Goal: Task Accomplishment & Management: Manage account settings

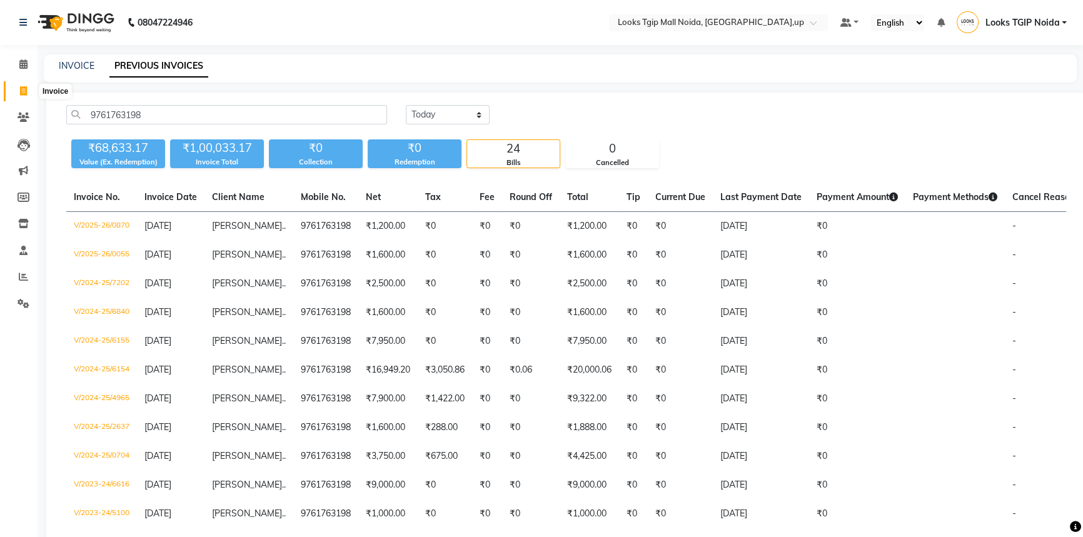
click at [27, 90] on span at bounding box center [24, 91] width 22 height 14
select select "4358"
select select "service"
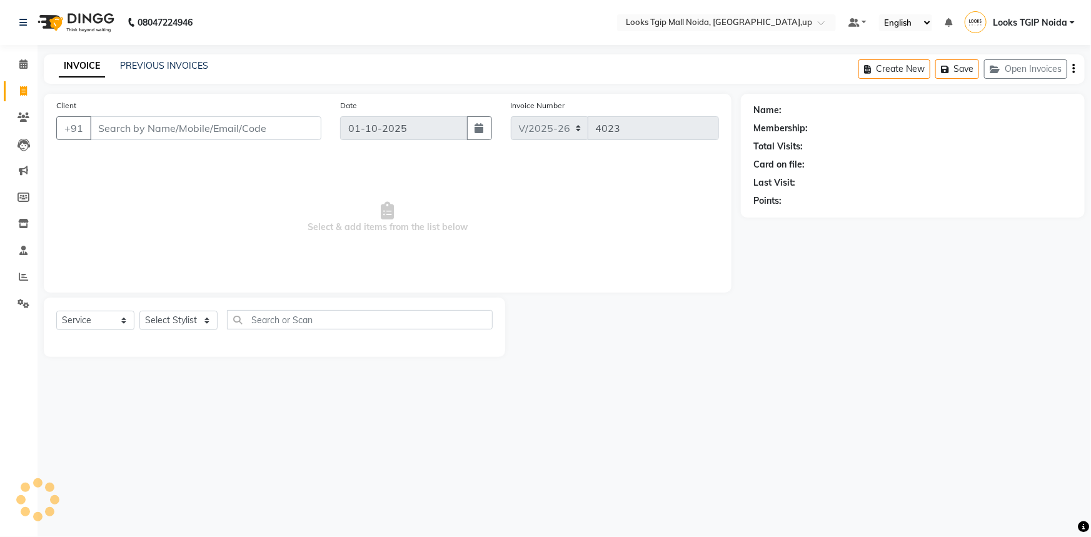
click at [205, 125] on input "Client" at bounding box center [205, 128] width 231 height 24
type input "7"
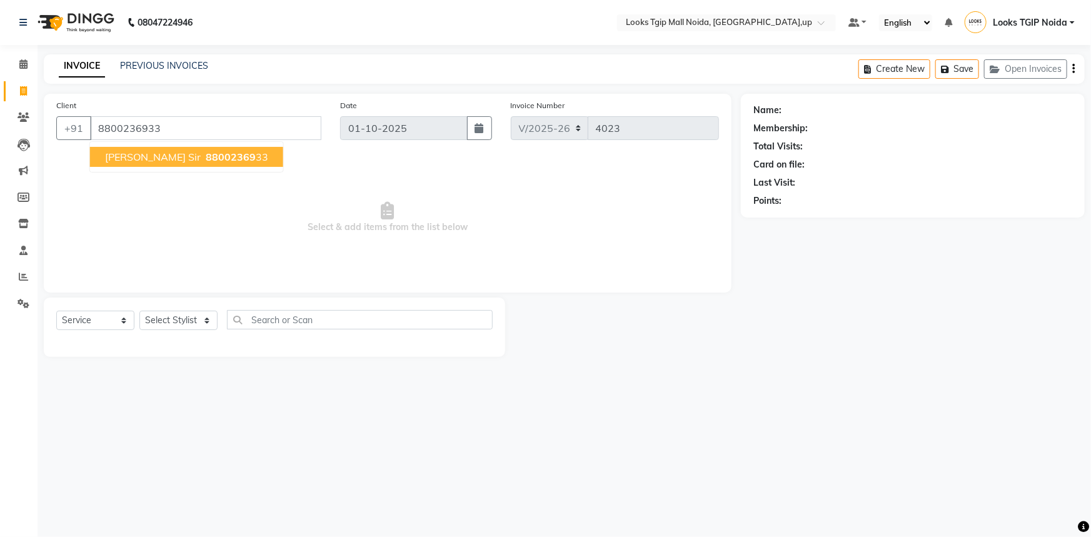
type input "8800236933"
select select "1: Object"
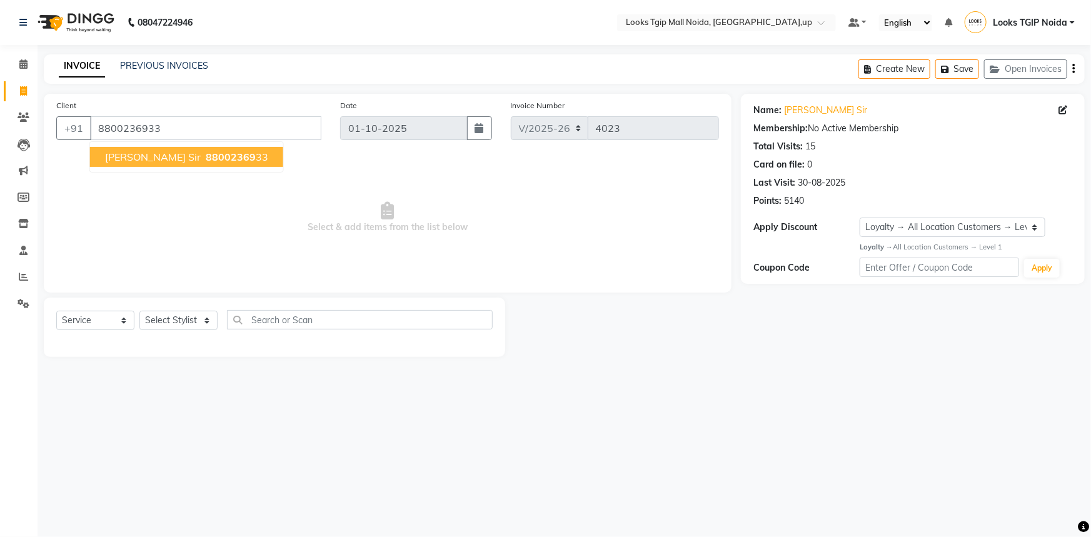
click at [204, 148] on button "deepank sir 88002369 33" at bounding box center [186, 157] width 193 height 20
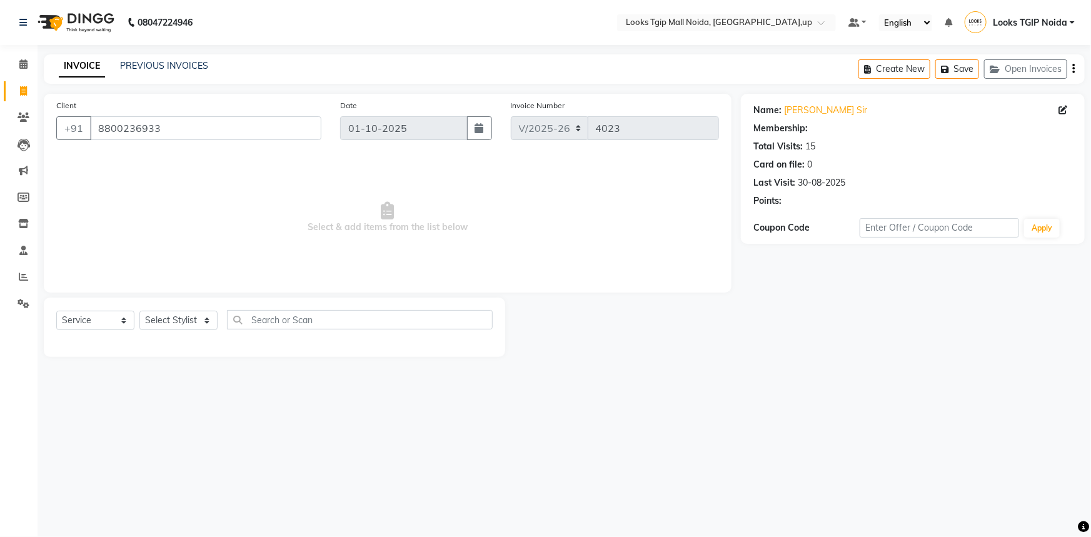
select select "1: Object"
click at [194, 319] on select "Select Stylist [PERSON_NAME] Arun_pdct [PERSON_NAME] Counter Sales Farooq Gauta…" at bounding box center [178, 320] width 78 height 19
select select "43888"
click at [139, 311] on select "Select Stylist [PERSON_NAME] Arun_pdct [PERSON_NAME] Counter Sales Farooq Gauta…" at bounding box center [178, 320] width 78 height 19
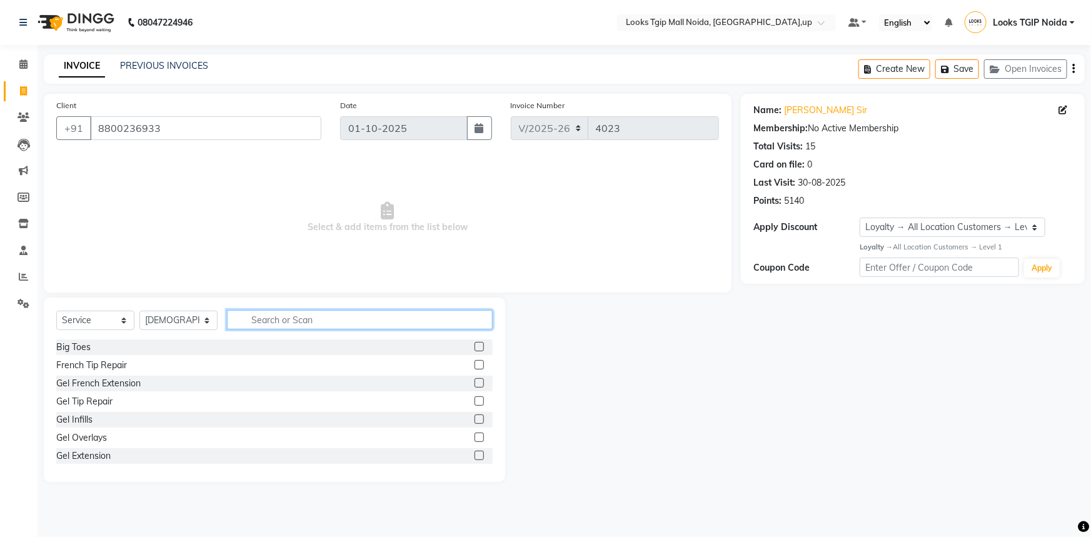
drag, startPoint x: 296, startPoint y: 319, endPoint x: 294, endPoint y: 328, distance: 9.0
click at [296, 324] on input "text" at bounding box center [360, 319] width 266 height 19
type input "cut"
click at [98, 363] on div "Stylist Cut(M)" at bounding box center [83, 365] width 54 height 13
checkbox input "false"
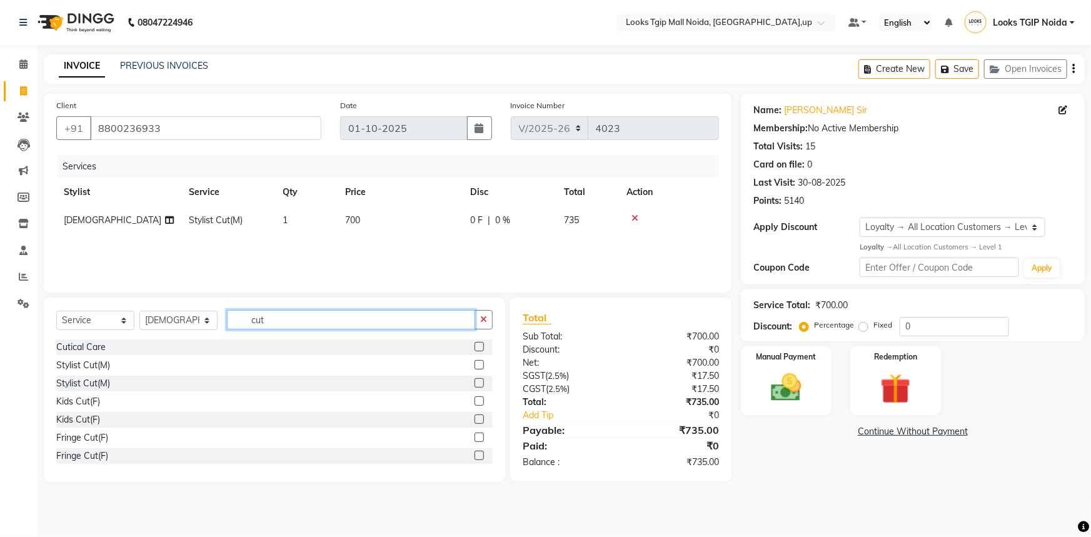
drag, startPoint x: 200, startPoint y: 331, endPoint x: 11, endPoint y: 331, distance: 188.8
click at [11, 331] on app-home "08047224946 Select Location × Looks Tgip Mall Noida, Noida,up Default Panel My …" at bounding box center [545, 250] width 1091 height 501
type input "touch"
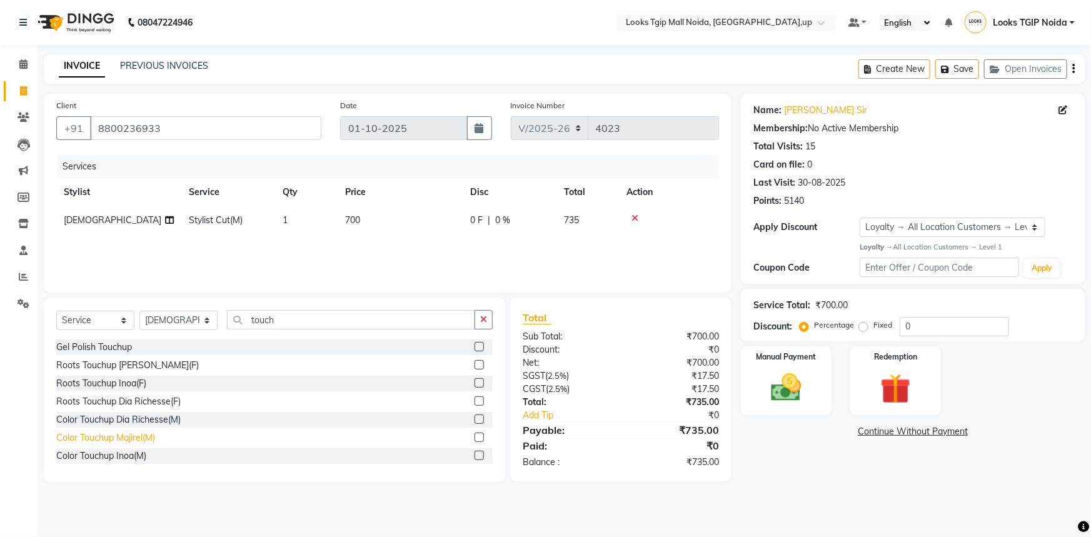
click at [136, 438] on div "Color Touchup Majirel(M)" at bounding box center [105, 437] width 99 height 13
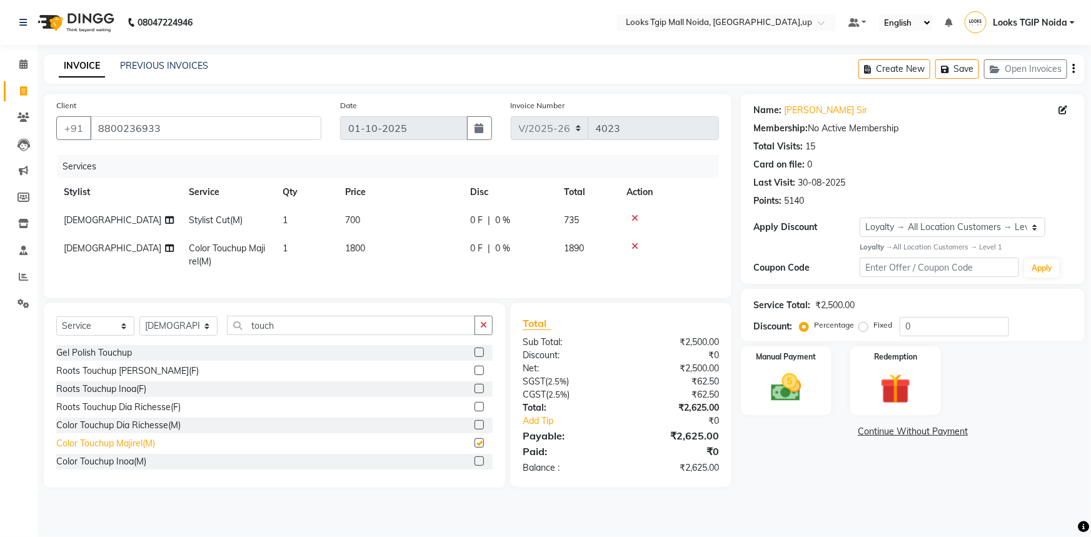
checkbox input "false"
drag, startPoint x: 283, startPoint y: 333, endPoint x: 202, endPoint y: 344, distance: 82.0
click at [202, 344] on div "Select Service Product Membership Package Voucher Prepaid Gift Card Select Styl…" at bounding box center [274, 330] width 436 height 29
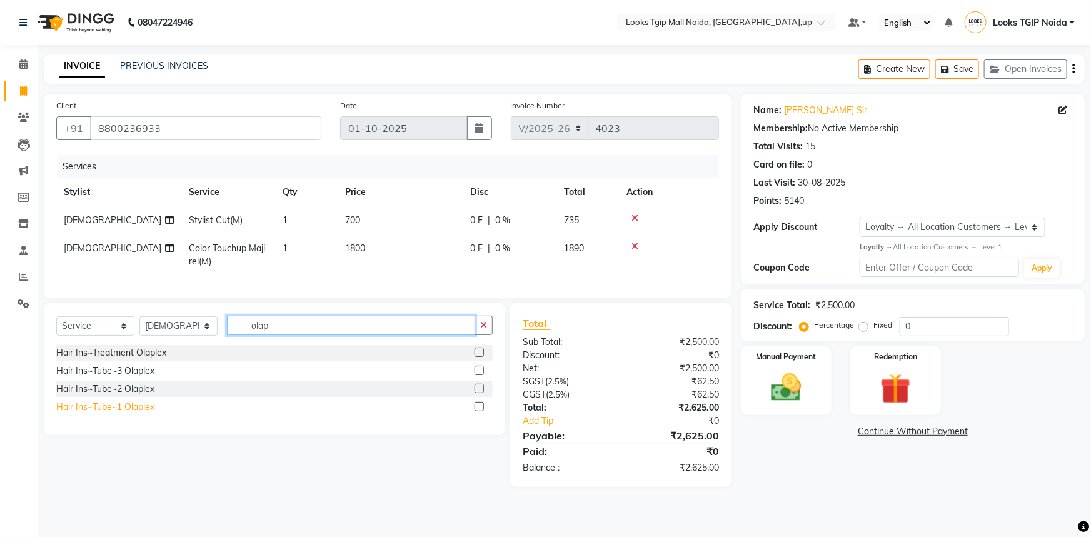
type input "olap"
click at [127, 414] on div "Hair Ins~Tube~1 Olaplex" at bounding box center [105, 407] width 98 height 13
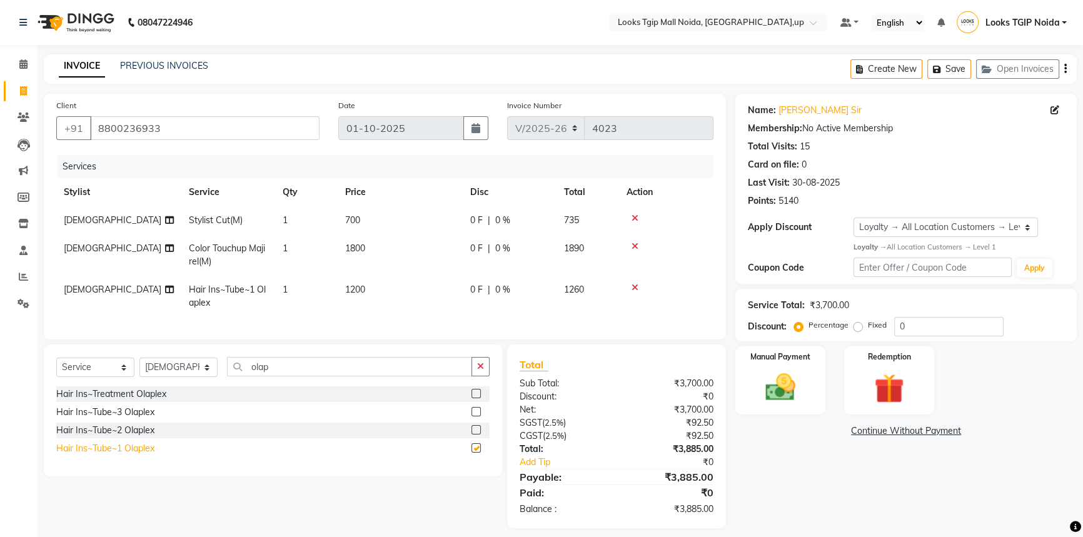
checkbox input "false"
click at [373, 246] on td "1800" at bounding box center [400, 254] width 125 height 41
select select "43888"
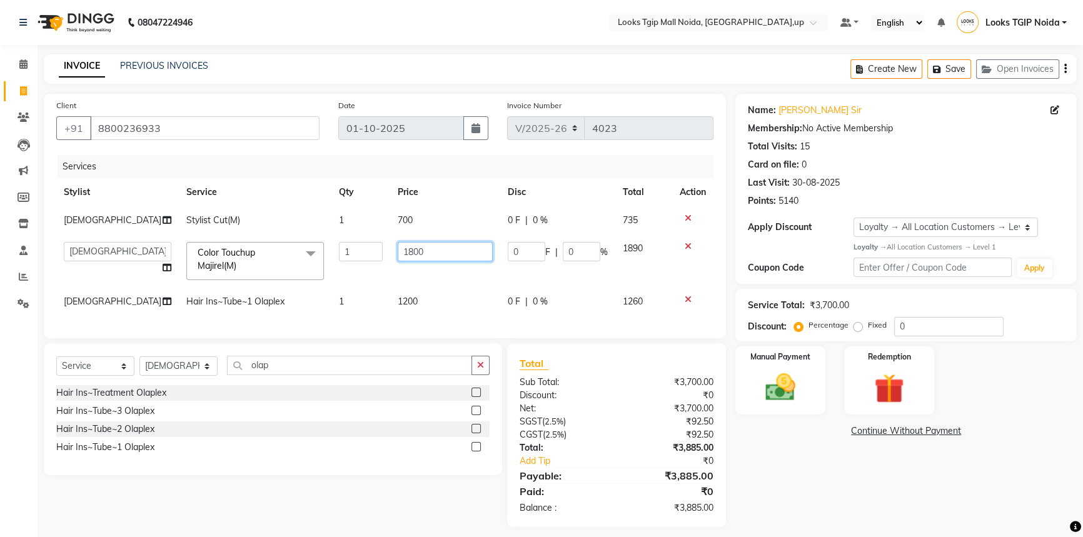
drag, startPoint x: 452, startPoint y: 255, endPoint x: 358, endPoint y: 270, distance: 95.0
click at [358, 270] on tr "Amaan Salmani Arjun_pdct Arun_pdct Atique Counter Sales Farooq Gautam_pdct Guri…" at bounding box center [384, 260] width 657 height 53
type input "1500"
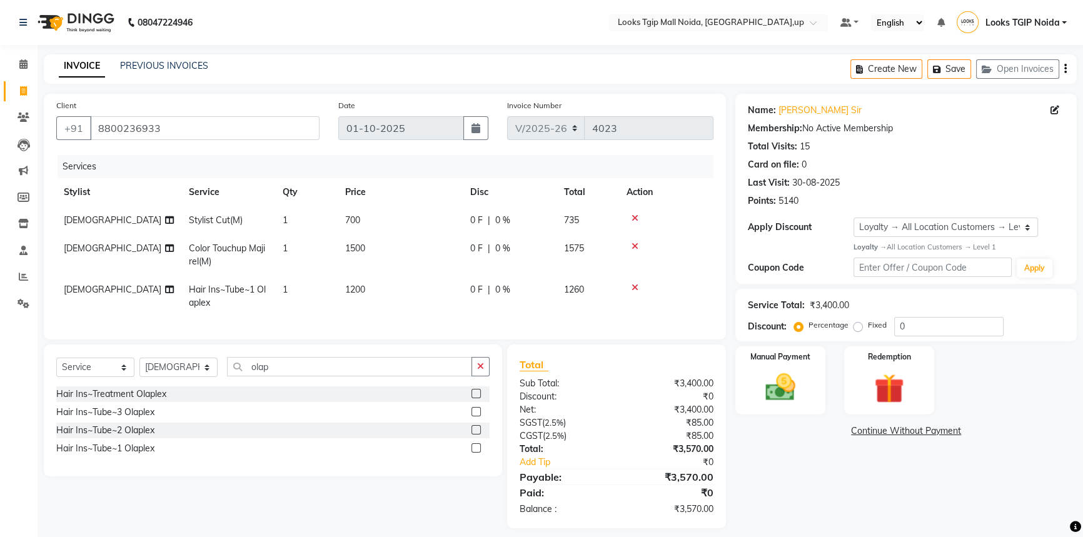
click at [464, 286] on tbody "Atique Stylist Cut(M) 1 700 0 F | 0 % 735 Atique Color Touchup Majirel(M) 1 150…" at bounding box center [384, 261] width 657 height 111
click at [369, 221] on td "700" at bounding box center [400, 220] width 125 height 28
select select "43888"
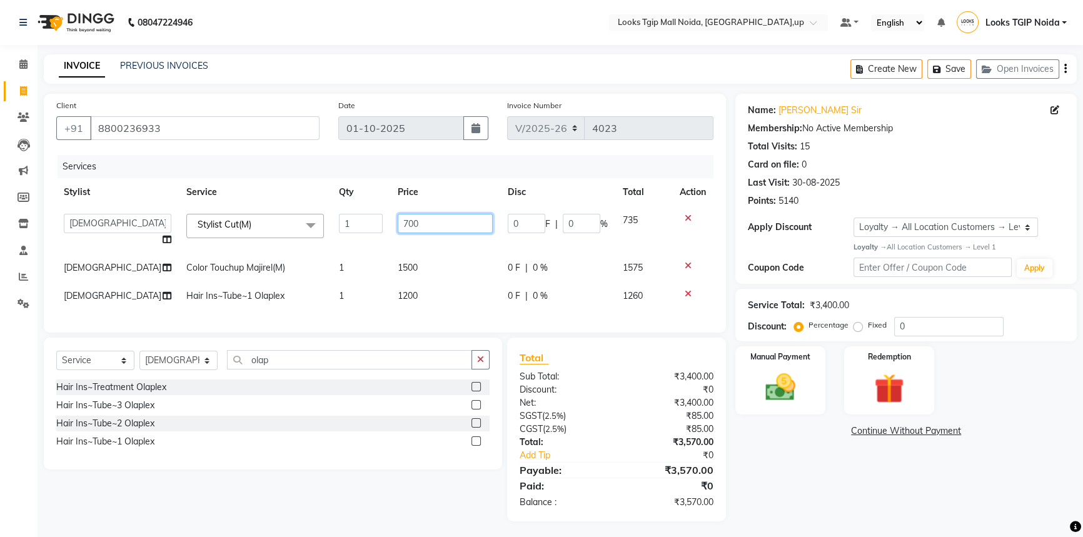
click at [425, 222] on input "700" at bounding box center [445, 223] width 95 height 19
drag, startPoint x: 425, startPoint y: 222, endPoint x: 376, endPoint y: 234, distance: 50.2
click at [376, 234] on tr "[PERSON_NAME] Arjun_pdct Arun_pdct [PERSON_NAME] Counter Sales Farooq Gautam_pd…" at bounding box center [384, 230] width 657 height 48
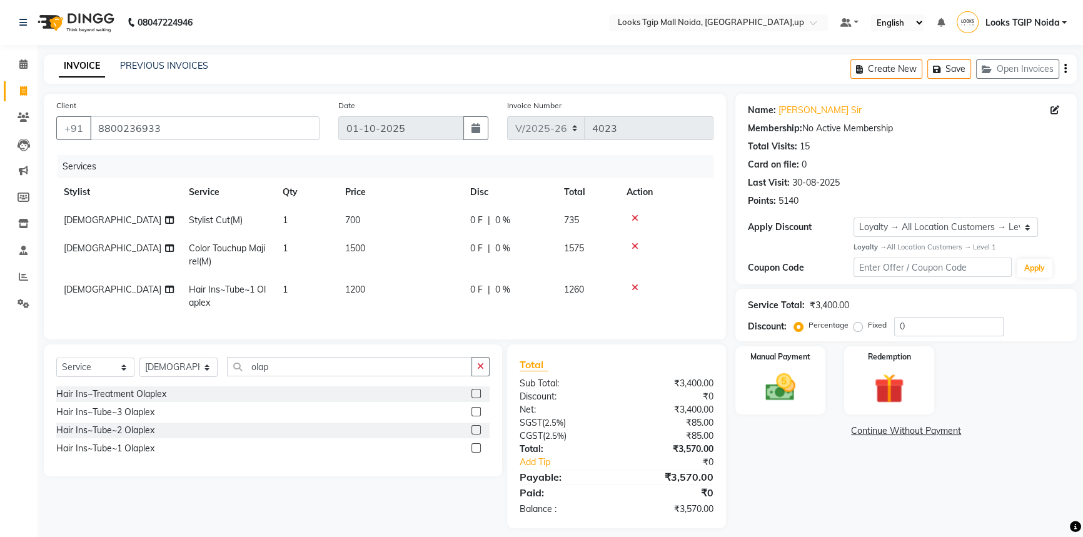
click at [438, 244] on tbody "Atique Stylist Cut(M) 1 700 0 F | 0 % 735 Atique Color Touchup Majirel(M) 1 150…" at bounding box center [384, 261] width 657 height 111
drag, startPoint x: 376, startPoint y: 287, endPoint x: 340, endPoint y: 290, distance: 36.4
click at [340, 290] on td "1200" at bounding box center [400, 296] width 125 height 41
select select "43888"
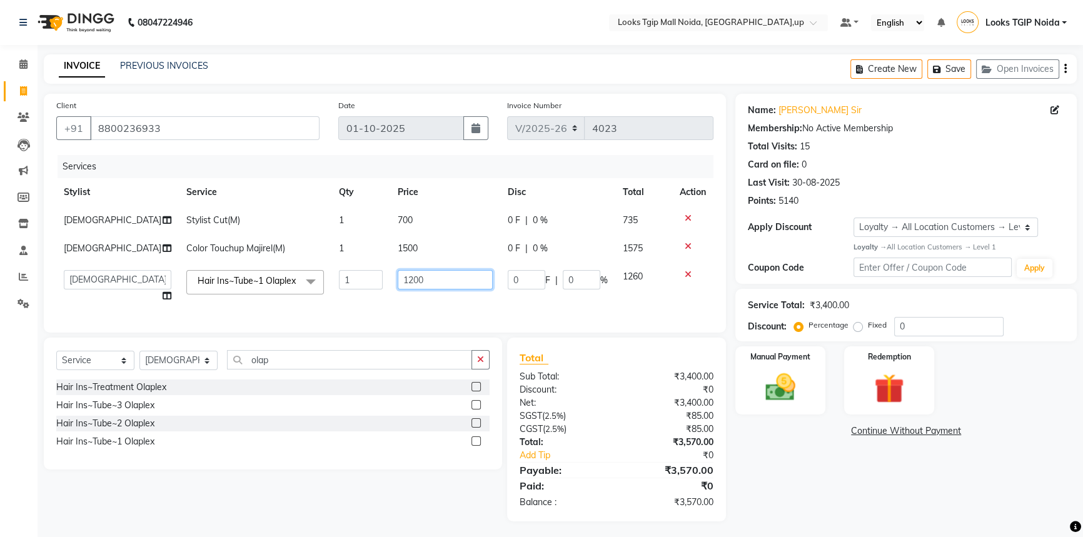
click at [439, 280] on input "1200" at bounding box center [445, 279] width 95 height 19
click at [439, 279] on input "1200" at bounding box center [445, 279] width 95 height 19
type input "1000"
click at [431, 306] on td "1000" at bounding box center [445, 287] width 110 height 48
select select "43888"
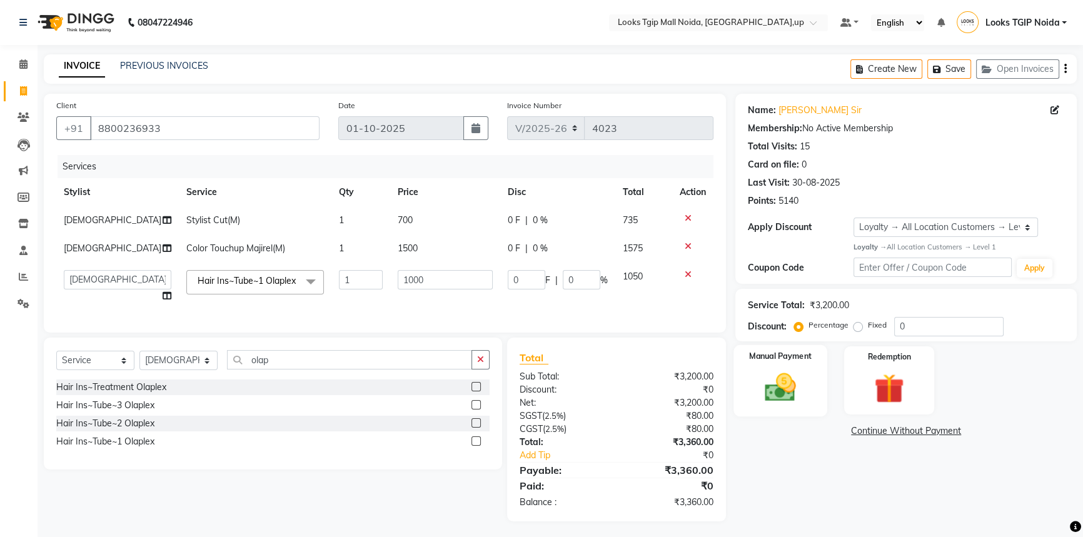
click at [805, 370] on img at bounding box center [780, 387] width 51 height 36
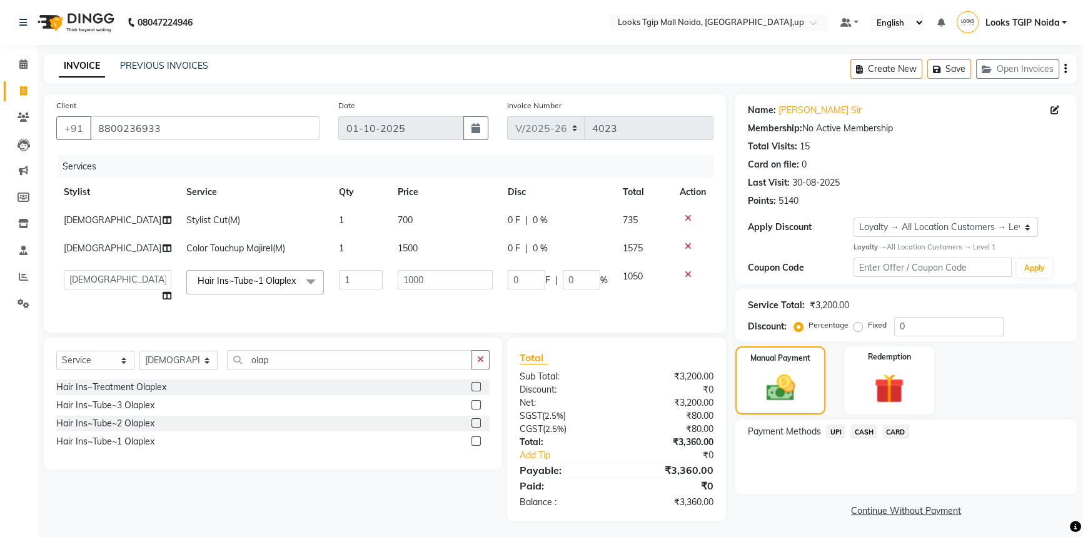
click at [899, 431] on span "CARD" at bounding box center [895, 432] width 27 height 14
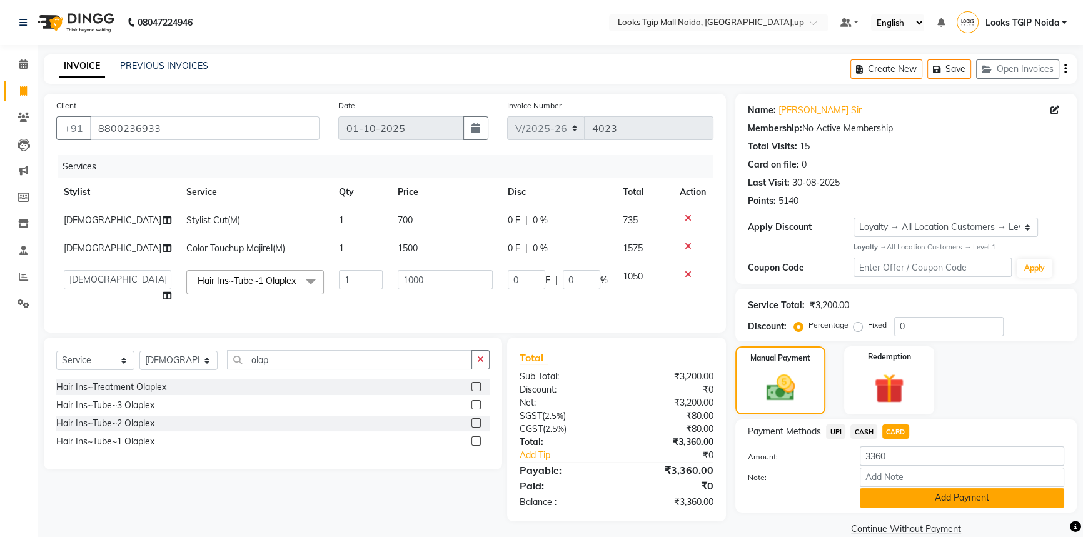
click at [927, 501] on button "Add Payment" at bounding box center [962, 497] width 204 height 19
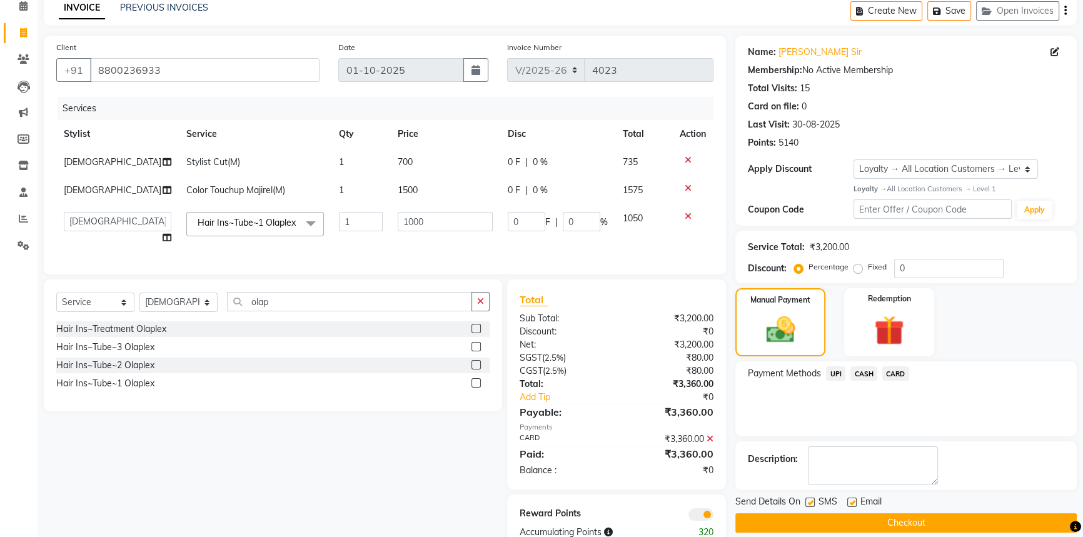
scroll to position [106, 0]
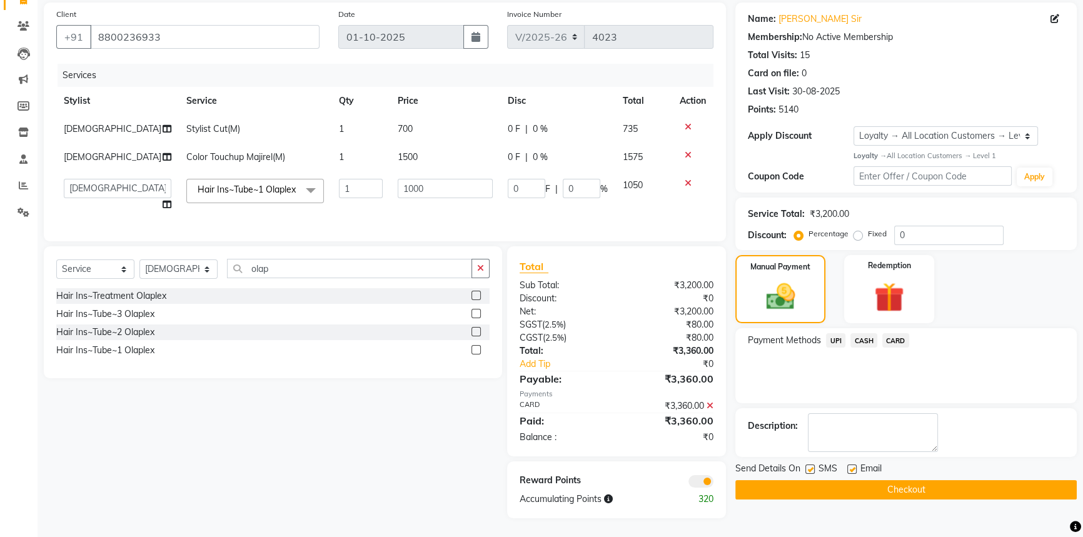
click at [932, 480] on button "Checkout" at bounding box center [905, 489] width 341 height 19
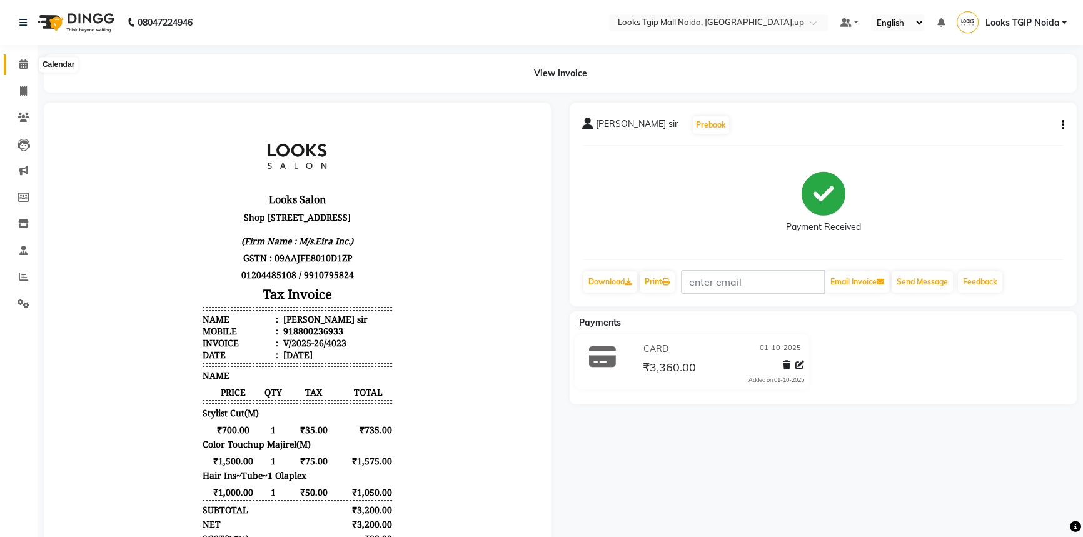
click at [21, 63] on icon at bounding box center [23, 63] width 8 height 9
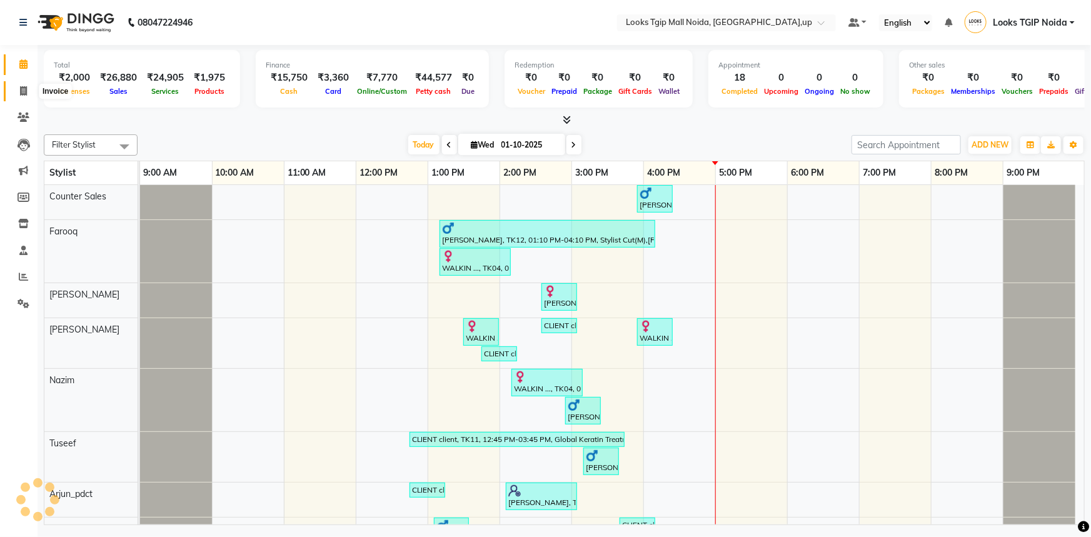
click at [21, 88] on icon at bounding box center [23, 90] width 7 height 9
select select "4358"
select select "service"
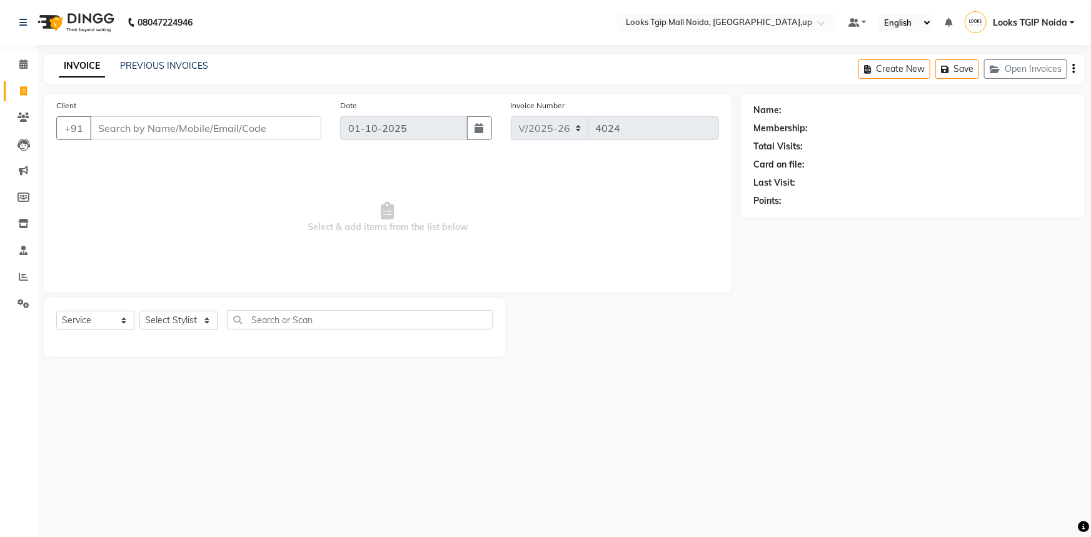
click at [118, 126] on input "Client" at bounding box center [205, 128] width 231 height 24
type input "77777777777777"
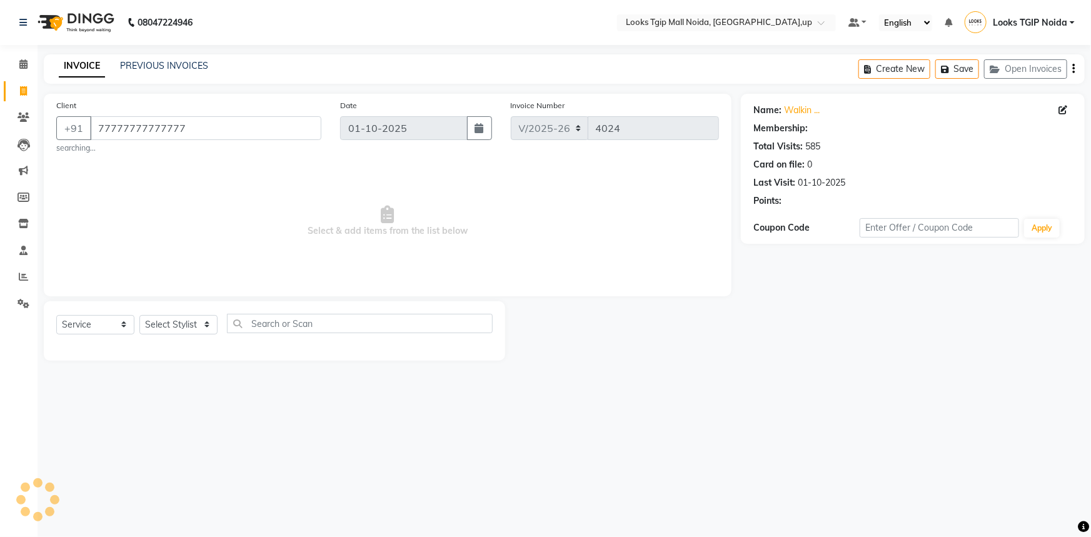
select select "1: Object"
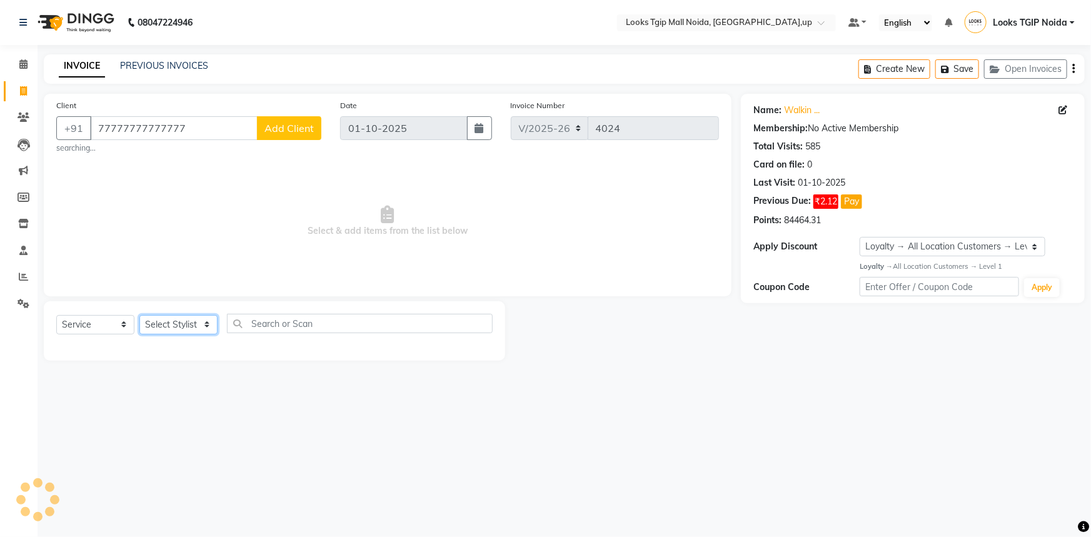
click at [204, 321] on select "Select Stylist [PERSON_NAME] Arun_pdct [PERSON_NAME] Counter Sales Farooq Gauta…" at bounding box center [178, 324] width 78 height 19
select select "84893"
click at [139, 315] on select "Select Stylist [PERSON_NAME] Arun_pdct [PERSON_NAME] Counter Sales Farooq Gauta…" at bounding box center [178, 324] width 78 height 19
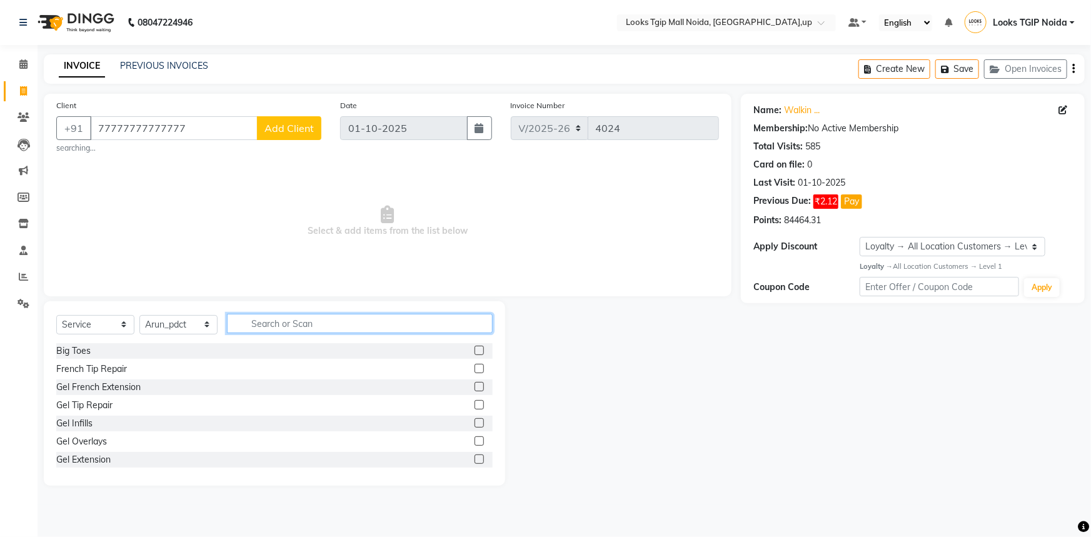
click at [271, 325] on input "text" at bounding box center [360, 323] width 266 height 19
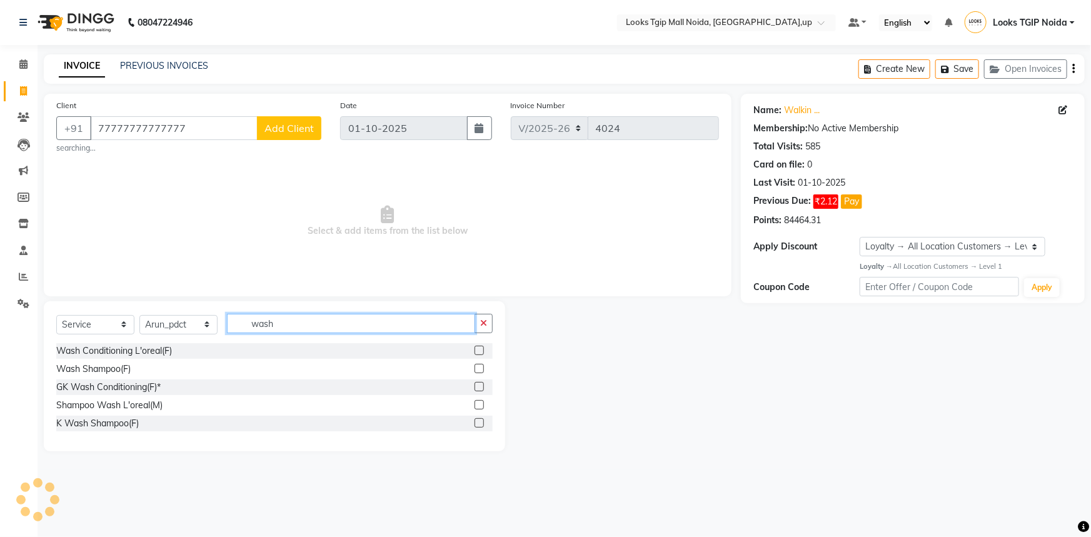
type input "wash"
click at [485, 353] on div at bounding box center [484, 351] width 18 height 16
click at [479, 349] on label at bounding box center [479, 350] width 9 height 9
click at [479, 349] on input "checkbox" at bounding box center [479, 351] width 8 height 8
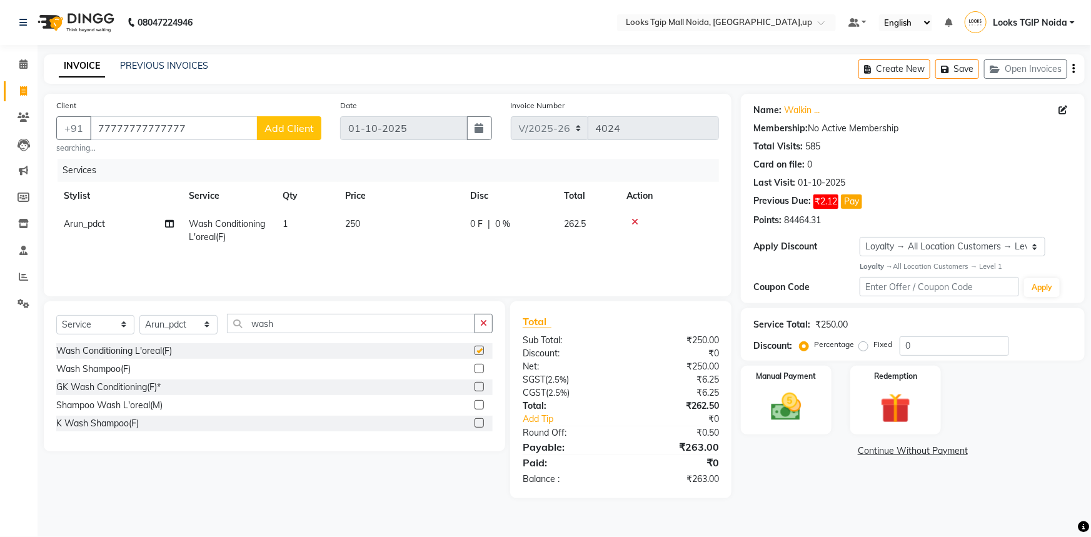
checkbox input "false"
click at [284, 326] on input "wash" at bounding box center [351, 323] width 248 height 19
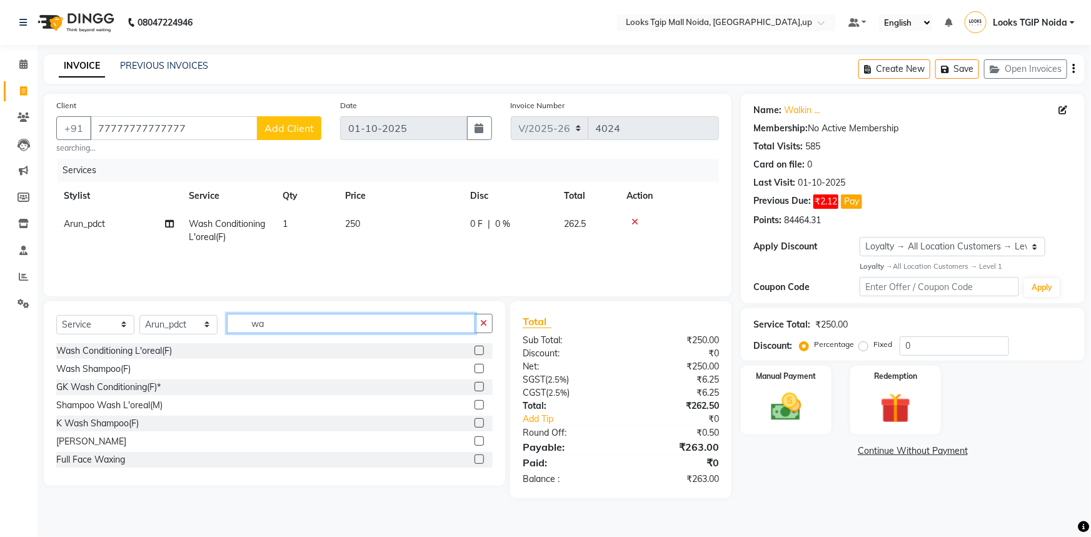
type input "w"
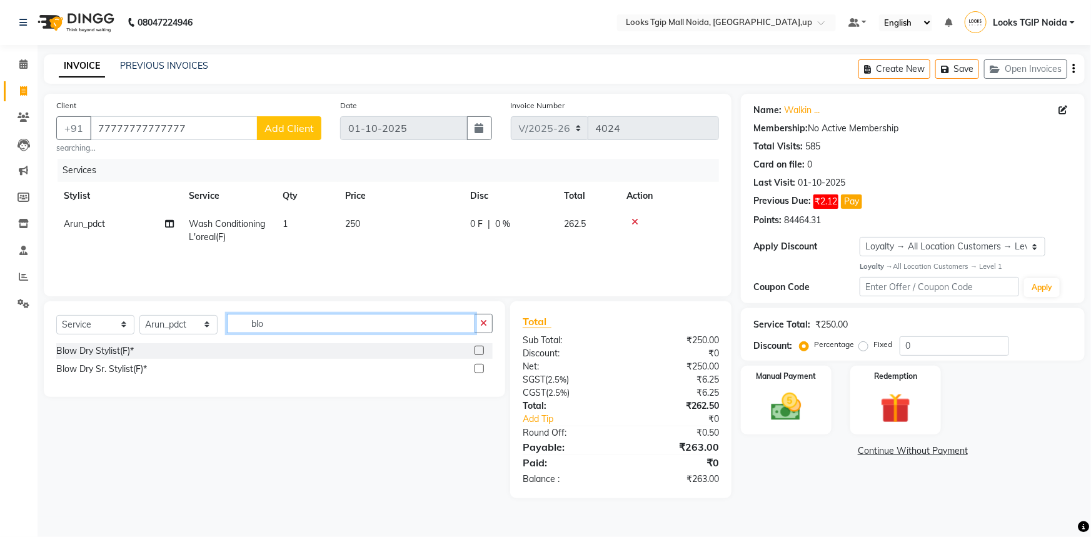
type input "blo"
click at [480, 348] on label at bounding box center [479, 350] width 9 height 9
click at [480, 348] on input "checkbox" at bounding box center [479, 351] width 8 height 8
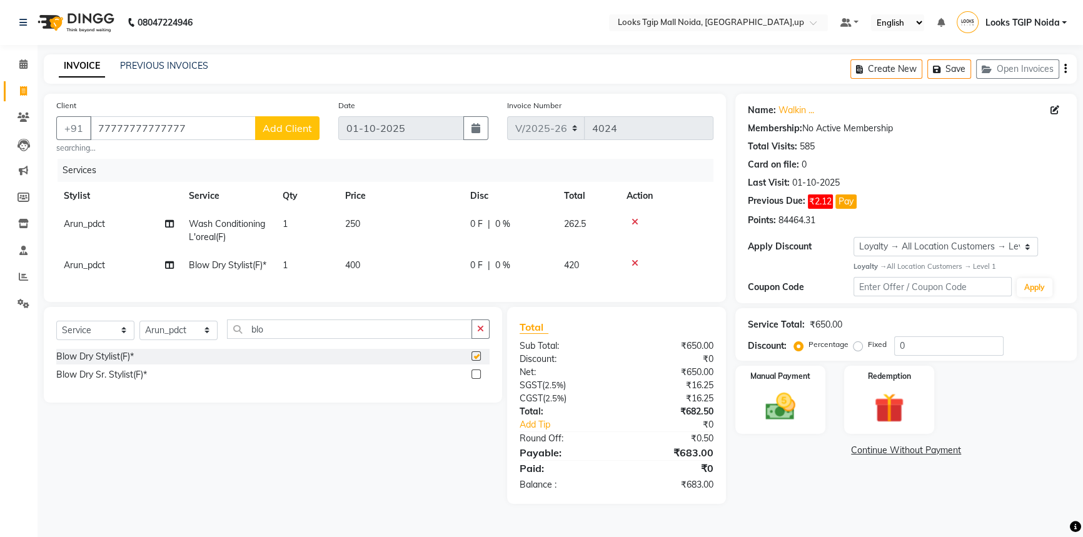
checkbox input "false"
click at [208, 340] on select "Select Stylist [PERSON_NAME] Arun_pdct [PERSON_NAME] Counter Sales Farooq Gauta…" at bounding box center [178, 330] width 78 height 19
select select "31009"
click at [139, 340] on select "Select Stylist [PERSON_NAME] Arun_pdct [PERSON_NAME] Counter Sales Farooq Gauta…" at bounding box center [178, 330] width 78 height 19
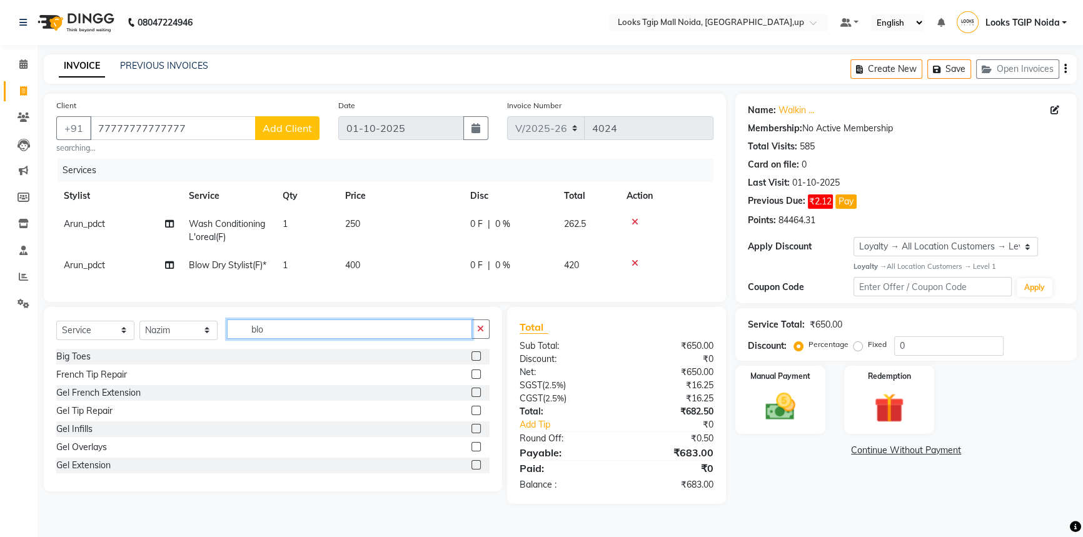
click at [271, 339] on input "blo" at bounding box center [349, 328] width 245 height 19
type input "b"
type input "be"
click at [471, 415] on label at bounding box center [475, 410] width 9 height 9
click at [471, 415] on input "checkbox" at bounding box center [475, 411] width 8 height 8
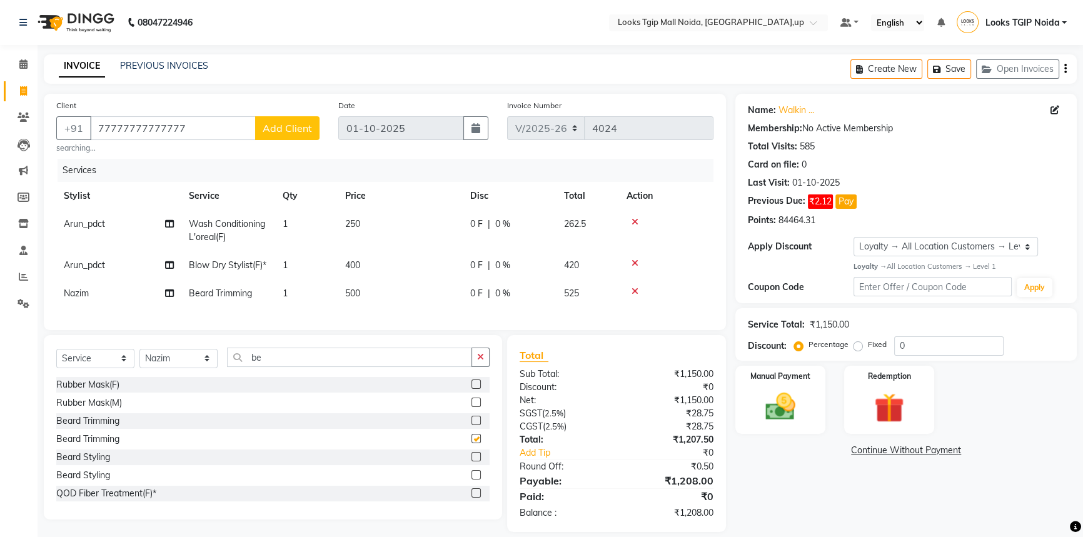
checkbox input "false"
drag, startPoint x: 363, startPoint y: 213, endPoint x: 368, endPoint y: 216, distance: 6.4
click at [363, 214] on td "250" at bounding box center [400, 230] width 125 height 41
select select "84893"
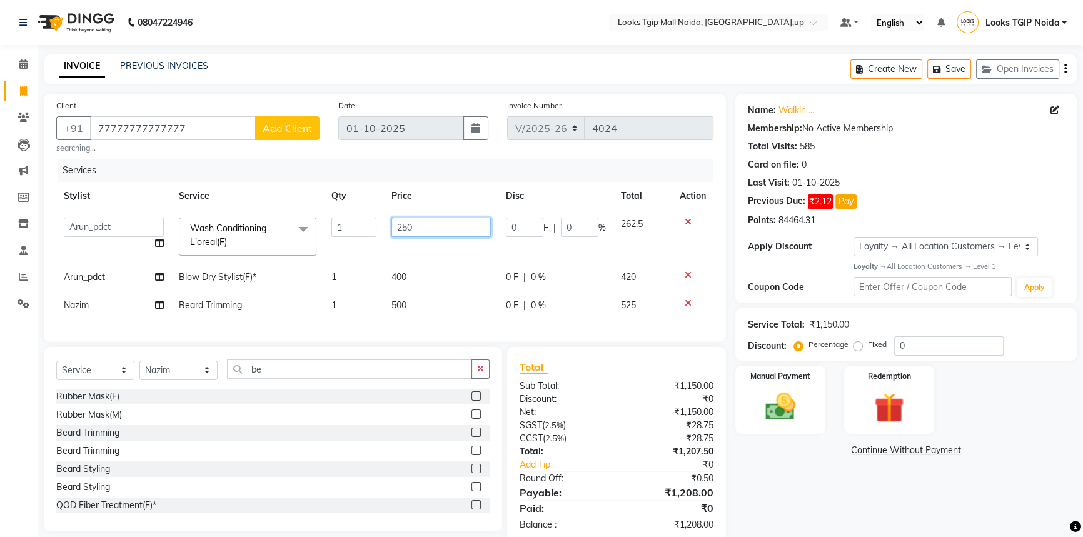
click at [423, 224] on input "250" at bounding box center [440, 227] width 99 height 19
type input "2"
type input "500"
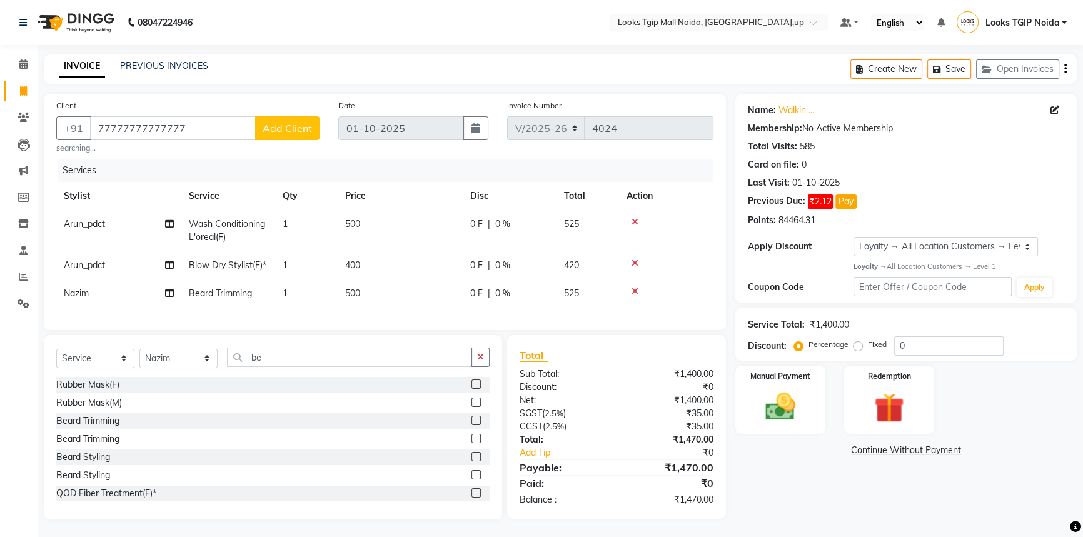
click at [428, 271] on td "400" at bounding box center [400, 265] width 125 height 28
select select "84893"
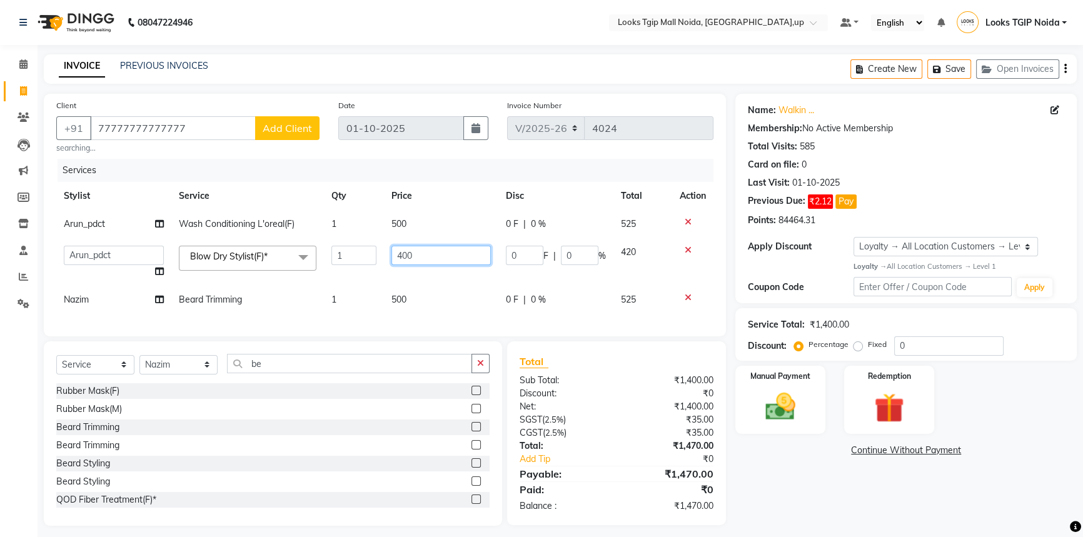
click at [426, 259] on input "400" at bounding box center [440, 255] width 99 height 19
type input "4"
type input "600"
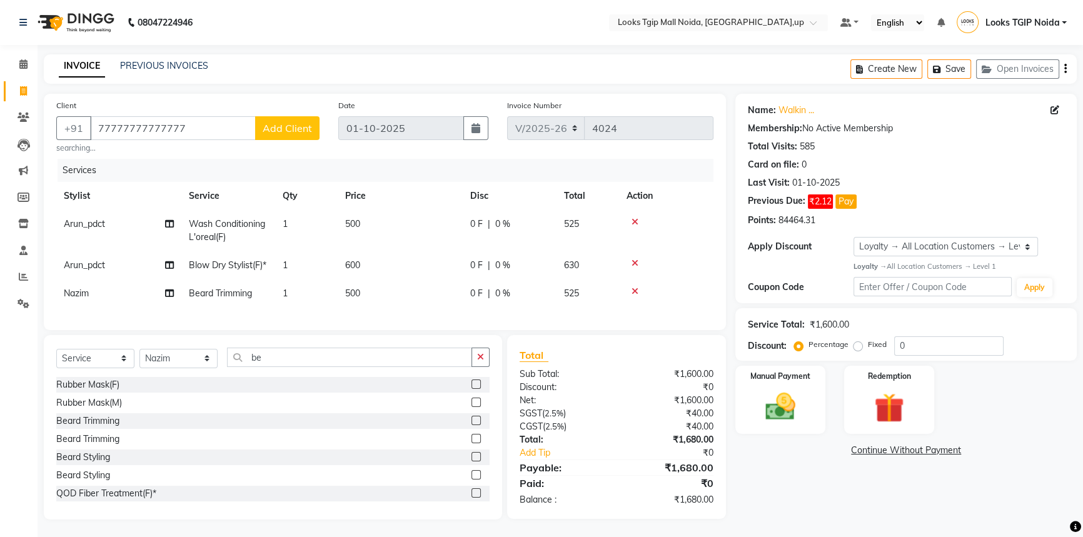
click at [415, 294] on td "500" at bounding box center [400, 293] width 125 height 28
select select "31009"
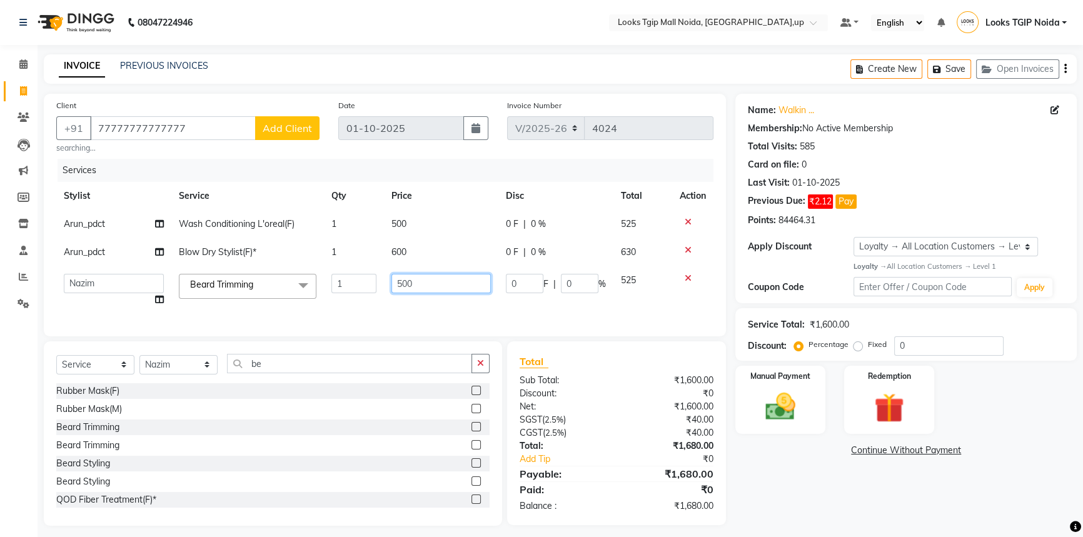
click at [425, 278] on input "500" at bounding box center [440, 283] width 99 height 19
type input "5"
type input "400"
click at [688, 276] on tbody "Arun_pdct Wash Conditioning L'oreal(F) 1 500 0 F | 0 % 525 Arun_pdct Blow Dry S…" at bounding box center [384, 262] width 657 height 104
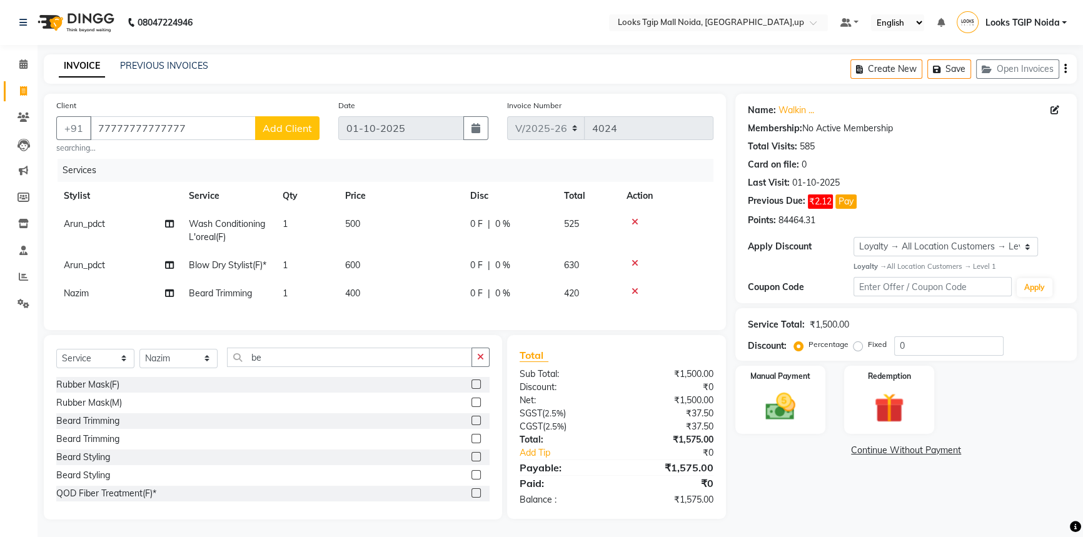
click at [519, 381] on div "Sub Total:" at bounding box center [563, 374] width 106 height 13
click at [669, 433] on div "₹37.50" at bounding box center [669, 426] width 106 height 13
click at [775, 410] on img at bounding box center [780, 407] width 51 height 36
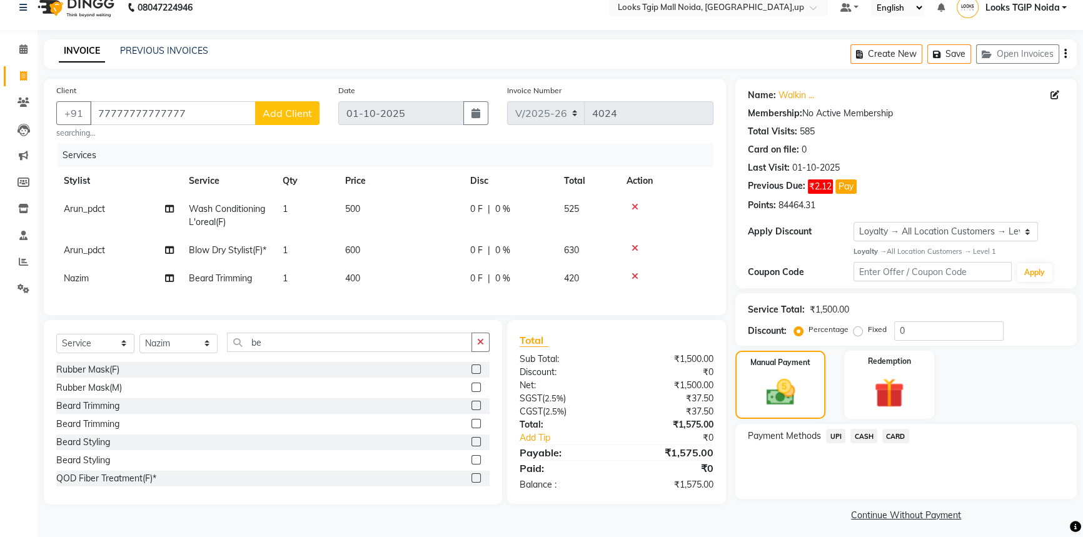
scroll to position [23, 0]
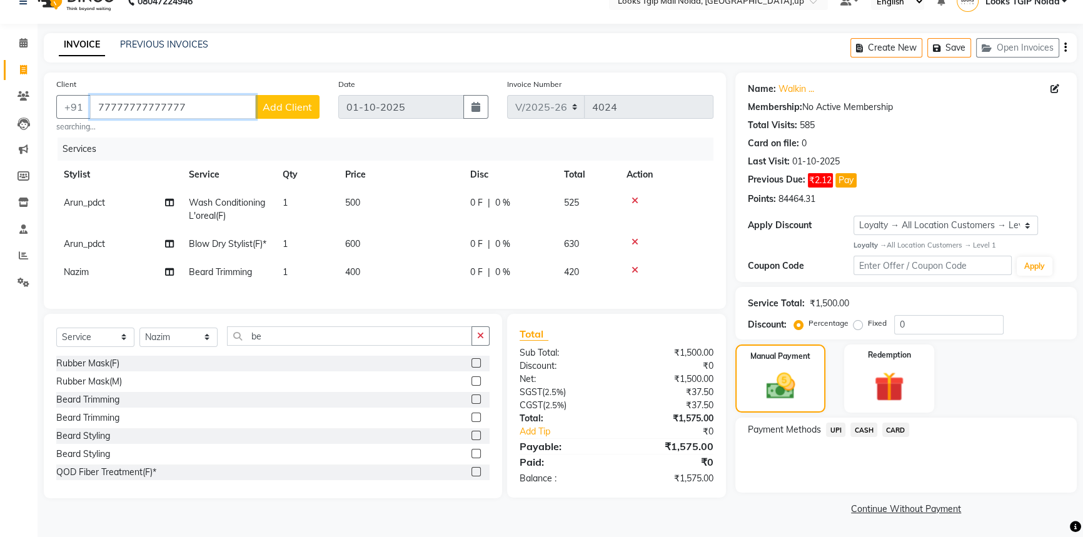
click at [204, 103] on input "77777777777777" at bounding box center [173, 107] width 166 height 24
drag, startPoint x: 205, startPoint y: 106, endPoint x: 0, endPoint y: 103, distance: 205.1
click at [0, 103] on app-home "08047224946 Select Location × Looks Tgip Mall Noida, Noida,up Default Panel My …" at bounding box center [541, 258] width 1083 height 558
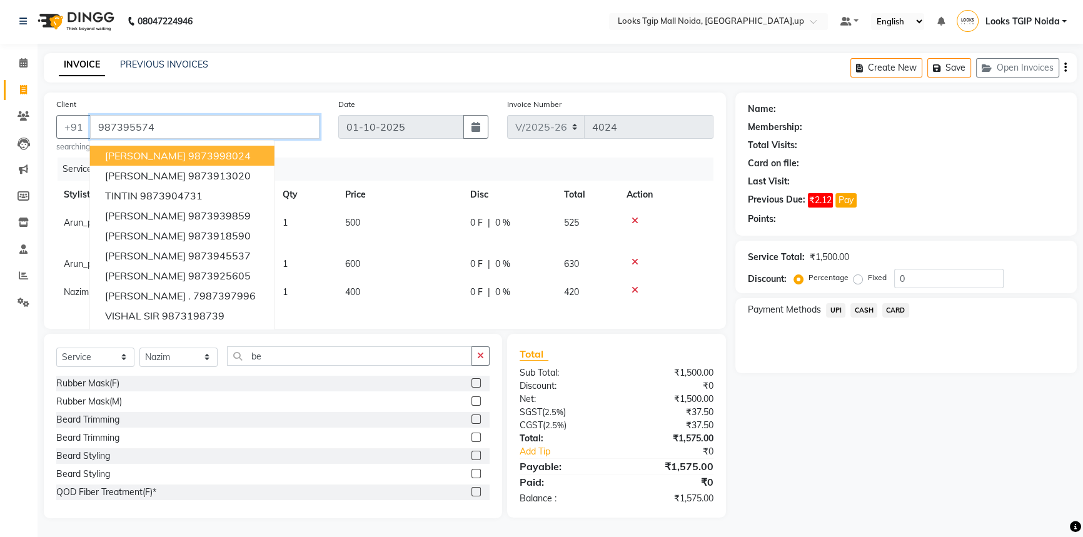
scroll to position [19, 0]
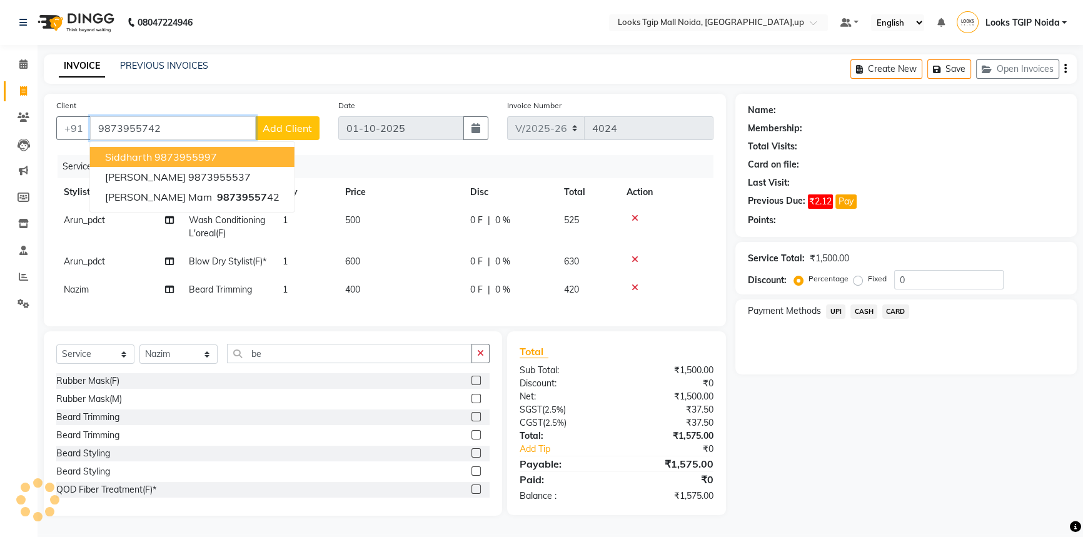
type input "9873955742"
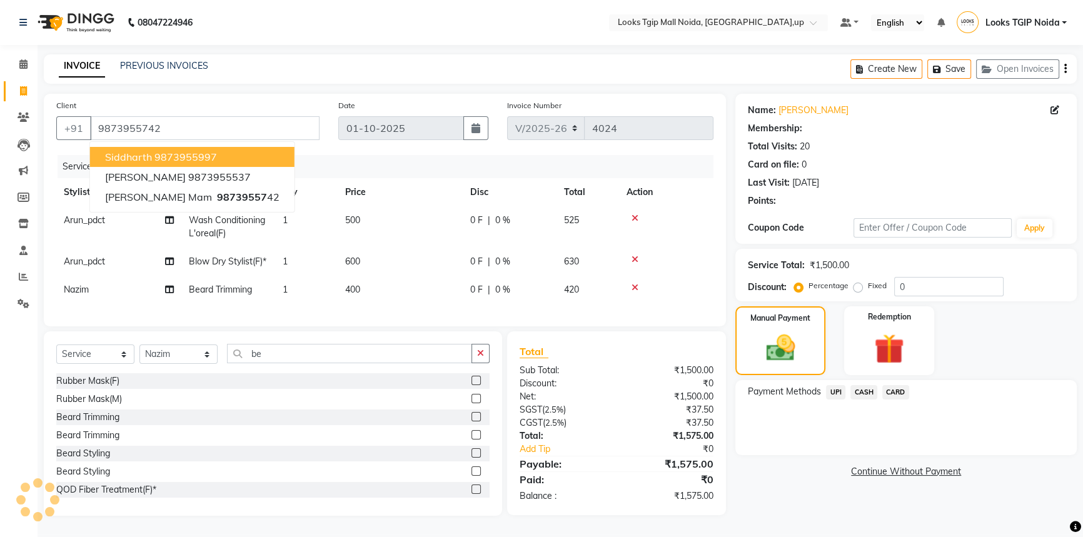
select select "1: Object"
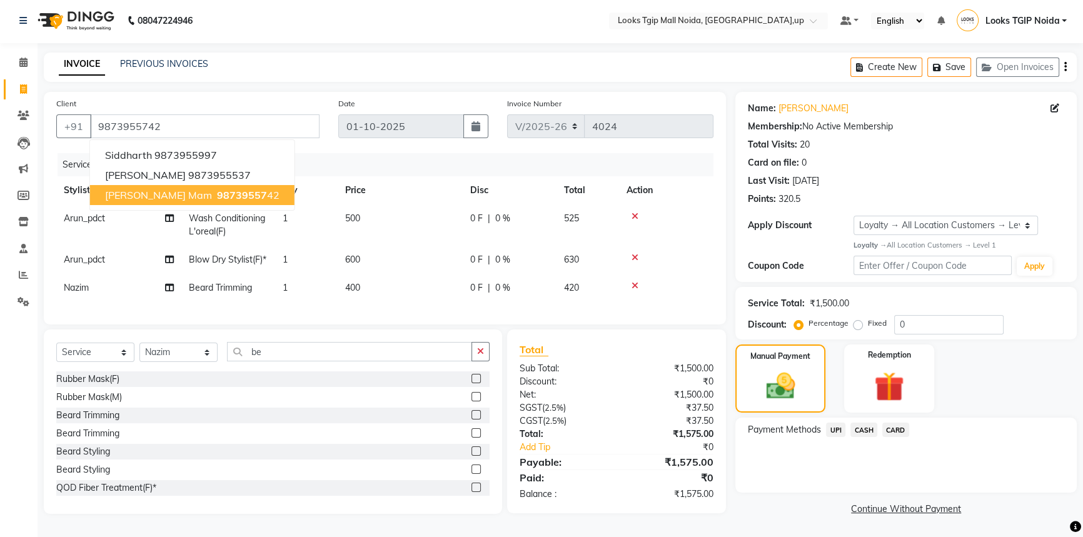
click at [636, 425] on div "₹37.50" at bounding box center [669, 421] width 106 height 13
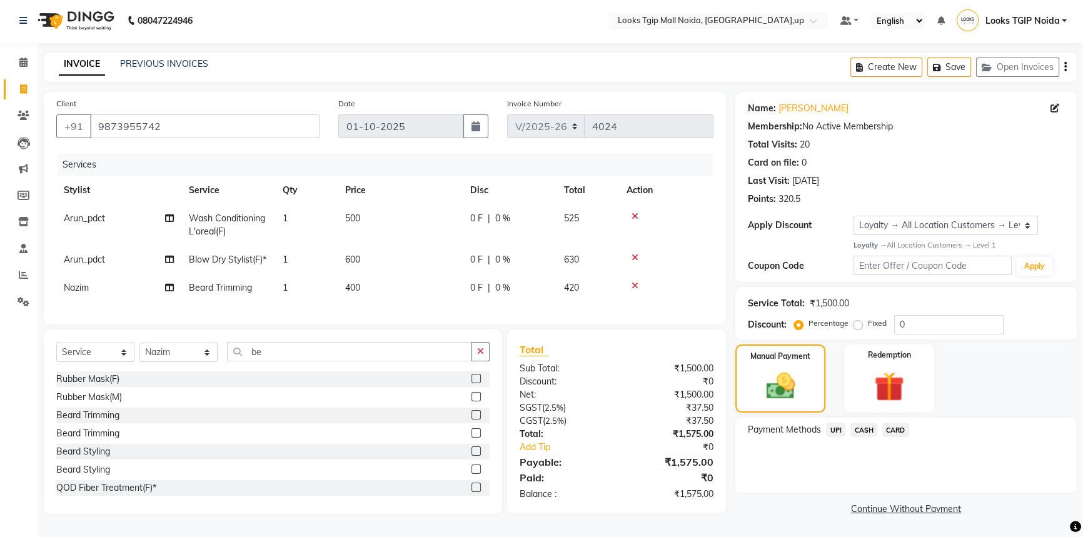
click at [403, 248] on td "600" at bounding box center [400, 260] width 125 height 28
select select "84893"
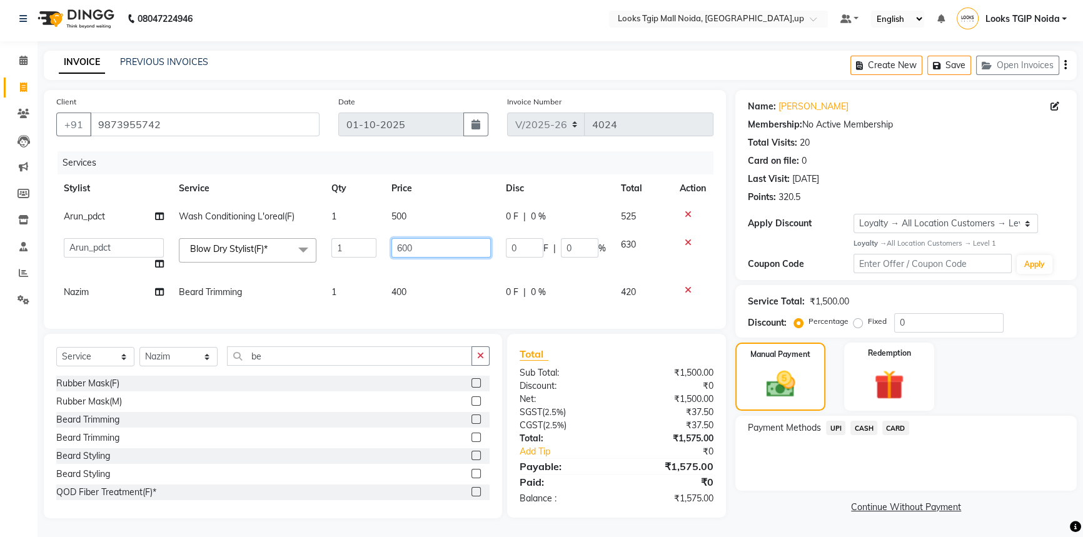
drag, startPoint x: 443, startPoint y: 234, endPoint x: 243, endPoint y: 225, distance: 200.3
click at [159, 185] on table "Stylist Service Qty Price Disc Total Action Arun_pdct Wash Conditioning L'oreal…" at bounding box center [384, 240] width 657 height 132
type input "500"
click at [538, 435] on div "Total Sub Total: ₹1,500.00 Discount: ₹0 Net: ₹1,500.00 SGST ( 2.5% ) ₹37.50 CGS…" at bounding box center [617, 425] width 194 height 159
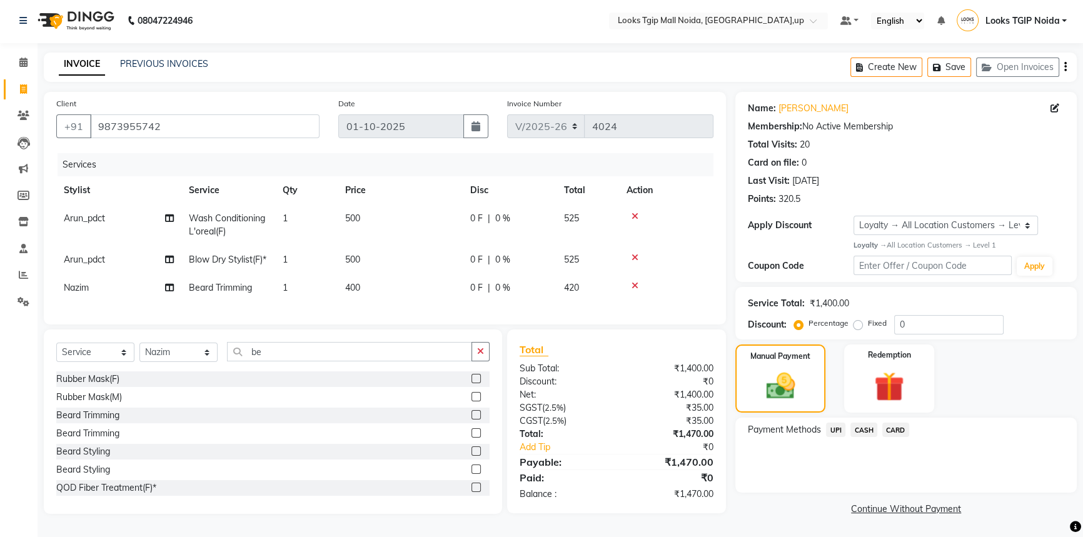
scroll to position [19, 0]
drag, startPoint x: 700, startPoint y: 448, endPoint x: 695, endPoint y: 442, distance: 7.5
click at [698, 446] on div "₹0" at bounding box center [678, 447] width 89 height 13
click at [874, 418] on div "Payment Methods UPI CASH CARD" at bounding box center [905, 455] width 341 height 75
click at [867, 425] on div "Payment Methods UPI CASH CARD" at bounding box center [905, 455] width 341 height 75
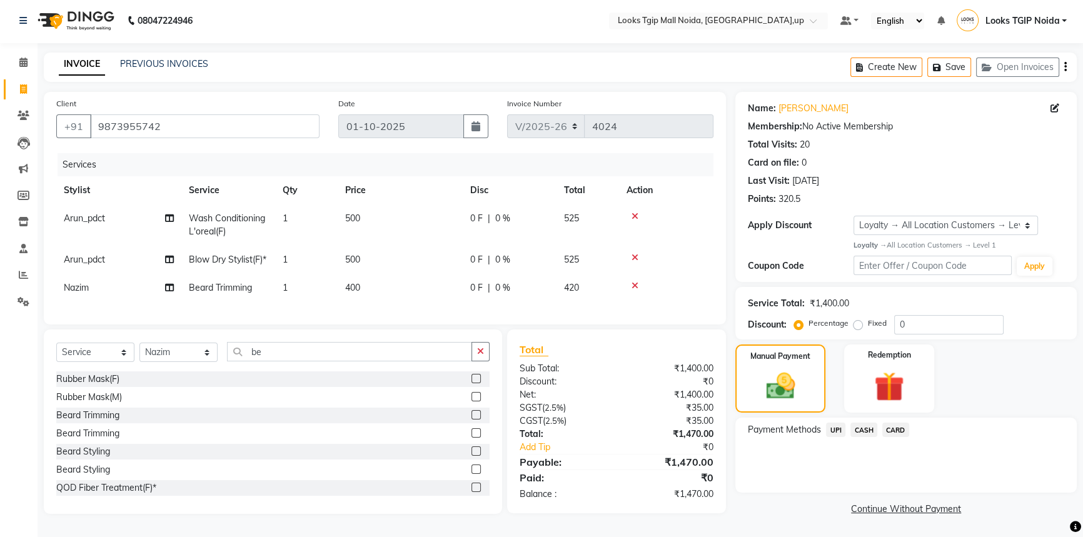
click at [863, 423] on span "CASH" at bounding box center [863, 430] width 27 height 14
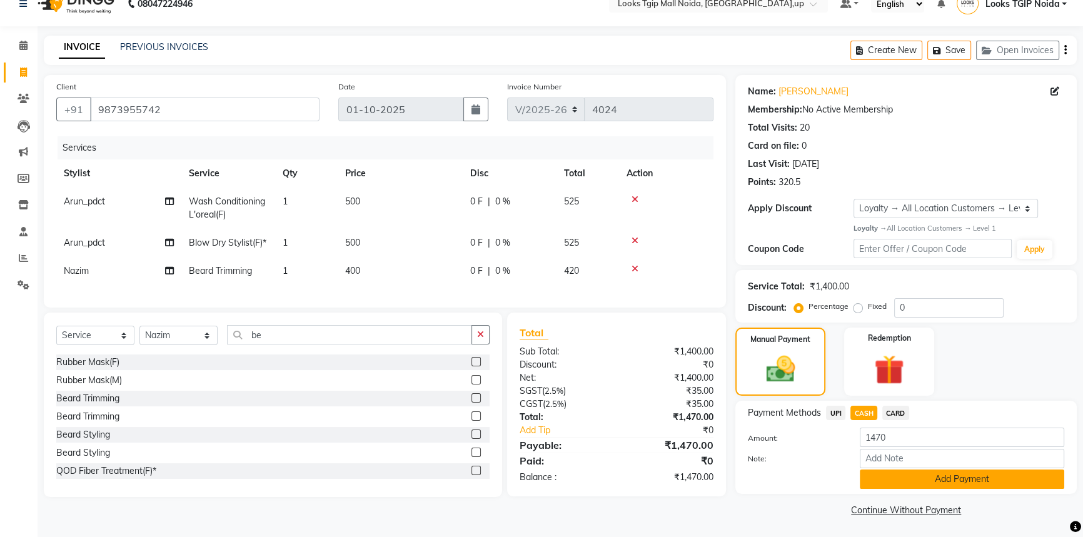
click at [892, 474] on button "Add Payment" at bounding box center [962, 479] width 204 height 19
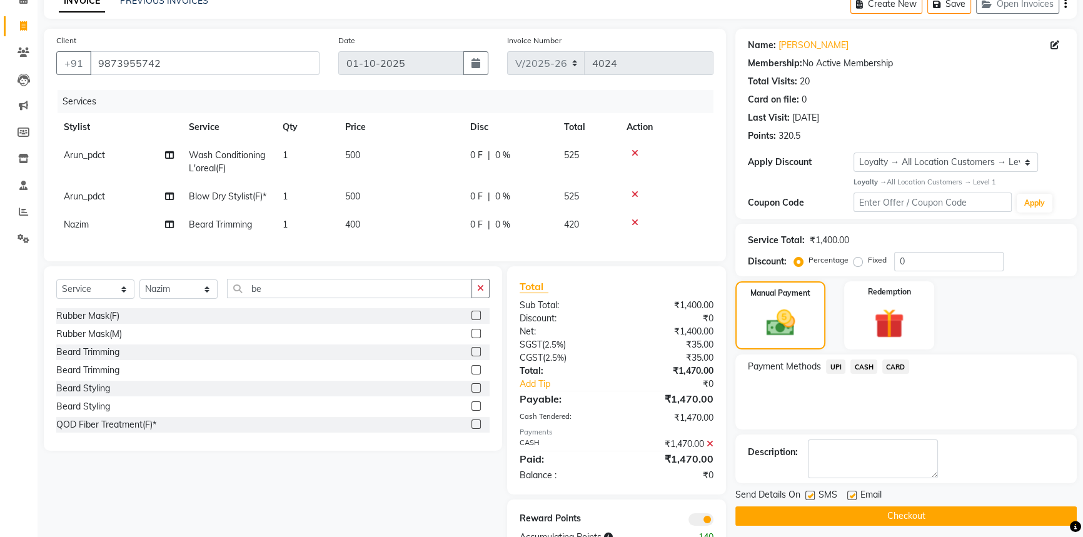
scroll to position [125, 0]
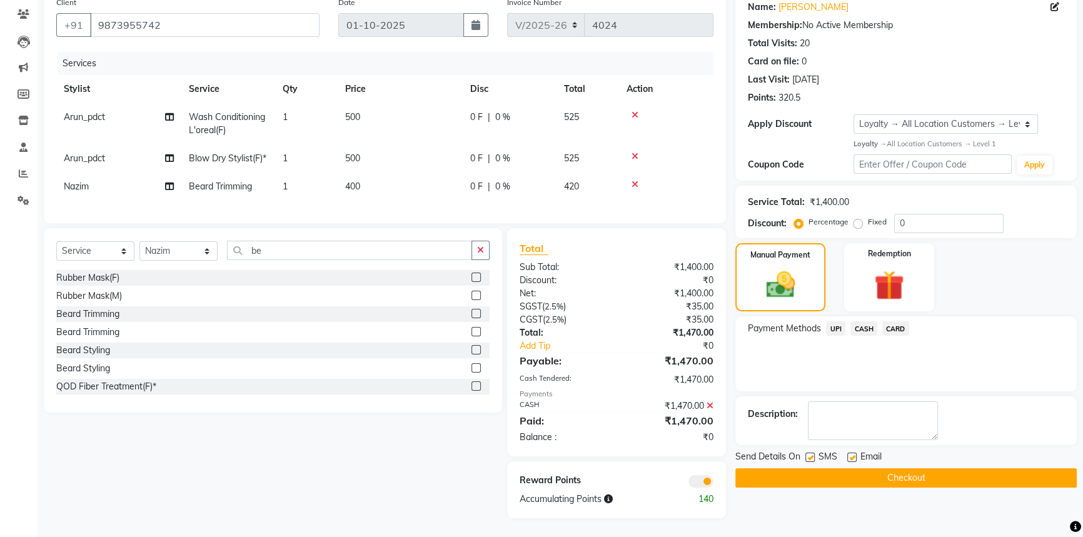
click at [808, 453] on label at bounding box center [809, 457] width 9 height 9
click at [808, 454] on input "checkbox" at bounding box center [809, 458] width 8 height 8
checkbox input "false"
click at [814, 468] on button "Checkout" at bounding box center [905, 477] width 341 height 19
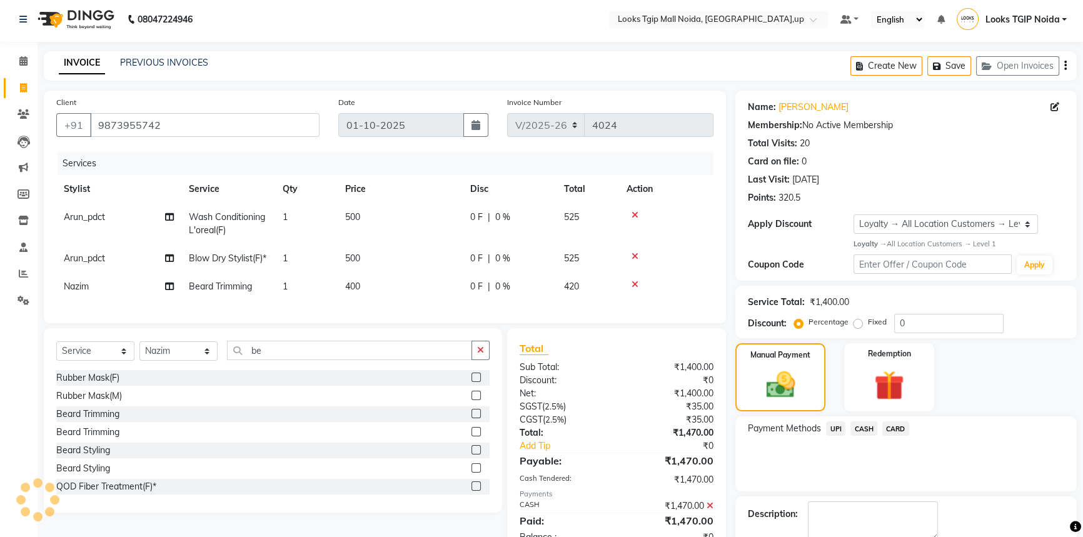
scroll to position [0, 0]
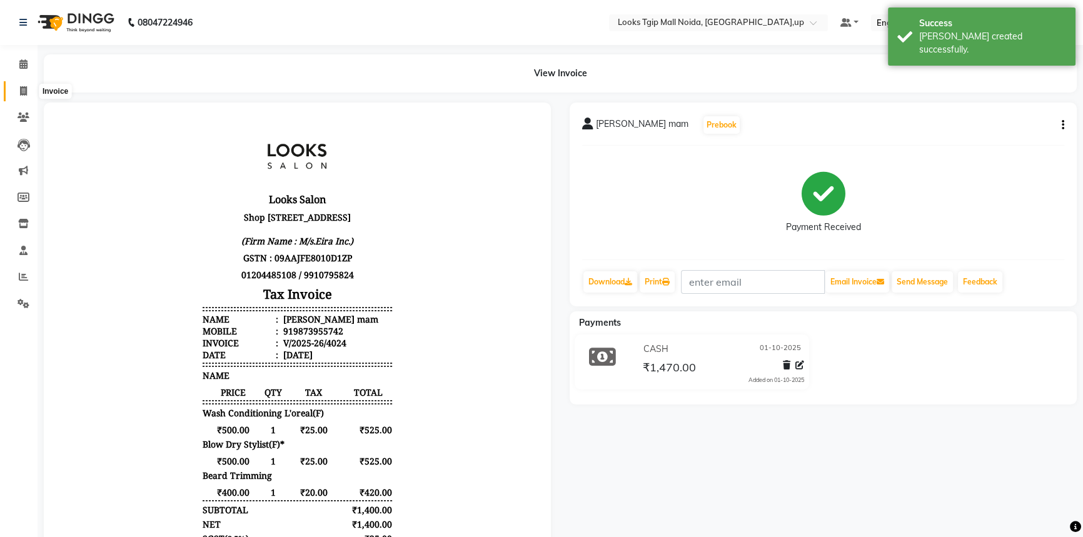
click at [28, 94] on span at bounding box center [24, 91] width 22 height 14
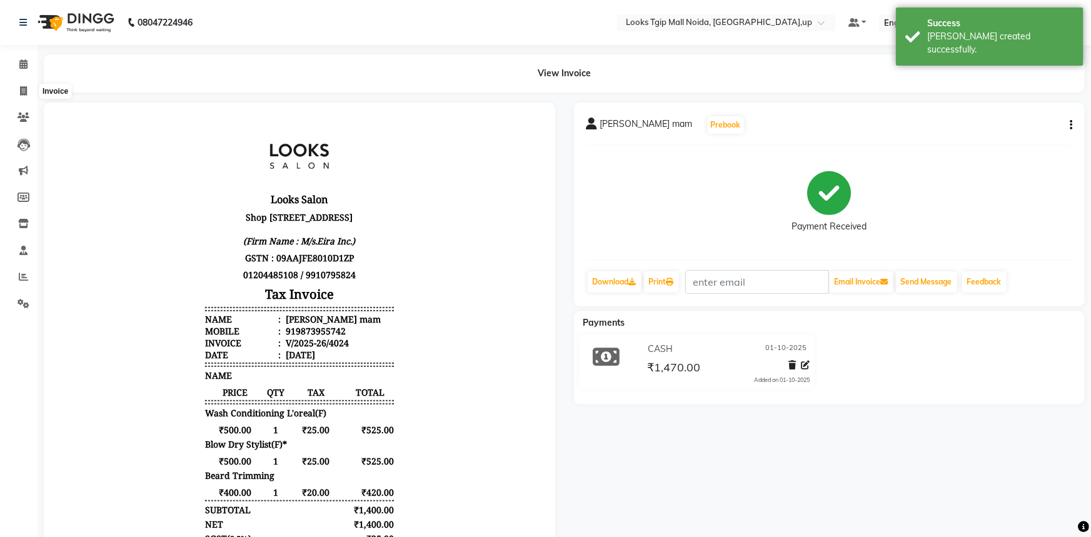
select select "4358"
select select "service"
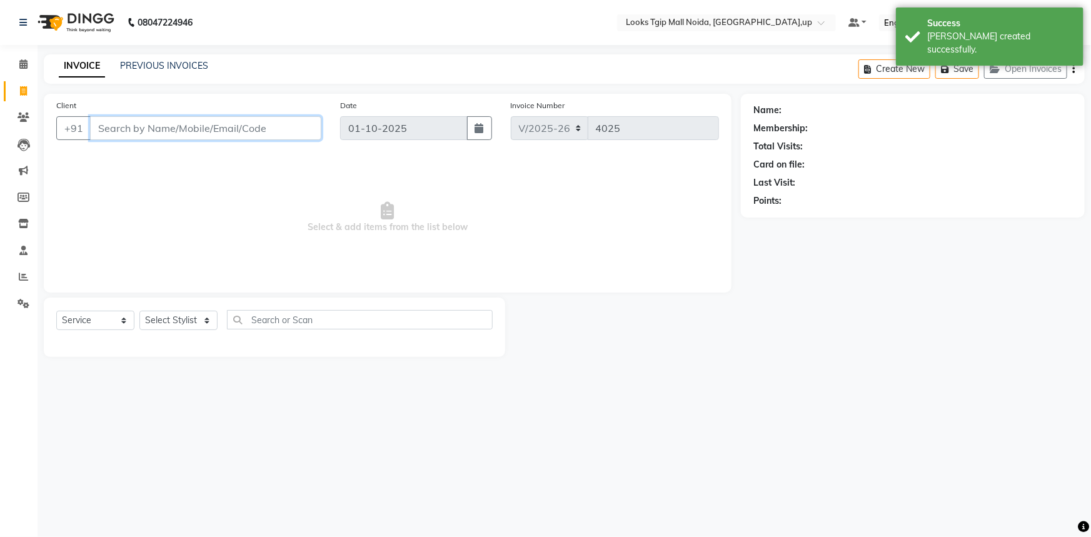
click at [113, 122] on input "Client" at bounding box center [205, 128] width 231 height 24
type input "333333333333333"
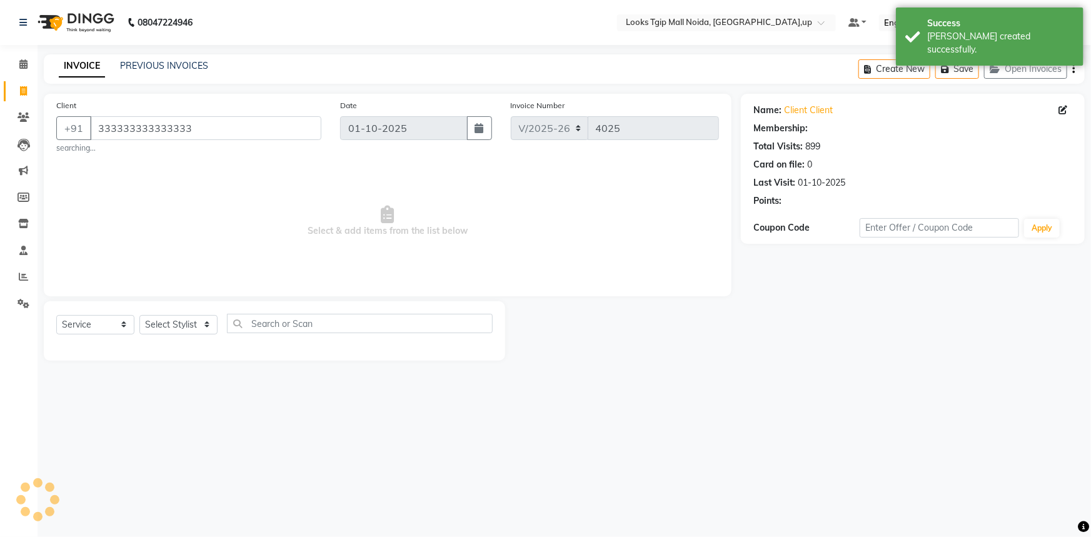
select select "1: Object"
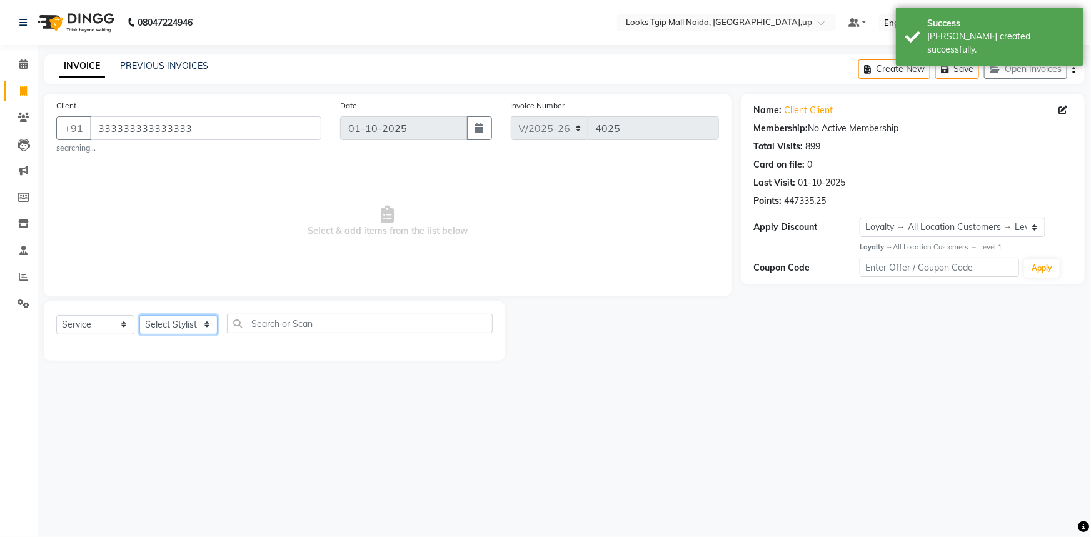
click at [167, 317] on select "Select Stylist [PERSON_NAME] Arun_pdct [PERSON_NAME] Counter Sales Farooq Gauta…" at bounding box center [178, 324] width 78 height 19
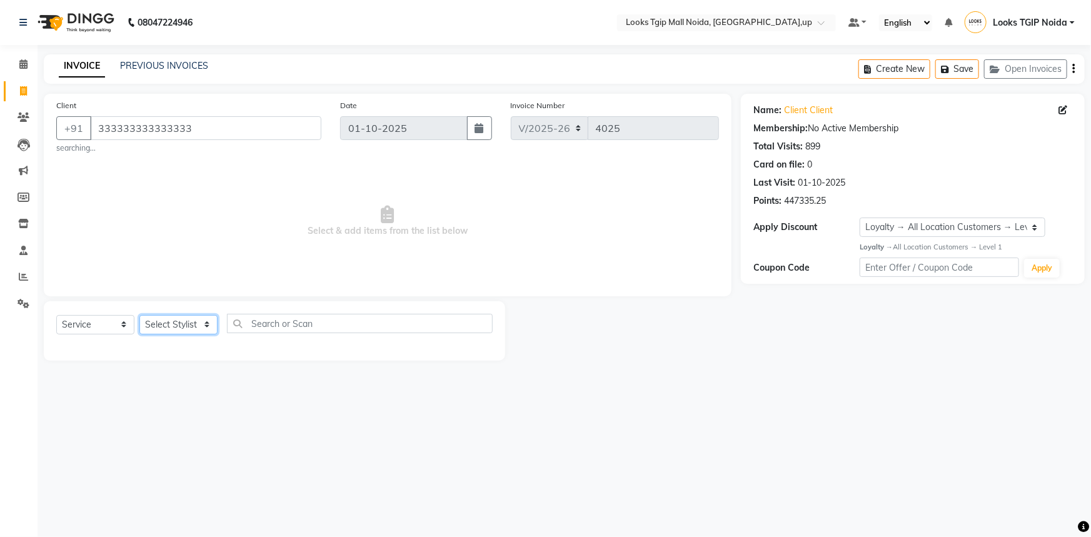
select select "23814"
click at [139, 315] on select "Select Stylist [PERSON_NAME] Arun_pdct [PERSON_NAME] Counter Sales Farooq Gauta…" at bounding box center [178, 324] width 78 height 19
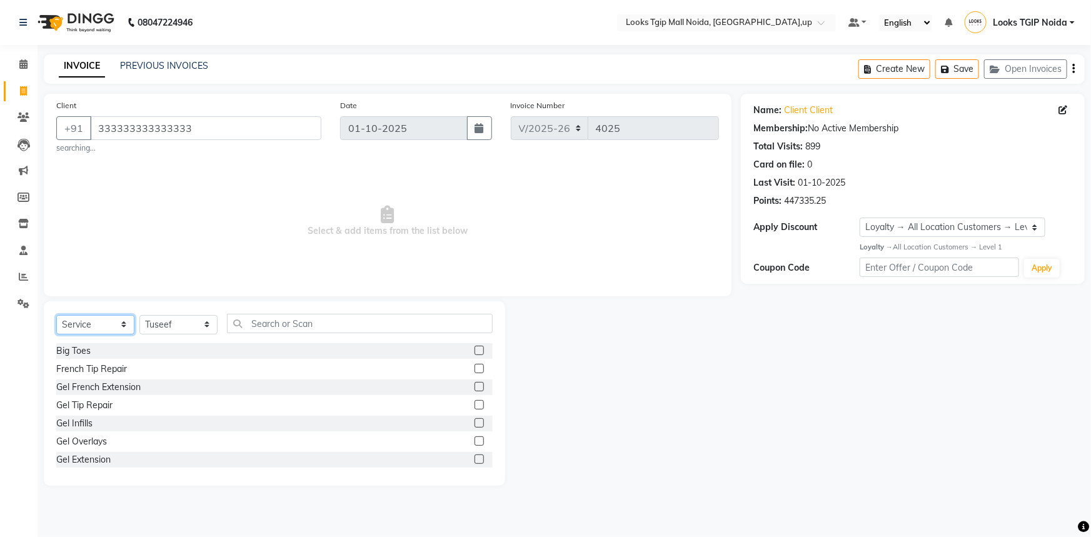
click at [122, 323] on select "Select Service Product Membership Package Voucher Prepaid Gift Card" at bounding box center [95, 324] width 78 height 19
select select "product"
click at [56, 315] on select "Select Service Product Membership Package Voucher Prepaid Gift Card" at bounding box center [95, 324] width 78 height 19
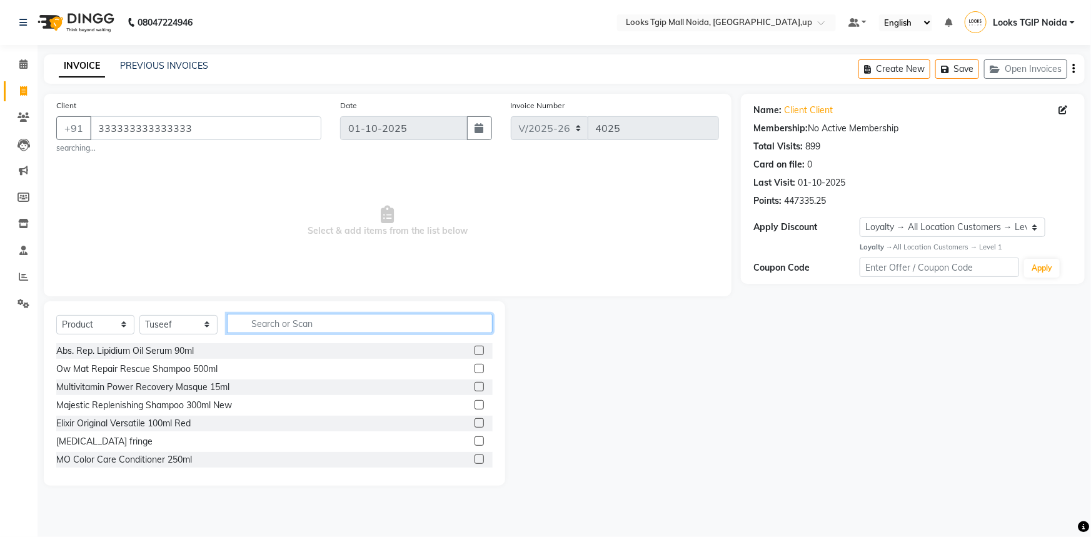
click at [288, 332] on input "text" at bounding box center [360, 323] width 266 height 19
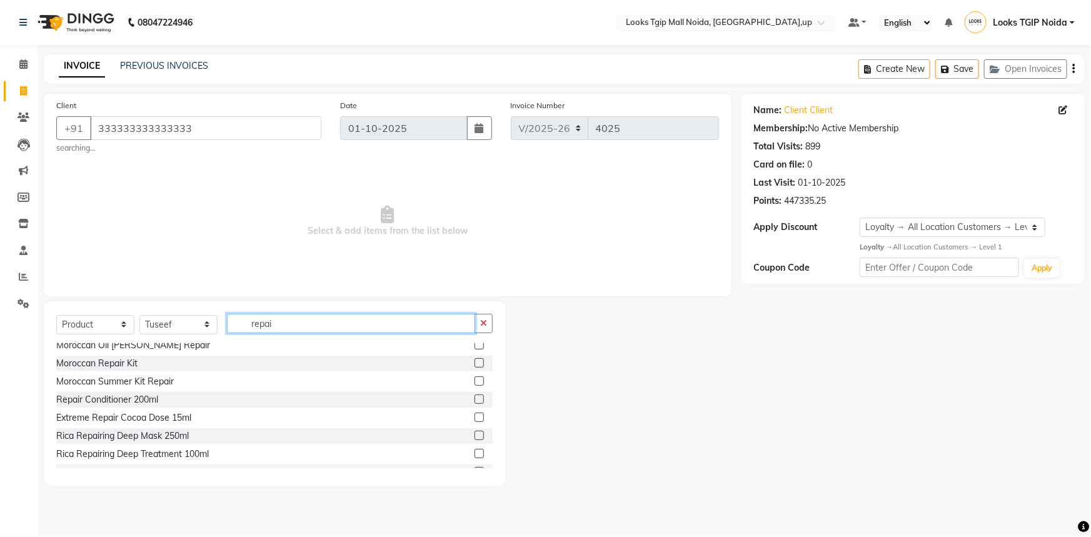
scroll to position [398, 0]
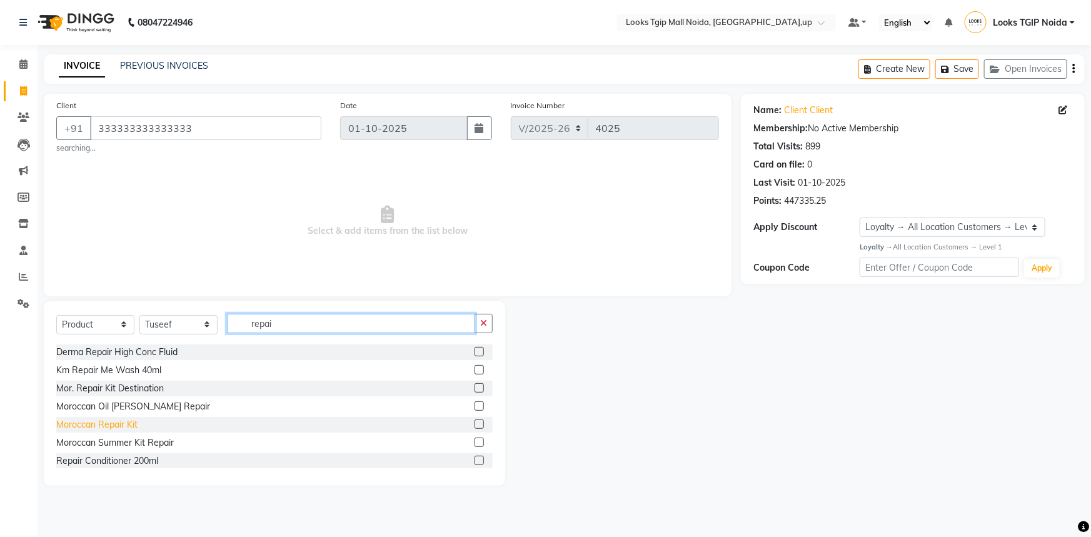
type input "repai"
click at [121, 429] on div "Moroccan Repair Kit" at bounding box center [96, 424] width 81 height 13
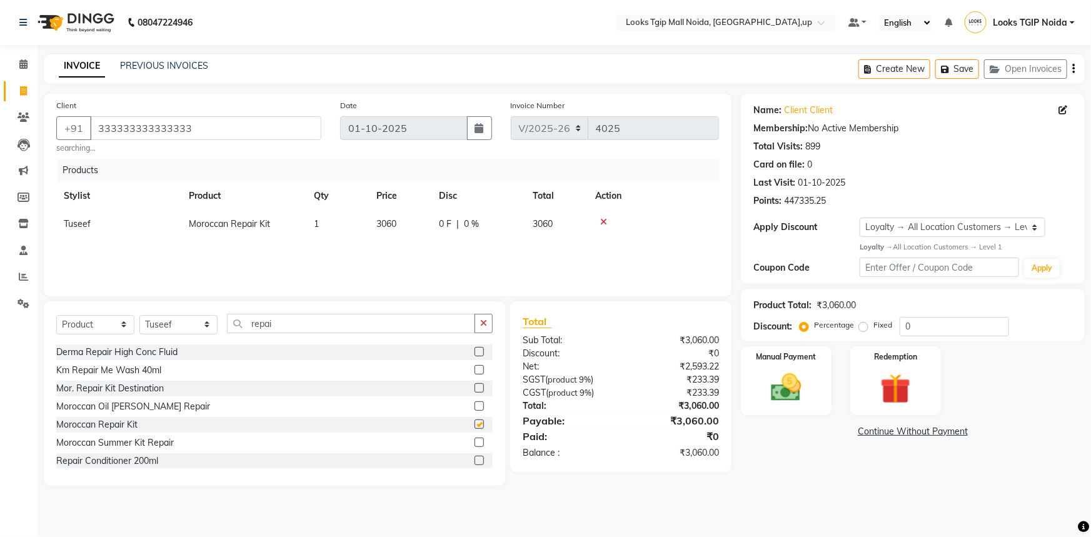
checkbox input "false"
click at [443, 218] on span "0 F" at bounding box center [445, 224] width 13 height 13
select select "23814"
click at [407, 231] on input "3060" at bounding box center [400, 227] width 48 height 19
drag, startPoint x: 282, startPoint y: 232, endPoint x: 213, endPoint y: 248, distance: 71.1
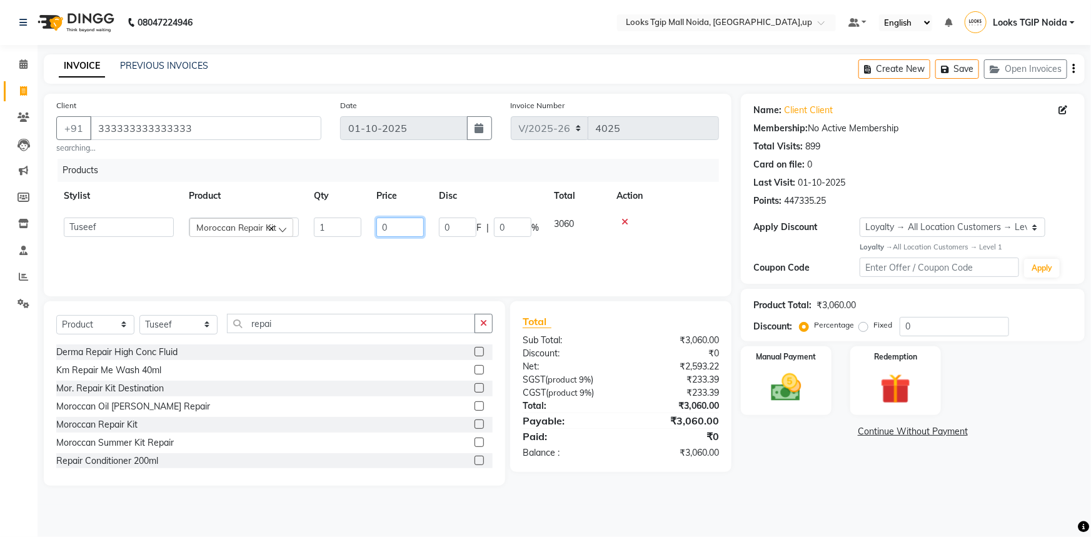
click at [238, 241] on tr "Amaan Salmani Arjun_pdct Arun_pdct Atique Counter Sales Farooq Gautam_pdct Guri…" at bounding box center [387, 227] width 663 height 34
type input "2610"
click at [301, 335] on div "Select Service Product Membership Package Voucher Prepaid Gift Card Select Styl…" at bounding box center [274, 328] width 436 height 29
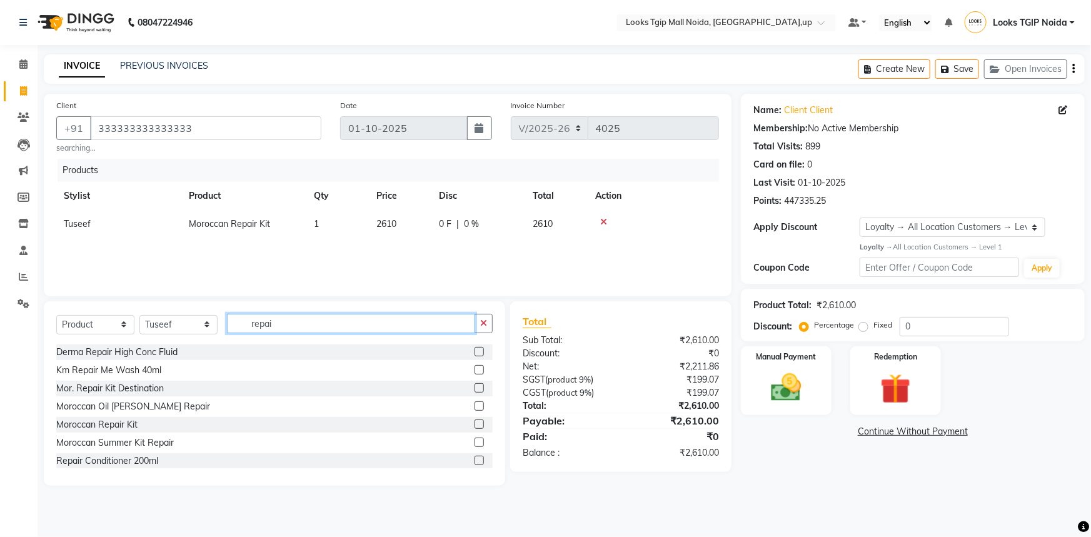
drag, startPoint x: 303, startPoint y: 326, endPoint x: 83, endPoint y: 339, distance: 219.9
click at [119, 338] on div "Select Service Product Membership Package Voucher Prepaid Gift Card Select Styl…" at bounding box center [274, 328] width 436 height 29
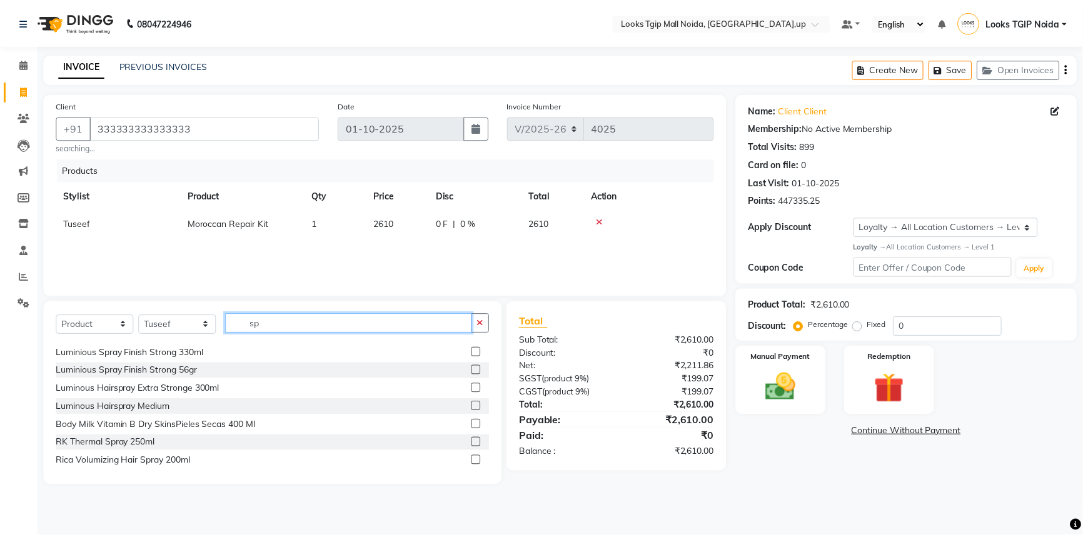
scroll to position [0, 0]
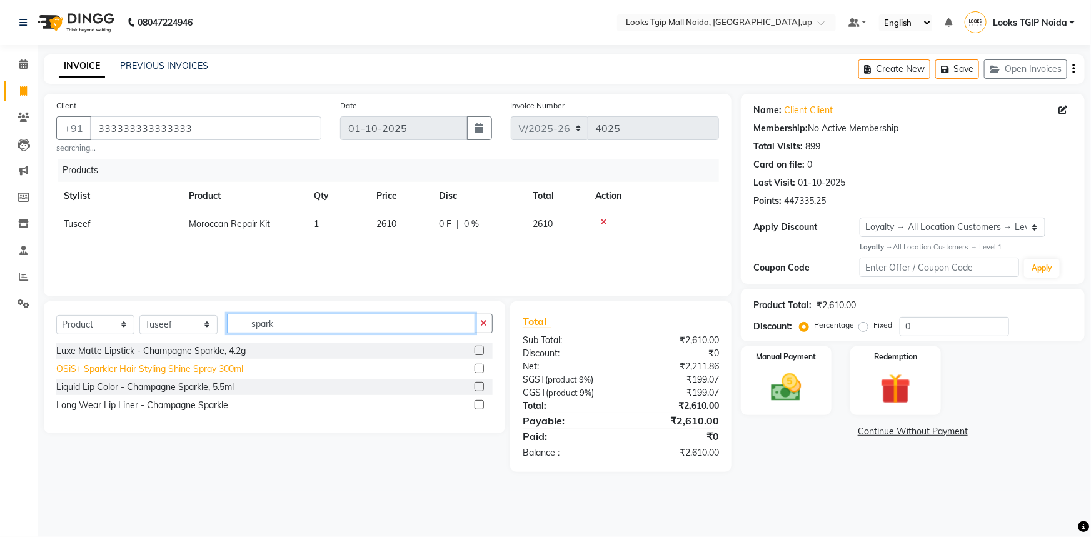
type input "spark"
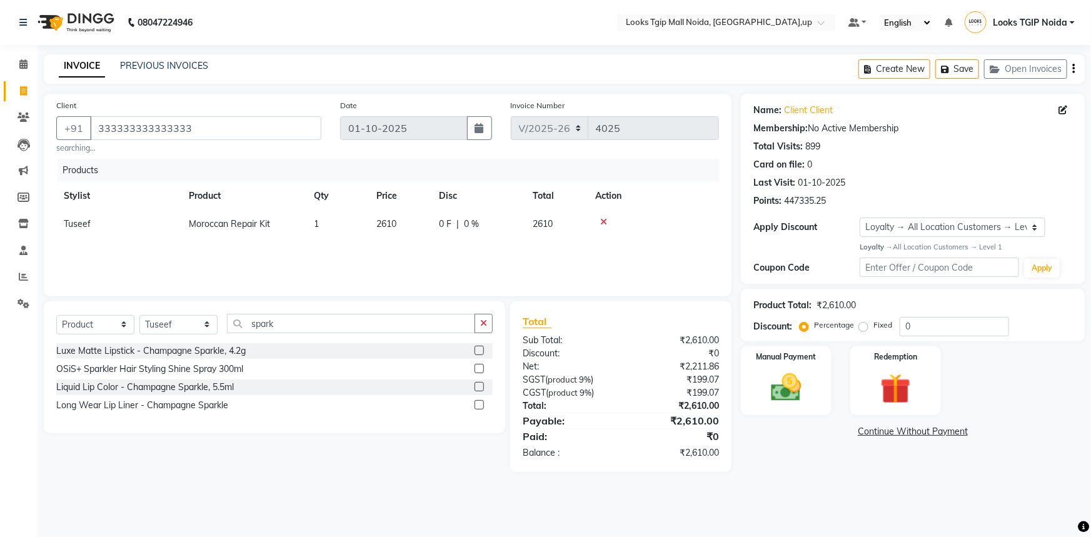
drag, startPoint x: 148, startPoint y: 369, endPoint x: 377, endPoint y: 303, distance: 238.7
click at [148, 369] on div "OSiS+ Sparkler Hair Styling Shine Spray 300ml" at bounding box center [149, 369] width 187 height 13
checkbox input "false"
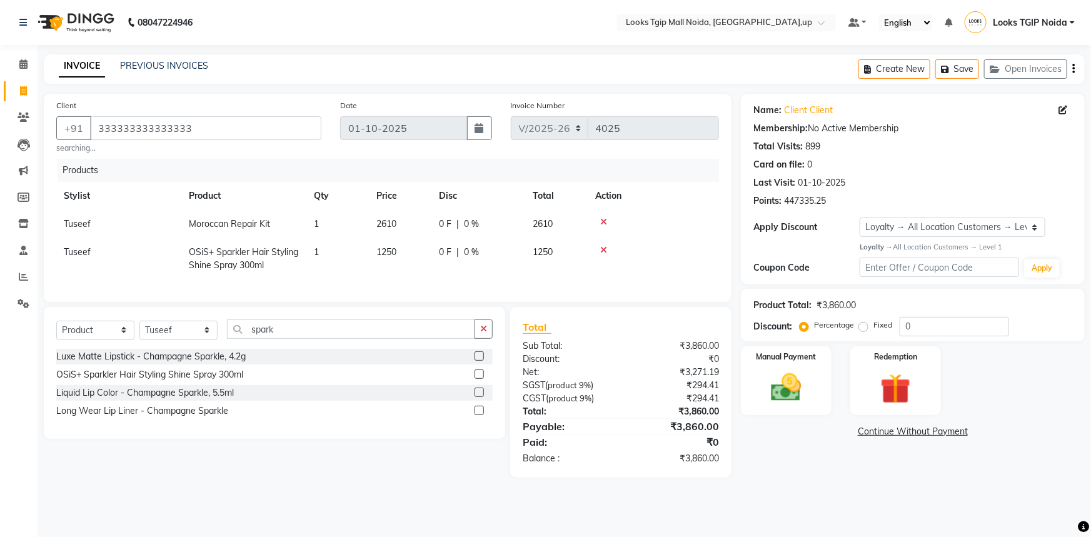
click at [430, 255] on td "1250" at bounding box center [400, 258] width 63 height 41
select select "23814"
drag, startPoint x: 386, startPoint y: 247, endPoint x: 211, endPoint y: 259, distance: 175.5
click at [221, 256] on tr "Amaan Salmani Arjun_pdct Arun_pdct Atique Counter Sales Farooq Gautam_pdct Guri…" at bounding box center [387, 258] width 663 height 41
type input "1450"
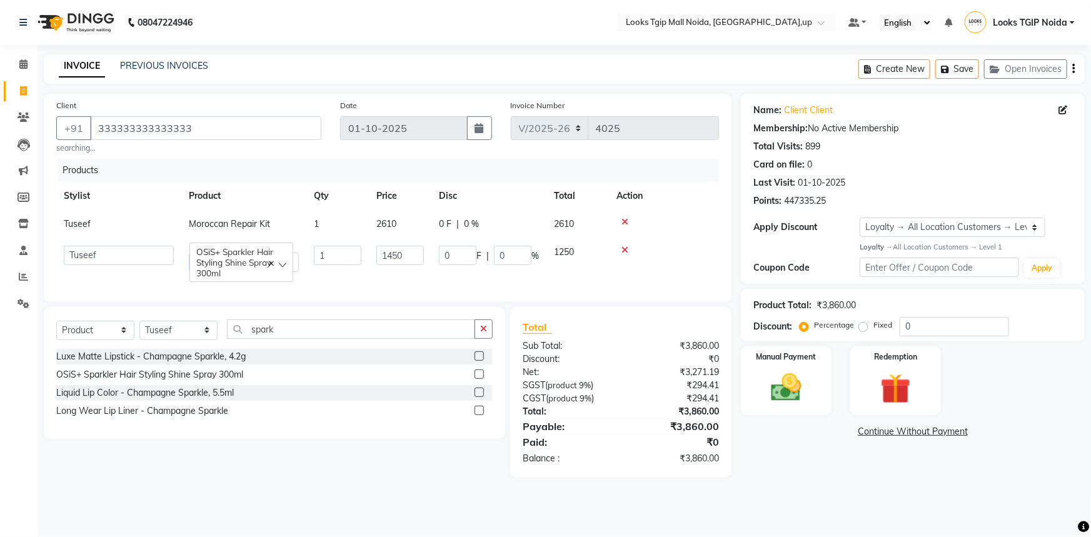
click at [603, 379] on div "Net:" at bounding box center [567, 372] width 108 height 13
click at [813, 393] on div "Manual Payment" at bounding box center [786, 381] width 94 height 72
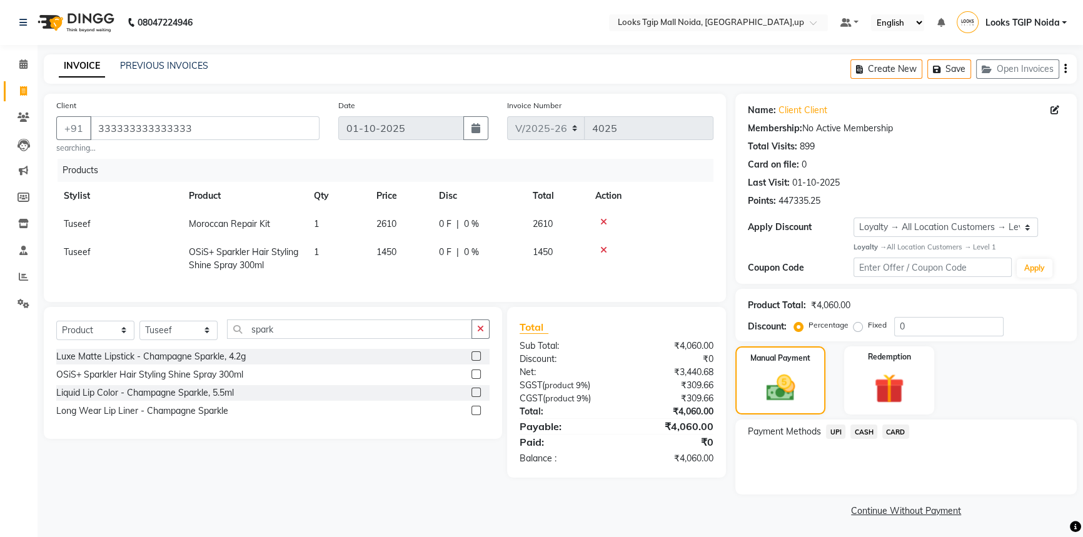
scroll to position [1, 0]
click at [862, 433] on span "CASH" at bounding box center [863, 430] width 27 height 14
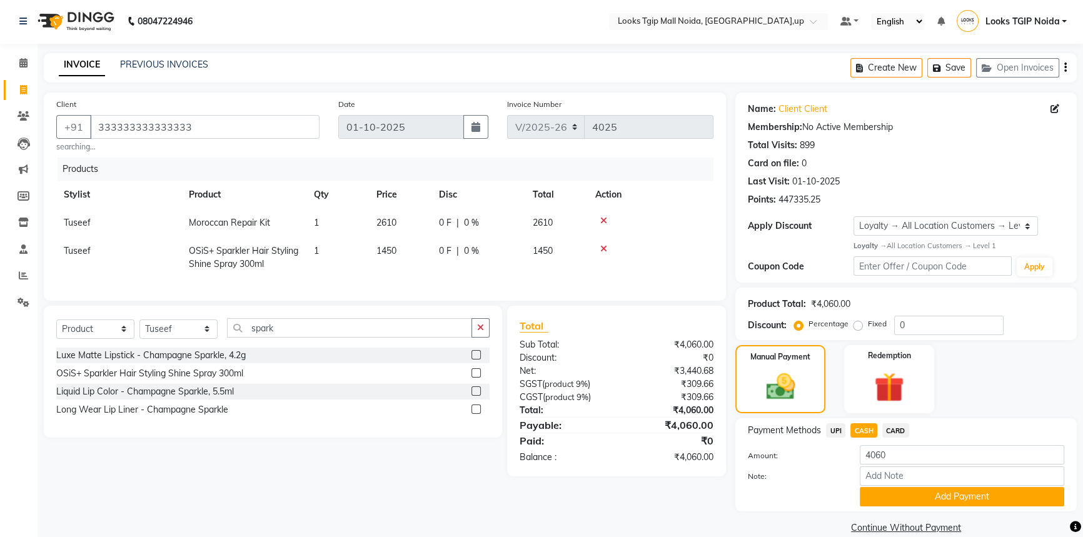
click at [868, 325] on label "Fixed" at bounding box center [877, 323] width 19 height 11
click at [858, 325] on input "Fixed" at bounding box center [860, 323] width 9 height 9
radio input "true"
click at [908, 324] on input "0" at bounding box center [948, 325] width 109 height 19
type input "10"
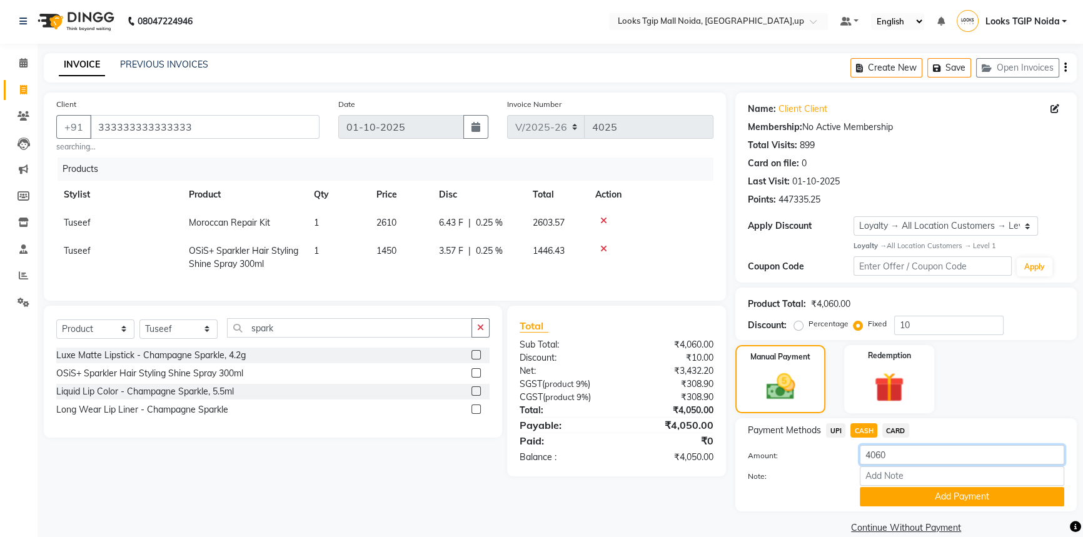
click at [897, 458] on input "4060" at bounding box center [962, 454] width 204 height 19
type input "4"
click at [834, 426] on span "UPI" at bounding box center [835, 430] width 19 height 14
type input "4050"
click at [910, 495] on button "Add Payment" at bounding box center [962, 496] width 204 height 19
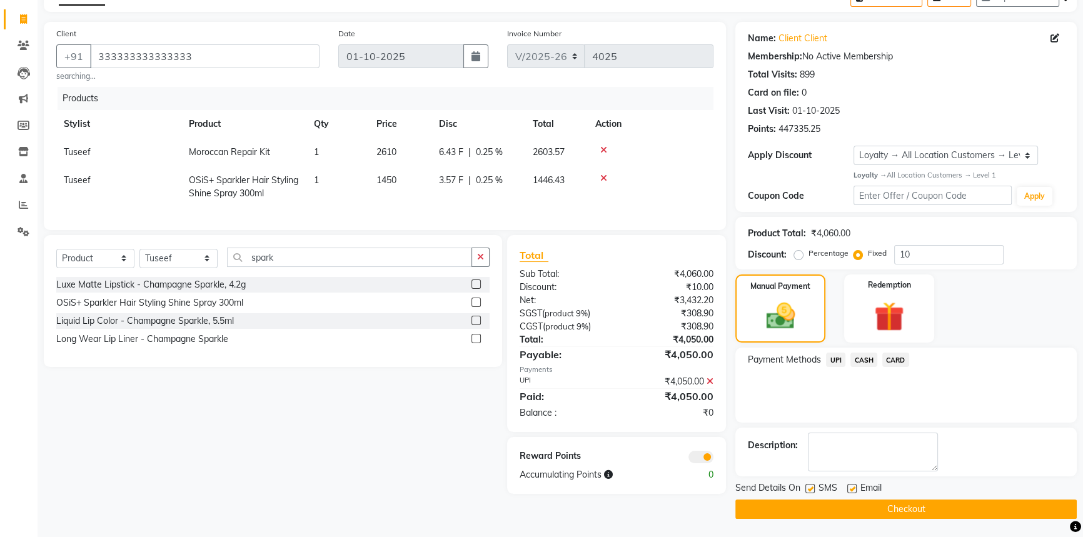
drag, startPoint x: 711, startPoint y: 393, endPoint x: 763, endPoint y: 378, distance: 54.0
click at [711, 386] on icon at bounding box center [709, 381] width 7 height 9
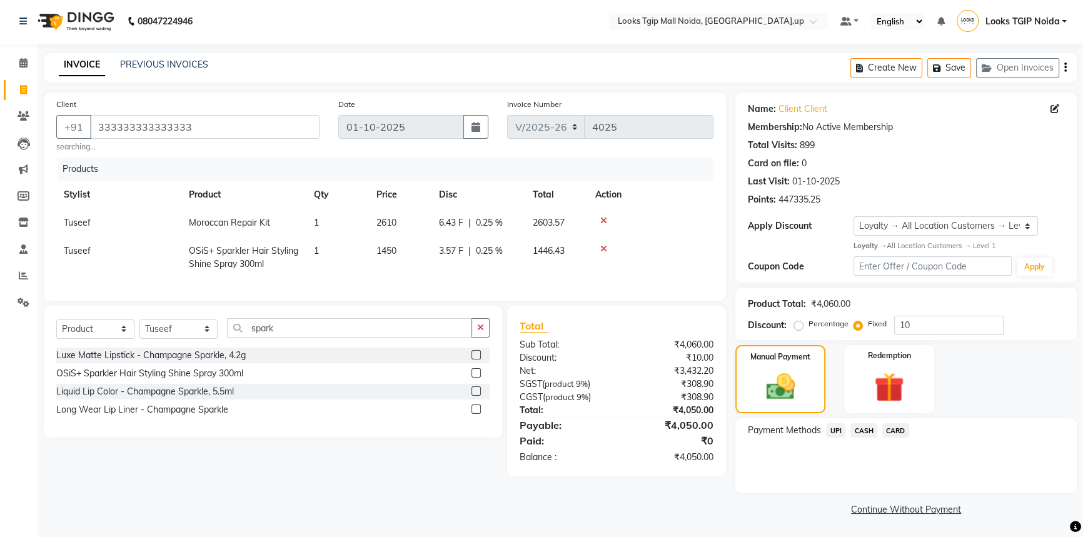
click at [838, 432] on span "UPI" at bounding box center [835, 430] width 19 height 14
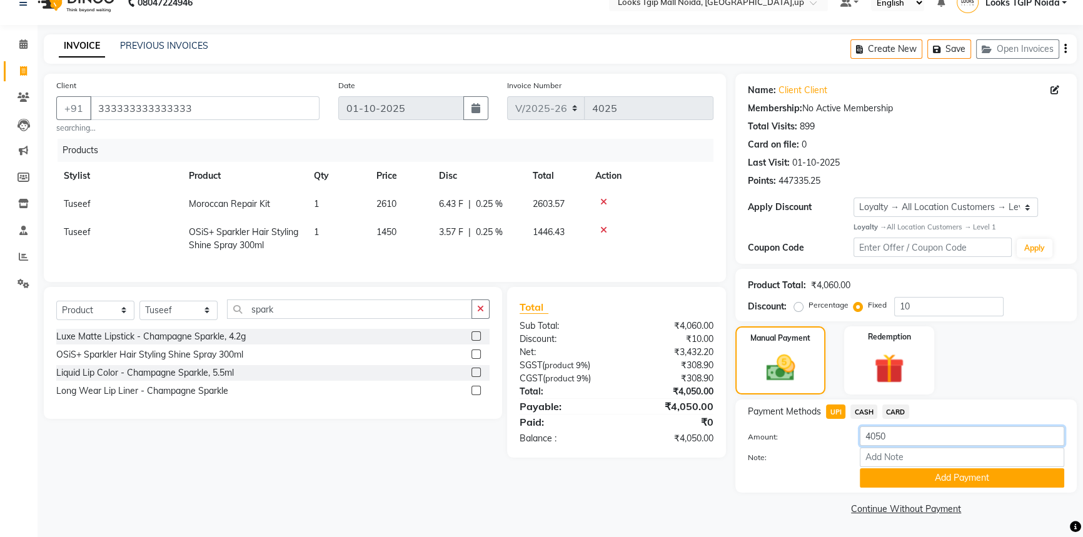
drag, startPoint x: 897, startPoint y: 442, endPoint x: 733, endPoint y: 464, distance: 165.9
click at [788, 463] on div "Amount: 4050 Note: Add Payment" at bounding box center [906, 456] width 316 height 61
type input "4000"
click at [900, 469] on button "Add Payment" at bounding box center [962, 477] width 204 height 19
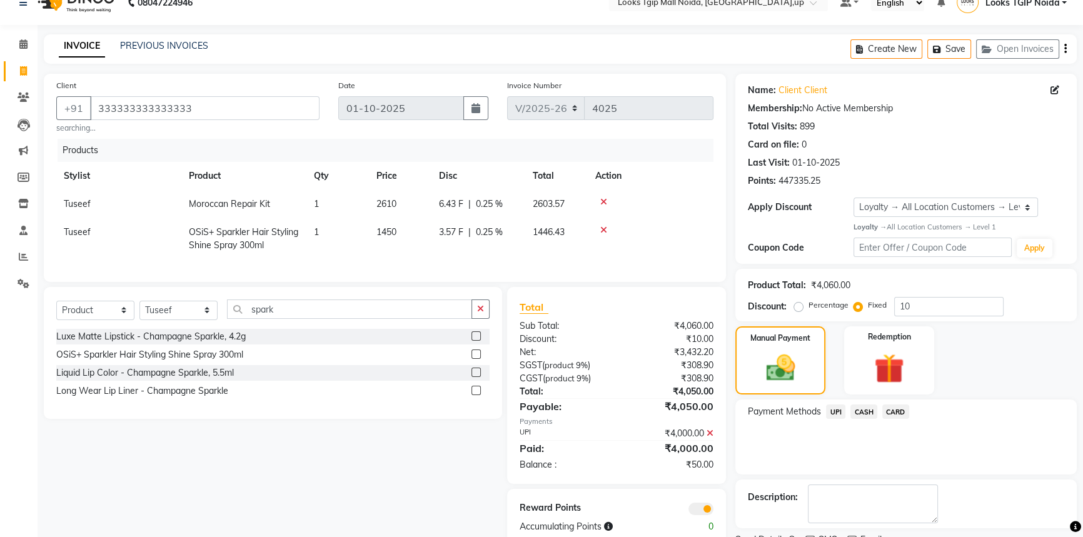
click at [868, 413] on span "CASH" at bounding box center [863, 412] width 27 height 14
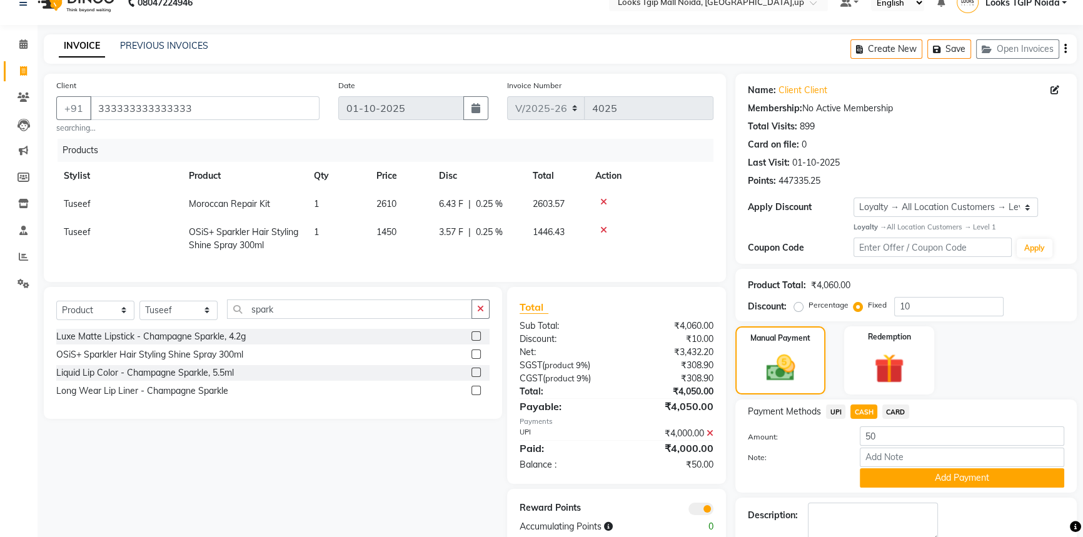
click at [907, 481] on button "Add Payment" at bounding box center [962, 477] width 204 height 19
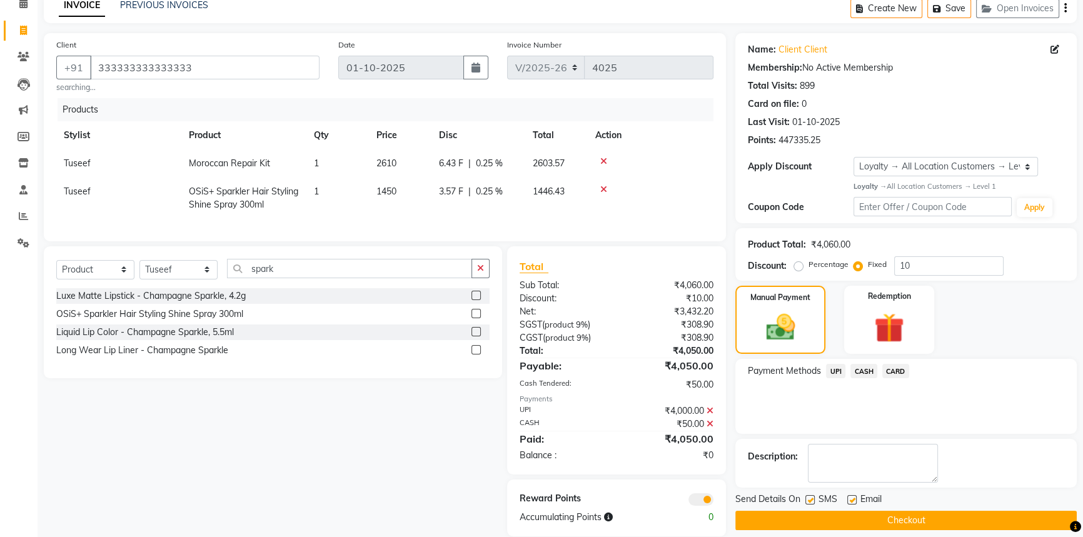
scroll to position [88, 0]
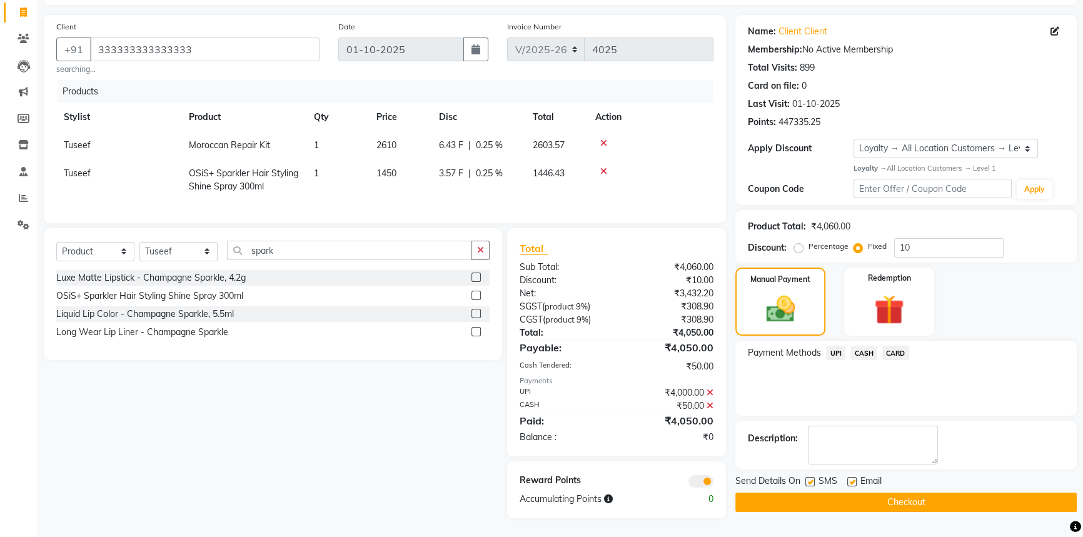
click at [812, 477] on label at bounding box center [809, 481] width 9 height 9
click at [812, 478] on input "checkbox" at bounding box center [809, 482] width 8 height 8
checkbox input "false"
click at [821, 495] on button "Checkout" at bounding box center [905, 502] width 341 height 19
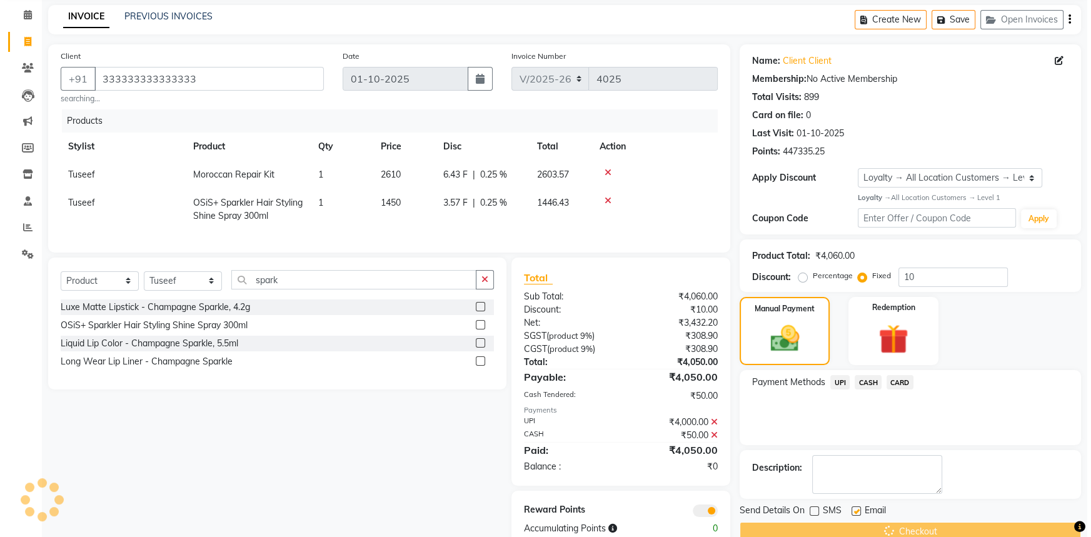
scroll to position [0, 0]
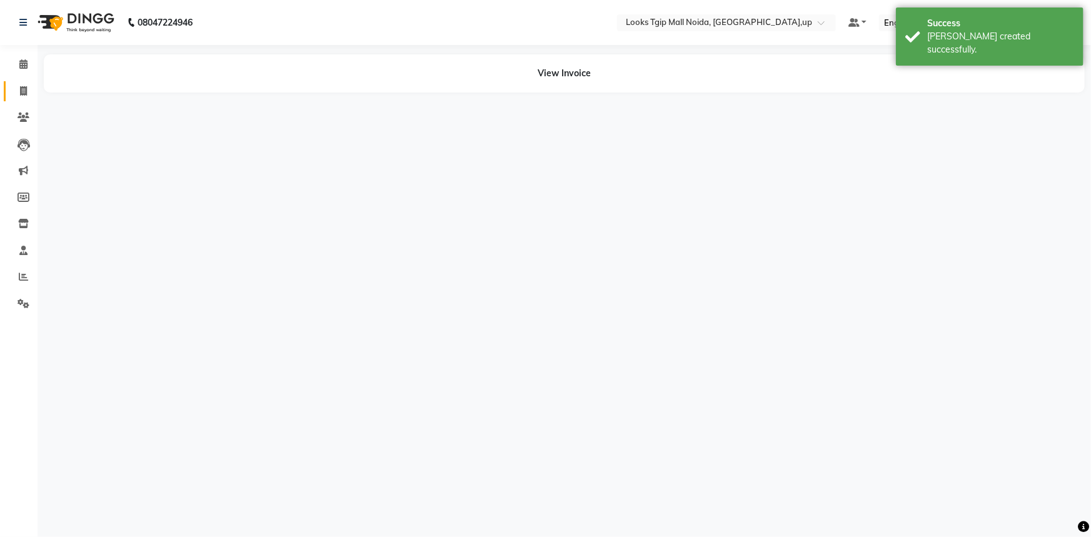
click at [17, 87] on span at bounding box center [24, 91] width 22 height 14
select select "service"
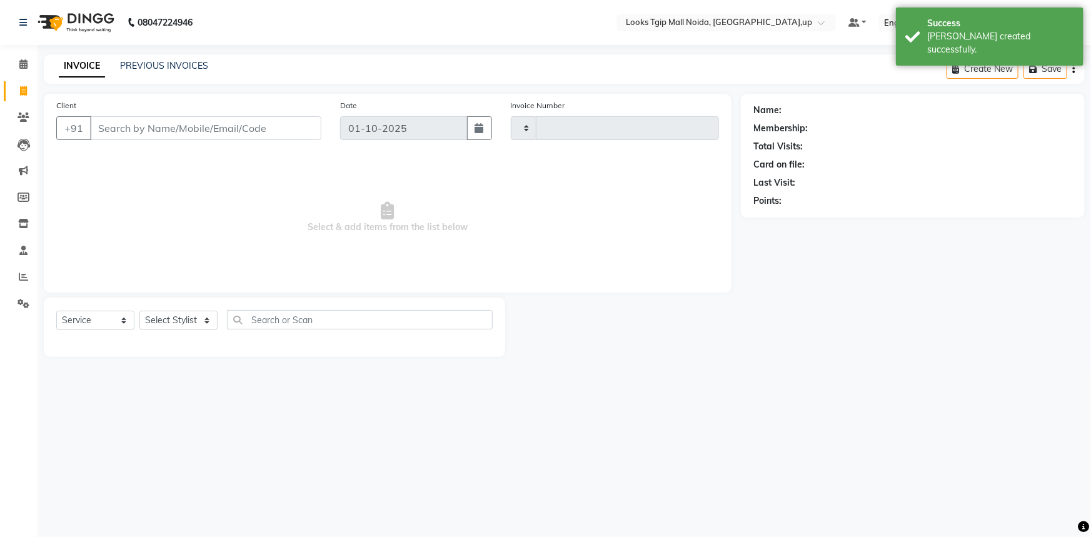
type input "4026"
select select "4358"
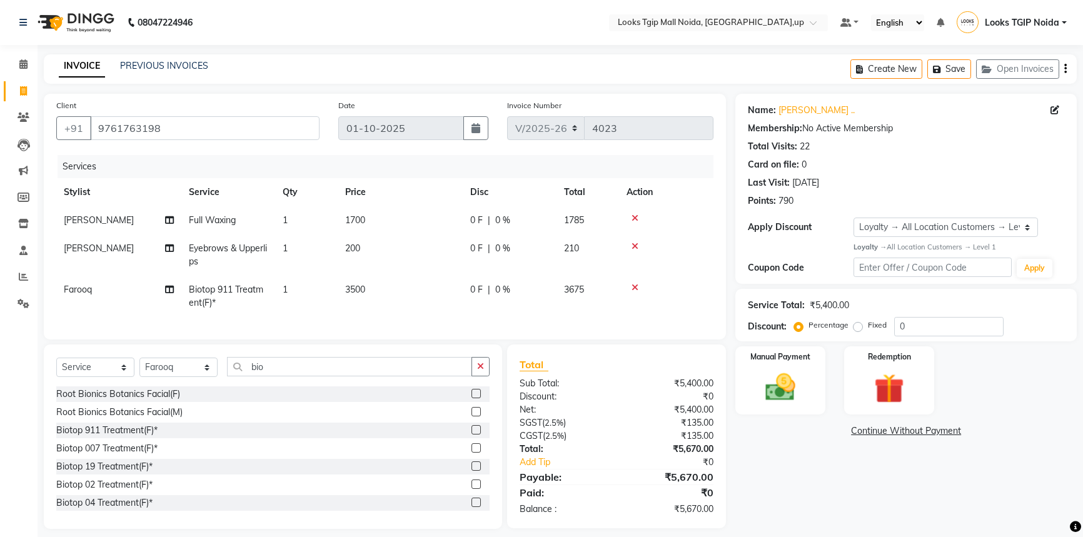
select select "4358"
select select "service"
select select "23816"
select select "1: Object"
click at [16, 63] on span at bounding box center [24, 65] width 22 height 14
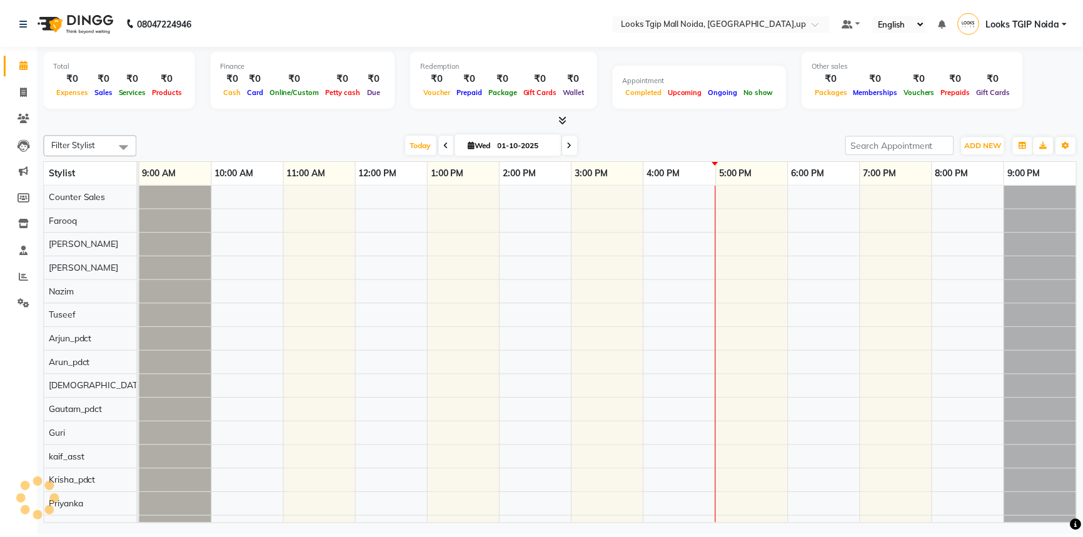
scroll to position [0, 8]
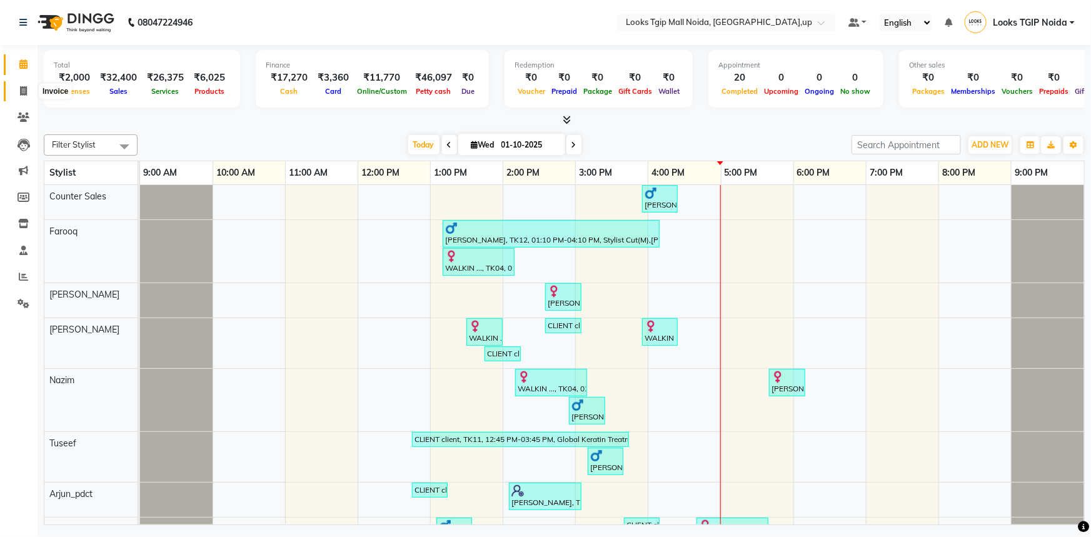
drag, startPoint x: 16, startPoint y: 96, endPoint x: 33, endPoint y: 96, distance: 16.9
click at [16, 95] on span at bounding box center [24, 91] width 22 height 14
select select "service"
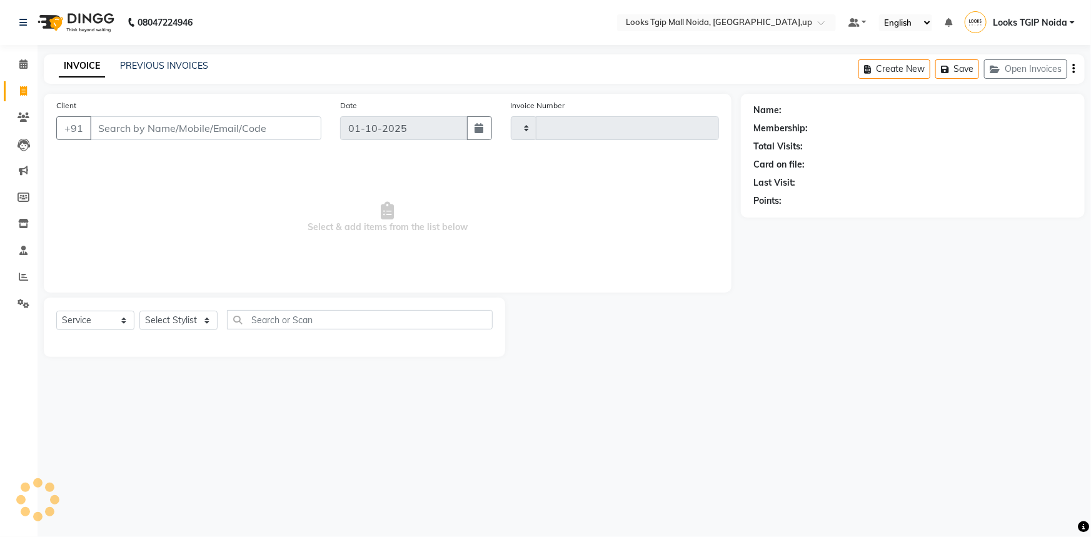
type input "4026"
select select "4358"
click at [141, 121] on input "Client" at bounding box center [205, 128] width 231 height 24
type input "33333333333"
select select "1: Object"
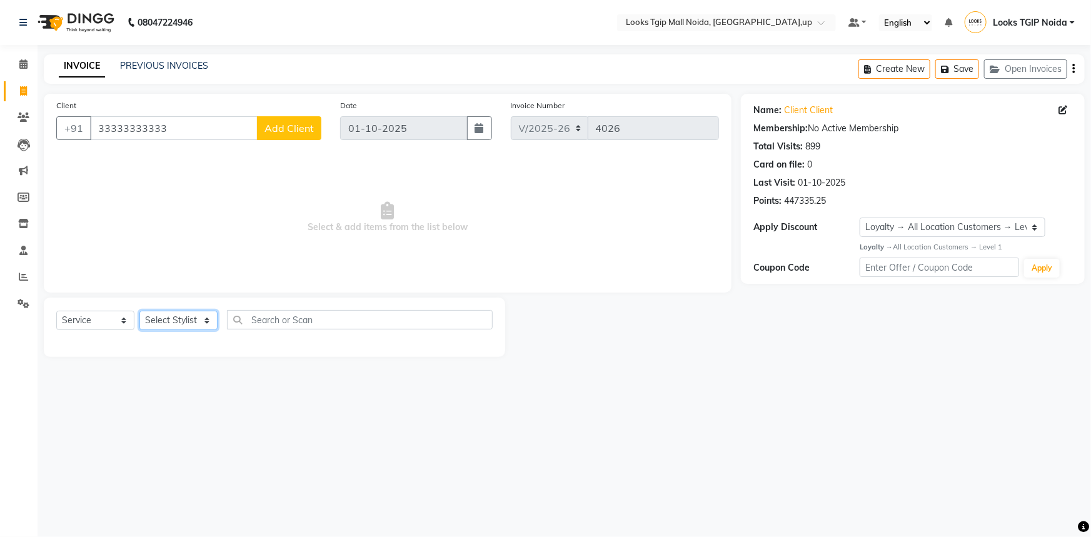
click at [159, 323] on select "Select Stylist [PERSON_NAME] Arun_pdct [PERSON_NAME] Counter Sales Farooq Gauta…" at bounding box center [178, 320] width 78 height 19
select select "23823"
click at [139, 311] on select "Select Stylist [PERSON_NAME] Arun_pdct [PERSON_NAME] Counter Sales Farooq Gauta…" at bounding box center [178, 320] width 78 height 19
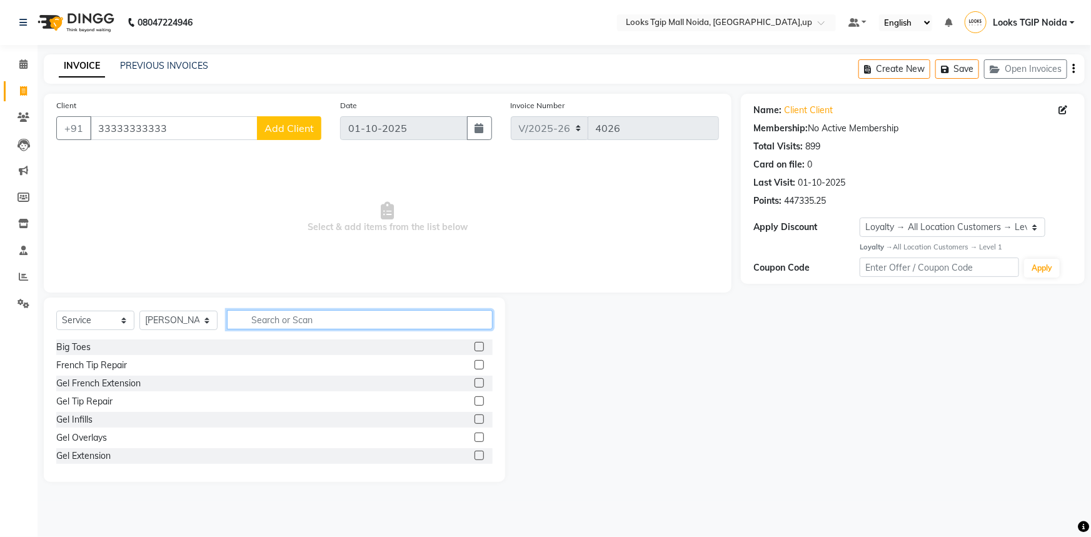
click at [253, 324] on input "text" at bounding box center [360, 319] width 266 height 19
type input "eye"
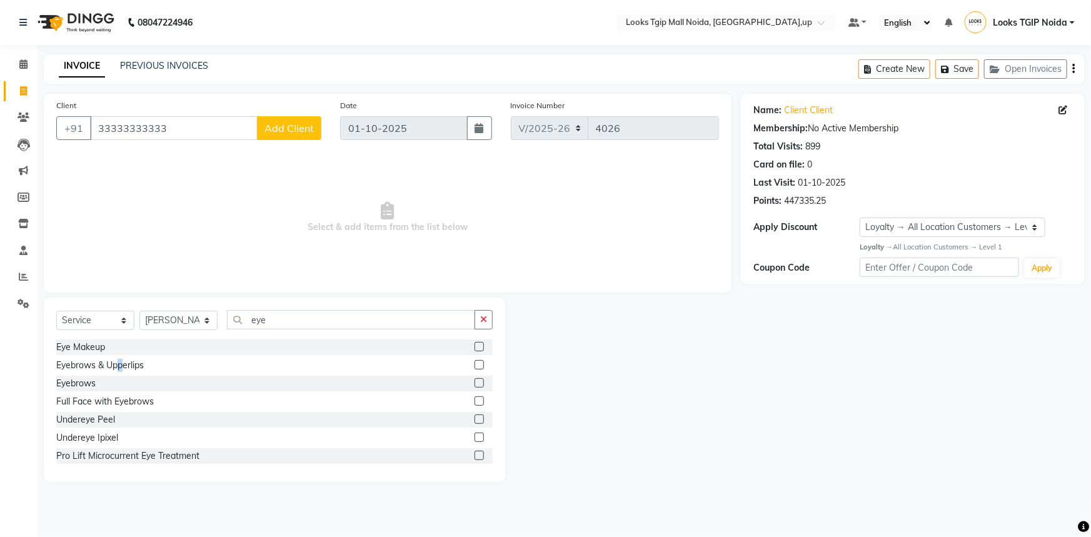
drag, startPoint x: 119, startPoint y: 367, endPoint x: 266, endPoint y: 278, distance: 171.7
click at [122, 364] on div "Eyebrows & Upperlips" at bounding box center [100, 365] width 88 height 13
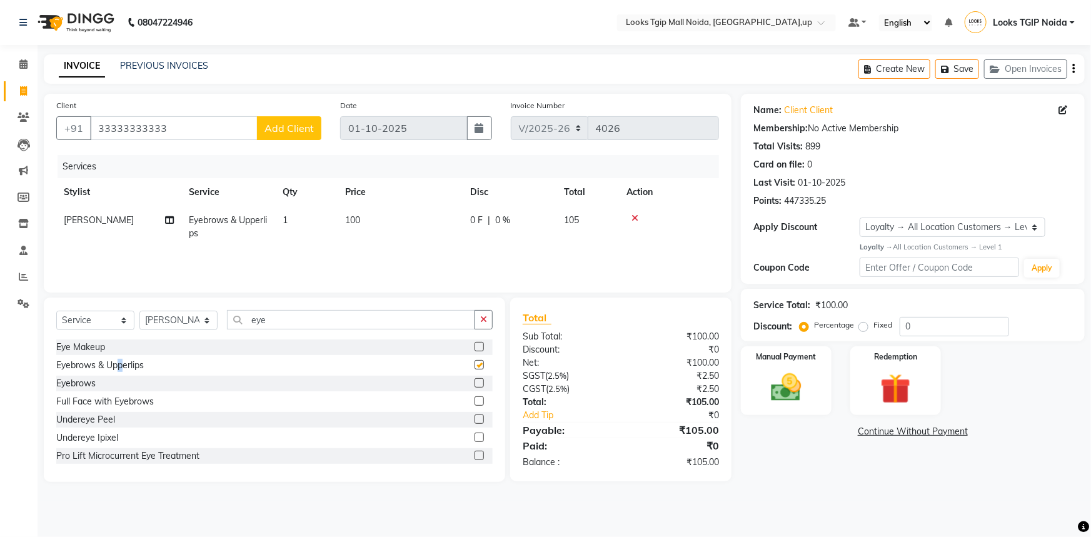
checkbox input "false"
drag, startPoint x: 376, startPoint y: 220, endPoint x: 439, endPoint y: 234, distance: 64.6
click at [378, 221] on td "100" at bounding box center [400, 226] width 125 height 41
select select "23823"
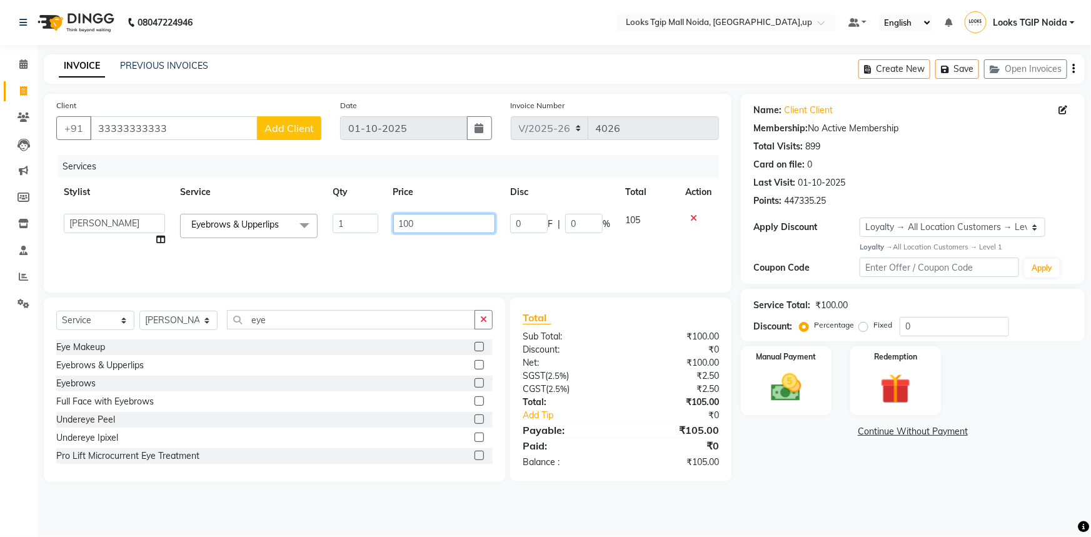
drag, startPoint x: 363, startPoint y: 236, endPoint x: 0, endPoint y: 233, distance: 362.6
click at [141, 236] on tr "[PERSON_NAME] Arjun_pdct Arun_pdct [PERSON_NAME] Counter Sales Farooq Gautam_pd…" at bounding box center [387, 230] width 663 height 48
type input "200"
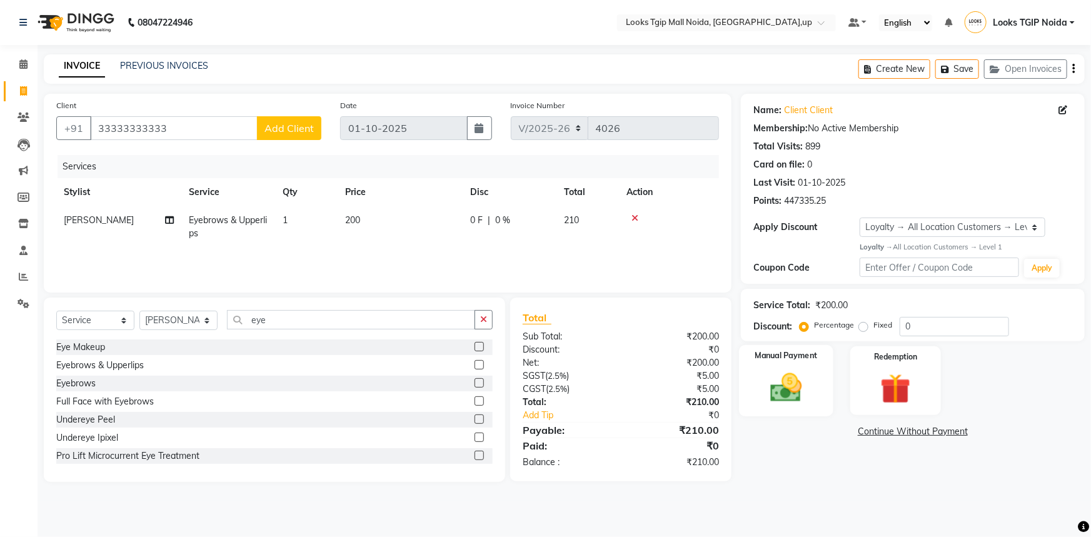
click at [801, 405] on img at bounding box center [786, 387] width 51 height 36
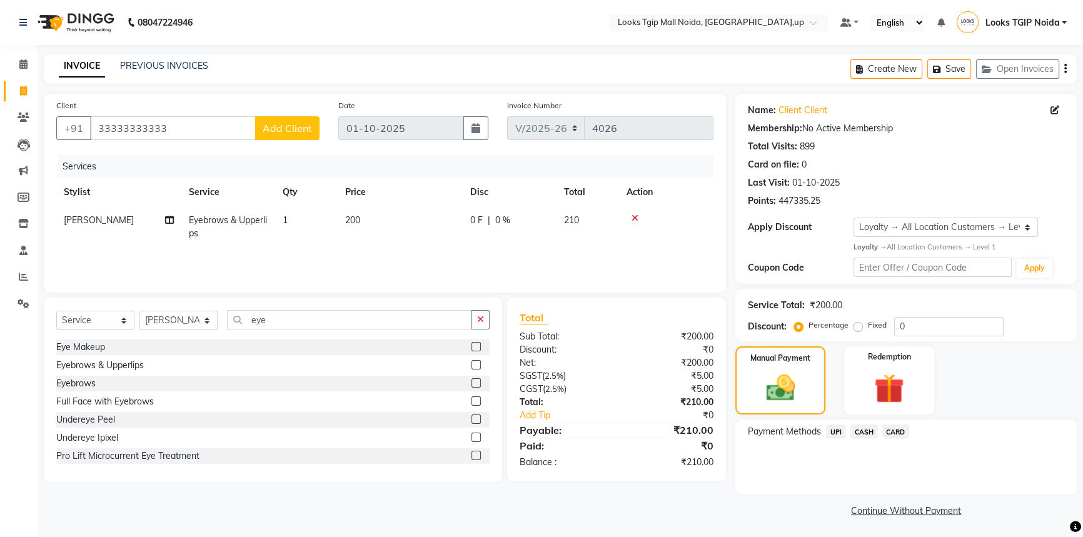
click at [839, 427] on span "UPI" at bounding box center [835, 432] width 19 height 14
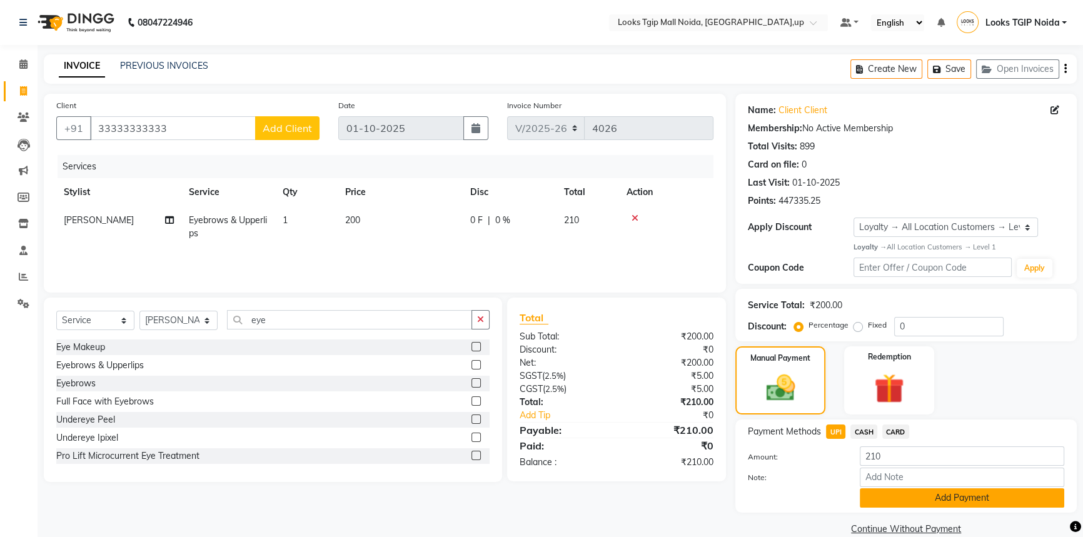
click at [867, 489] on button "Add Payment" at bounding box center [962, 497] width 204 height 19
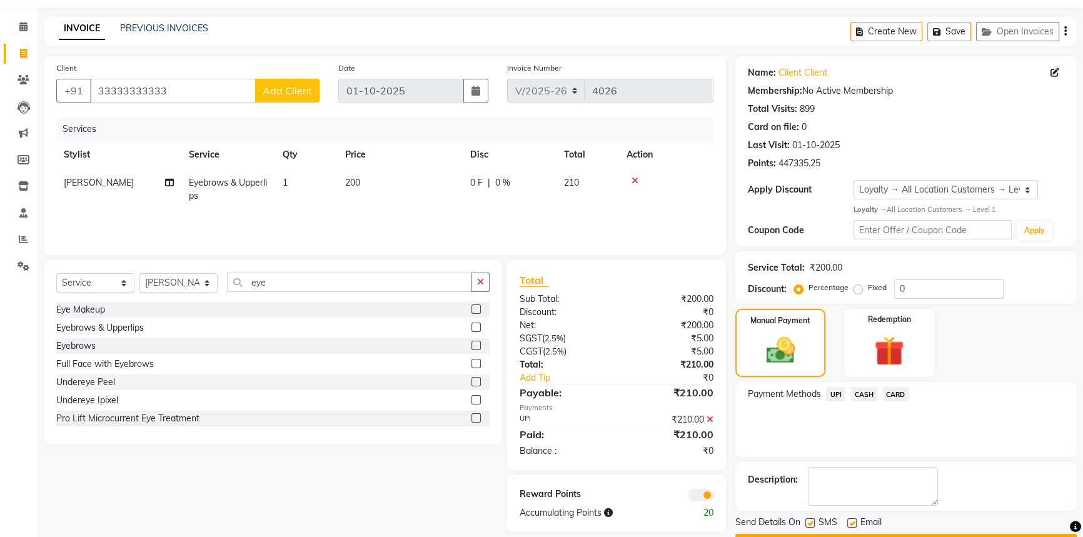
scroll to position [72, 0]
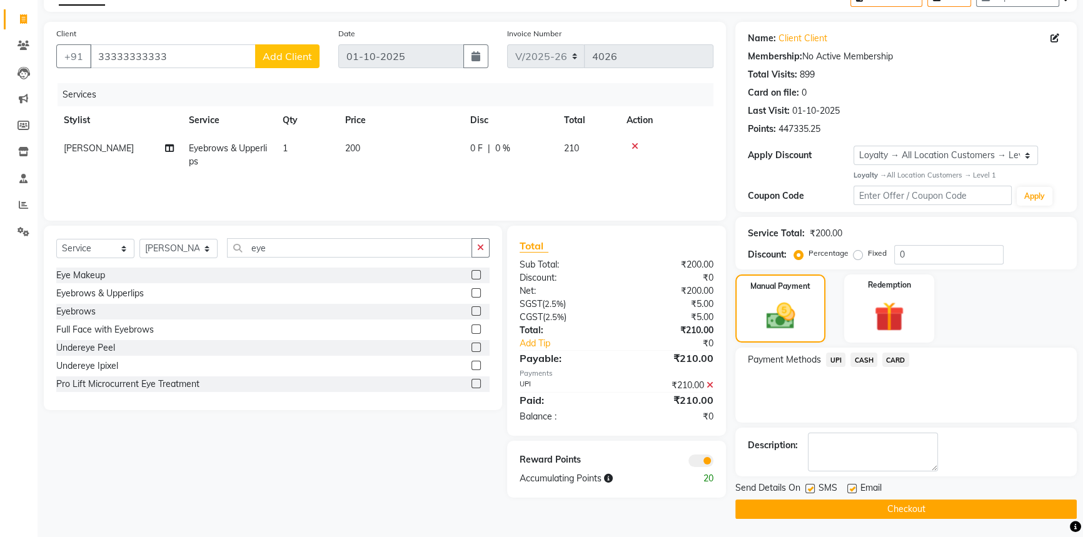
click at [804, 491] on div "Send Details On SMS Email" at bounding box center [905, 489] width 341 height 16
click at [807, 490] on label at bounding box center [809, 488] width 9 height 9
click at [807, 490] on input "checkbox" at bounding box center [809, 489] width 8 height 8
checkbox input "false"
click at [705, 465] on span at bounding box center [700, 461] width 25 height 13
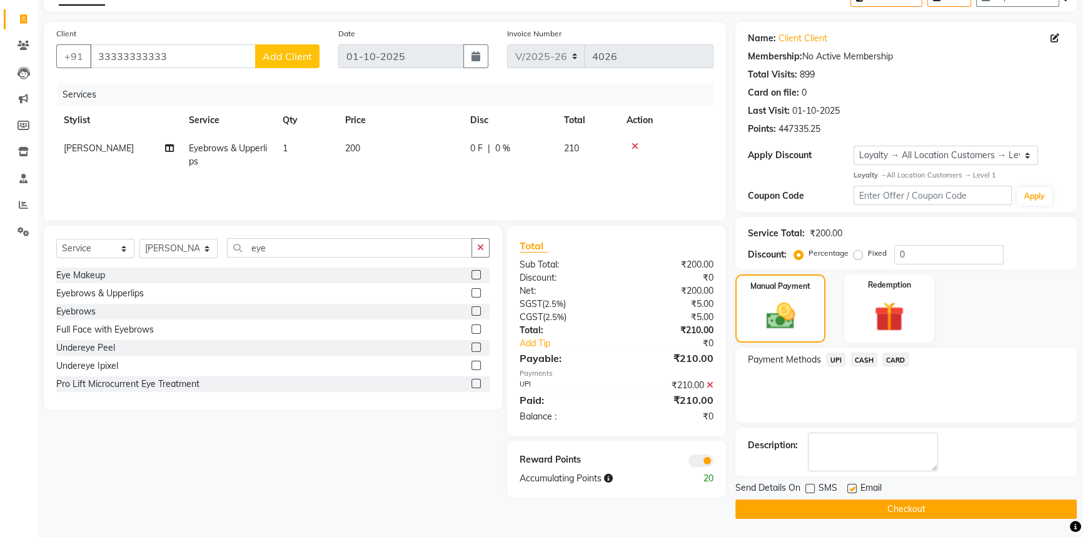
click at [713, 463] on input "checkbox" at bounding box center [713, 463] width 0 height 0
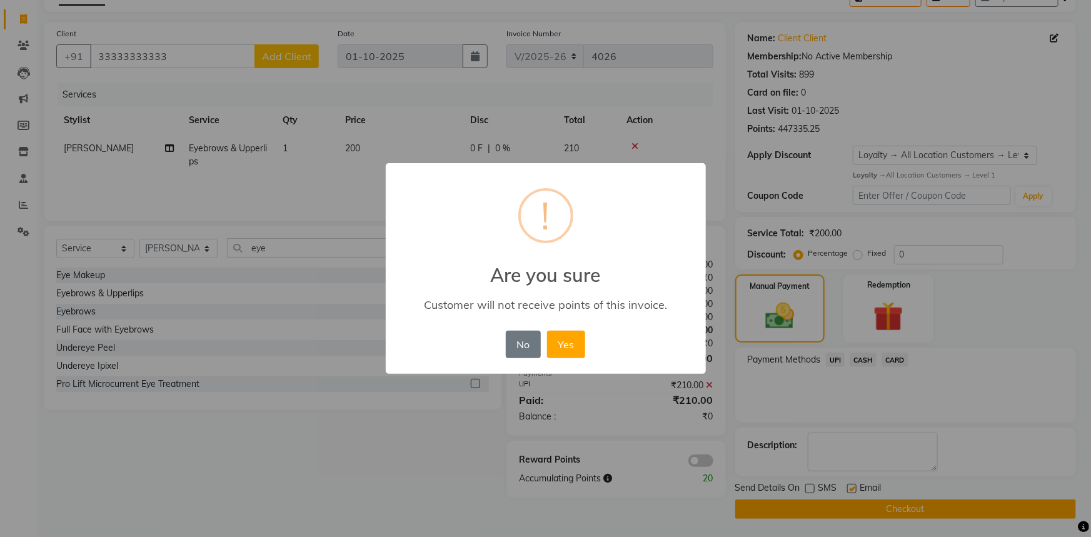
click at [547, 331] on button "Yes" at bounding box center [566, 345] width 38 height 28
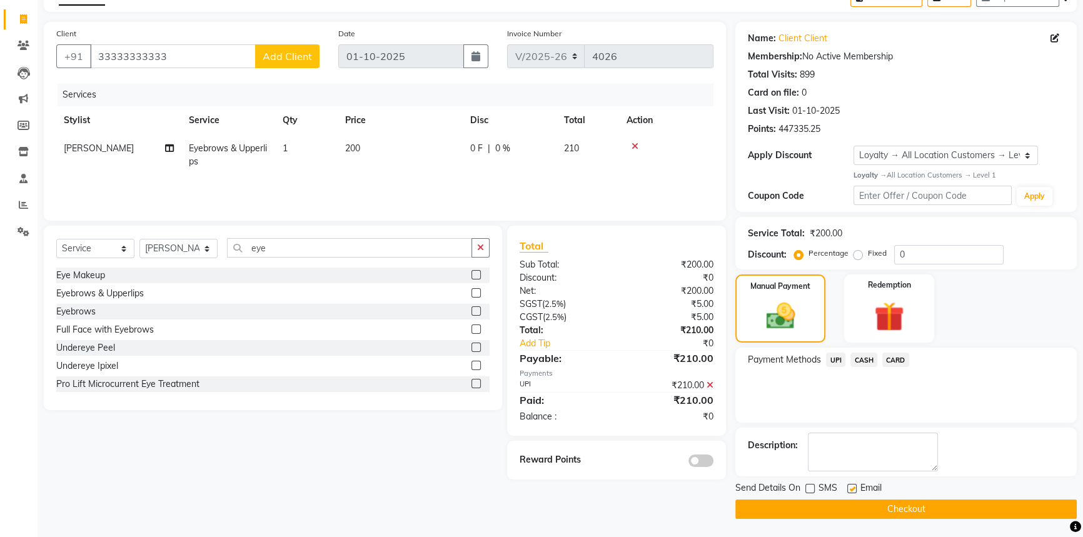
click at [780, 507] on button "Checkout" at bounding box center [905, 509] width 341 height 19
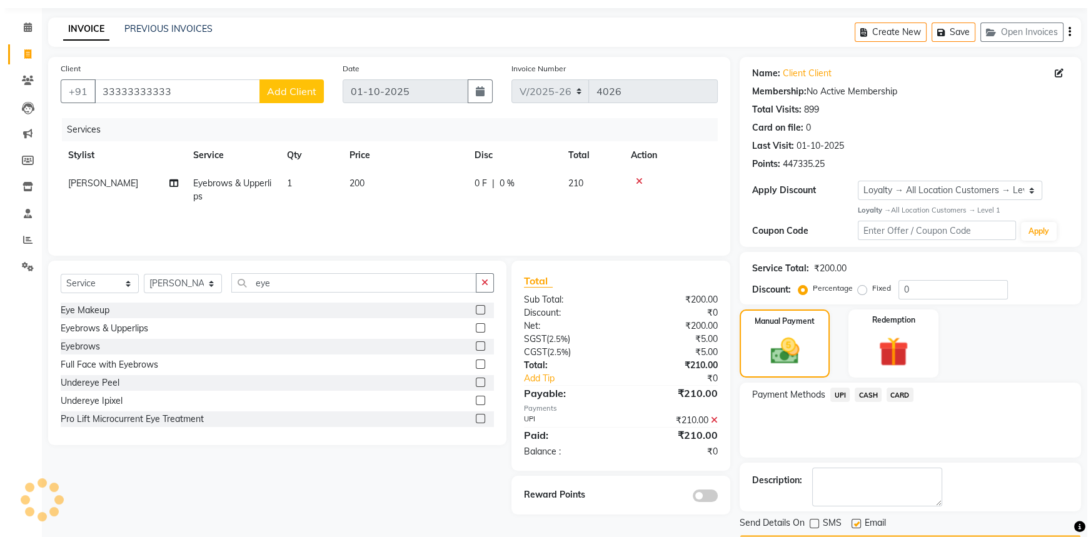
scroll to position [0, 0]
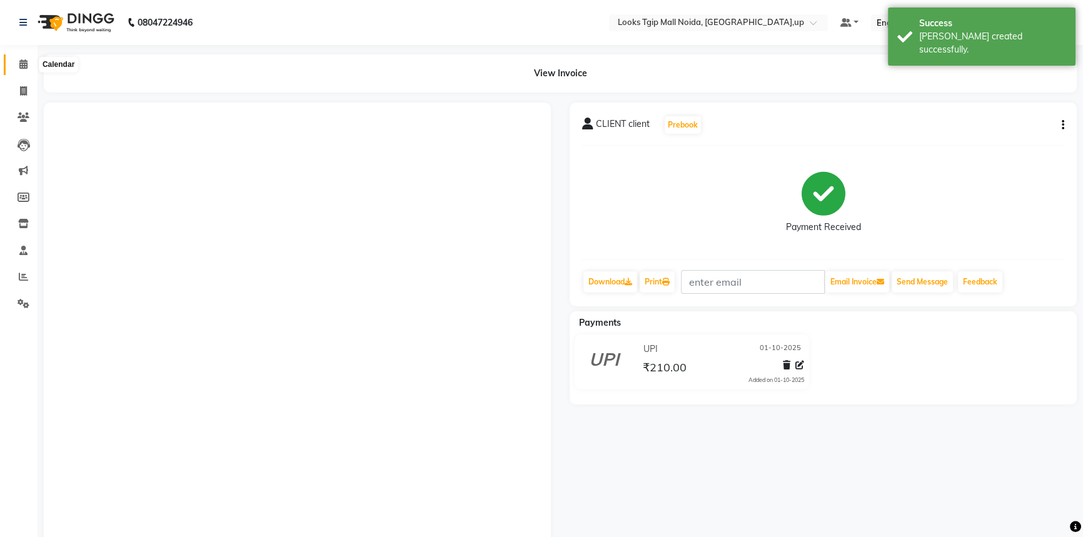
click at [26, 59] on icon at bounding box center [23, 63] width 8 height 9
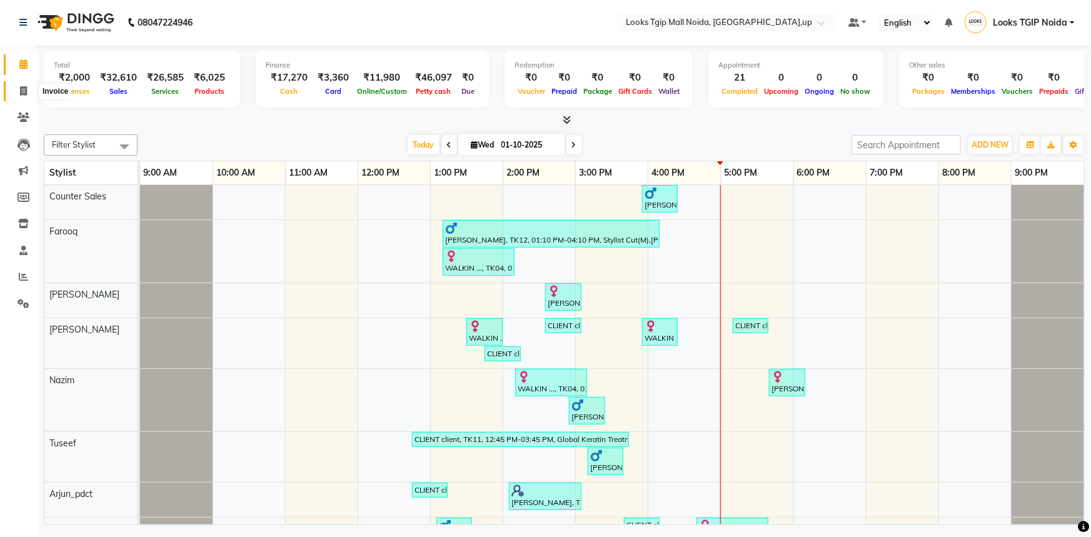
click at [22, 88] on icon at bounding box center [23, 90] width 7 height 9
select select "service"
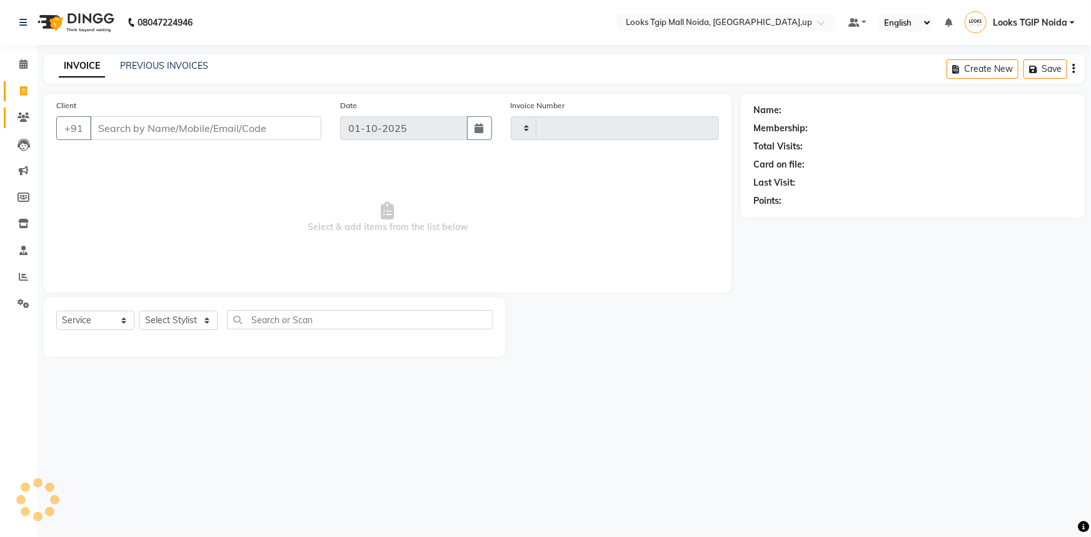
type input "4027"
select select "4358"
click at [127, 123] on input "Client" at bounding box center [205, 128] width 231 height 24
type input "777777777777"
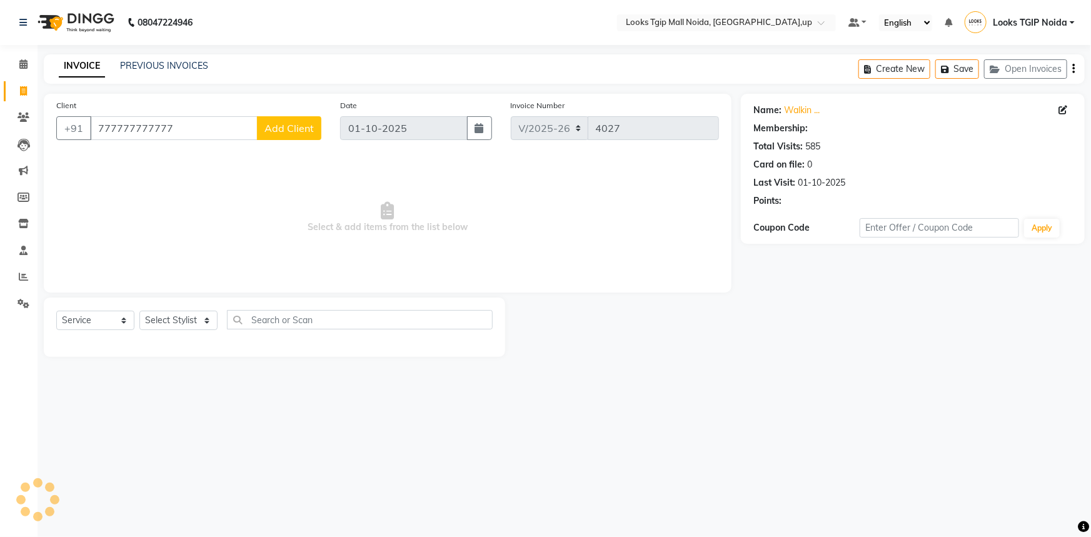
select select "1: Object"
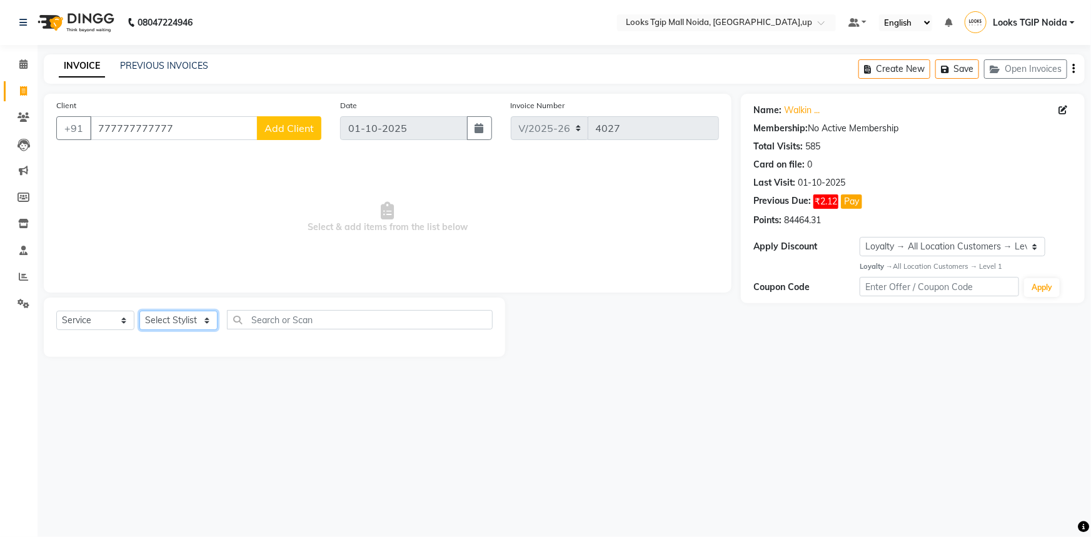
drag, startPoint x: 207, startPoint y: 319, endPoint x: 207, endPoint y: 311, distance: 7.5
click at [207, 315] on select "Select Stylist [PERSON_NAME] Arun_pdct [PERSON_NAME] Counter Sales Farooq Gauta…" at bounding box center [178, 320] width 78 height 19
select select "23816"
click at [139, 311] on select "Select Stylist [PERSON_NAME] Arun_pdct [PERSON_NAME] Counter Sales Farooq Gauta…" at bounding box center [178, 320] width 78 height 19
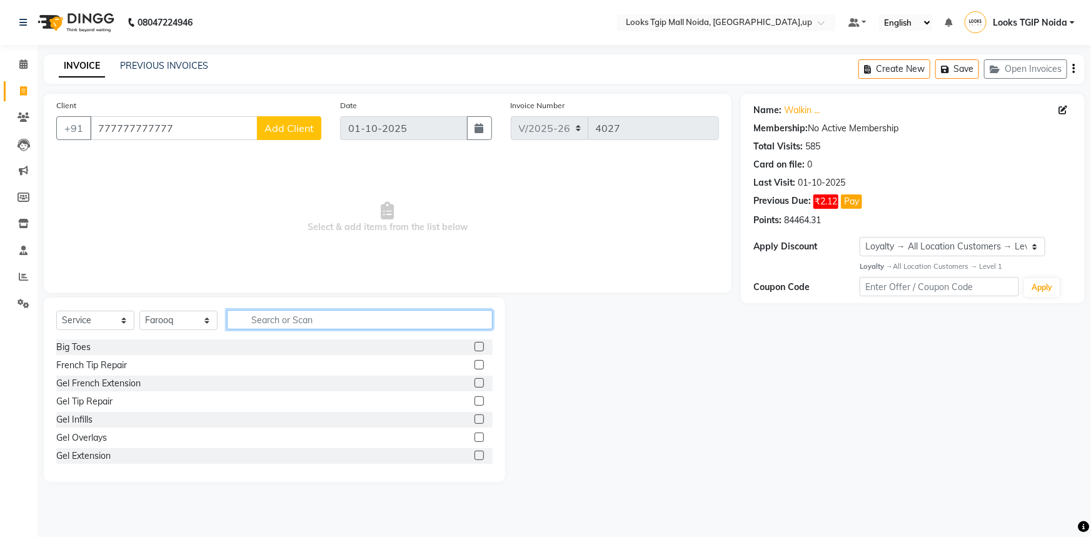
click at [278, 316] on input "text" at bounding box center [360, 319] width 266 height 19
type input "be"
click at [475, 398] on div at bounding box center [484, 402] width 18 height 16
click at [475, 401] on label at bounding box center [479, 400] width 9 height 9
click at [475, 401] on input "checkbox" at bounding box center [479, 402] width 8 height 8
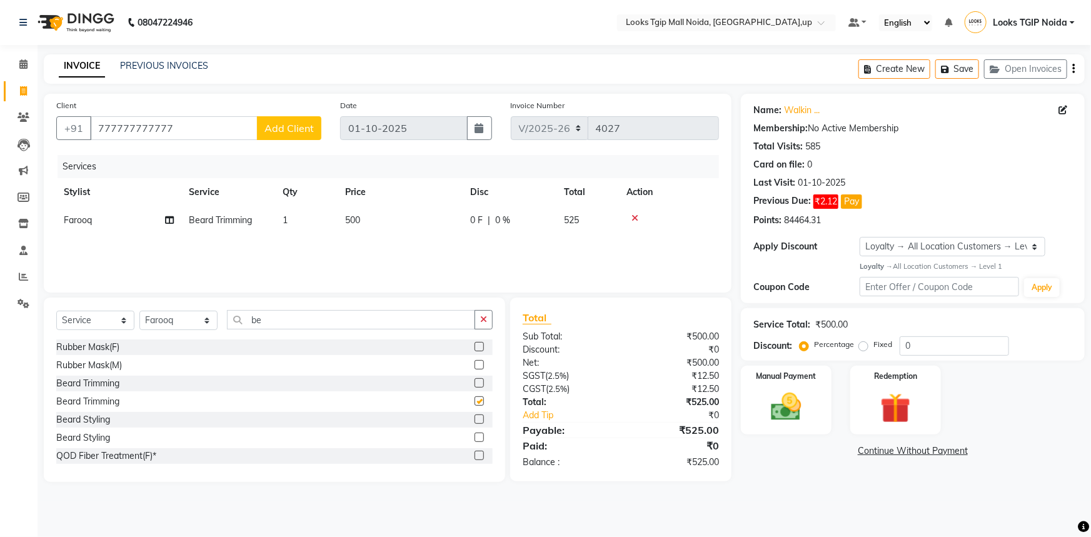
checkbox input "false"
click at [263, 316] on input "be" at bounding box center [351, 319] width 248 height 19
type input "b"
type input "cut"
click at [475, 363] on label at bounding box center [479, 364] width 9 height 9
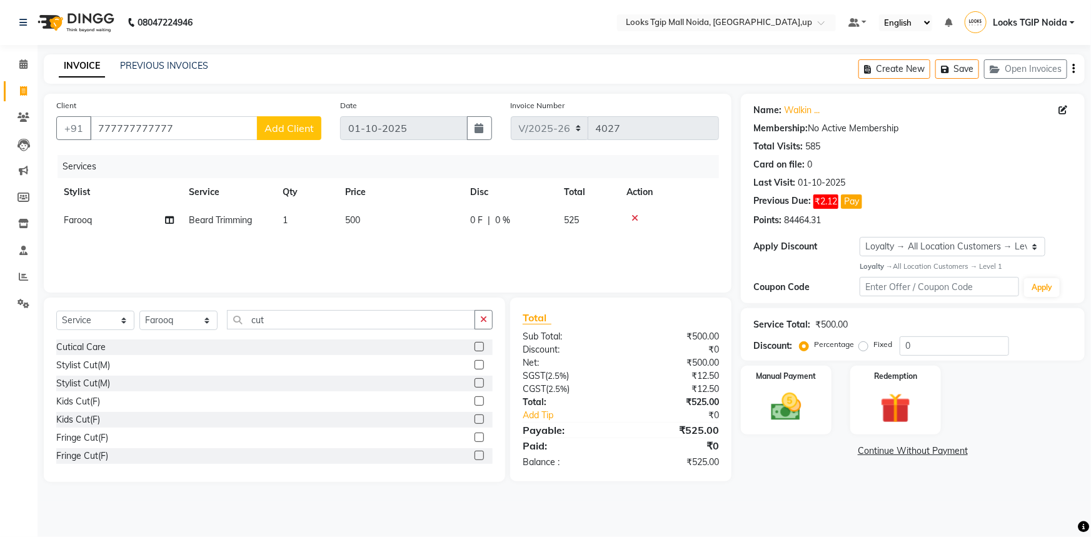
click at [475, 363] on input "checkbox" at bounding box center [479, 365] width 8 height 8
checkbox input "false"
click at [367, 217] on td "500" at bounding box center [400, 220] width 125 height 28
select select "23816"
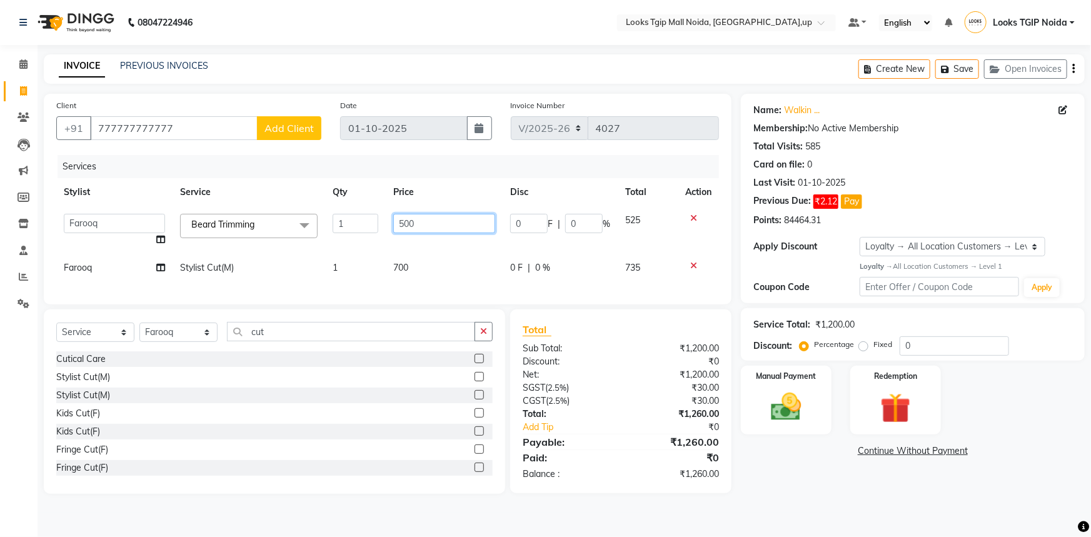
click at [419, 219] on input "500" at bounding box center [444, 223] width 103 height 19
type input "5"
type input "400"
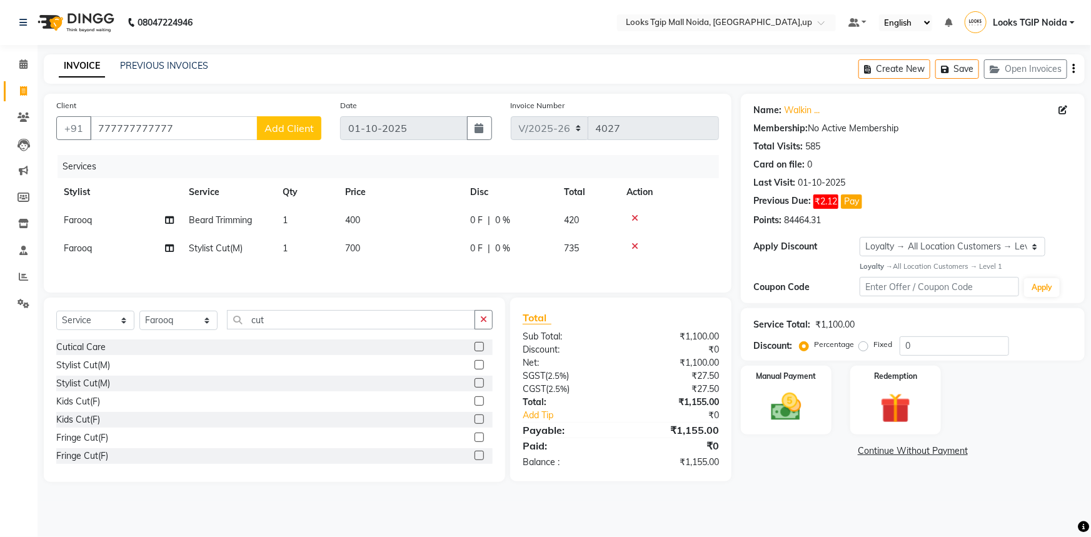
click at [413, 263] on div "Services Stylist Service Qty Price Disc Total Action [PERSON_NAME] Trimming 1 4…" at bounding box center [387, 217] width 663 height 125
click at [372, 244] on td "700" at bounding box center [400, 248] width 125 height 28
select select "23816"
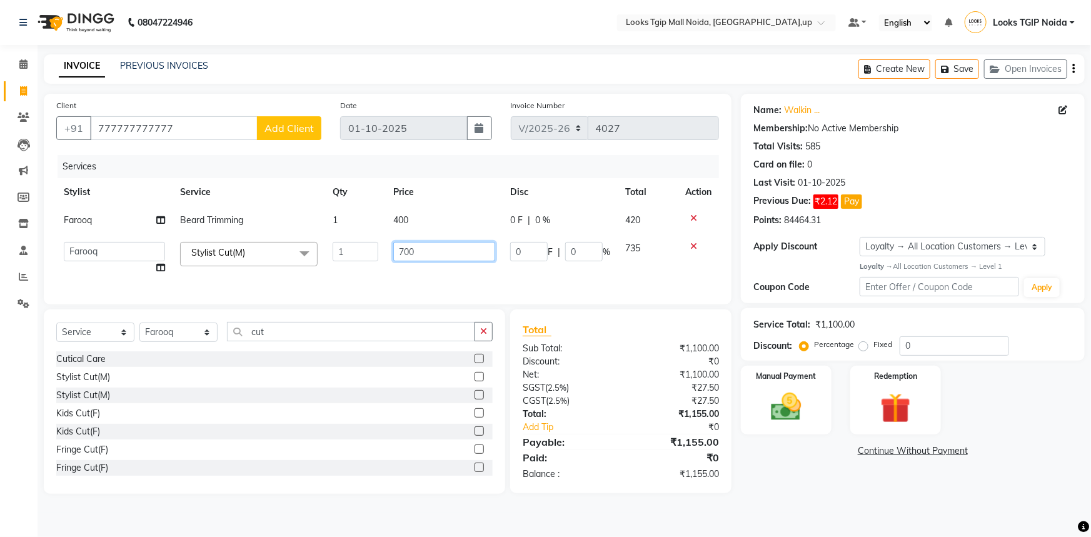
click at [426, 244] on input "700" at bounding box center [444, 251] width 103 height 19
type input "7"
type input "500"
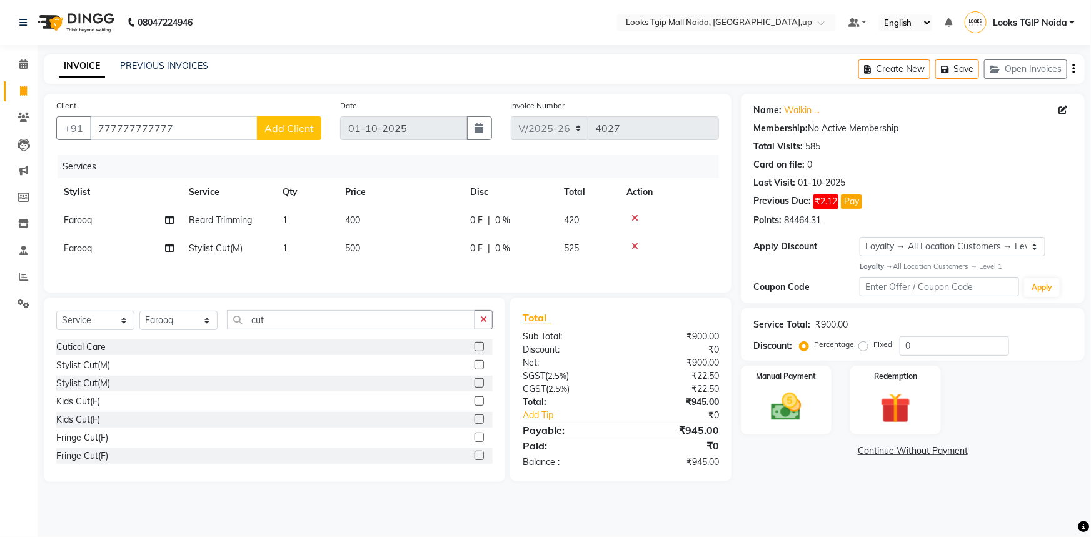
click at [693, 243] on div at bounding box center [668, 246] width 85 height 9
click at [633, 216] on icon at bounding box center [634, 218] width 7 height 9
click at [634, 216] on icon at bounding box center [634, 218] width 7 height 9
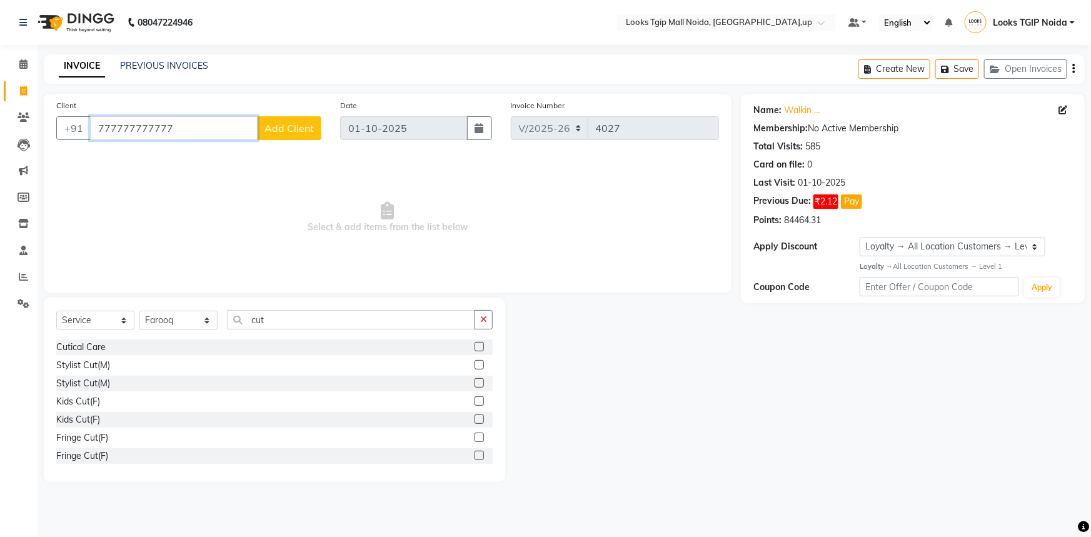
click at [190, 126] on input "777777777777" at bounding box center [174, 128] width 168 height 24
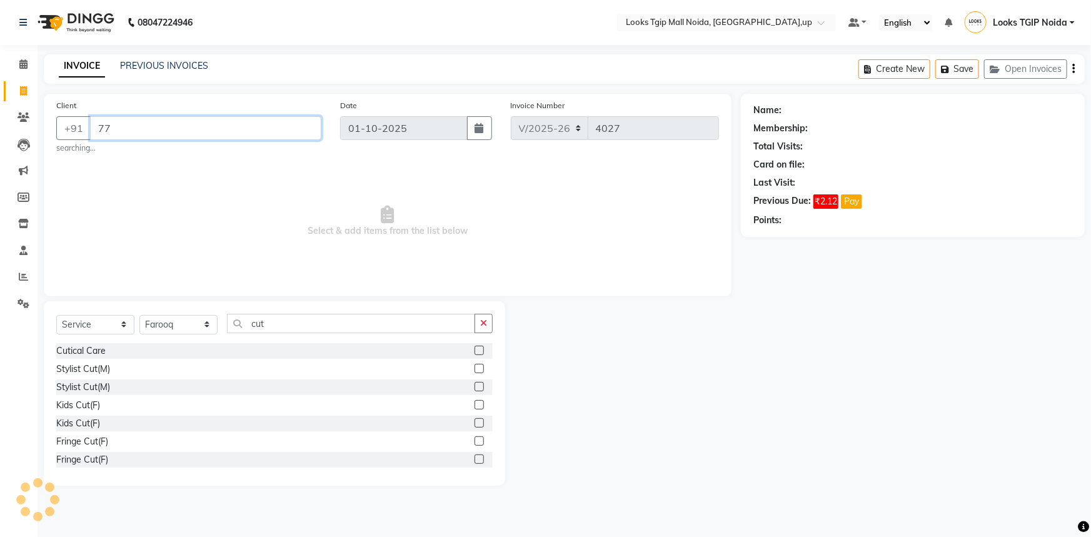
type input "77"
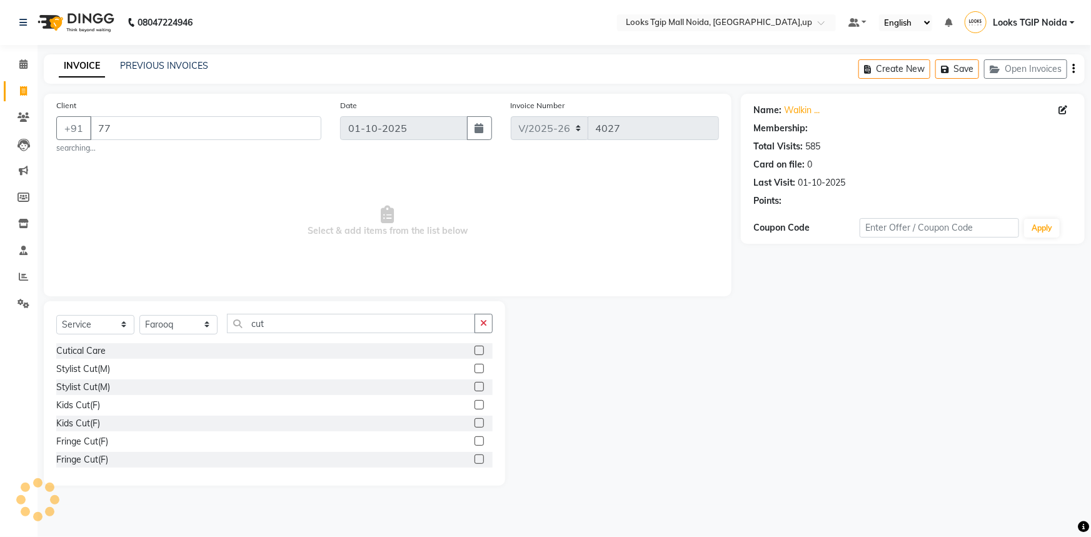
select select "1: Object"
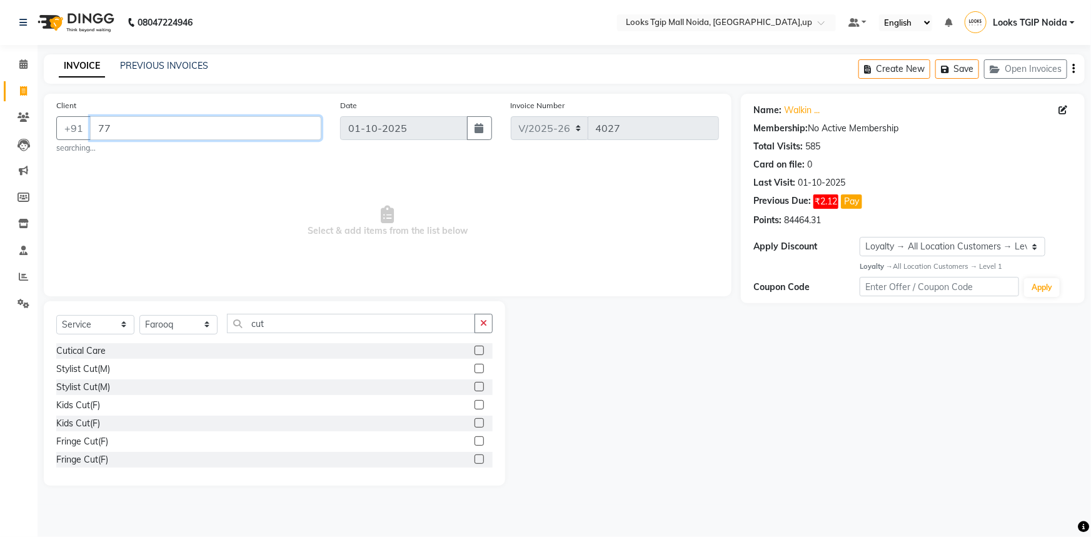
click at [114, 131] on input "77" at bounding box center [205, 128] width 231 height 24
type input "7"
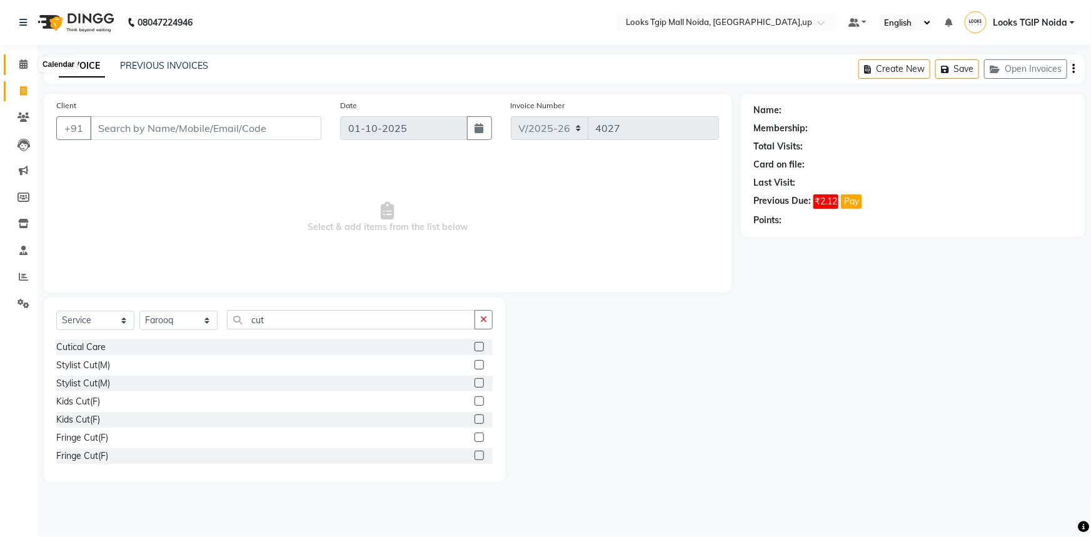
click at [24, 63] on icon at bounding box center [23, 63] width 8 height 9
click at [17, 72] on link "Calendar" at bounding box center [19, 64] width 30 height 21
click at [207, 106] on div "Client +91" at bounding box center [189, 124] width 284 height 51
drag, startPoint x: 257, startPoint y: 123, endPoint x: 250, endPoint y: 125, distance: 7.1
click at [256, 124] on input "Client" at bounding box center [205, 128] width 231 height 24
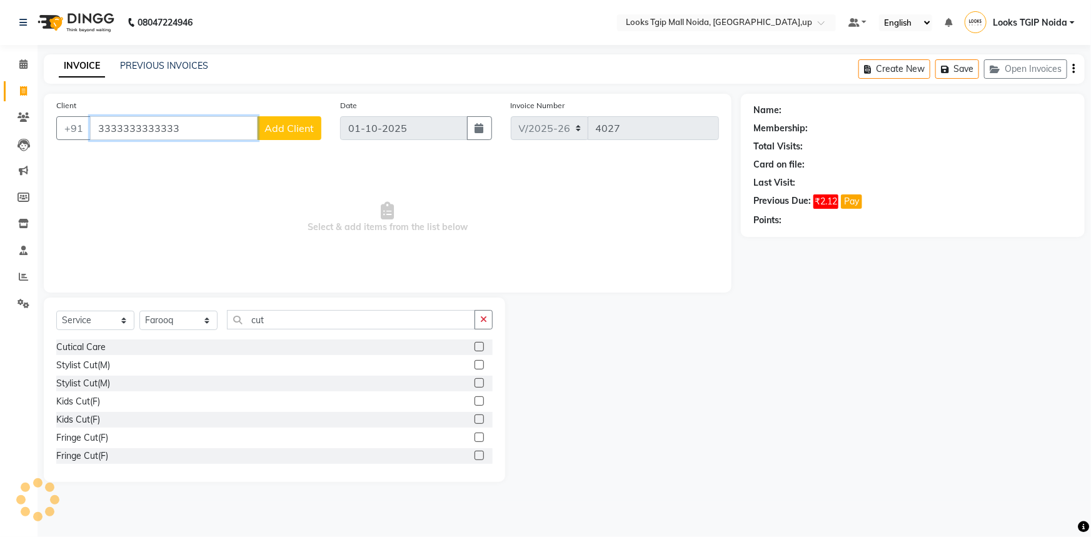
type input "3333333333333"
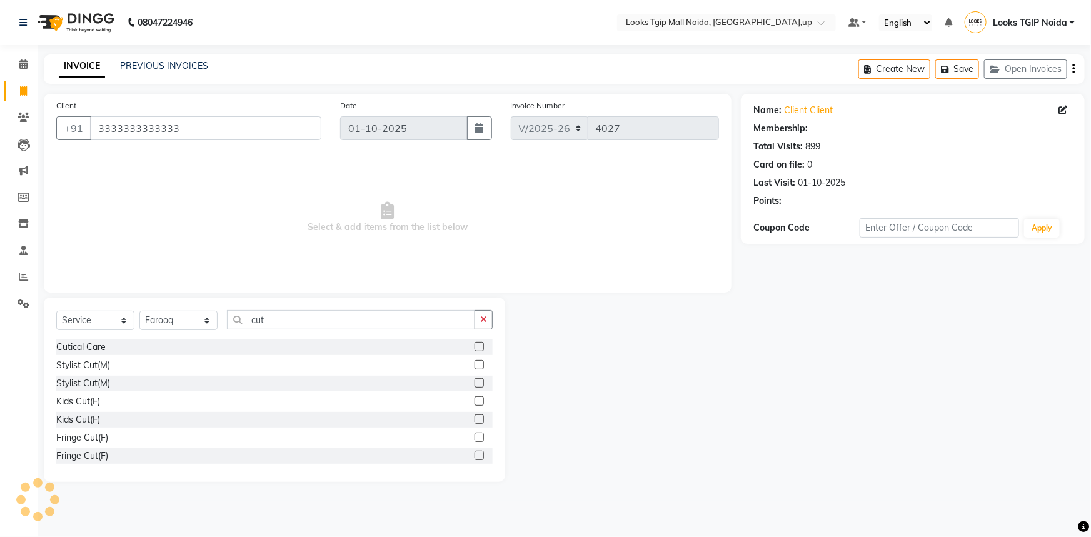
select select "1: Object"
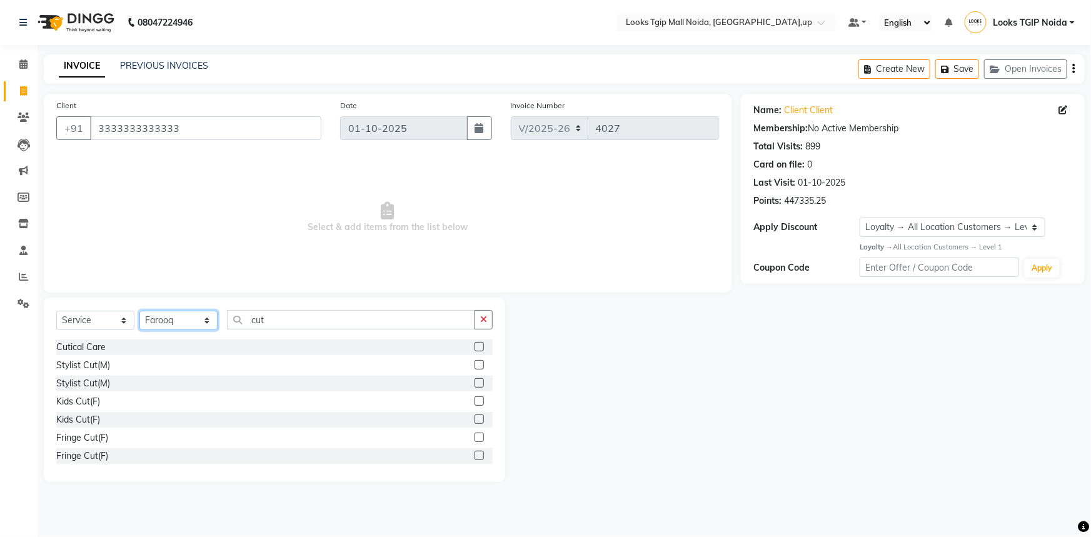
drag, startPoint x: 188, startPoint y: 325, endPoint x: 185, endPoint y: 312, distance: 13.5
click at [188, 325] on select "Select Stylist [PERSON_NAME] Arun_pdct [PERSON_NAME] Counter Sales Farooq Gauta…" at bounding box center [178, 320] width 78 height 19
select select "59710"
click at [139, 311] on select "Select Stylist [PERSON_NAME] Arun_pdct [PERSON_NAME] Counter Sales Farooq Gauta…" at bounding box center [178, 320] width 78 height 19
click at [309, 306] on div "Select Service Product Membership Package Voucher Prepaid Gift Card Select Styl…" at bounding box center [274, 390] width 461 height 184
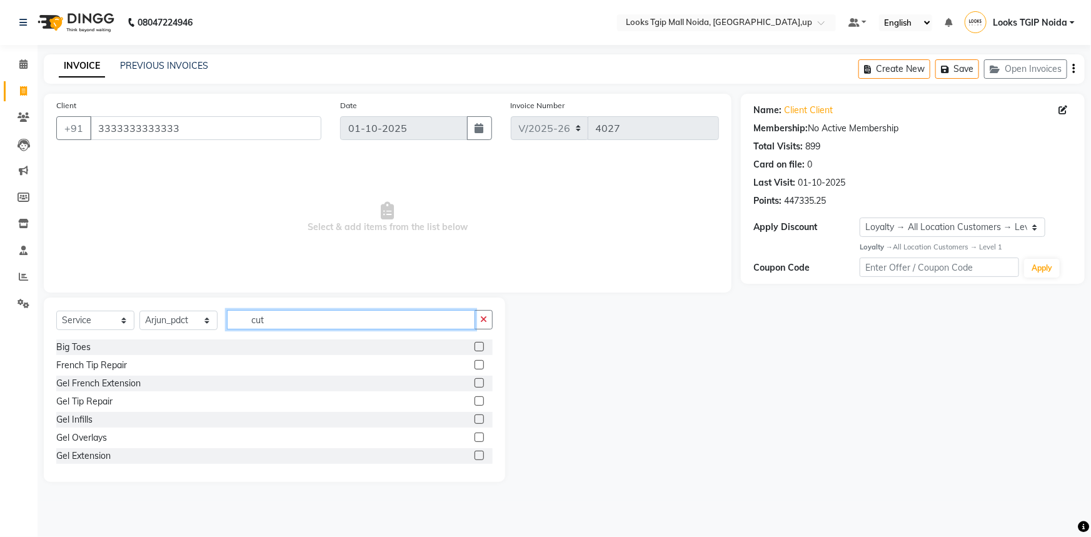
drag, startPoint x: 316, startPoint y: 312, endPoint x: 231, endPoint y: 315, distance: 85.1
click at [268, 317] on input "cut" at bounding box center [351, 319] width 248 height 19
type input "c"
type input "pedi"
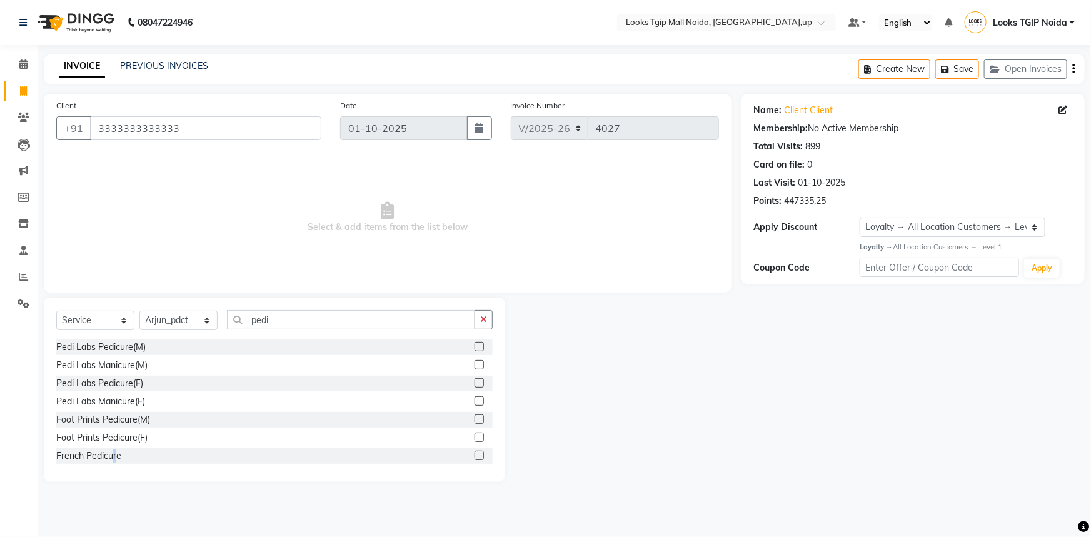
click at [119, 456] on div "Pedi Labs Pedicure(M) Pedi Labs Manicure(M) Pedi Labs Pedicure(F) Pedi Labs Man…" at bounding box center [274, 401] width 436 height 125
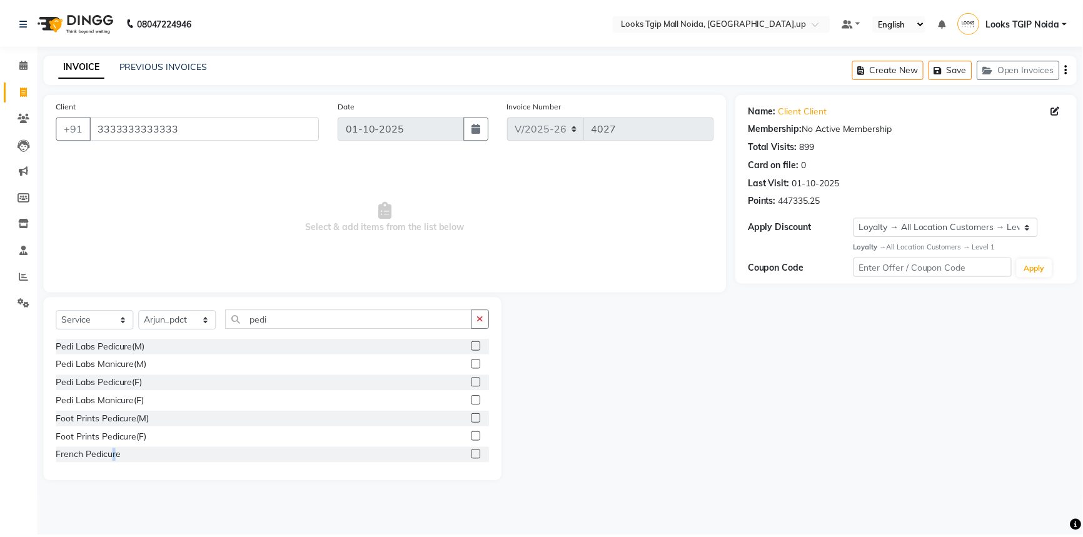
scroll to position [9, 0]
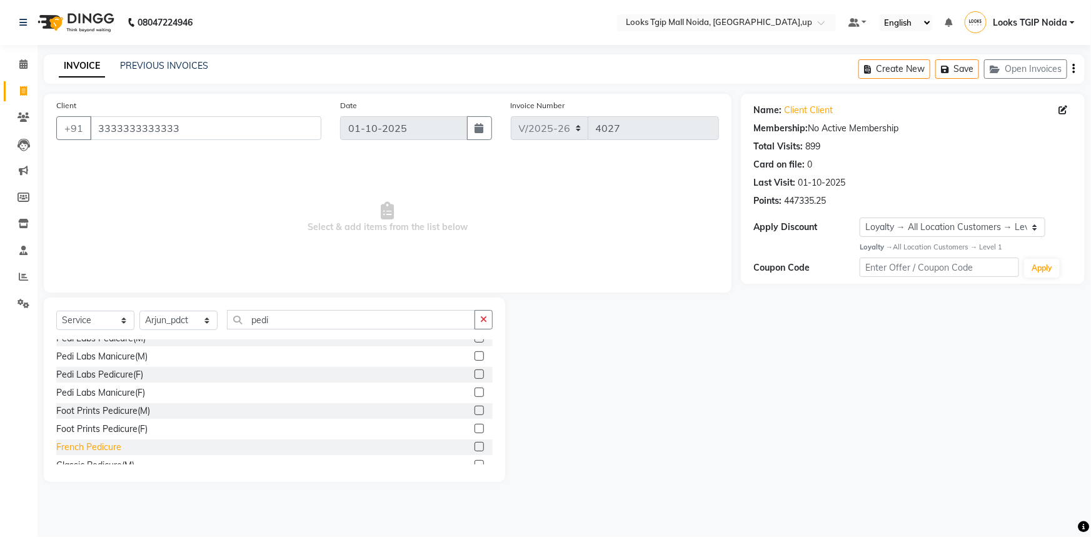
click at [71, 444] on div "French Pedicure" at bounding box center [88, 447] width 65 height 13
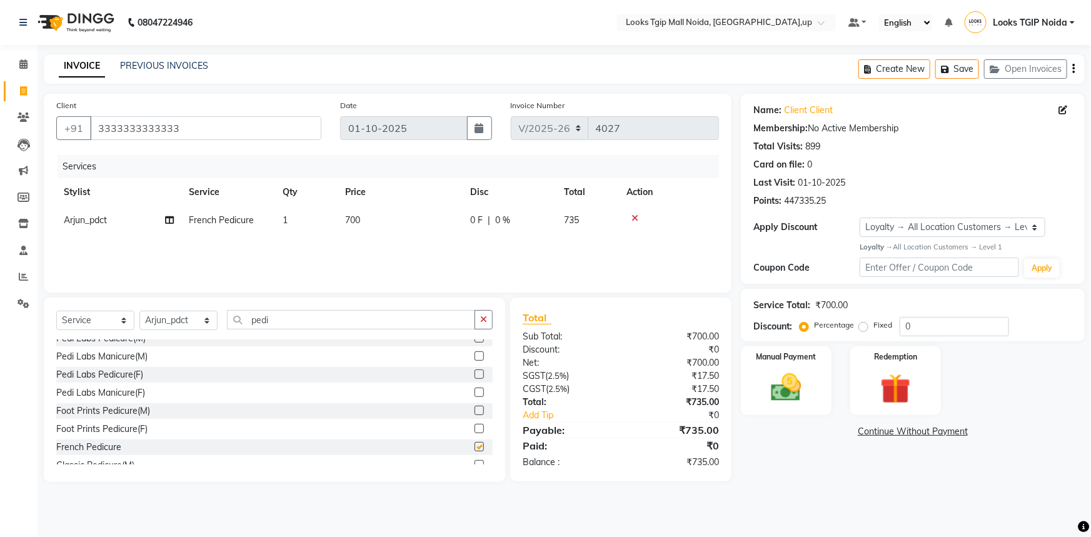
checkbox input "false"
click at [406, 222] on td "700" at bounding box center [400, 220] width 125 height 28
select select "59710"
click at [363, 224] on tr "[PERSON_NAME] Arjun_pdct Arun_pdct [PERSON_NAME] Counter Sales Farooq Gautam_pd…" at bounding box center [387, 230] width 663 height 48
type input "600"
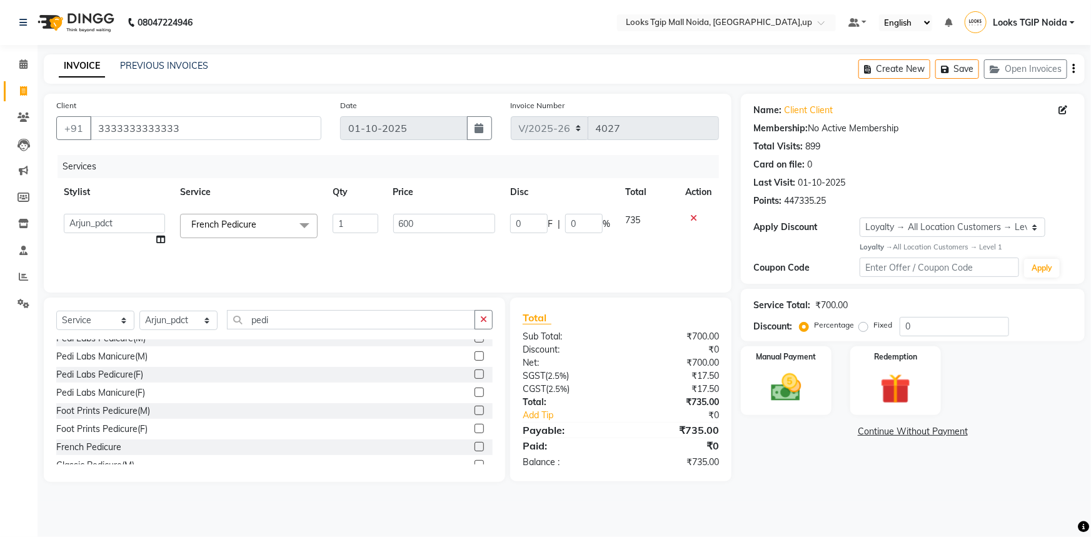
click at [638, 400] on div "₹735.00" at bounding box center [675, 402] width 108 height 13
click at [778, 387] on img at bounding box center [786, 387] width 51 height 36
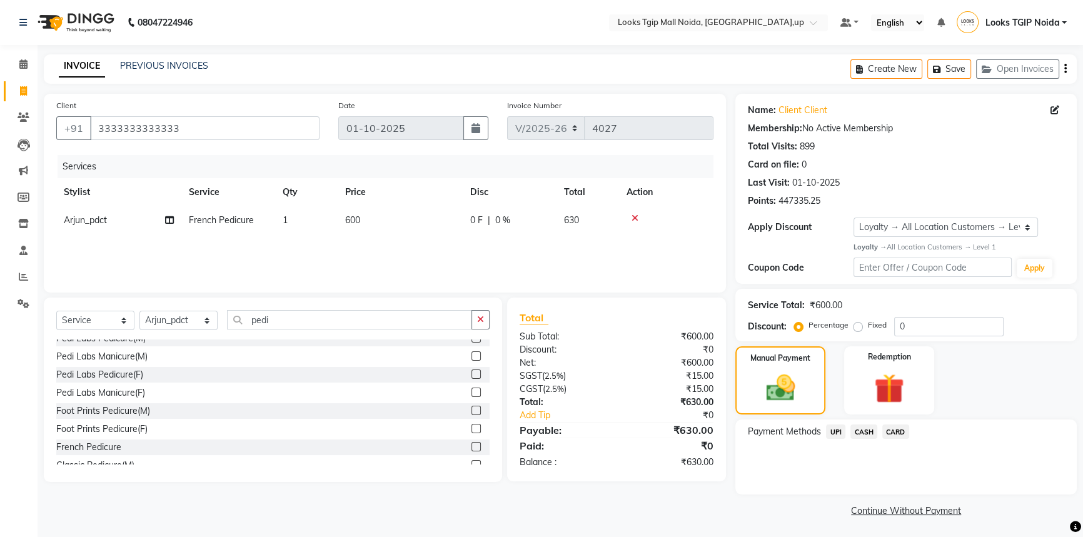
drag, startPoint x: 862, startPoint y: 428, endPoint x: 867, endPoint y: 441, distance: 14.0
click at [862, 428] on span "CASH" at bounding box center [863, 432] width 27 height 14
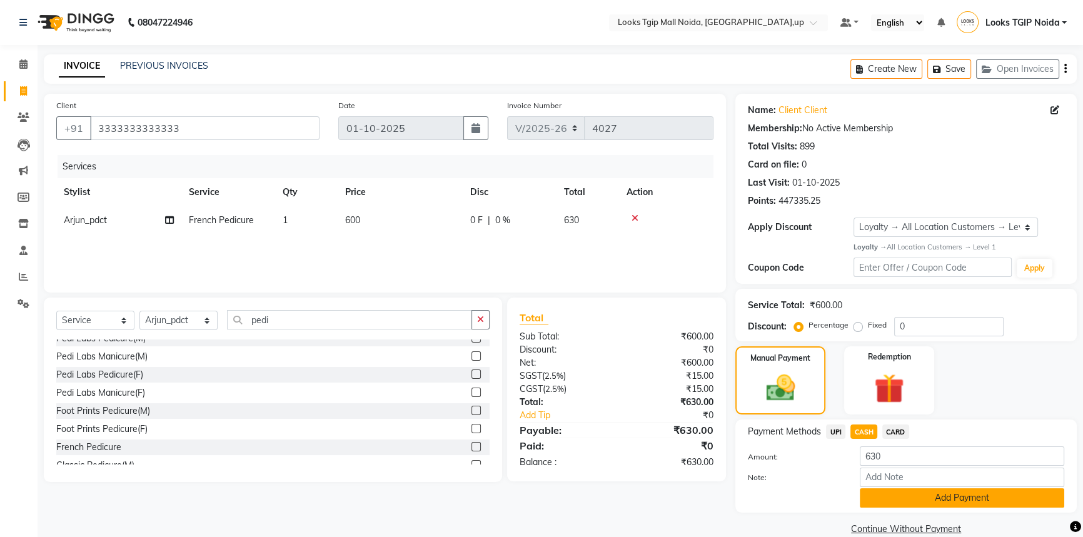
drag, startPoint x: 895, startPoint y: 490, endPoint x: 876, endPoint y: 476, distance: 23.8
click at [895, 489] on button "Add Payment" at bounding box center [962, 497] width 204 height 19
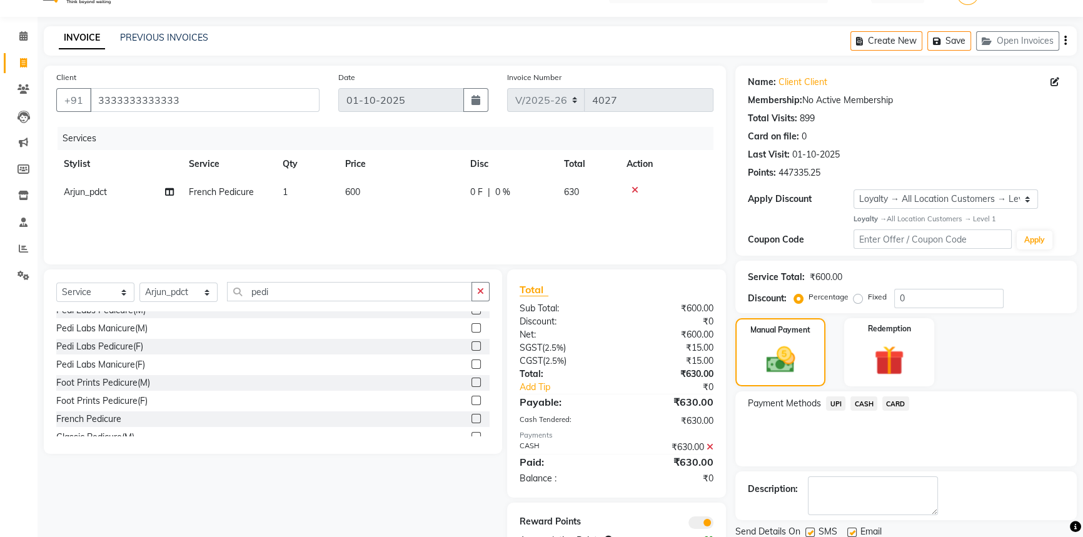
scroll to position [72, 0]
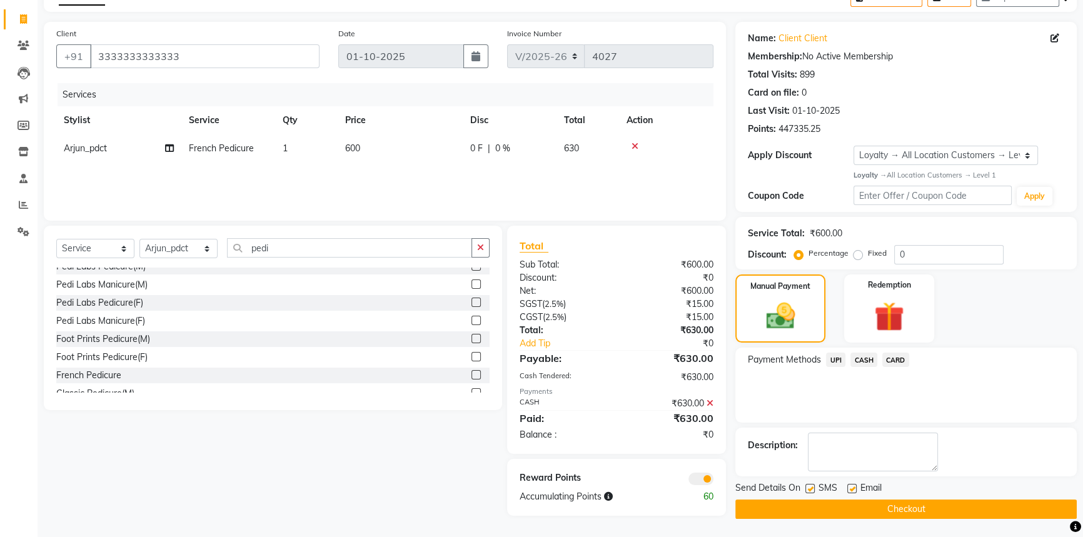
click at [817, 489] on div "SMS" at bounding box center [826, 489] width 42 height 16
click at [814, 488] on div "SMS" at bounding box center [826, 489] width 42 height 16
click at [812, 487] on label at bounding box center [809, 488] width 9 height 9
click at [812, 487] on input "checkbox" at bounding box center [809, 489] width 8 height 8
checkbox input "false"
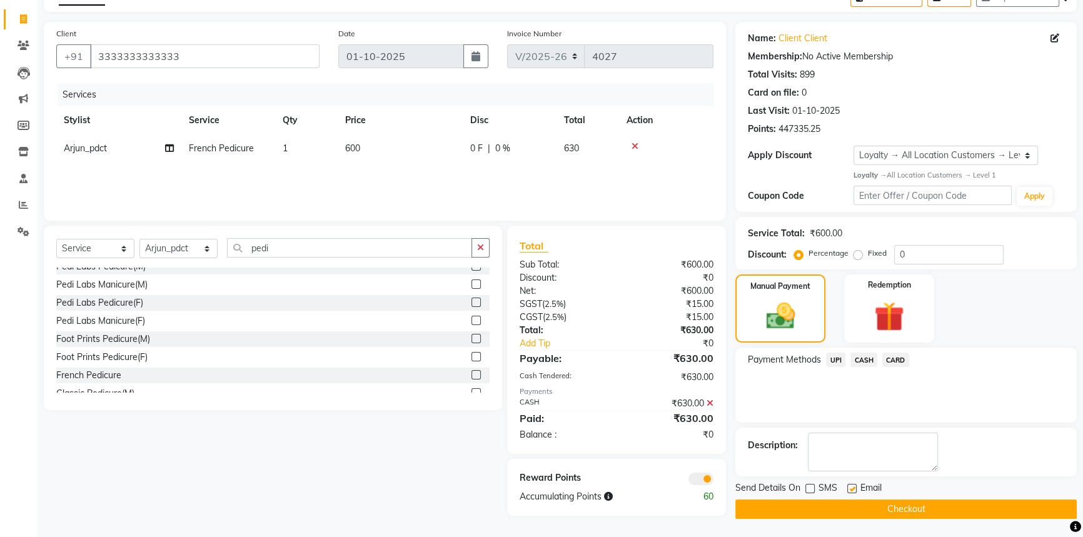
click at [817, 511] on button "Checkout" at bounding box center [905, 509] width 341 height 19
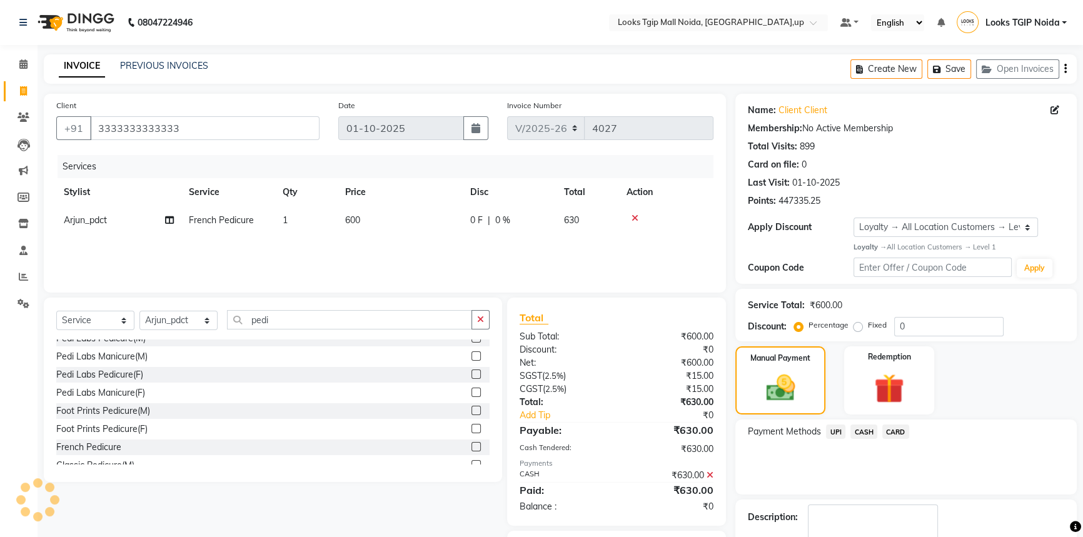
scroll to position [0, 0]
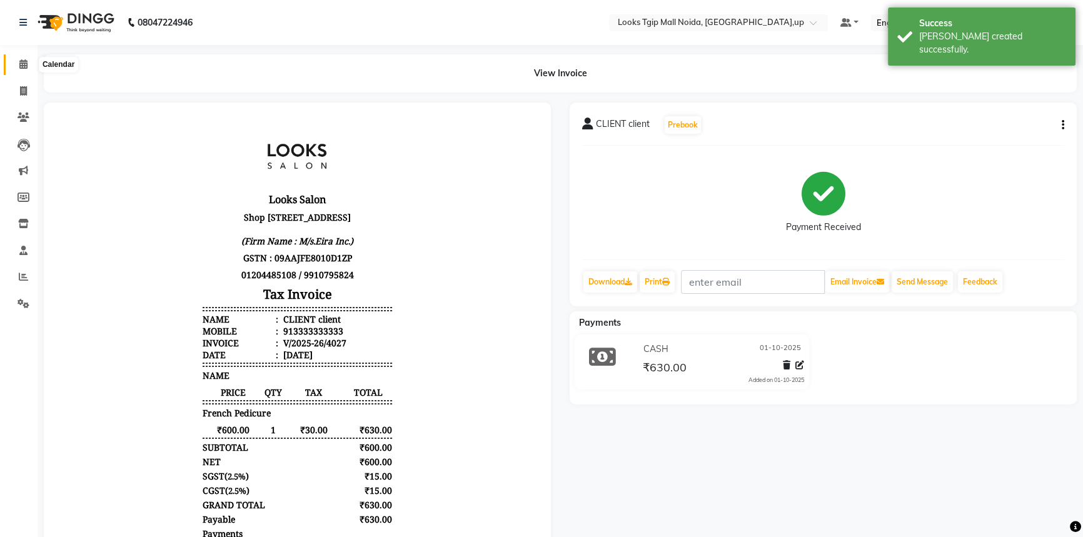
click at [18, 71] on span at bounding box center [24, 65] width 22 height 14
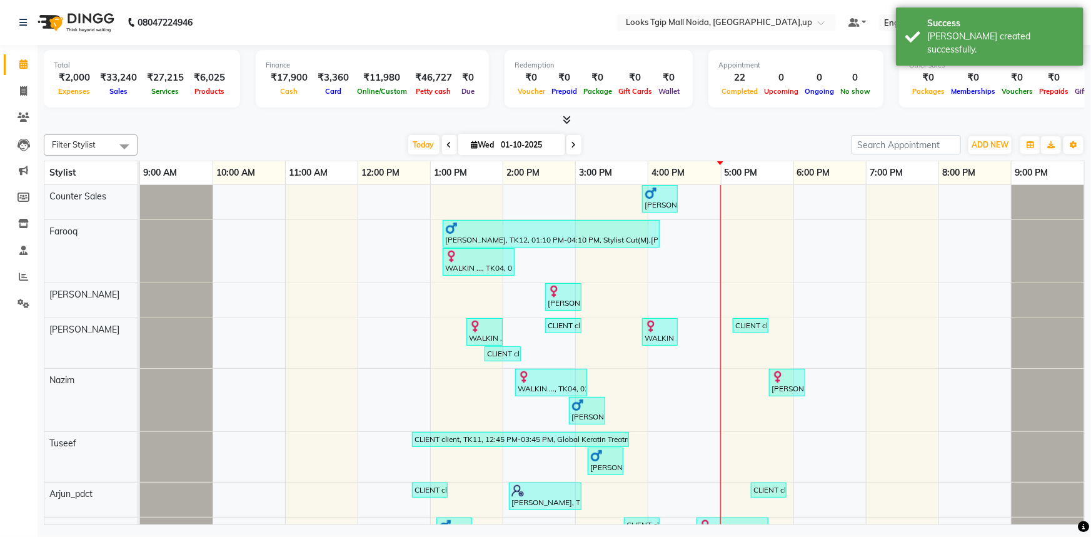
click at [566, 123] on icon at bounding box center [567, 119] width 8 height 9
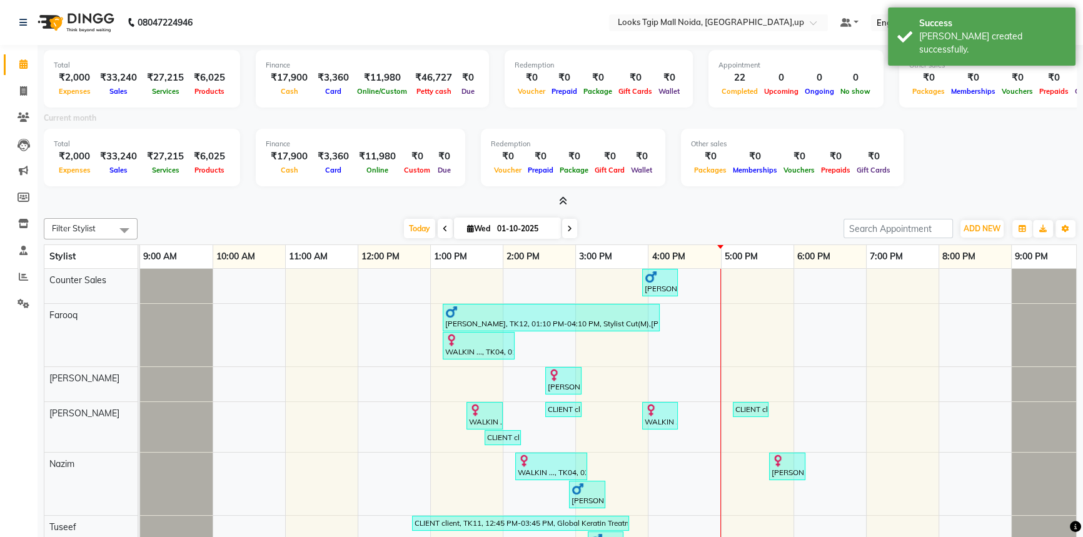
click at [554, 195] on span at bounding box center [560, 201] width 13 height 13
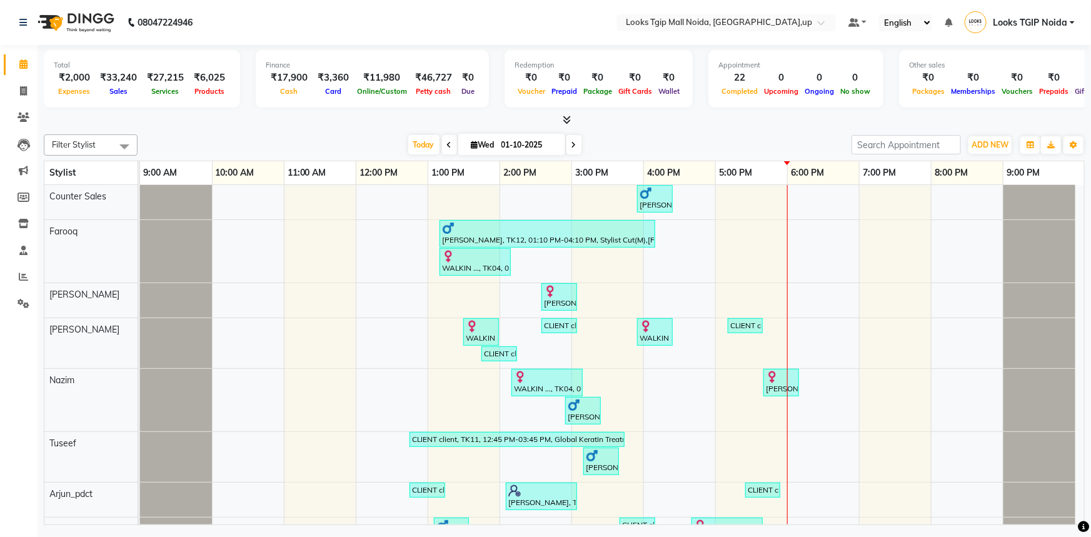
click at [568, 121] on icon at bounding box center [567, 119] width 8 height 9
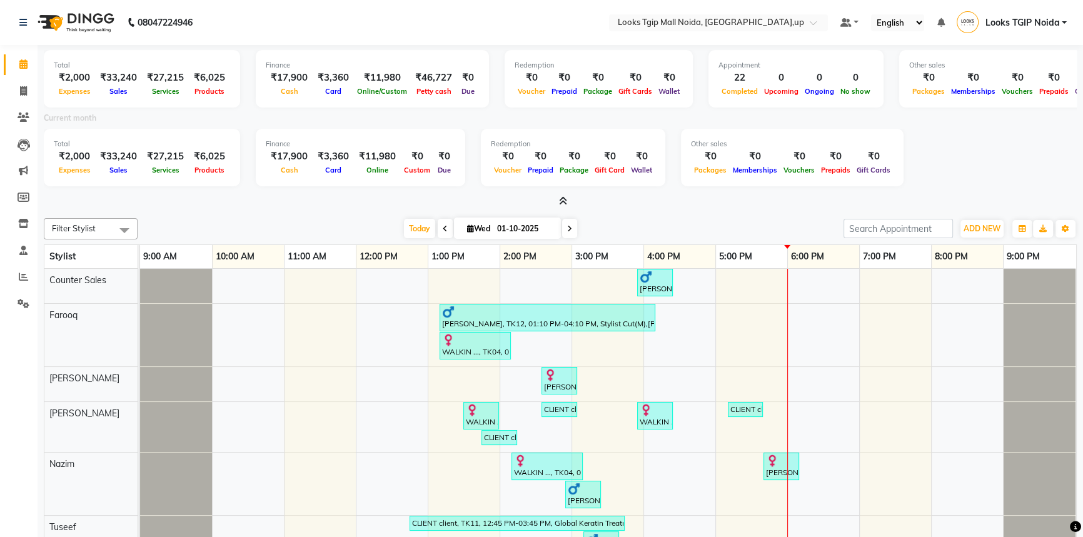
drag, startPoint x: 562, startPoint y: 198, endPoint x: 562, endPoint y: 223, distance: 24.4
click at [562, 198] on icon at bounding box center [563, 200] width 8 height 9
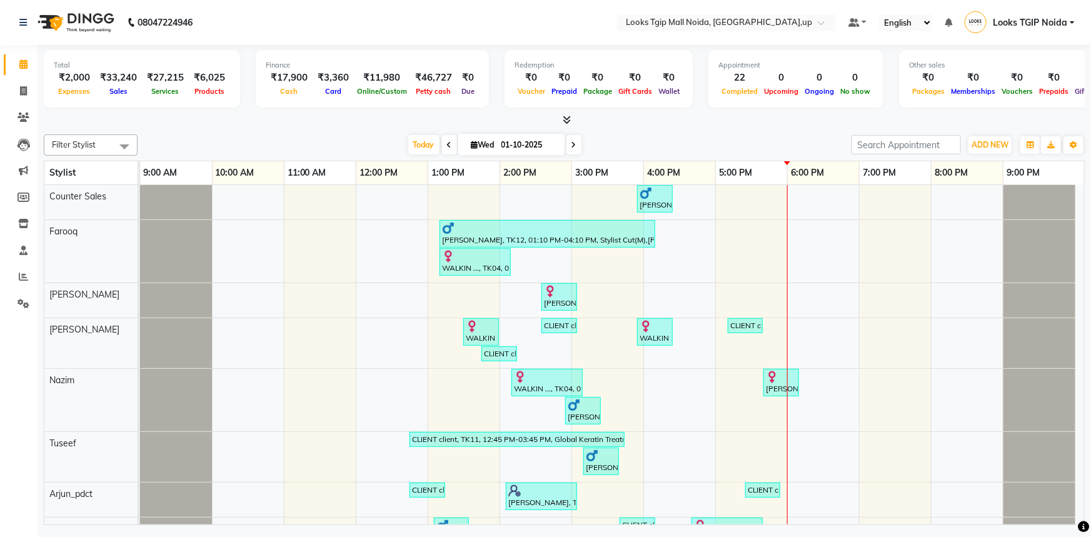
click at [570, 119] on icon at bounding box center [567, 119] width 8 height 9
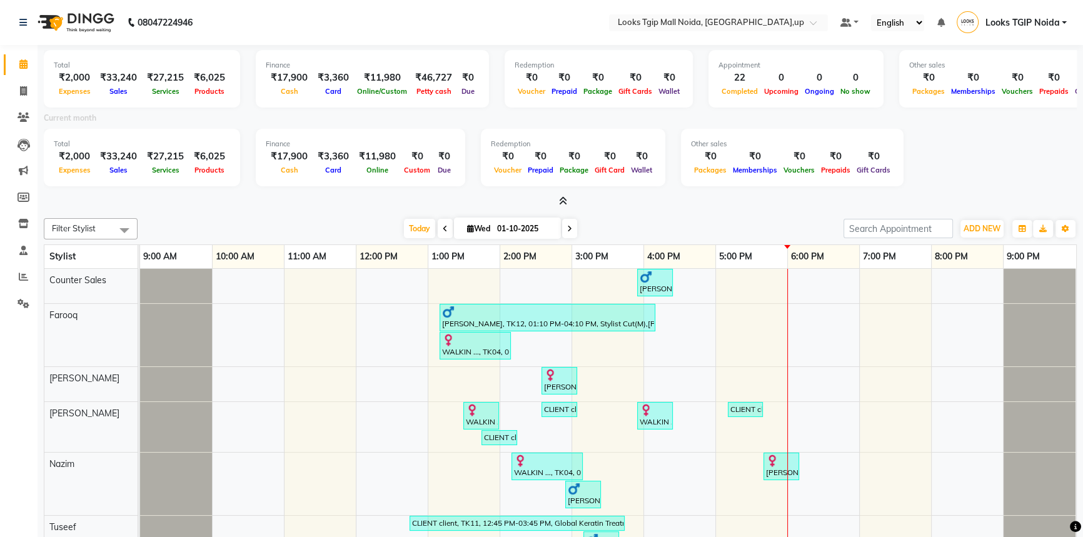
click at [556, 201] on span at bounding box center [560, 201] width 13 height 13
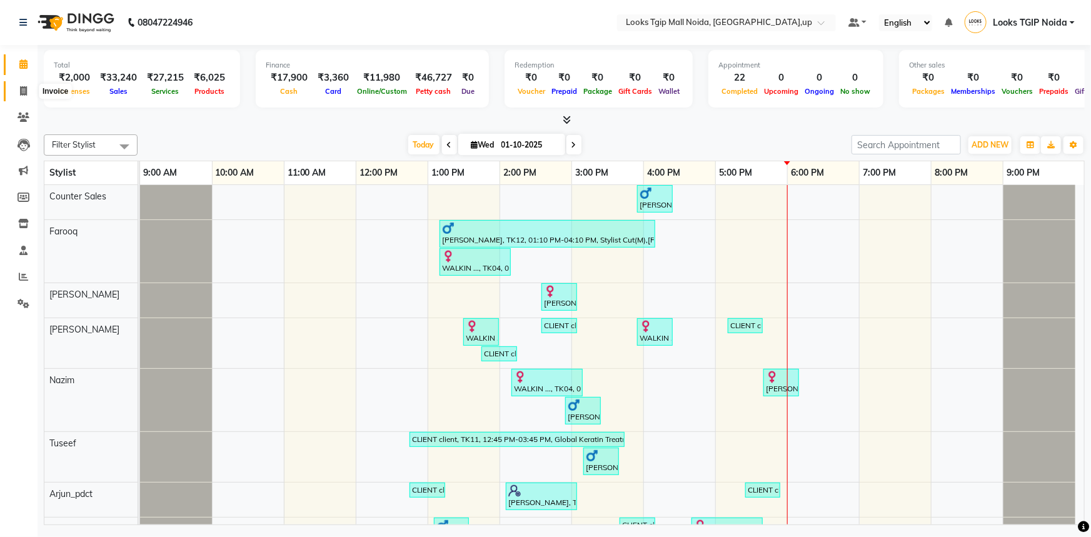
click at [28, 90] on span at bounding box center [24, 91] width 22 height 14
select select "4358"
select select "service"
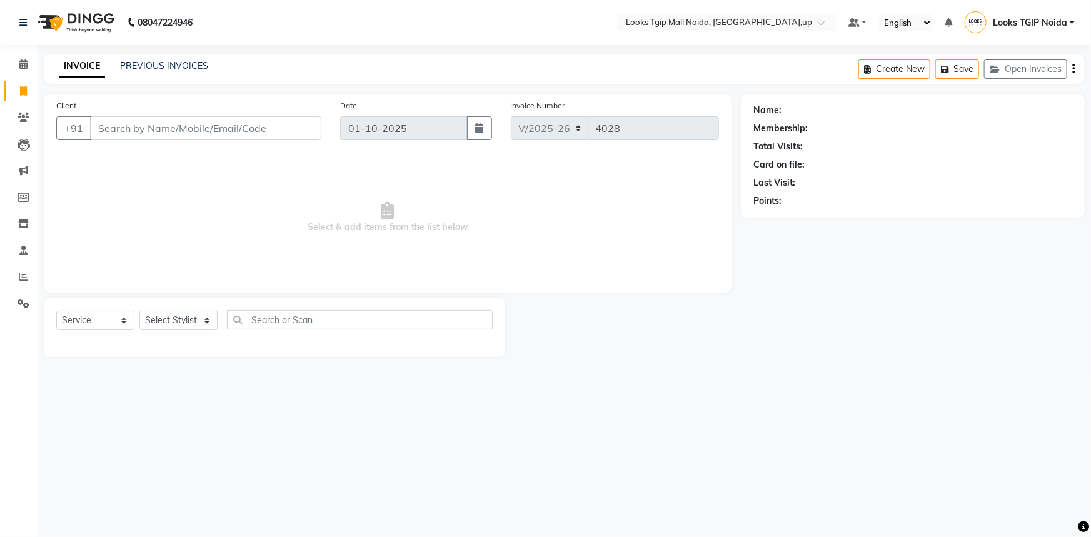
click at [119, 132] on input "Client" at bounding box center [205, 128] width 231 height 24
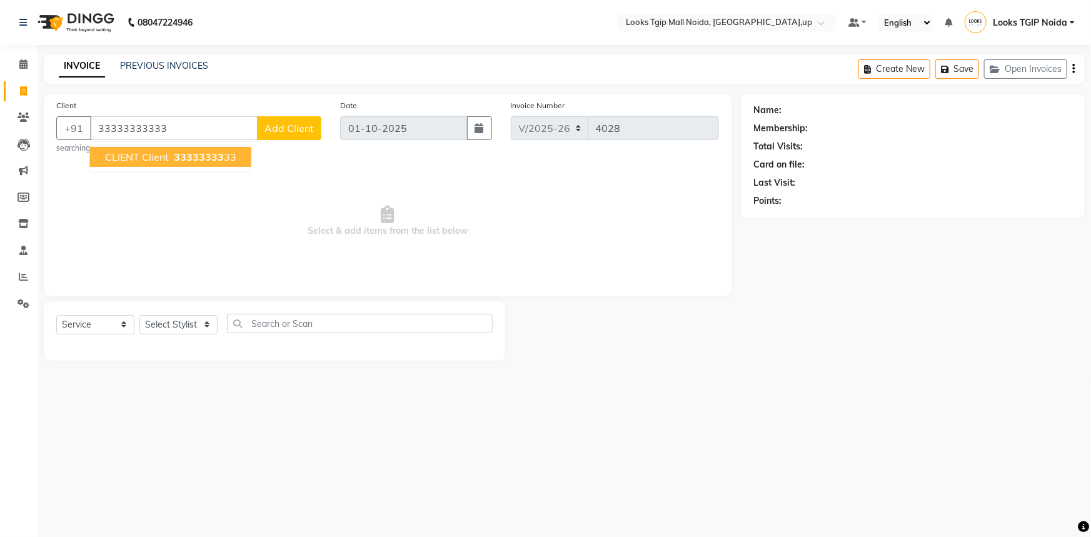
type input "33333333333"
click at [194, 220] on span "Select & add items from the list below" at bounding box center [387, 221] width 663 height 125
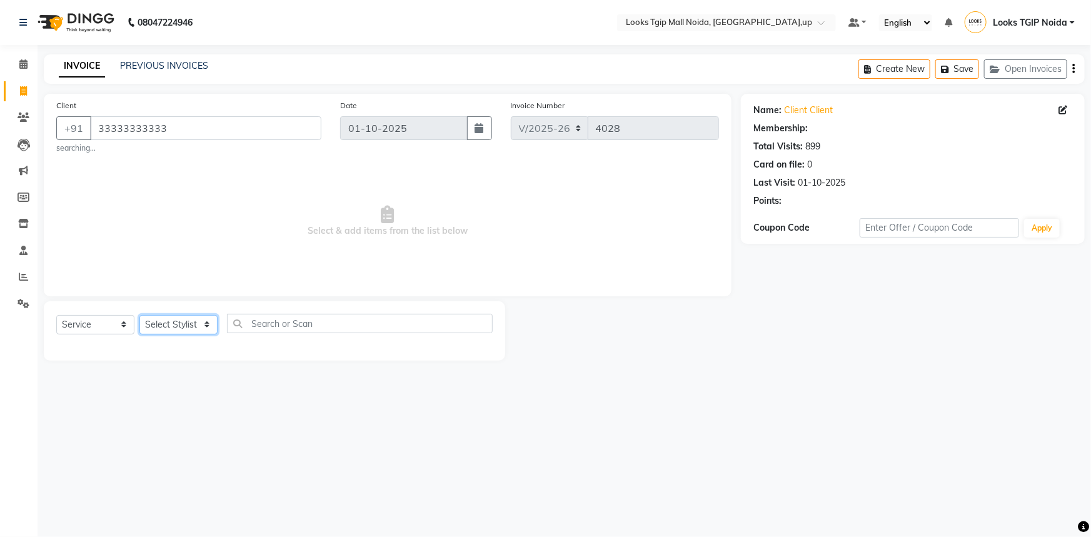
click at [188, 320] on select "Select Stylist [PERSON_NAME] Arun_pdct [PERSON_NAME] Counter Sales Farooq Gauta…" at bounding box center [178, 324] width 78 height 19
select select "1: Object"
select select "84893"
click at [139, 315] on select "Select Stylist [PERSON_NAME] Arun_pdct [PERSON_NAME] Counter Sales Farooq Gauta…" at bounding box center [178, 324] width 78 height 19
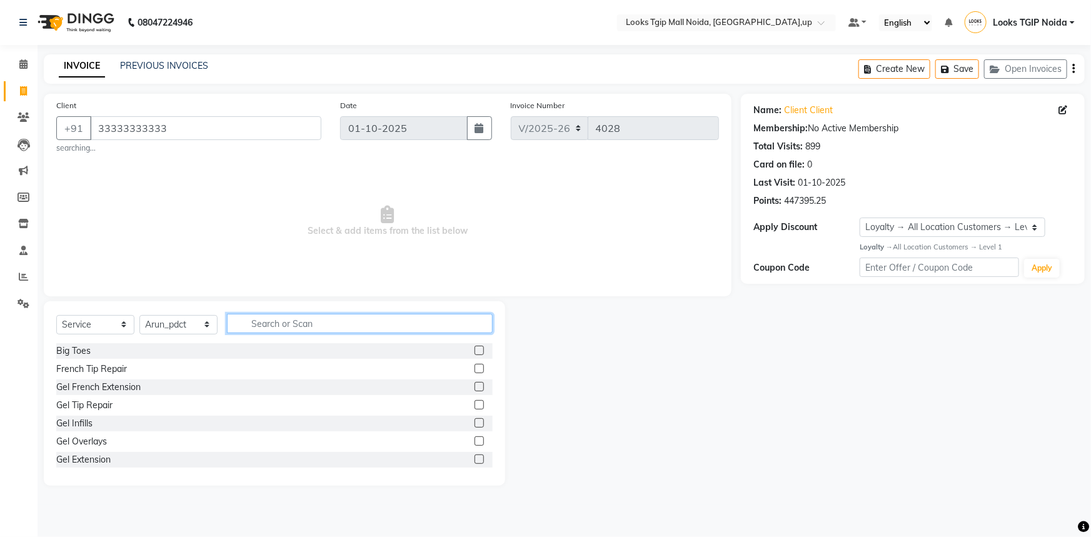
click at [271, 321] on input "text" at bounding box center [360, 323] width 266 height 19
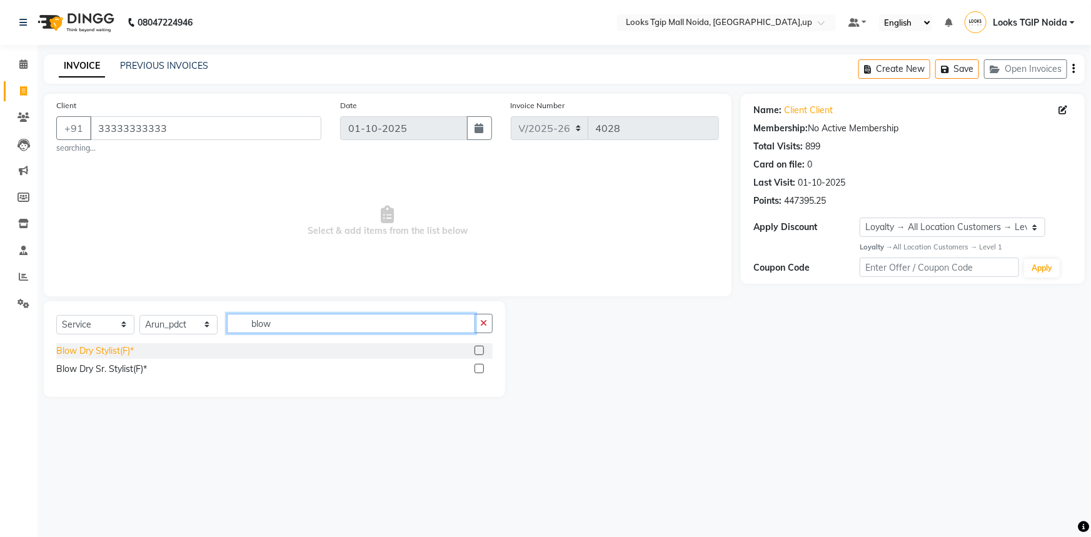
type input "blow"
drag, startPoint x: 92, startPoint y: 358, endPoint x: 407, endPoint y: 319, distance: 317.4
click at [93, 358] on div "Blow Dry Stylist(F)*" at bounding box center [95, 350] width 78 height 13
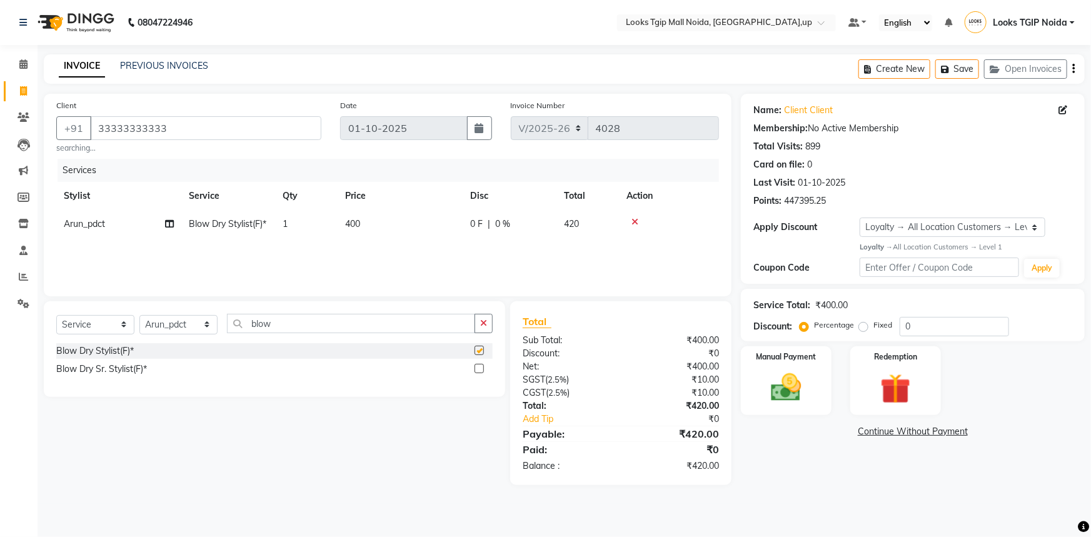
checkbox input "false"
click at [475, 213] on td "0 F | 0 %" at bounding box center [510, 224] width 94 height 28
select select "84893"
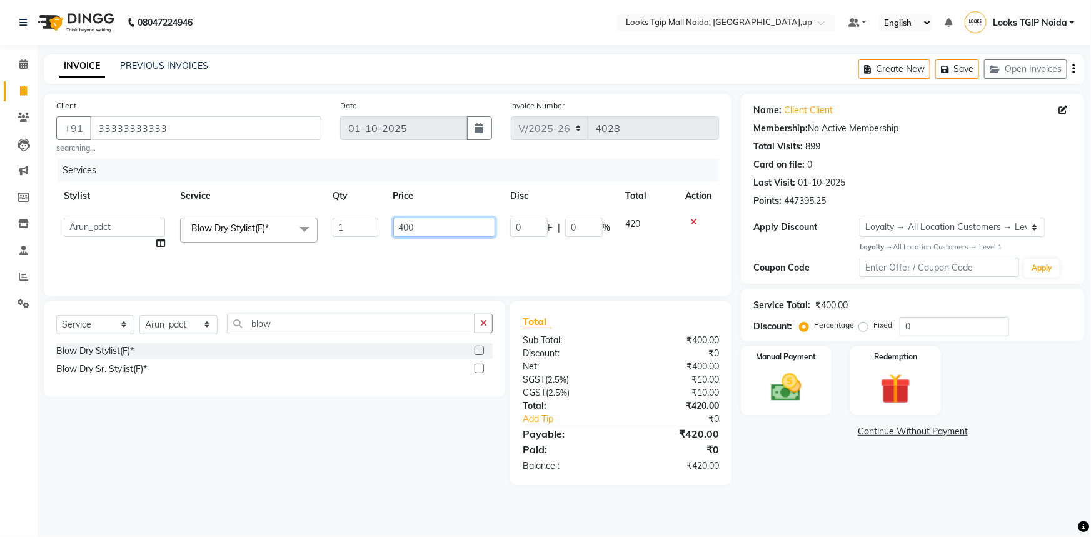
drag, startPoint x: 454, startPoint y: 230, endPoint x: 347, endPoint y: 230, distance: 106.9
click at [347, 230] on tr "[PERSON_NAME] Arjun_pdct Arun_pdct [PERSON_NAME] Counter Sales Farooq Gautam_pd…" at bounding box center [387, 234] width 663 height 48
type input "500"
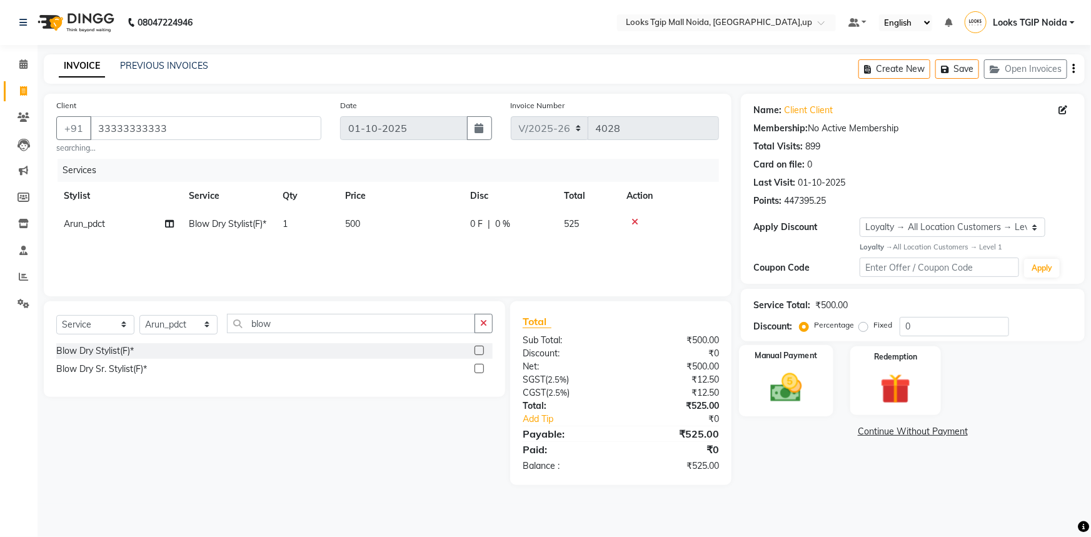
click at [798, 412] on div "Manual Payment" at bounding box center [786, 381] width 94 height 72
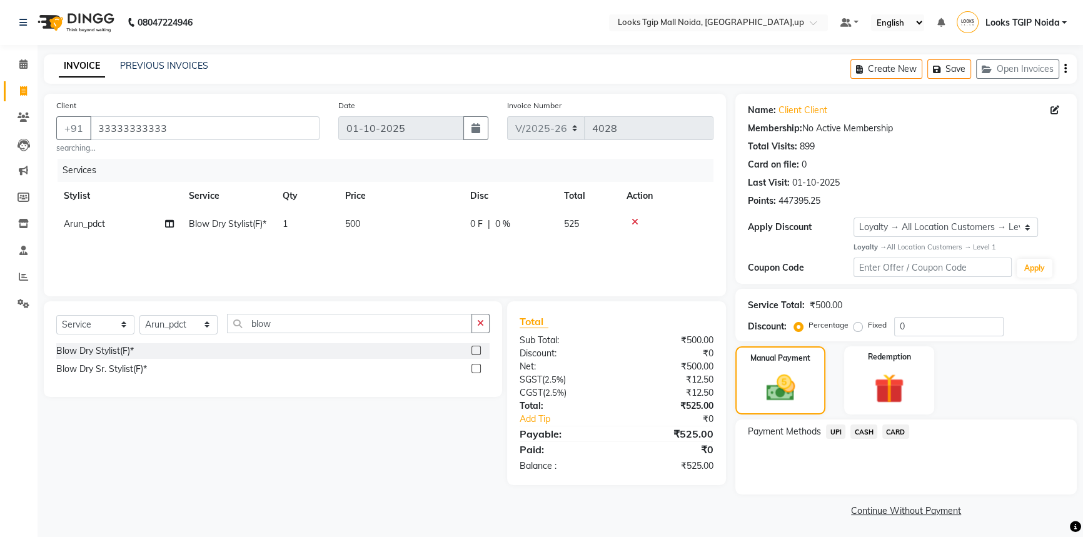
click at [833, 438] on span "UPI" at bounding box center [835, 432] width 19 height 14
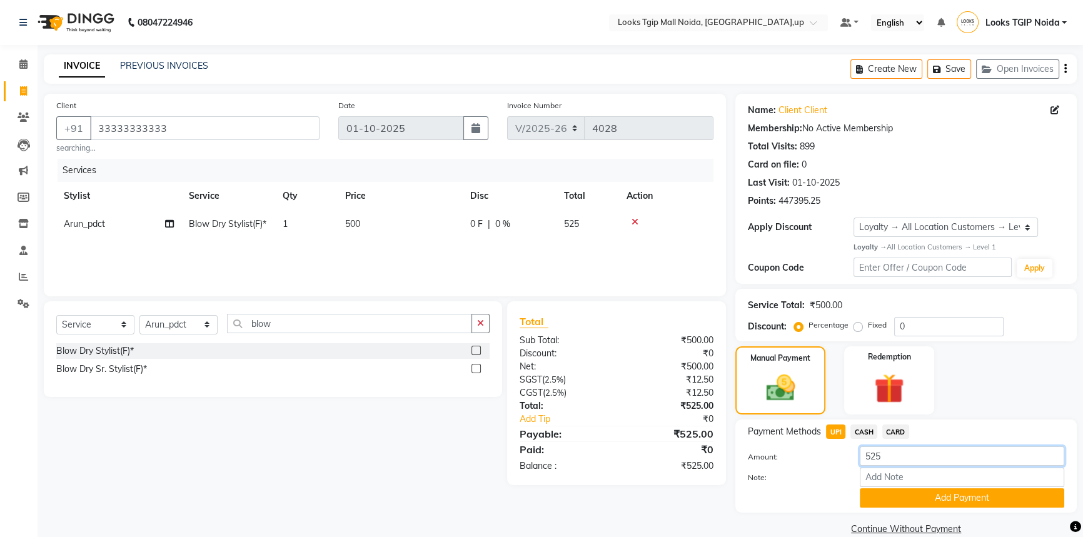
click at [911, 452] on input "525" at bounding box center [962, 455] width 204 height 19
click at [944, 505] on button "Add Payment" at bounding box center [962, 497] width 204 height 19
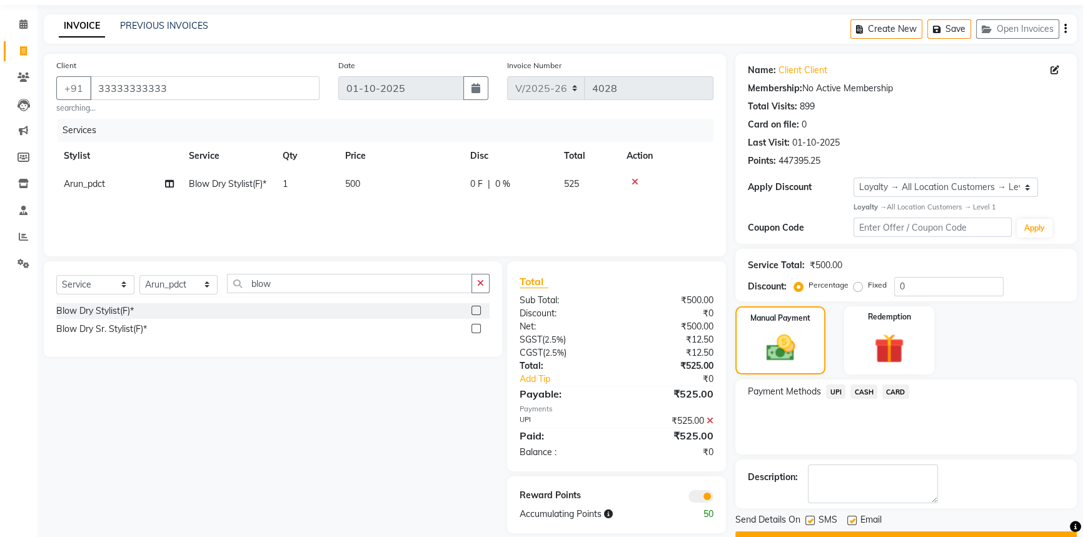
scroll to position [72, 0]
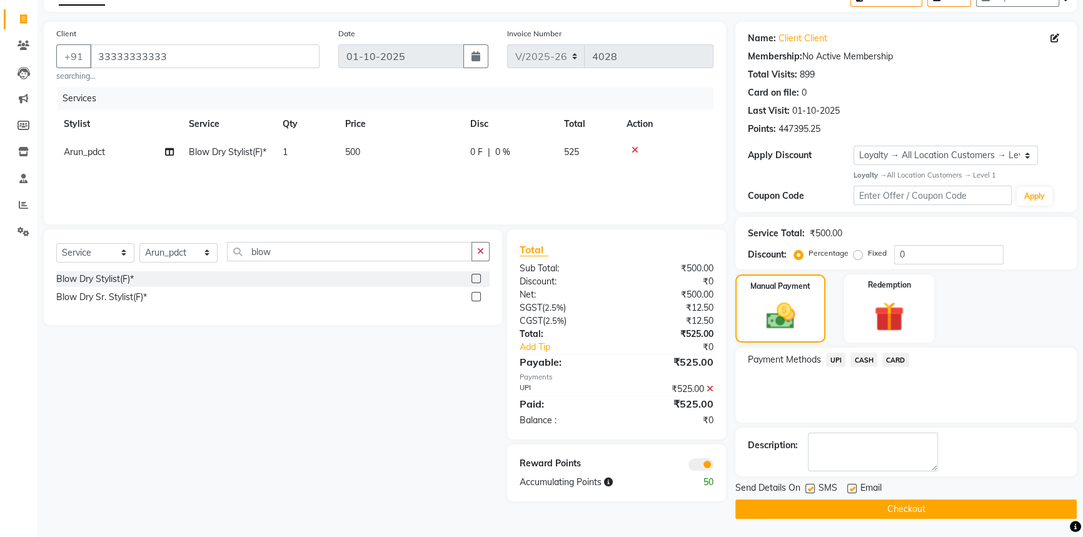
click at [808, 491] on label at bounding box center [809, 488] width 9 height 9
click at [808, 491] on input "checkbox" at bounding box center [809, 489] width 8 height 8
checkbox input "false"
click at [709, 466] on span at bounding box center [700, 464] width 25 height 13
click at [713, 466] on input "checkbox" at bounding box center [713, 466] width 0 height 0
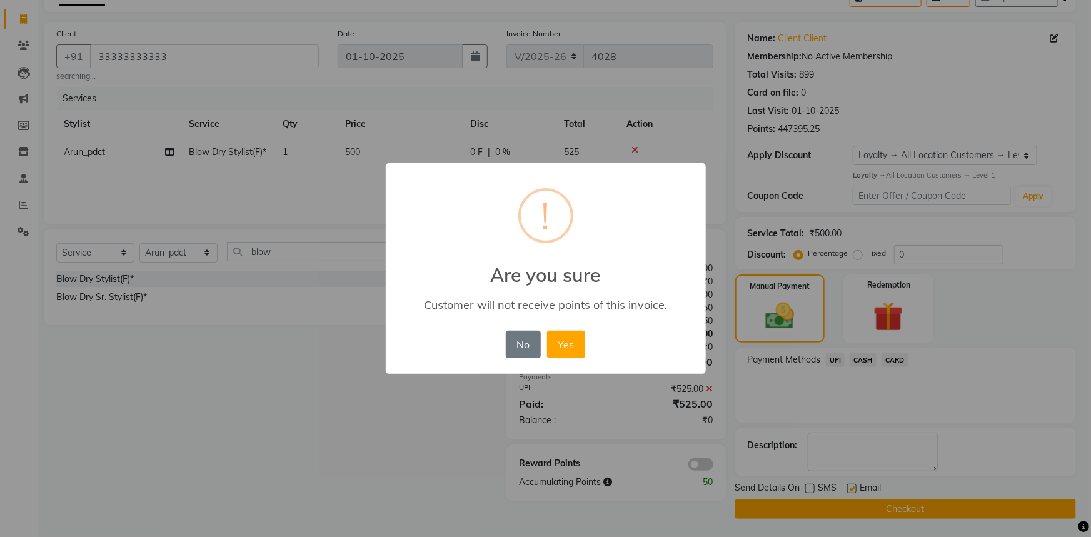
click at [547, 331] on button "Yes" at bounding box center [566, 345] width 38 height 28
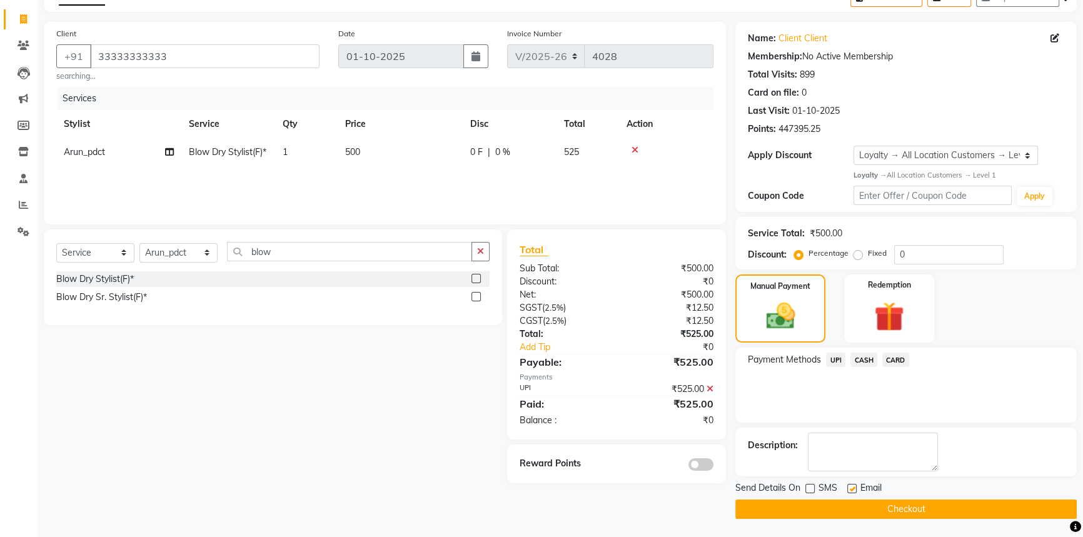
click at [1016, 81] on div "Total Visits: 899" at bounding box center [906, 74] width 316 height 13
drag, startPoint x: 865, startPoint y: 72, endPoint x: 728, endPoint y: 49, distance: 139.5
click at [728, 49] on div "Client [PHONE_NUMBER] searching... Date [DATE] Invoice Number V/2025 V/[PHONE_N…" at bounding box center [560, 270] width 1052 height 497
click at [848, 88] on div "Card on file: 0" at bounding box center [906, 92] width 316 height 13
click at [819, 506] on button "Checkout" at bounding box center [905, 509] width 341 height 19
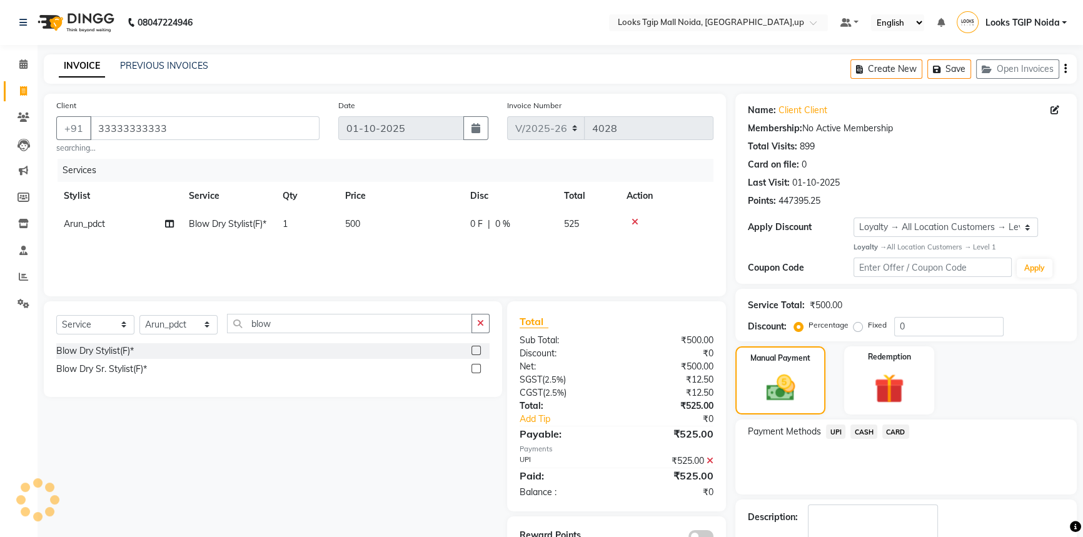
scroll to position [0, 0]
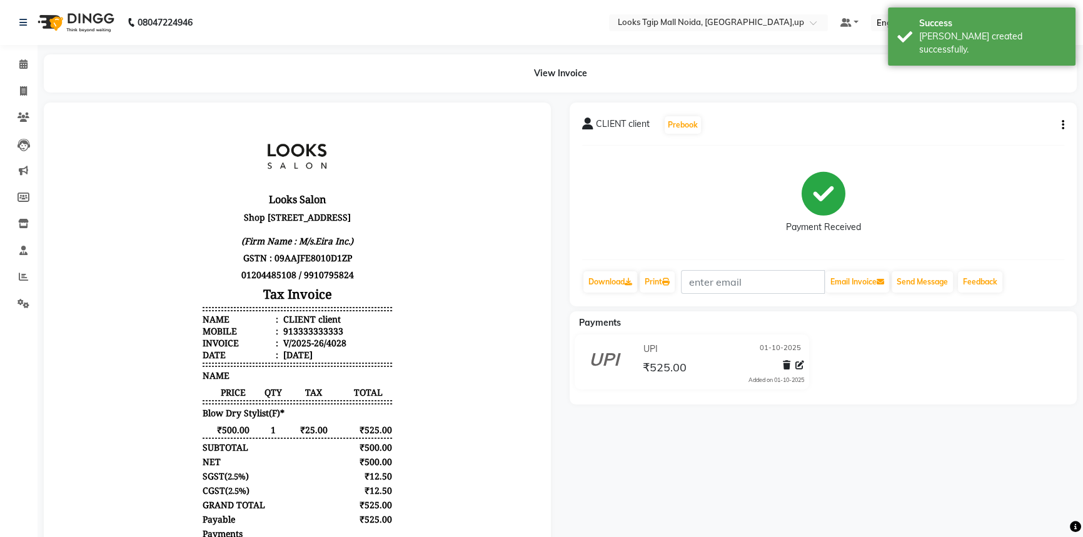
click at [12, 46] on div "Calendar Invoice Clients Leads Marketing Members Inventory Staff Reports Settin…" at bounding box center [84, 349] width 169 height 627
click at [27, 59] on icon at bounding box center [23, 63] width 8 height 9
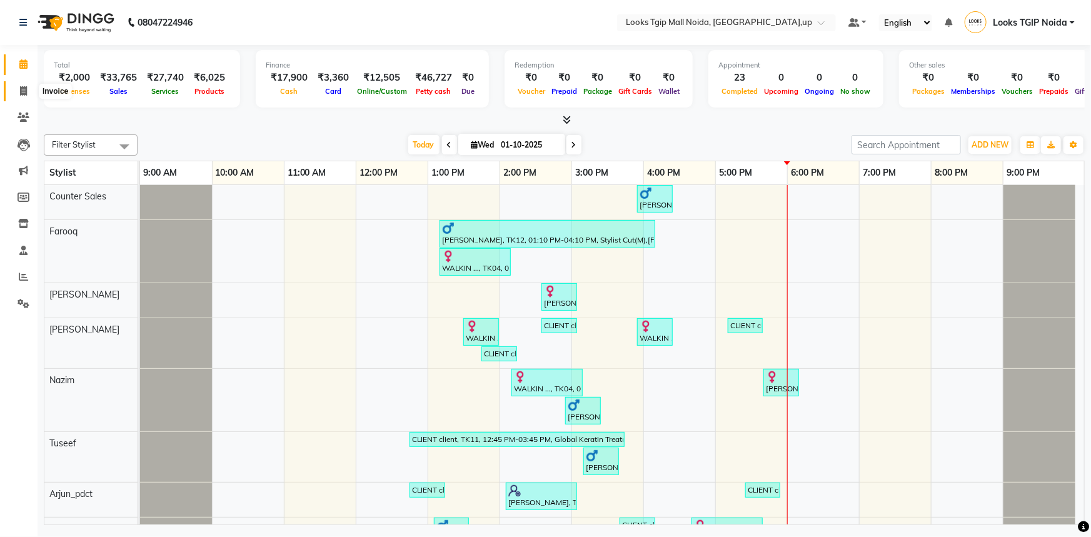
click at [28, 94] on span at bounding box center [24, 91] width 22 height 14
select select "service"
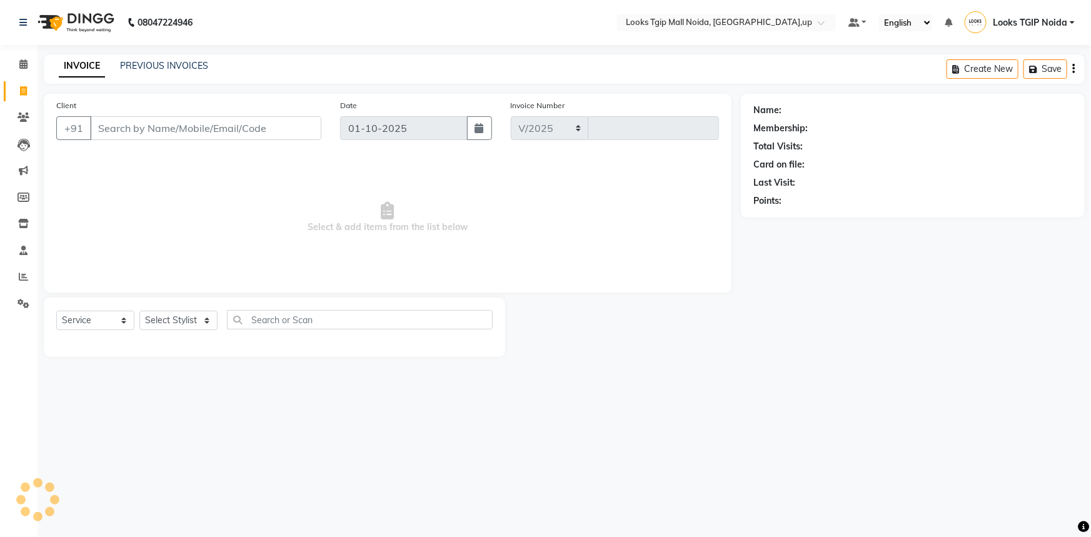
select select "4358"
type input "4029"
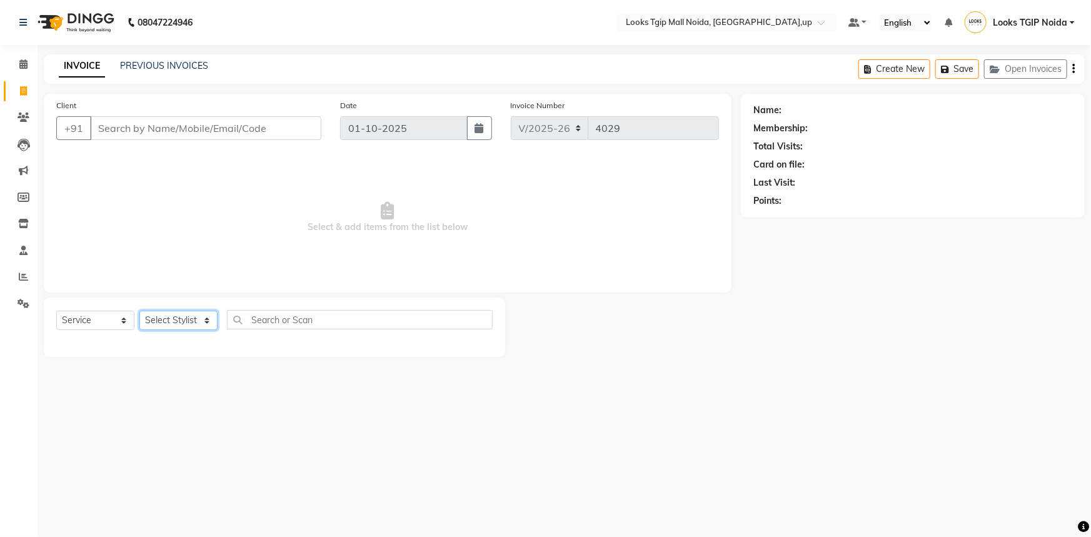
click at [184, 329] on select "Select Stylist [PERSON_NAME] Arun_pdct [PERSON_NAME] Counter Sales Farooq Gauta…" at bounding box center [178, 320] width 78 height 19
select select "50666"
click at [139, 311] on select "Select Stylist [PERSON_NAME] Arun_pdct [PERSON_NAME] Counter Sales Farooq Gauta…" at bounding box center [178, 320] width 78 height 19
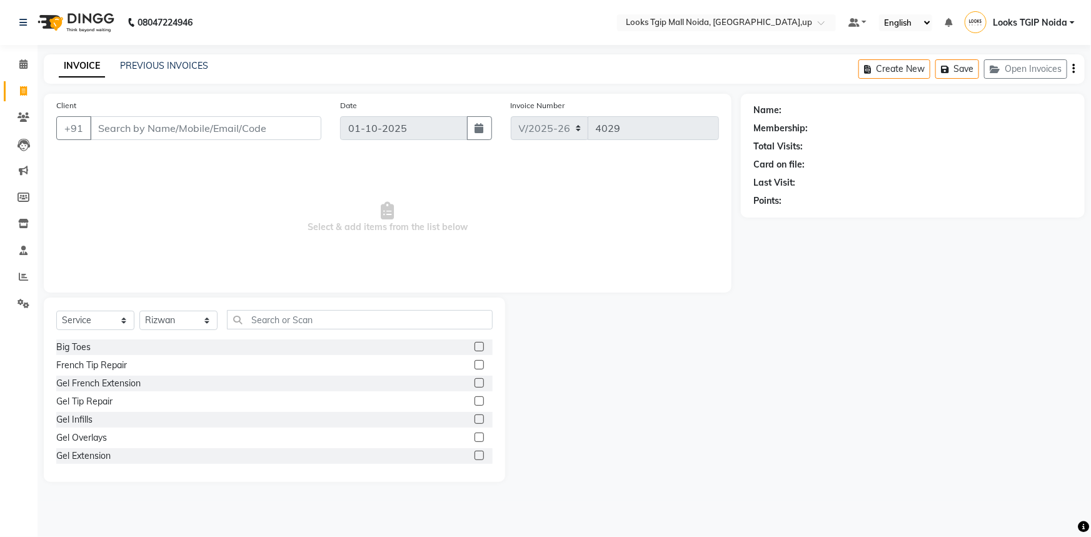
click at [286, 303] on div "Select Service Product Membership Package Voucher Prepaid Gift Card Select Styl…" at bounding box center [274, 390] width 461 height 184
click at [271, 323] on input "text" at bounding box center [360, 319] width 266 height 19
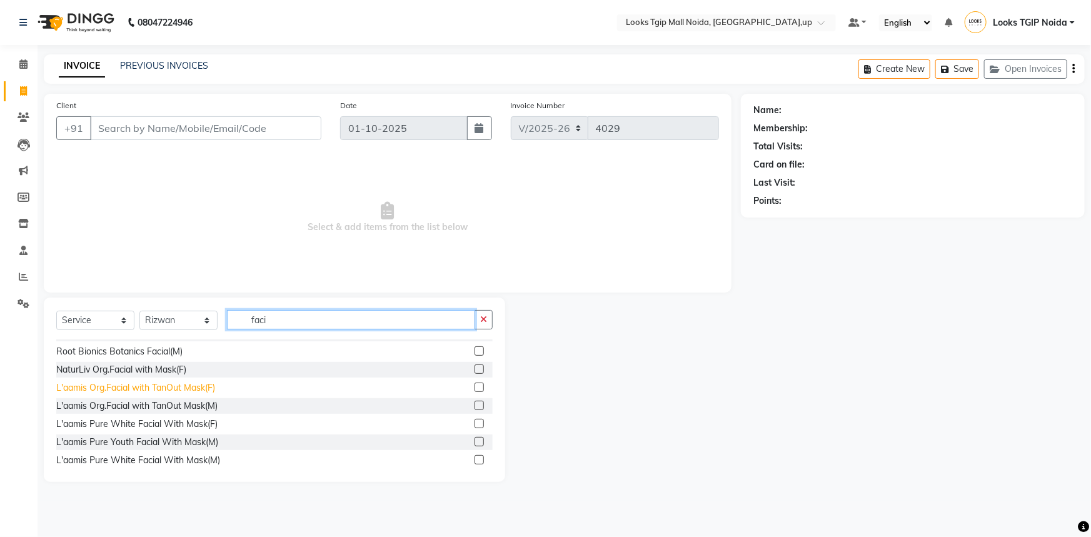
scroll to position [436, 0]
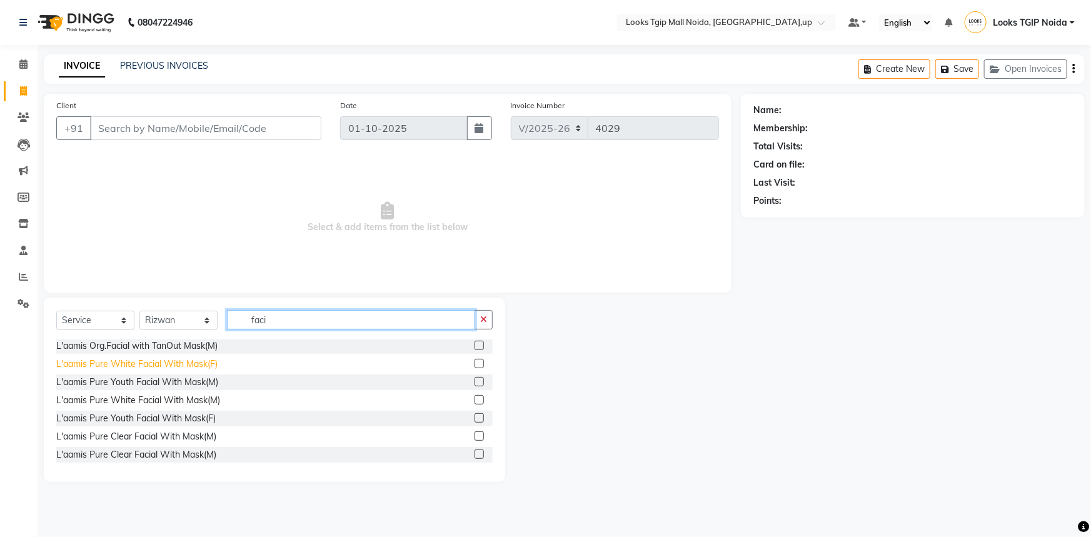
type input "faci"
click at [206, 358] on div "L'aamis Pure White Facial With Mask(F)" at bounding box center [136, 364] width 161 height 13
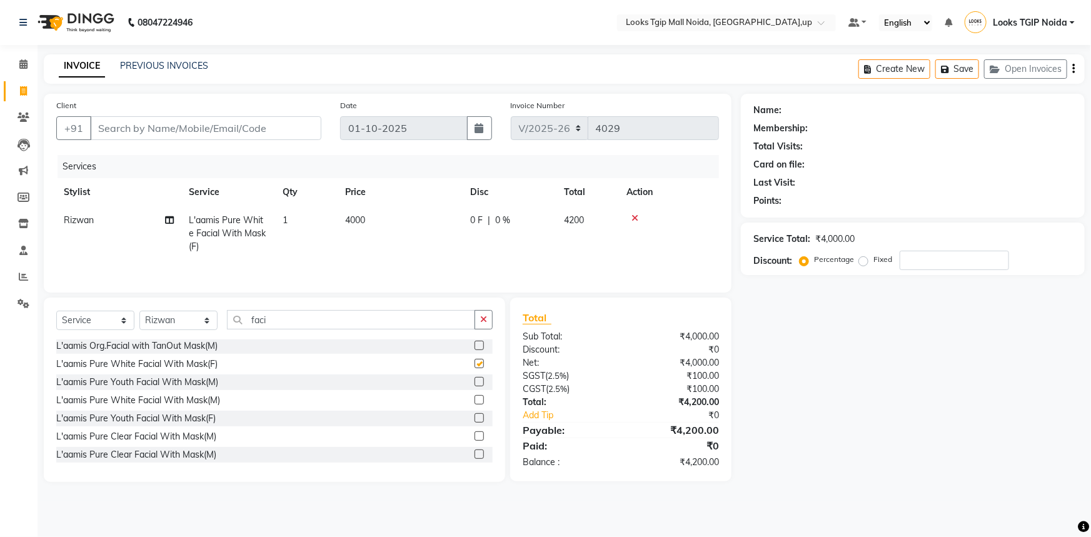
checkbox input "false"
click at [401, 228] on td "4000" at bounding box center [400, 233] width 125 height 54
select select "50666"
click at [348, 232] on tr "[PERSON_NAME] Arjun_pdct Arun_pdct [PERSON_NAME] Counter Sales Farooq Gautam_pd…" at bounding box center [387, 232] width 663 height 53
type input "4500"
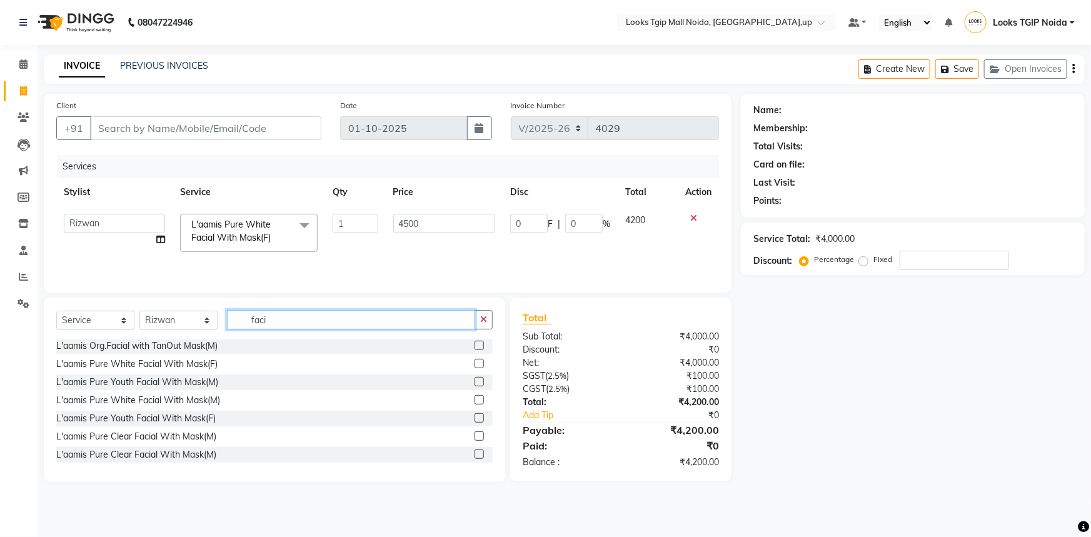
click at [318, 318] on input "faci" at bounding box center [351, 319] width 248 height 19
click at [11, 310] on app-home "08047224946 Select Location × Looks Tgip Mall [GEOGRAPHIC_DATA], [GEOGRAPHIC_DA…" at bounding box center [545, 250] width 1091 height 501
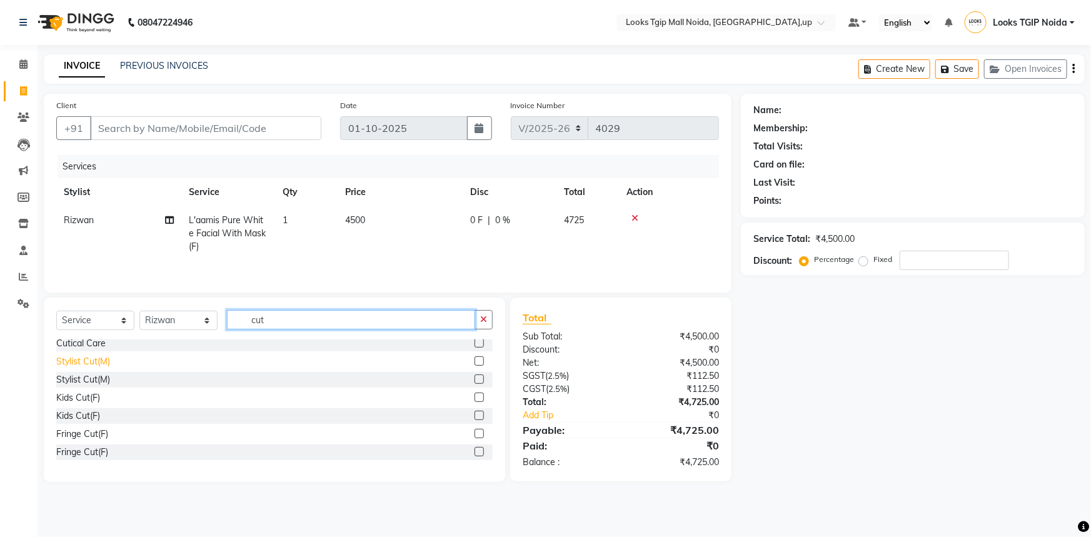
scroll to position [0, 0]
type input "cut"
click at [103, 363] on div "Stylist Cut(M)" at bounding box center [83, 365] width 54 height 13
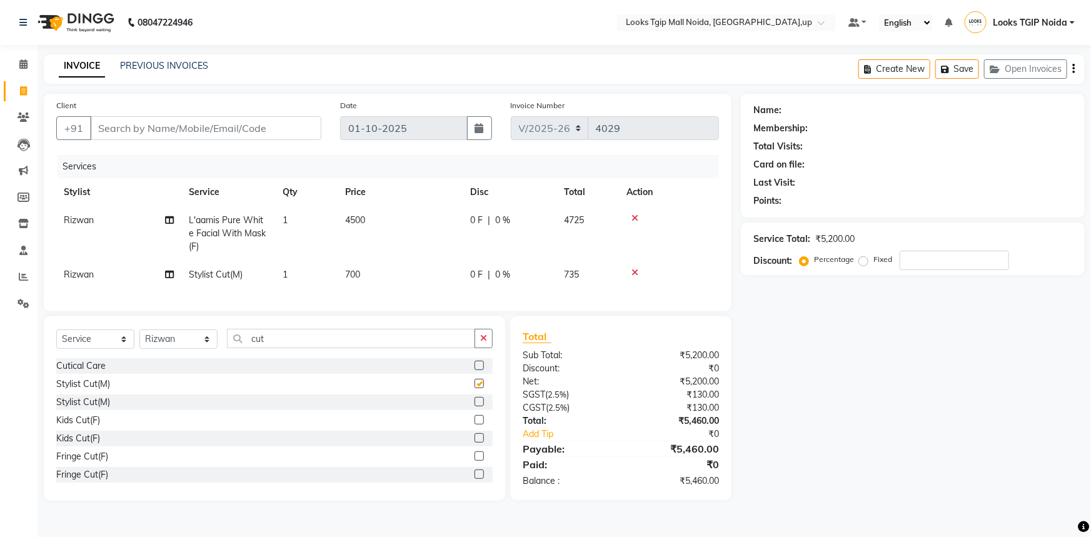
checkbox input "false"
click at [426, 265] on td "700" at bounding box center [400, 275] width 125 height 28
select select "50666"
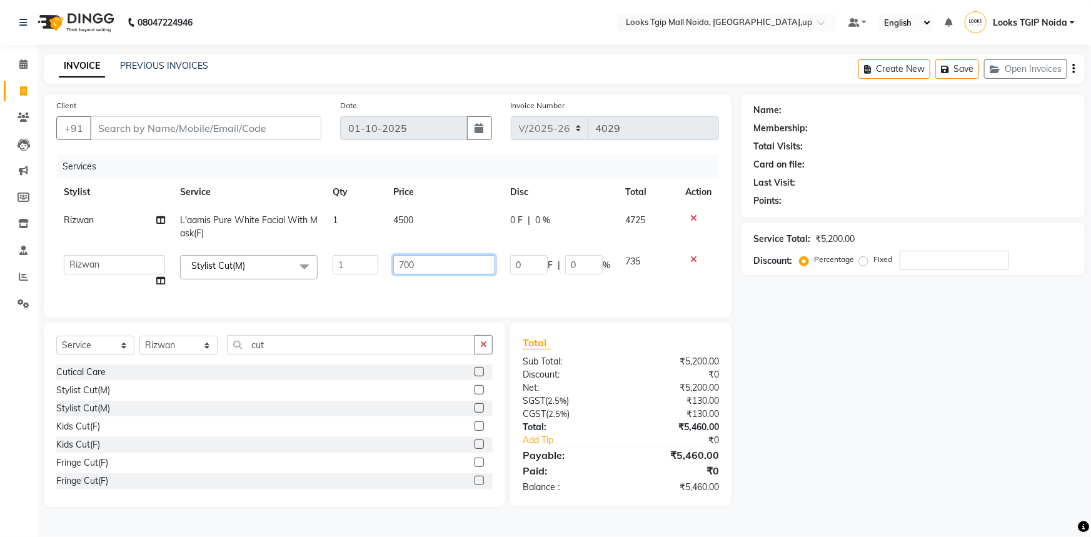
drag, startPoint x: 433, startPoint y: 260, endPoint x: 0, endPoint y: 264, distance: 432.7
click at [18, 268] on app-home "08047224946 Select Location × Looks Tgip Mall [GEOGRAPHIC_DATA], [GEOGRAPHIC_DA…" at bounding box center [545, 263] width 1091 height 526
type input "500"
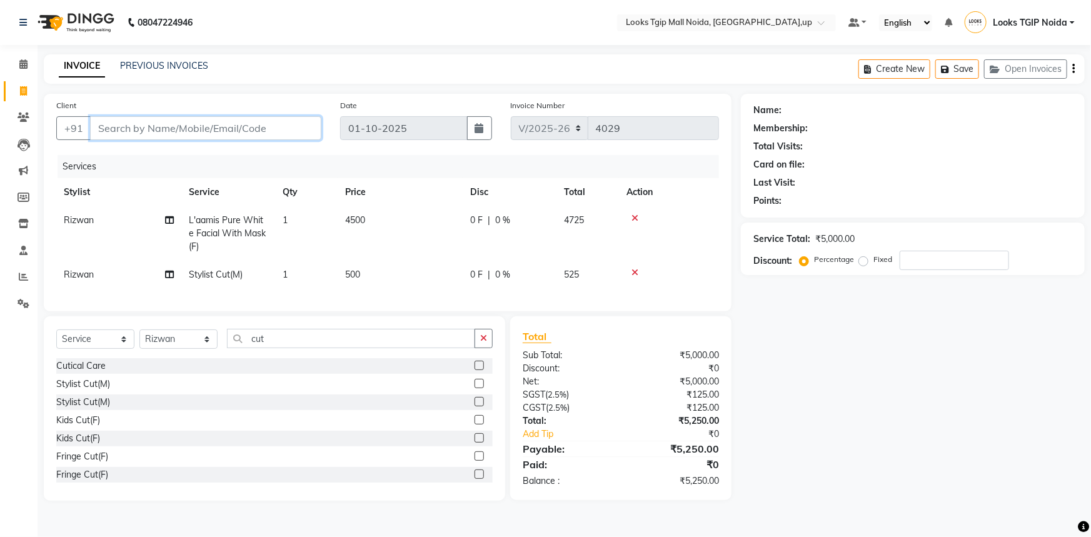
click at [289, 129] on input "Client" at bounding box center [205, 128] width 231 height 24
type input "3"
type input "0"
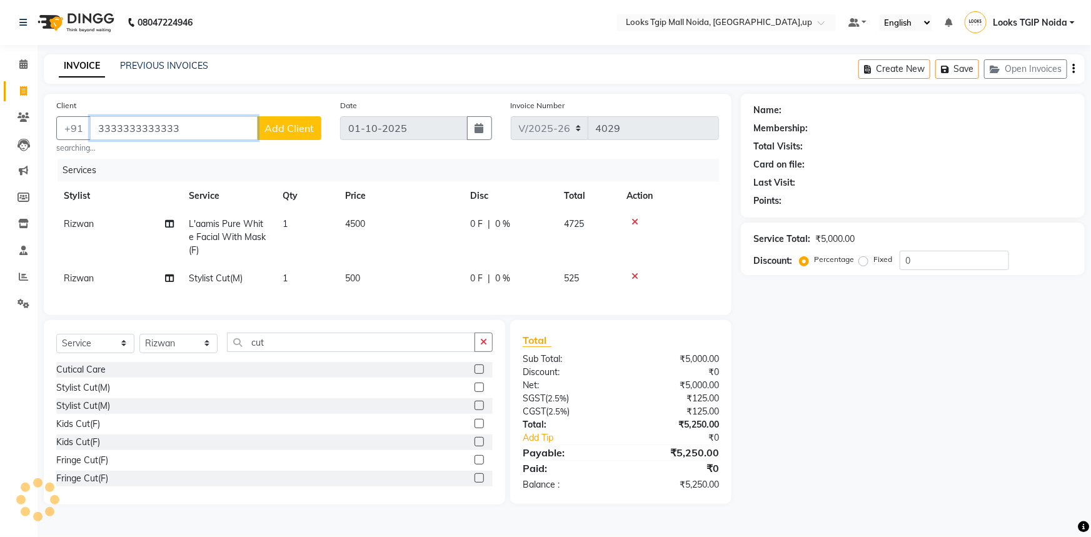
type input "3333333333333"
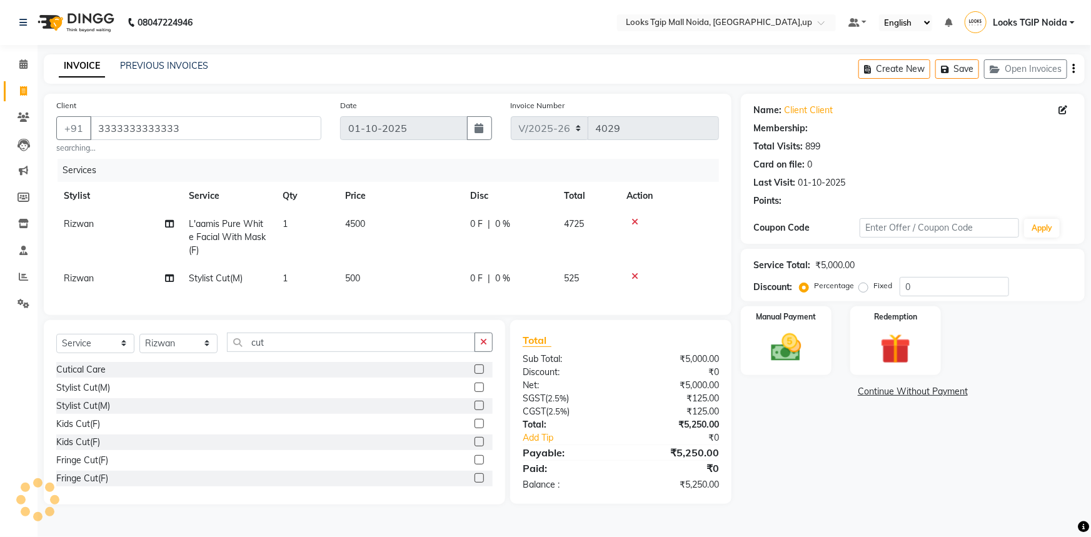
select select "1: Object"
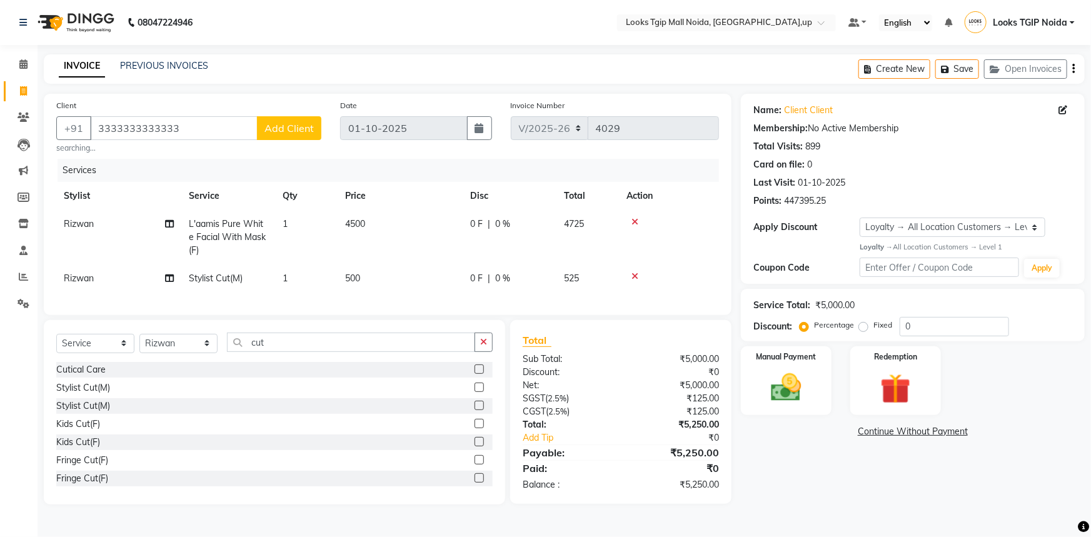
click at [526, 431] on div "Total:" at bounding box center [567, 424] width 108 height 13
click at [947, 323] on input "0" at bounding box center [954, 326] width 109 height 19
click at [691, 443] on div "₹0" at bounding box center [683, 437] width 89 height 13
click at [913, 333] on input "0" at bounding box center [954, 326] width 109 height 19
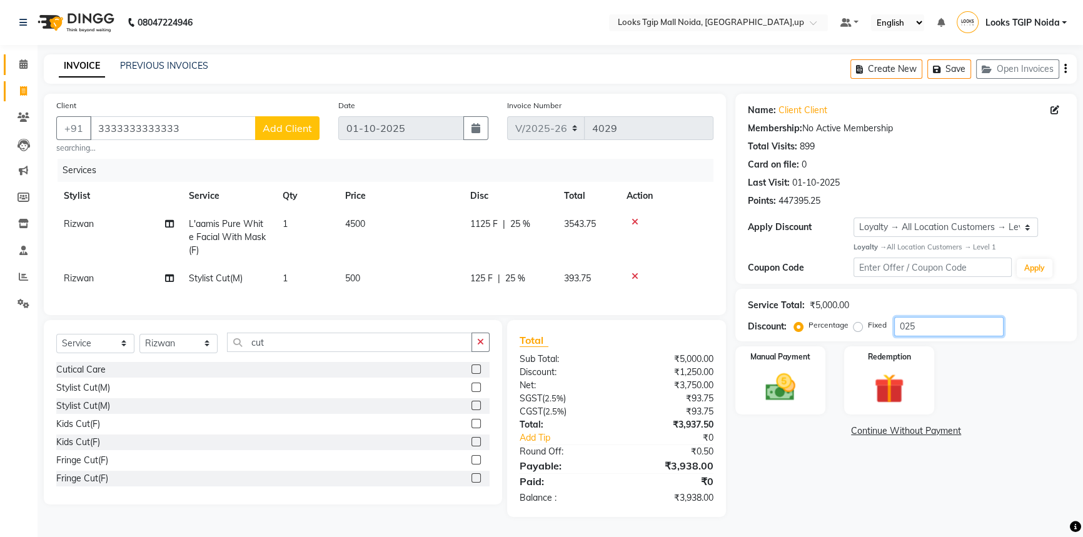
type input "025"
click at [28, 69] on span at bounding box center [24, 65] width 22 height 14
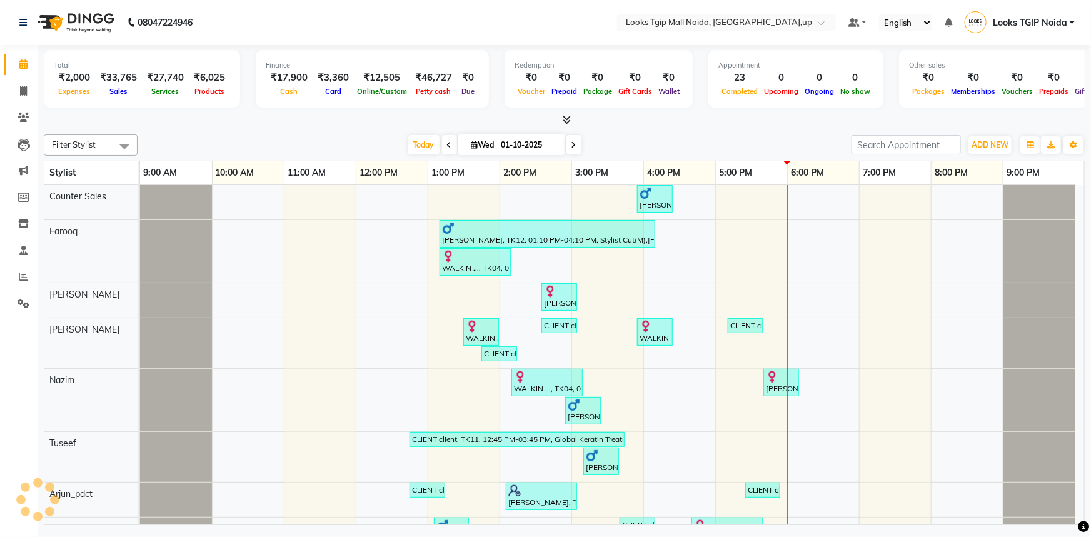
drag, startPoint x: 644, startPoint y: 146, endPoint x: 631, endPoint y: 140, distance: 14.0
click at [643, 145] on div "[DATE] [DATE]" at bounding box center [494, 145] width 701 height 19
click at [973, 146] on span "ADD NEW" at bounding box center [990, 144] width 37 height 9
click at [965, 199] on link "Add Expense" at bounding box center [962, 201] width 99 height 16
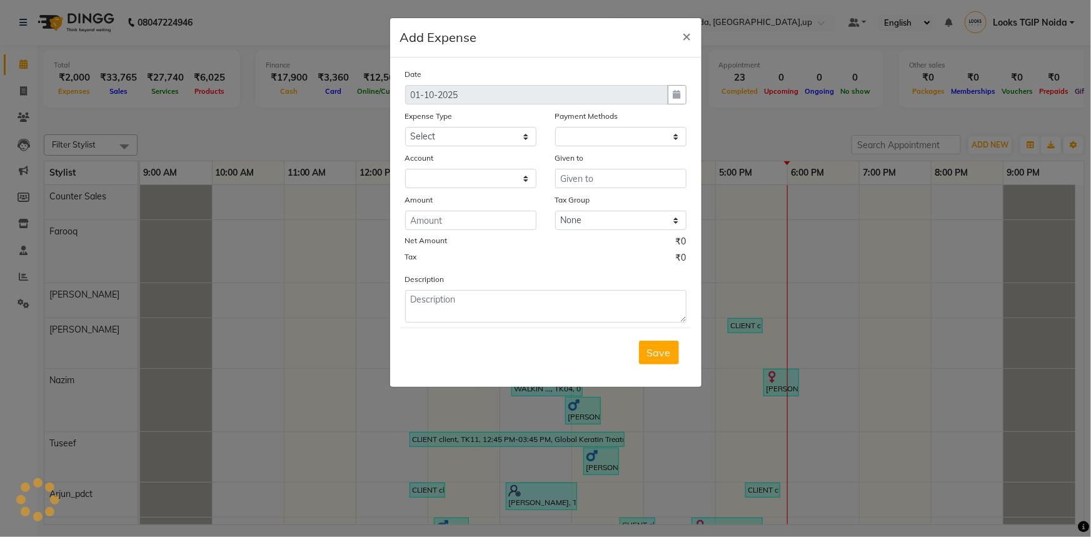
select select
select select "1"
select select "3164"
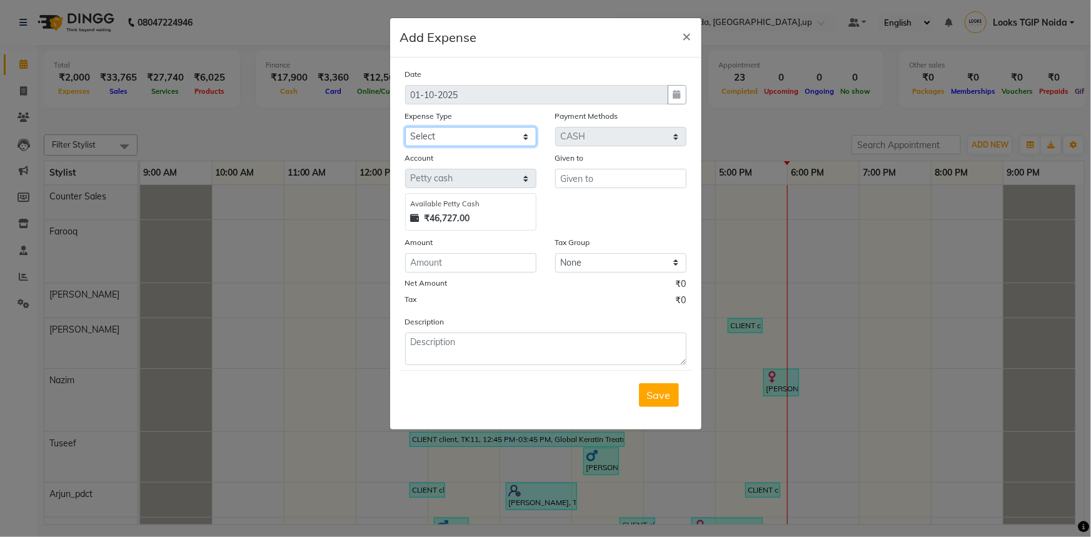
drag, startPoint x: 517, startPoint y: 135, endPoint x: 519, endPoint y: 145, distance: 10.2
click at [517, 135] on select "Select Accommodation Aesthetics Bank Deposit BLINKIT Cash Handover Client Refun…" at bounding box center [470, 136] width 131 height 19
click at [405, 128] on select "Select Accommodation Aesthetics Bank Deposit BLINKIT Cash Handover Client Refun…" at bounding box center [470, 136] width 131 height 19
click at [509, 139] on select "Select Accommodation Aesthetics Bank Deposit BLINKIT Cash Handover Client Refun…" at bounding box center [470, 136] width 131 height 19
select select "24890"
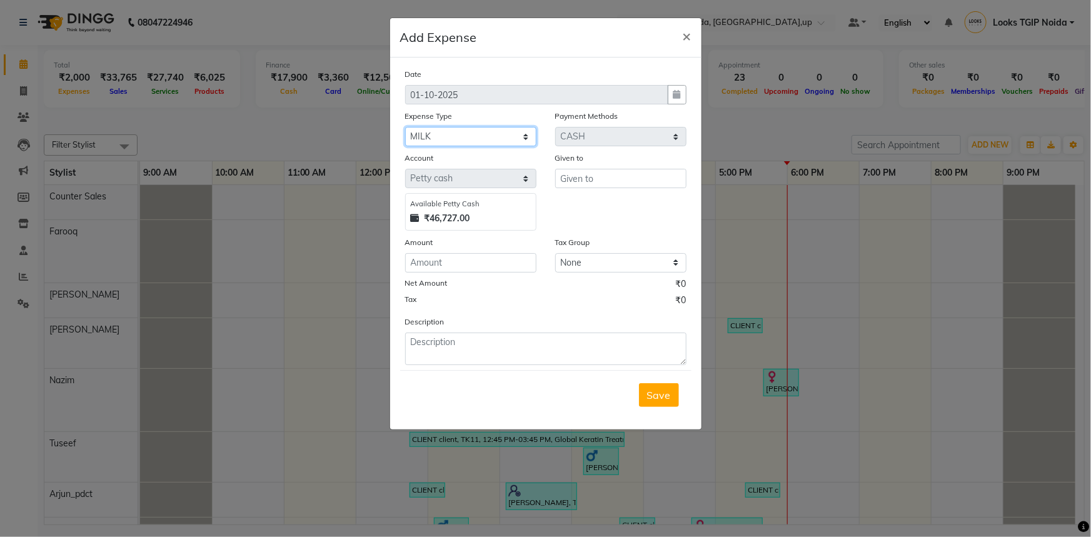
click at [405, 128] on select "Select Accommodation Aesthetics Bank Deposit BLINKIT Cash Handover Client Refun…" at bounding box center [470, 136] width 131 height 19
click at [621, 178] on input "text" at bounding box center [620, 178] width 131 height 19
type input "Counter Sales"
type input "287"
click at [480, 271] on input "287" at bounding box center [470, 262] width 131 height 19
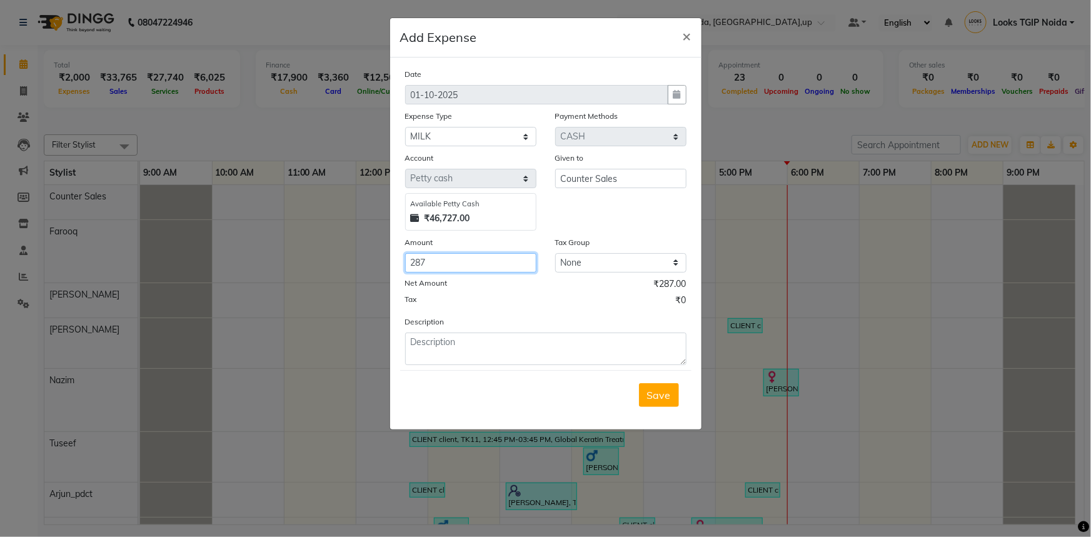
drag, startPoint x: 480, startPoint y: 271, endPoint x: 336, endPoint y: 284, distance: 144.4
click at [337, 284] on ngb-modal-window "Add Expense × Date [DATE] Expense Type Select Accommodation Aesthetics Bank Dep…" at bounding box center [545, 268] width 1091 height 537
type input "350"
type textarea "milk"
drag, startPoint x: 636, startPoint y: 401, endPoint x: 646, endPoint y: 396, distance: 11.5
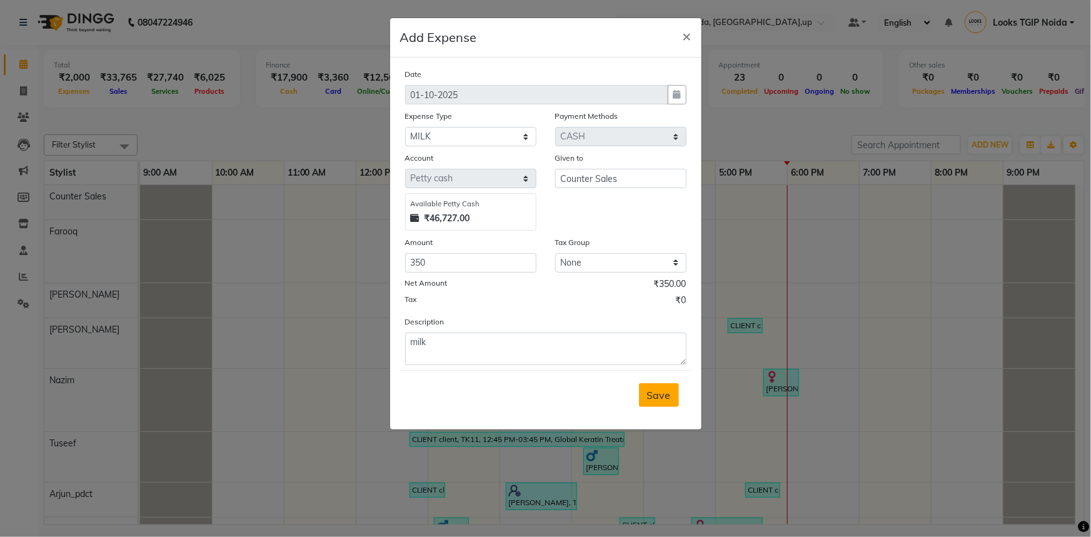
click at [636, 401] on div "Save" at bounding box center [545, 394] width 291 height 49
click at [650, 394] on span "Save" at bounding box center [659, 395] width 24 height 13
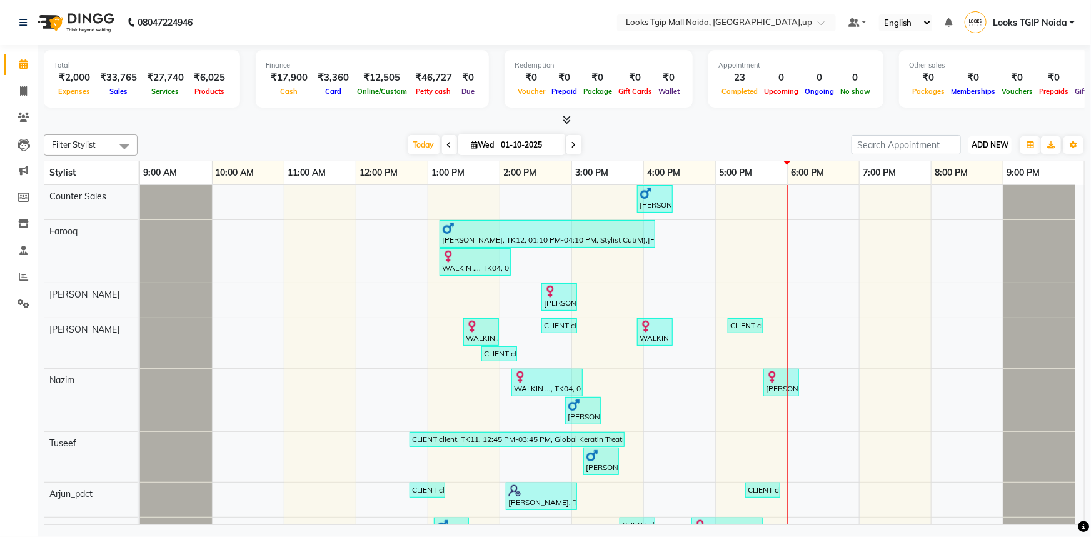
click at [998, 136] on button "ADD NEW Toggle Dropdown" at bounding box center [989, 145] width 43 height 18
click at [997, 200] on link "Add Expense" at bounding box center [962, 201] width 99 height 16
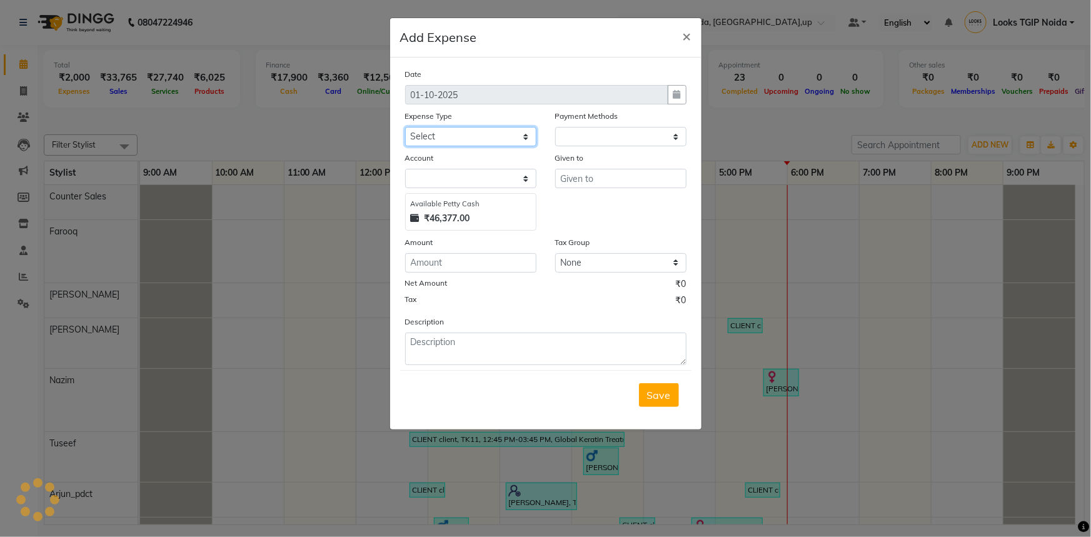
drag, startPoint x: 498, startPoint y: 134, endPoint x: 496, endPoint y: 146, distance: 12.6
click at [498, 134] on select "Select Accommodation Aesthetics Bank Deposit BLINKIT Cash Handover Client Refun…" at bounding box center [470, 136] width 131 height 19
select select "1"
select select "3164"
select select "24828"
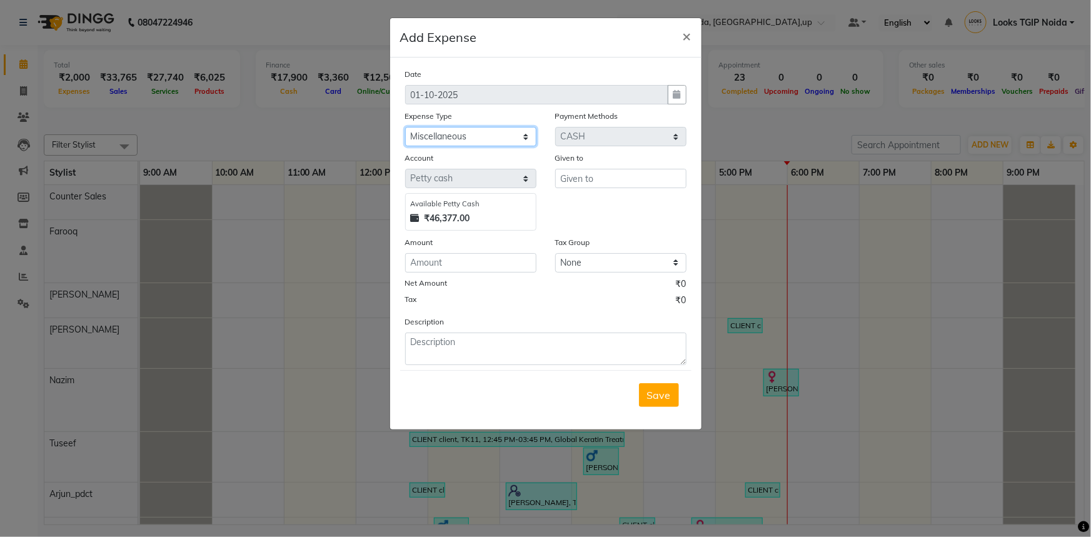
click at [405, 128] on select "Select Accommodation Aesthetics Bank Deposit BLINKIT Cash Handover Client Refun…" at bounding box center [470, 136] width 131 height 19
click at [599, 175] on input "text" at bounding box center [620, 178] width 131 height 19
type input "Counter Sales"
type input "250"
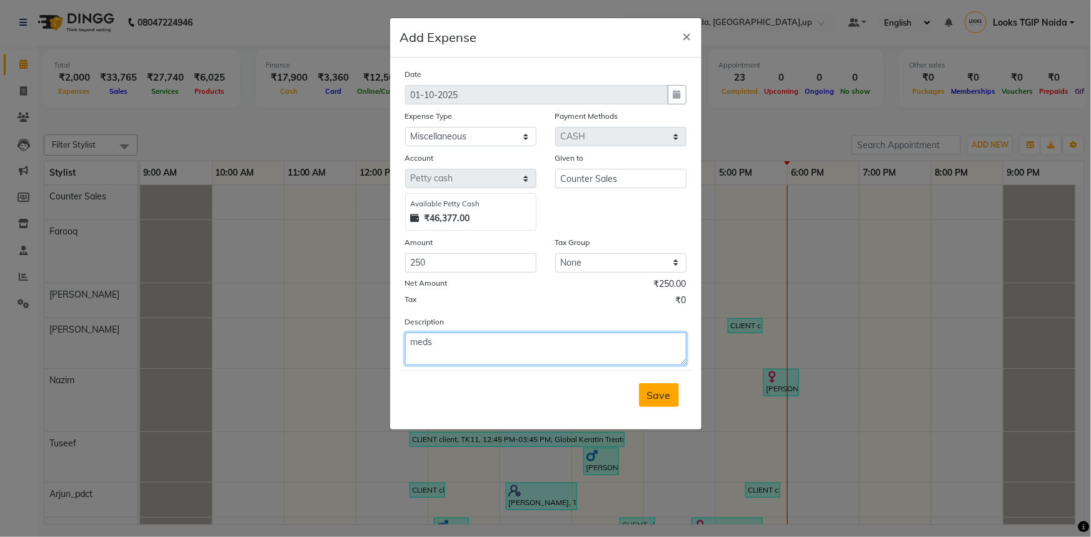
type textarea "meds"
click at [674, 400] on button "Save" at bounding box center [659, 395] width 40 height 24
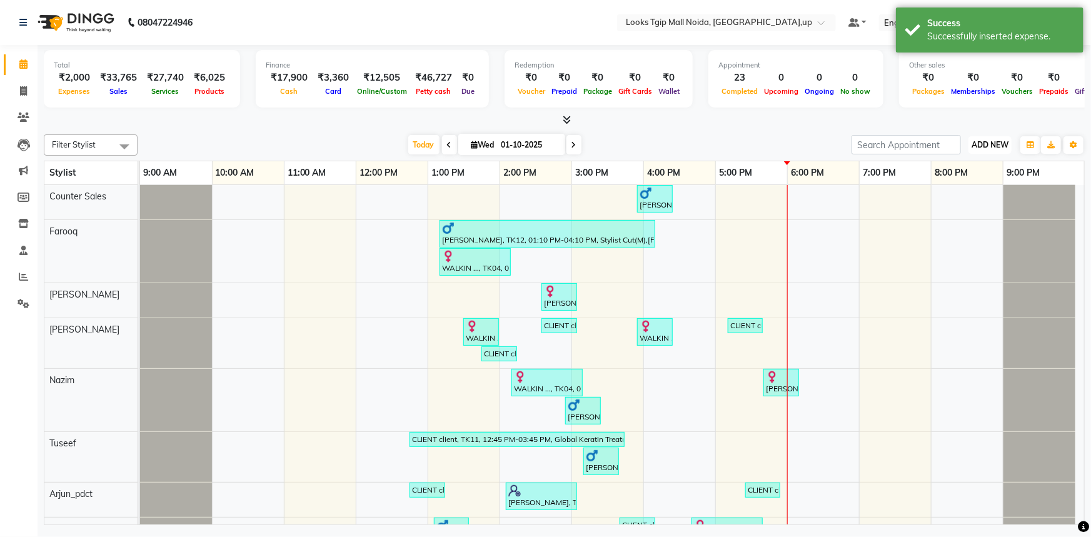
click at [990, 141] on span "ADD NEW" at bounding box center [990, 144] width 37 height 9
click at [963, 199] on link "Add Expense" at bounding box center [962, 201] width 99 height 16
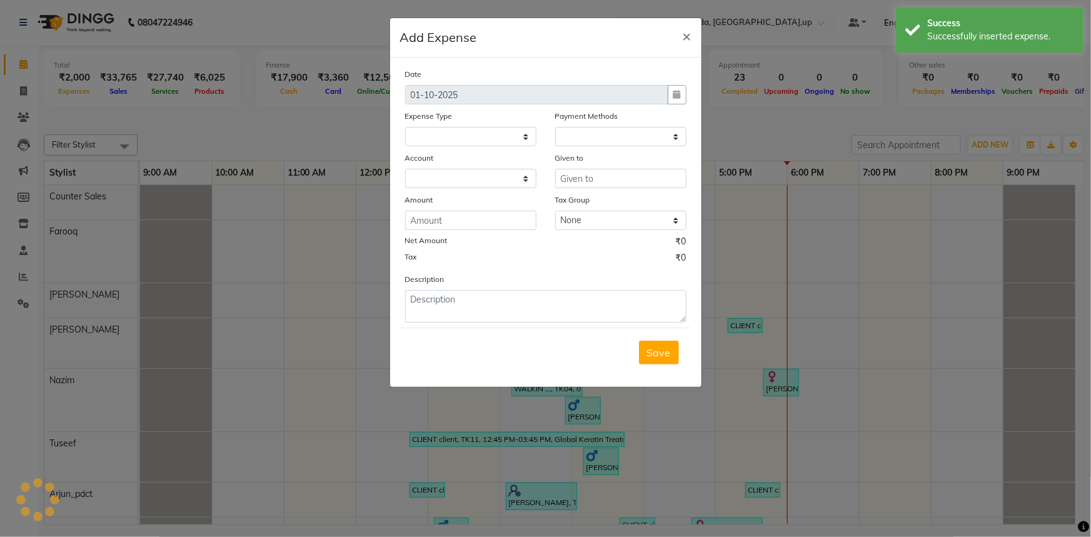
select select "1"
select select "3164"
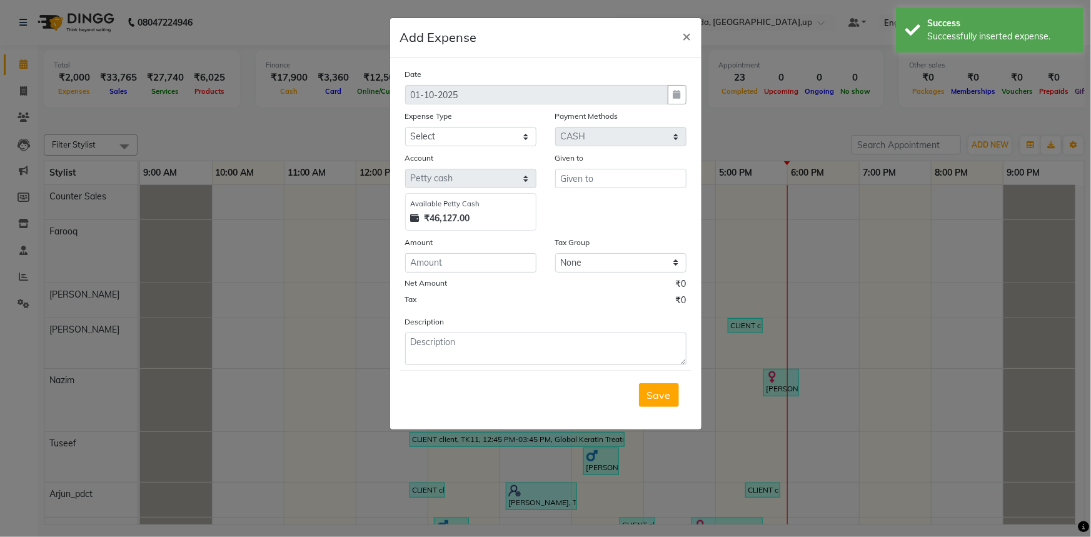
click at [449, 149] on div "Date [DATE] Expense Type Select Accommodation Aesthetics Bank Deposit BLINKIT C…" at bounding box center [545, 217] width 281 height 298
click at [463, 136] on select "Select Accommodation Aesthetics Bank Deposit BLINKIT Cash Handover Client Refun…" at bounding box center [470, 136] width 131 height 19
click at [683, 41] on span "×" at bounding box center [687, 35] width 9 height 19
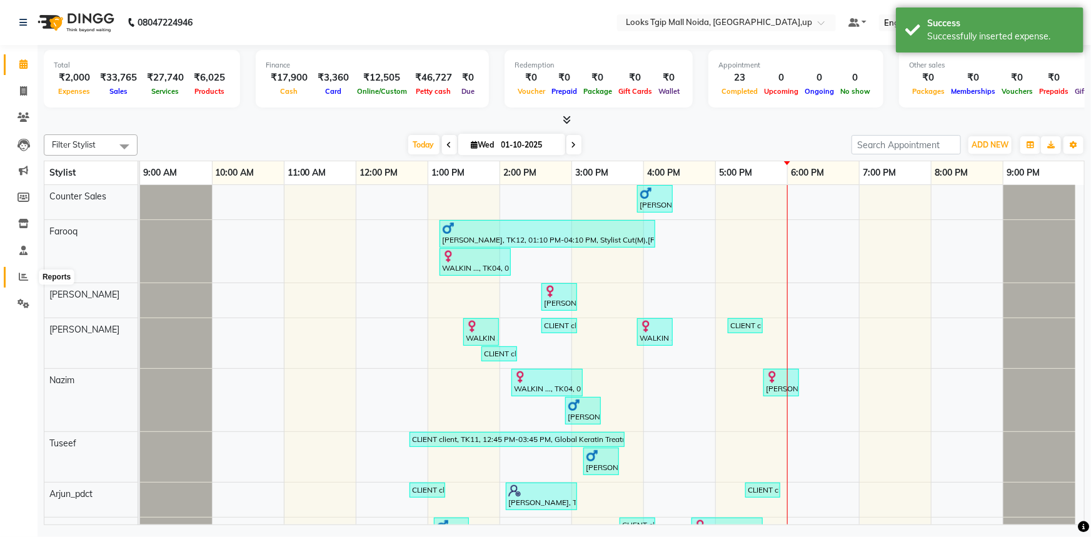
click at [28, 276] on icon at bounding box center [23, 276] width 9 height 9
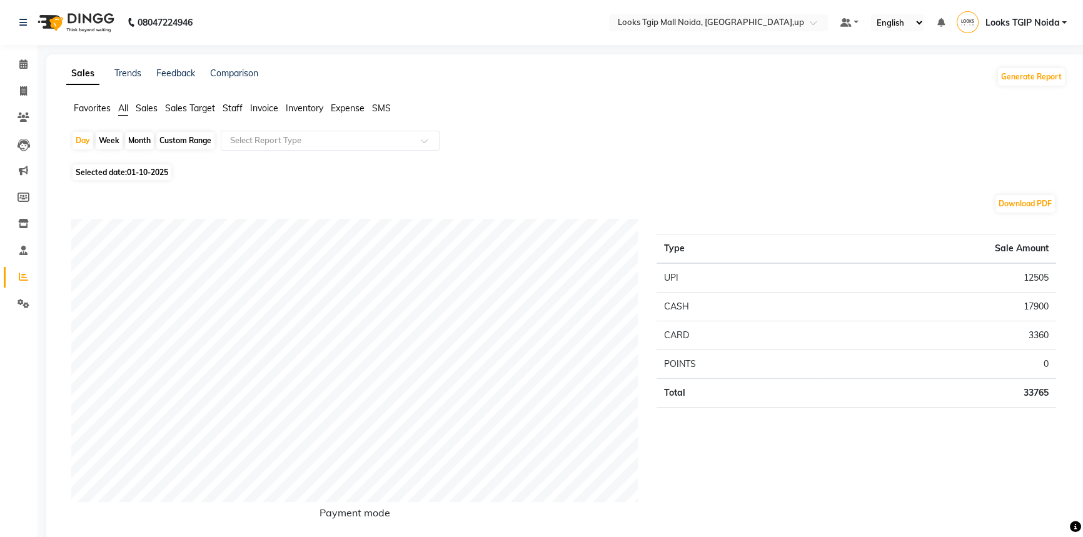
click at [353, 104] on span "Expense" at bounding box center [348, 108] width 34 height 11
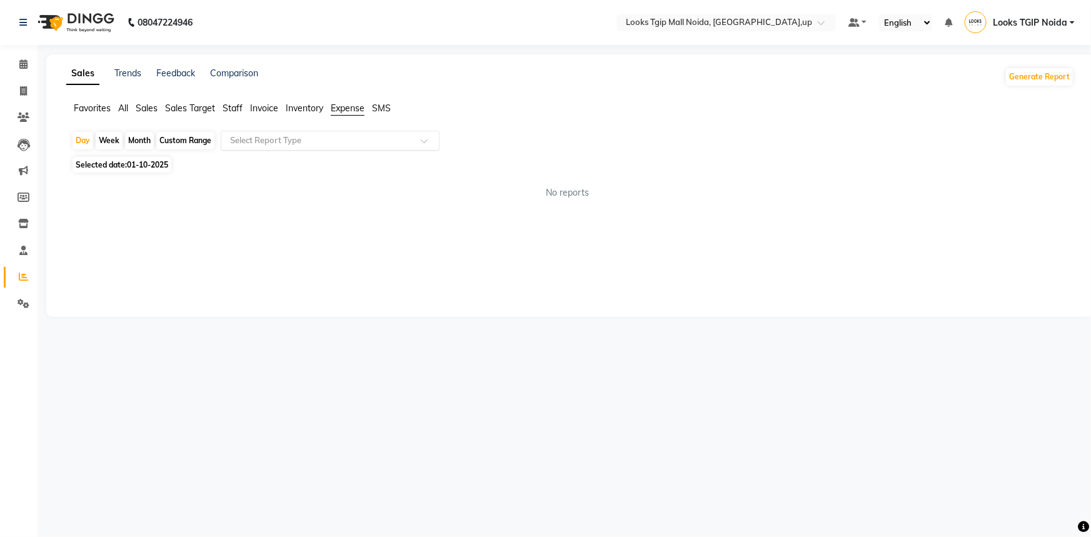
click at [382, 141] on input "text" at bounding box center [318, 140] width 180 height 13
click at [395, 180] on div "Expense" at bounding box center [330, 188] width 218 height 25
select select "filtered_report"
select select "pdf"
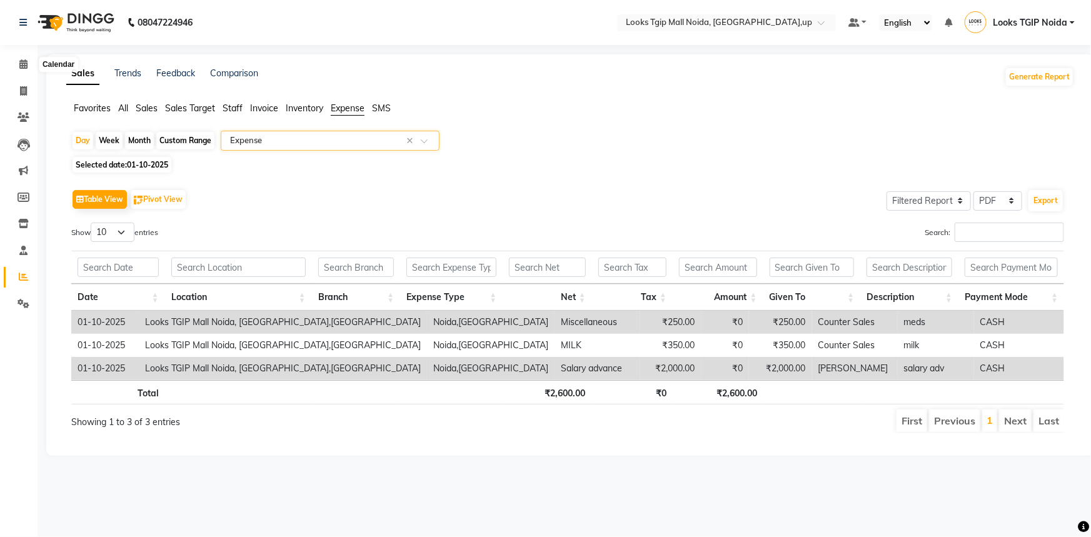
click at [39, 50] on div "08047224946 Select Location × Looks Tgip Mall [GEOGRAPHIC_DATA], [GEOGRAPHIC_DA…" at bounding box center [545, 268] width 1091 height 537
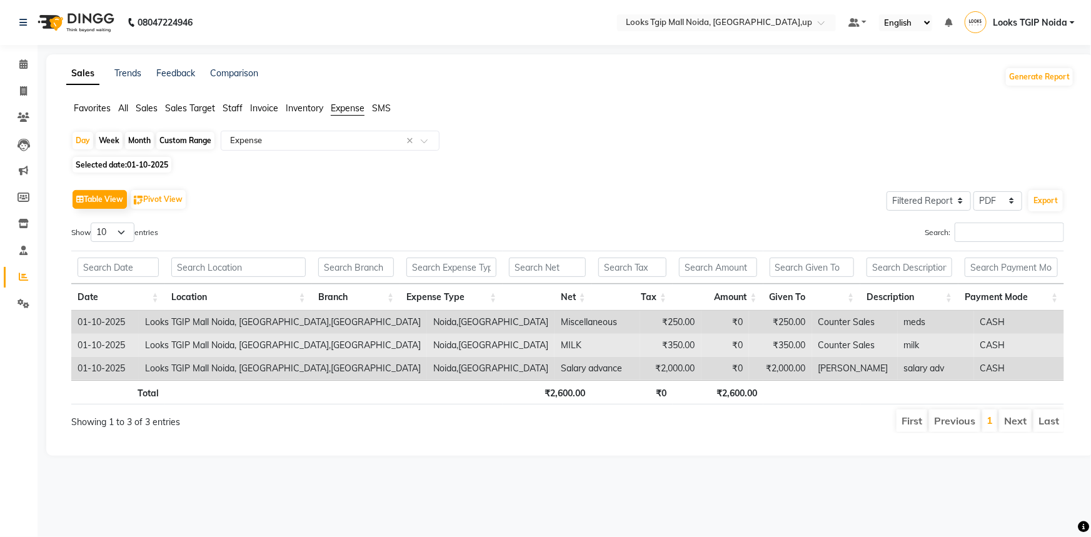
click at [898, 341] on td "milk" at bounding box center [936, 345] width 76 height 23
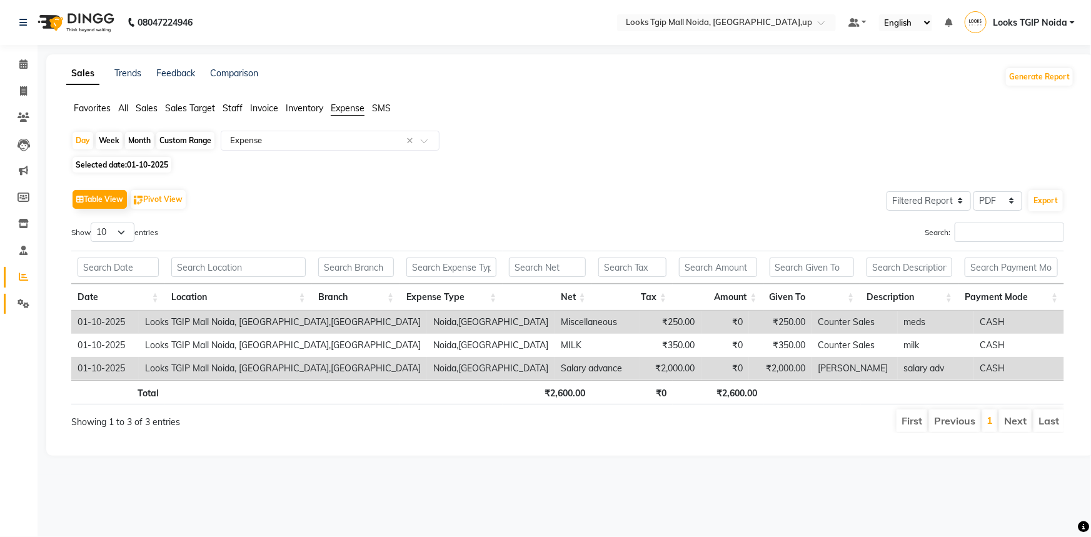
click at [26, 311] on link "Settings" at bounding box center [19, 304] width 30 height 21
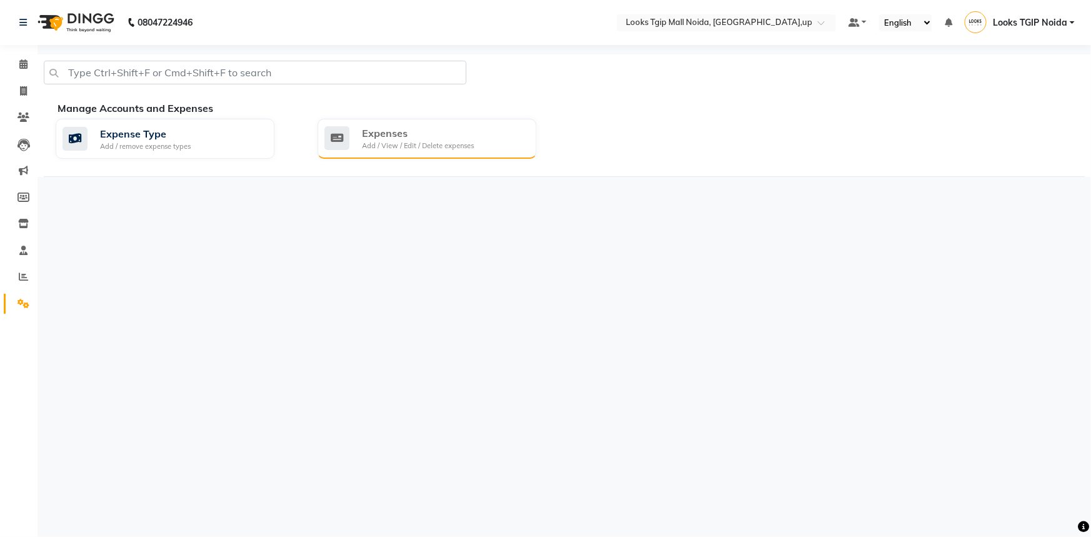
click at [419, 143] on div "Add / View / Edit / Delete expenses" at bounding box center [418, 146] width 112 height 11
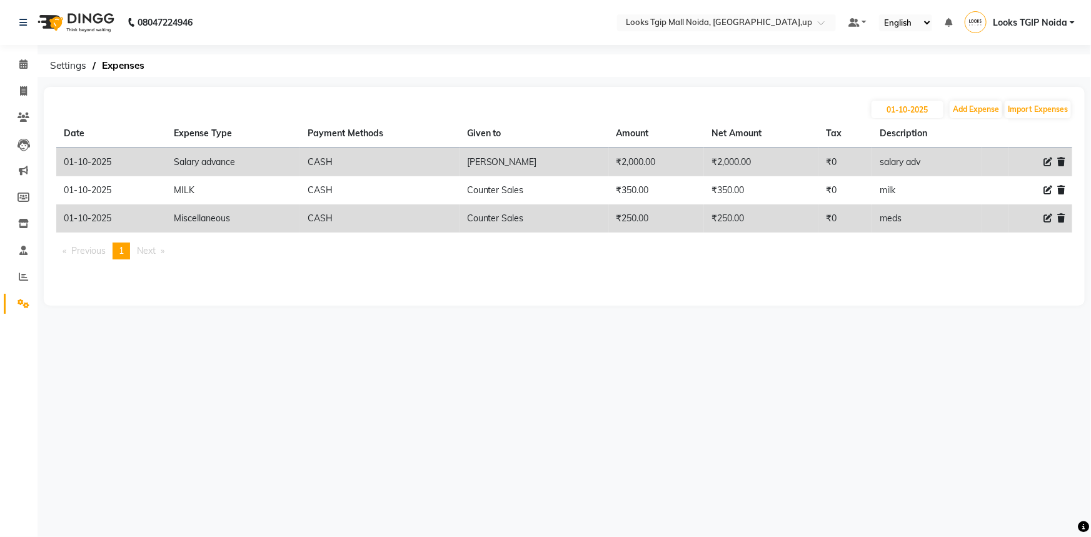
click at [1047, 218] on icon at bounding box center [1047, 218] width 9 height 9
select select "24828"
select select "1"
select select "3164"
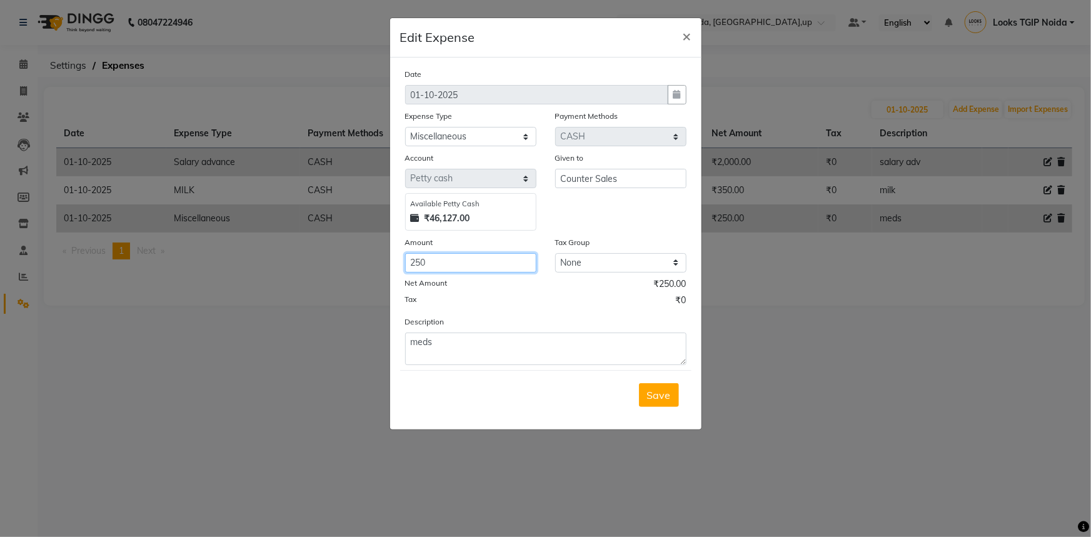
click at [482, 269] on input "250" at bounding box center [470, 262] width 131 height 19
drag, startPoint x: 482, startPoint y: 269, endPoint x: 200, endPoint y: 269, distance: 282.0
click at [229, 274] on ngb-modal-window "Edit Expense × Date [DATE] Expense Type Select Accommodation Aesthetics Bank De…" at bounding box center [545, 268] width 1091 height 537
type input "650"
click at [444, 344] on textarea "meds" at bounding box center [545, 349] width 281 height 33
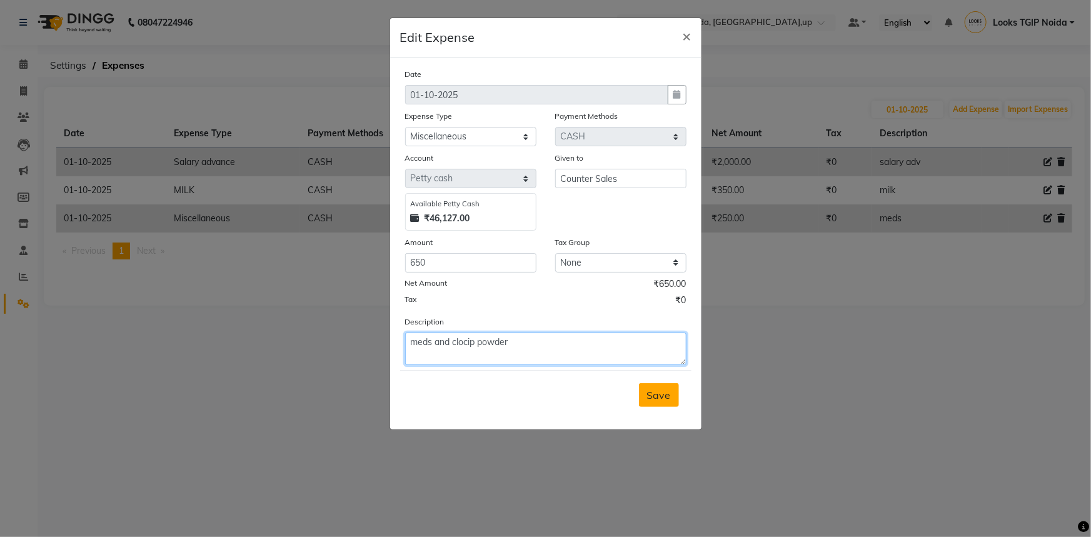
type textarea "meds and clocip powder"
click at [650, 398] on span "Save" at bounding box center [659, 395] width 24 height 13
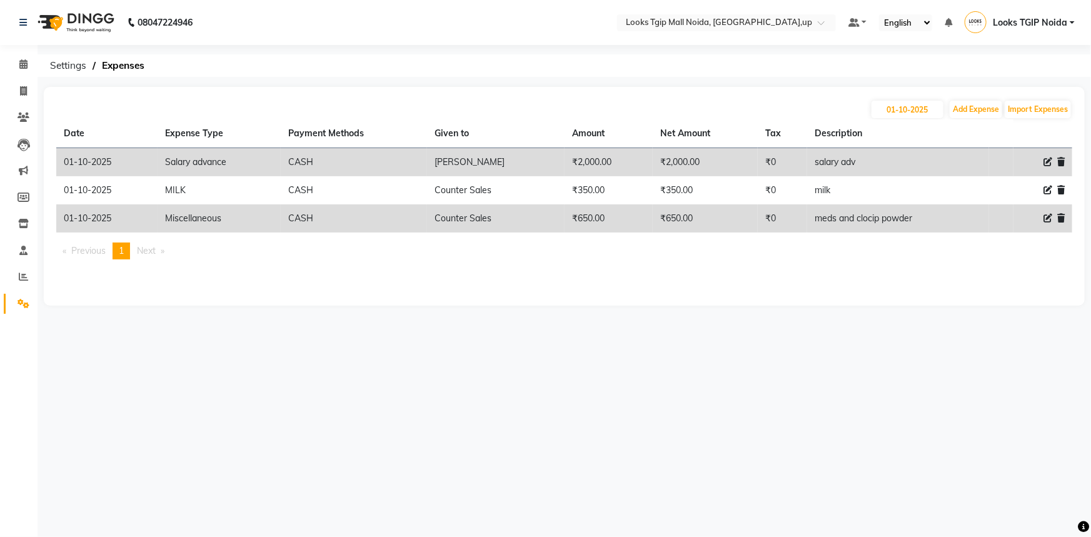
click at [1046, 219] on icon at bounding box center [1047, 218] width 9 height 9
select select "24828"
select select "1"
select select "3164"
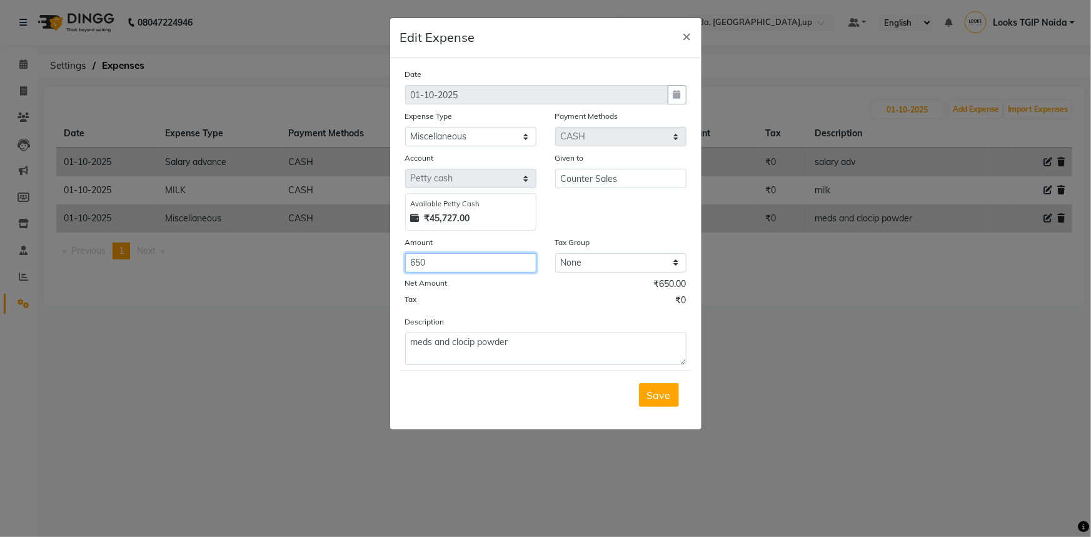
click at [512, 271] on input "650" at bounding box center [470, 262] width 131 height 19
drag, startPoint x: 511, startPoint y: 267, endPoint x: 111, endPoint y: 225, distance: 402.9
click at [173, 244] on ngb-modal-window "Edit Expense × Date [DATE] Expense Type Select Accommodation Aesthetics Bank De…" at bounding box center [545, 268] width 1091 height 537
type input "450"
click at [691, 376] on div "Date [DATE] Expense Type Select Accommodation Aesthetics Bank Deposit BLINKIT C…" at bounding box center [545, 244] width 311 height 372
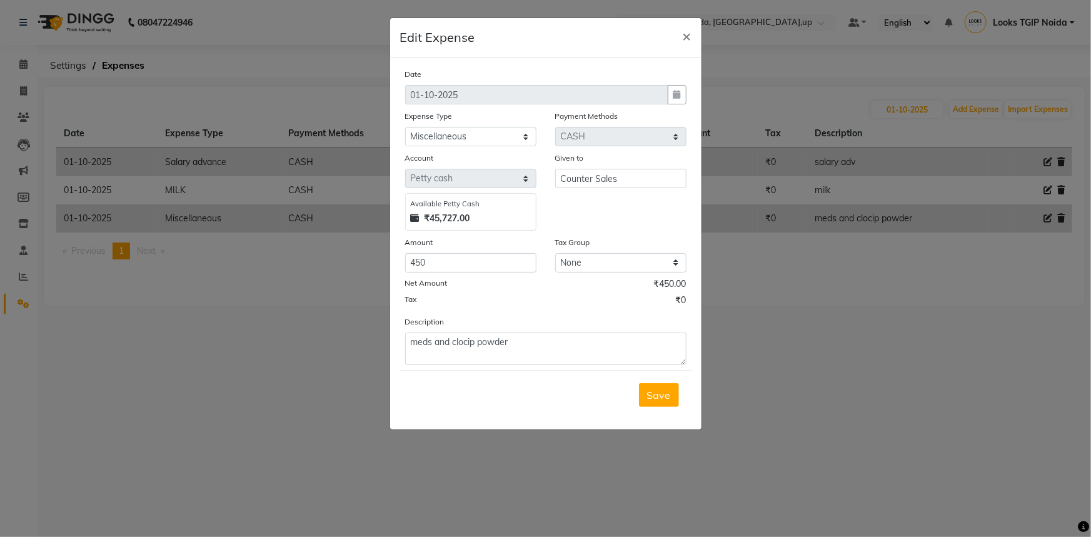
click at [648, 410] on div "Save" at bounding box center [545, 394] width 291 height 49
click at [648, 398] on span "Save" at bounding box center [659, 395] width 24 height 13
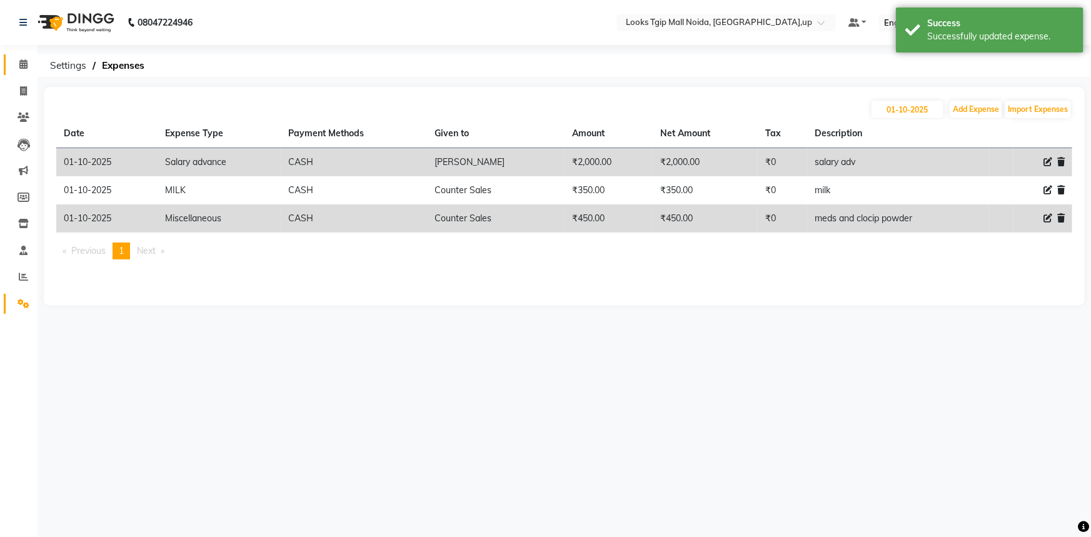
click at [8, 62] on link "Calendar" at bounding box center [19, 64] width 30 height 21
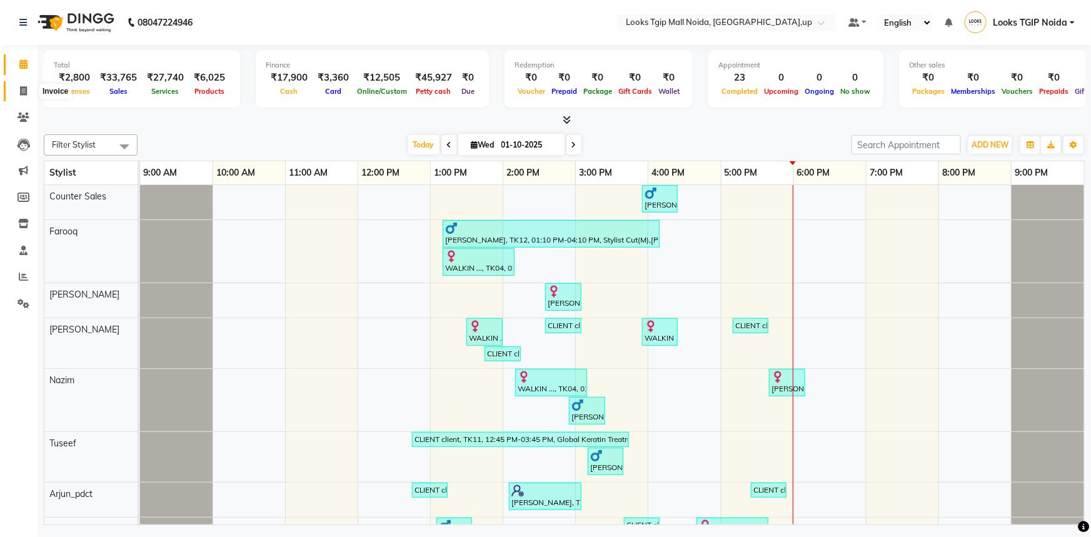
click at [26, 86] on span at bounding box center [24, 91] width 22 height 14
select select "service"
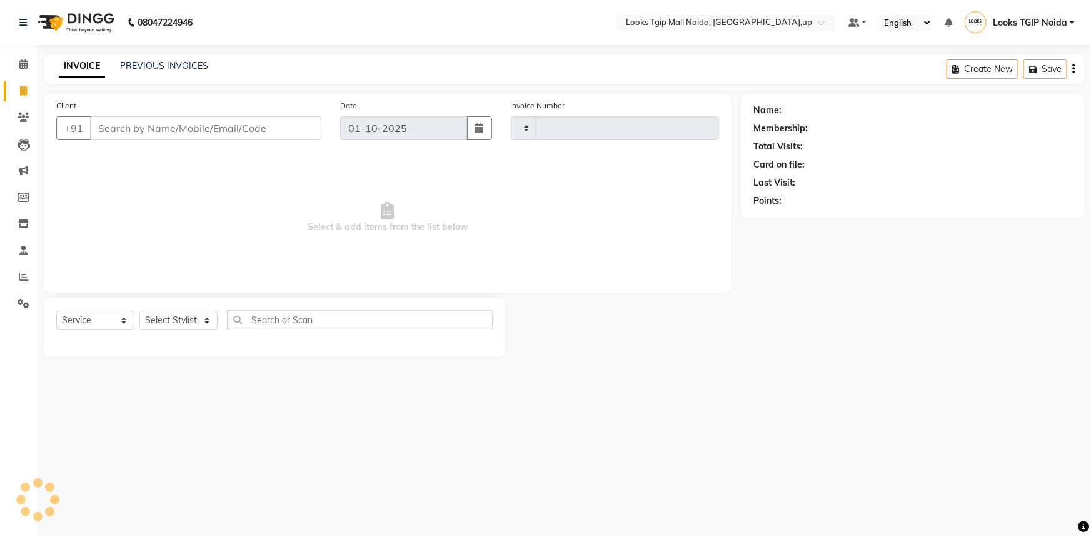
type input "4029"
select select "4358"
click at [127, 126] on input "Client" at bounding box center [205, 128] width 231 height 24
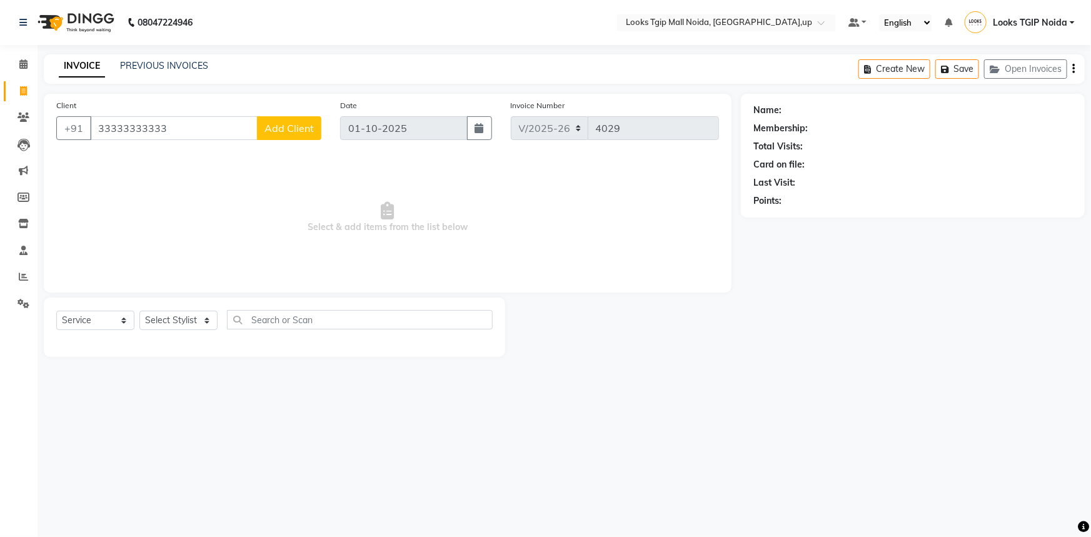
type input "33333333333"
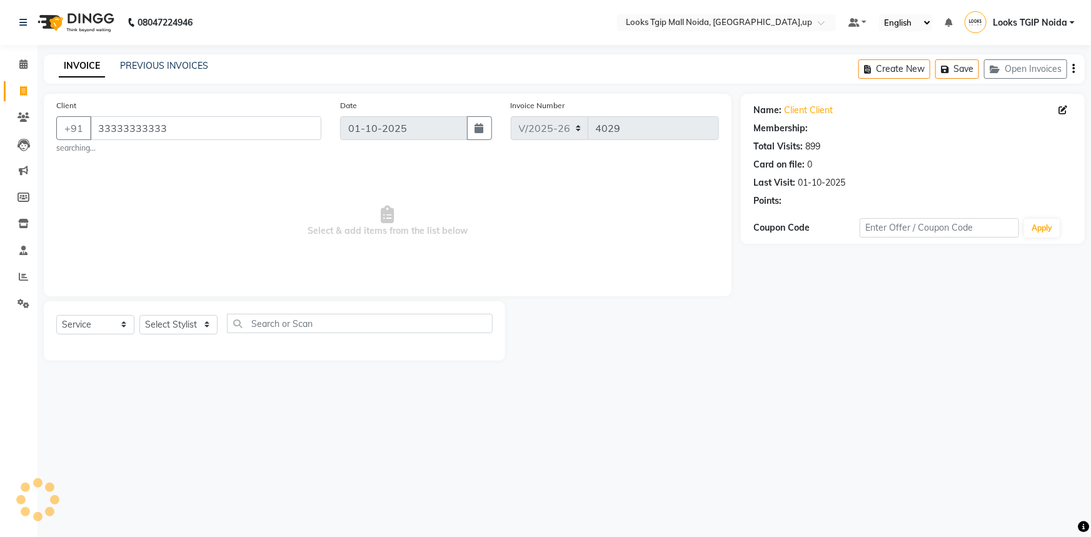
drag, startPoint x: 208, startPoint y: 199, endPoint x: 173, endPoint y: 301, distance: 107.2
click at [208, 199] on span "Select & add items from the list below" at bounding box center [387, 221] width 663 height 125
select select "1: Object"
click at [133, 349] on div "Select Service Product Membership Package Voucher Prepaid Gift Card Select Styl…" at bounding box center [274, 330] width 461 height 59
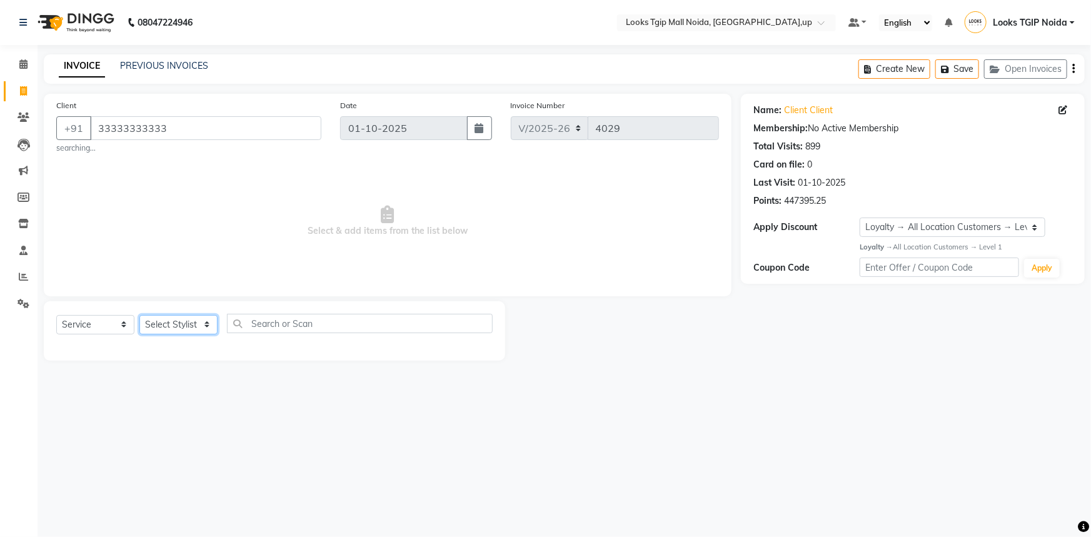
click at [166, 327] on select "Select Stylist [PERSON_NAME] Arun_pdct [PERSON_NAME] Counter Sales Farooq Gauta…" at bounding box center [178, 324] width 78 height 19
click at [139, 315] on select "Select Stylist [PERSON_NAME] Arun_pdct [PERSON_NAME] Counter Sales Farooq Gauta…" at bounding box center [178, 324] width 78 height 19
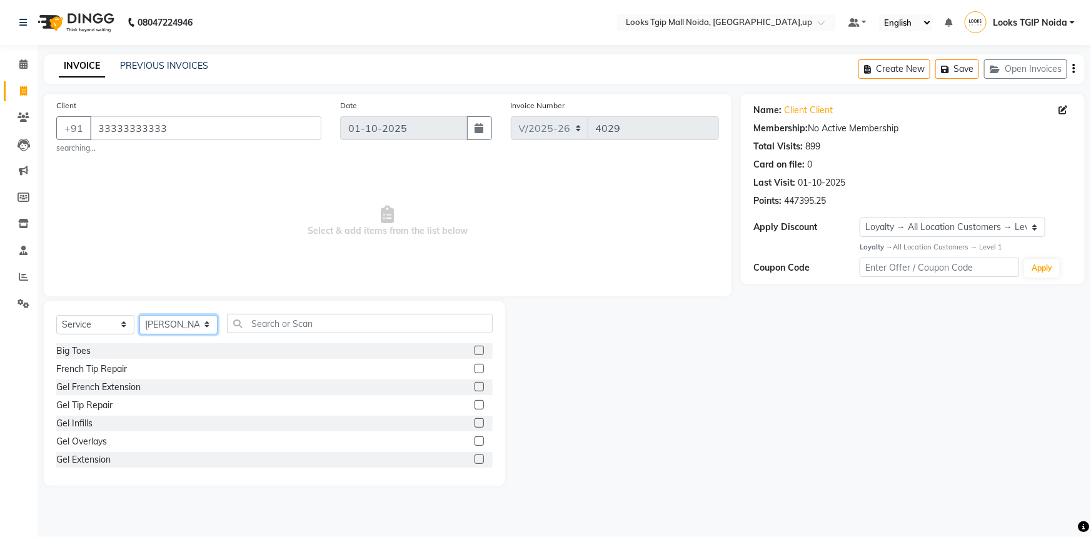
click at [183, 326] on select "Select Stylist [PERSON_NAME] Arun_pdct [PERSON_NAME] Counter Sales Farooq Gauta…" at bounding box center [178, 324] width 78 height 19
select select "23814"
click at [139, 315] on select "Select Stylist [PERSON_NAME] Arun_pdct [PERSON_NAME] Counter Sales Farooq Gauta…" at bounding box center [178, 324] width 78 height 19
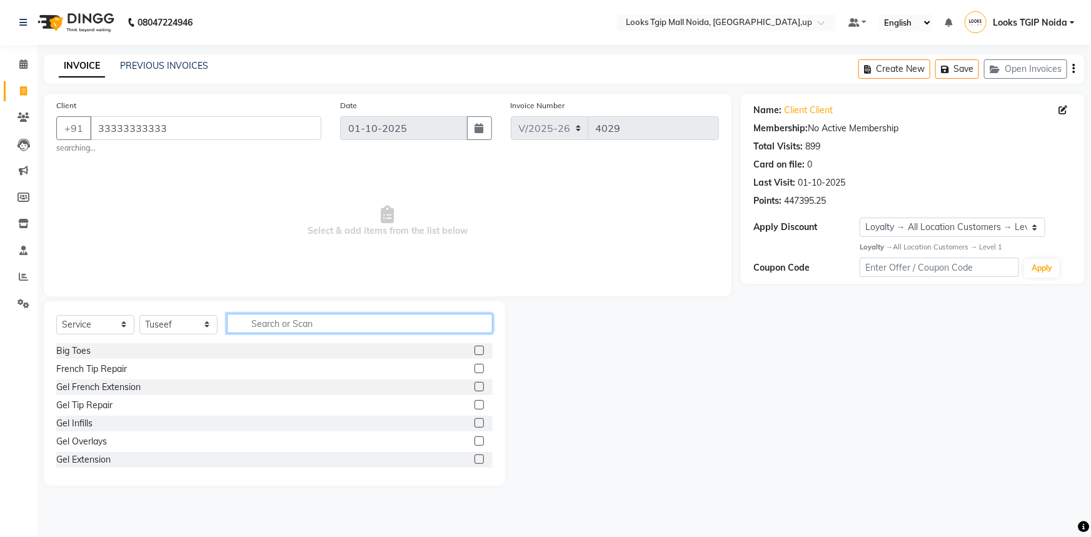
click at [281, 325] on input "text" at bounding box center [360, 323] width 266 height 19
type input "cut"
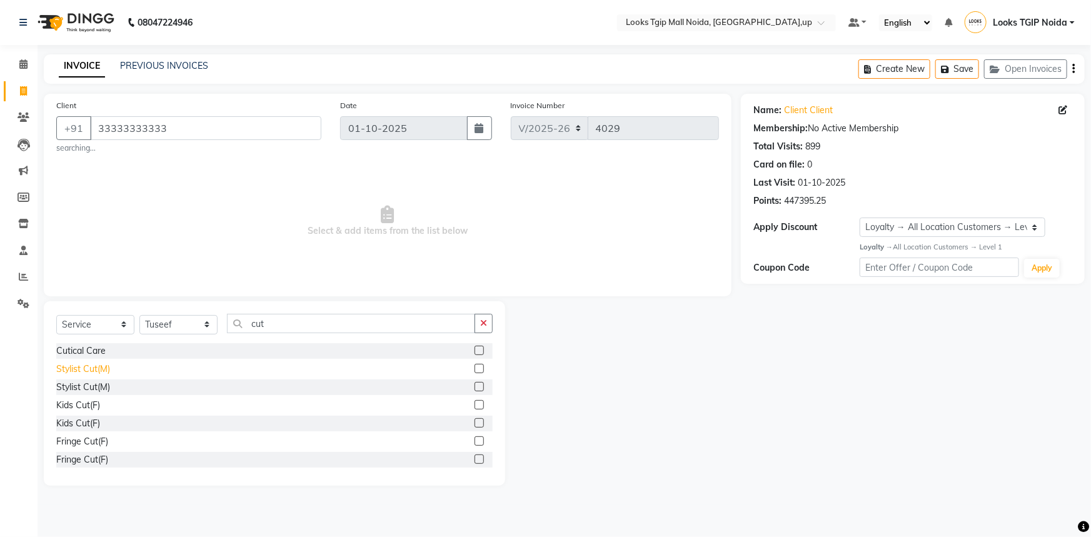
click at [94, 367] on div "Stylist Cut(M)" at bounding box center [83, 369] width 54 height 13
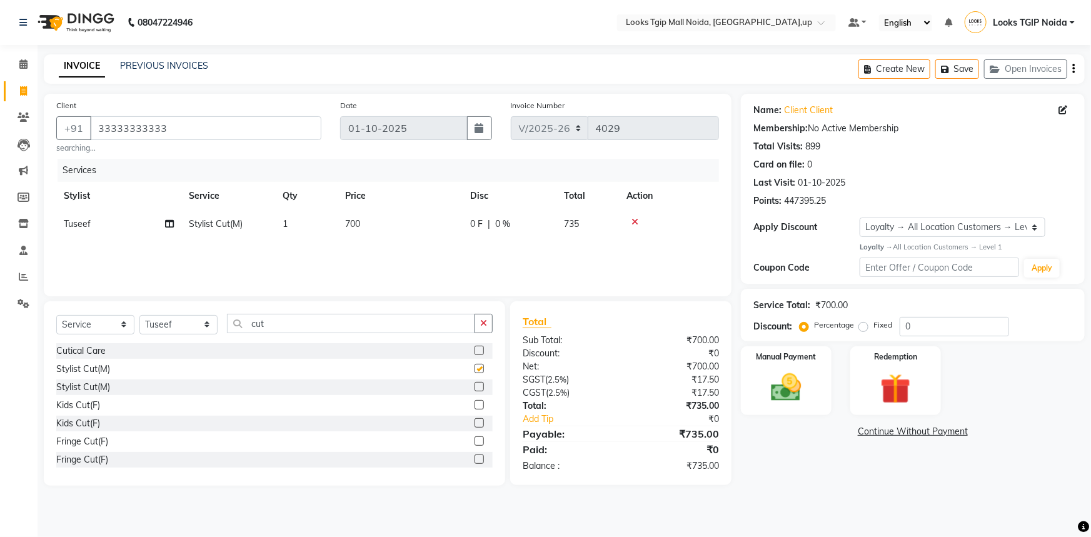
checkbox input "false"
drag, startPoint x: 408, startPoint y: 194, endPoint x: 429, endPoint y: 218, distance: 31.9
click at [406, 201] on th "Price" at bounding box center [400, 196] width 125 height 28
click at [426, 219] on td "700" at bounding box center [400, 224] width 125 height 28
select select "23814"
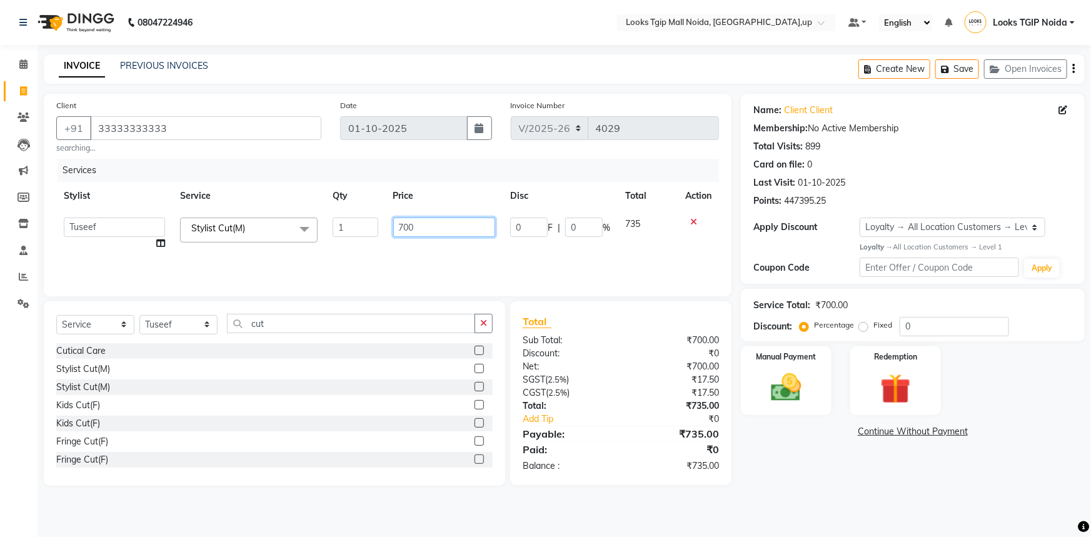
drag, startPoint x: 426, startPoint y: 219, endPoint x: 179, endPoint y: 211, distance: 247.1
click at [234, 218] on tr "[PERSON_NAME] Arjun_pdct Arun_pdct [PERSON_NAME] Counter Sales Farooq Gautam_pd…" at bounding box center [387, 234] width 663 height 48
type input "500"
click at [563, 368] on div "Net:" at bounding box center [567, 366] width 108 height 13
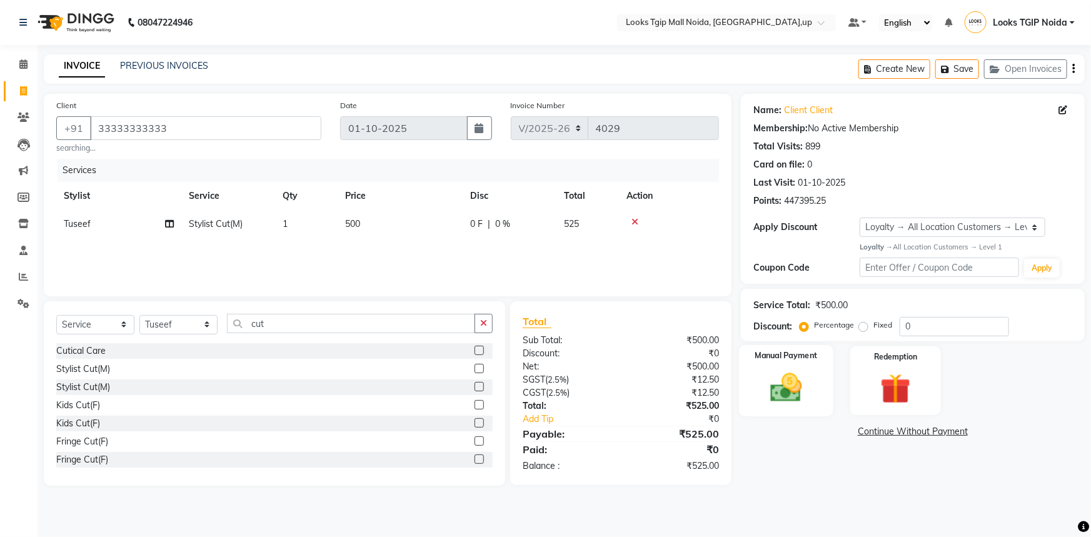
click at [809, 403] on img at bounding box center [786, 387] width 51 height 36
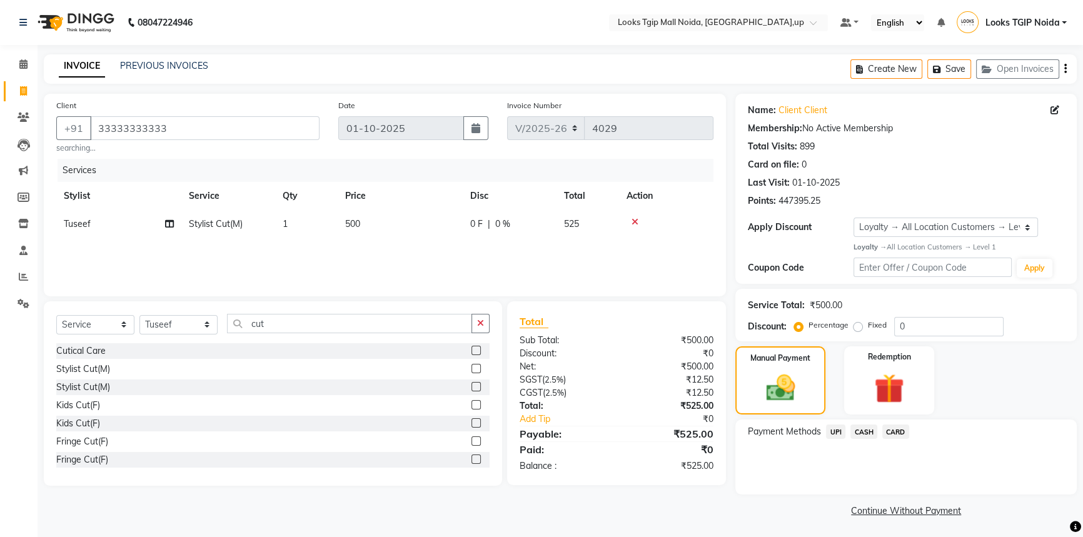
click at [841, 430] on span "UPI" at bounding box center [835, 432] width 19 height 14
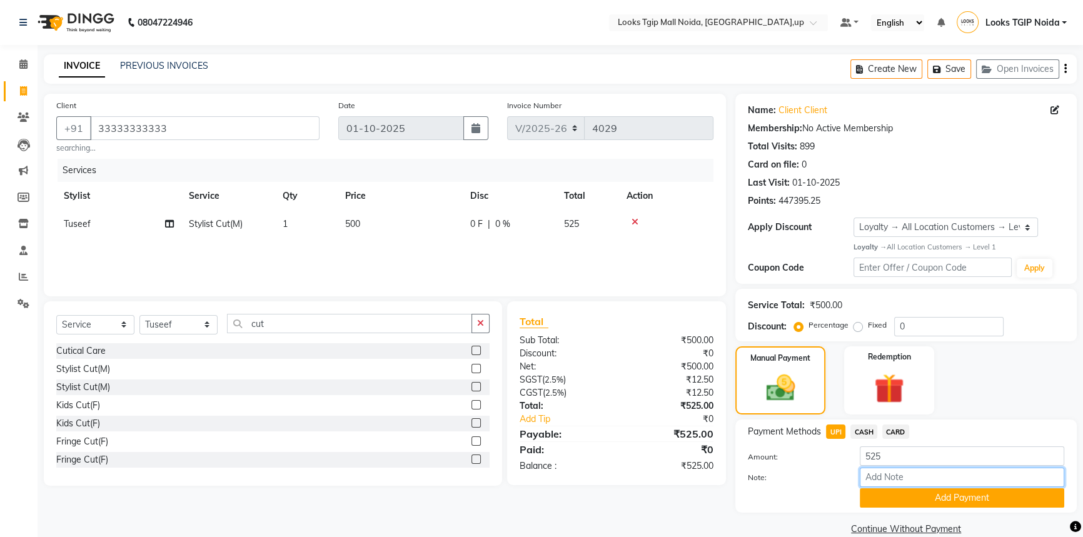
click at [892, 486] on input "Note:" at bounding box center [962, 477] width 204 height 19
click at [885, 500] on button "Add Payment" at bounding box center [962, 497] width 204 height 19
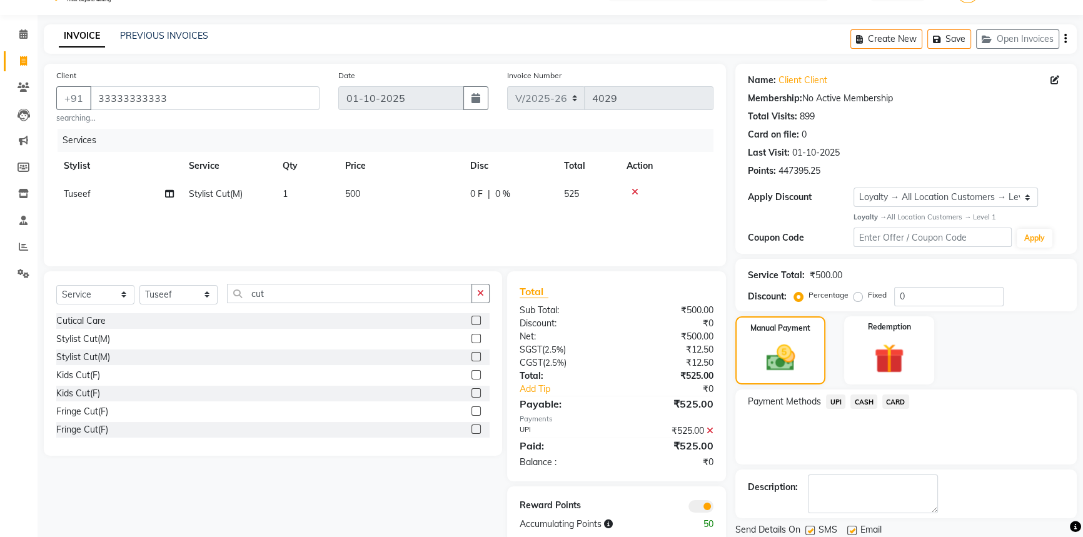
scroll to position [72, 0]
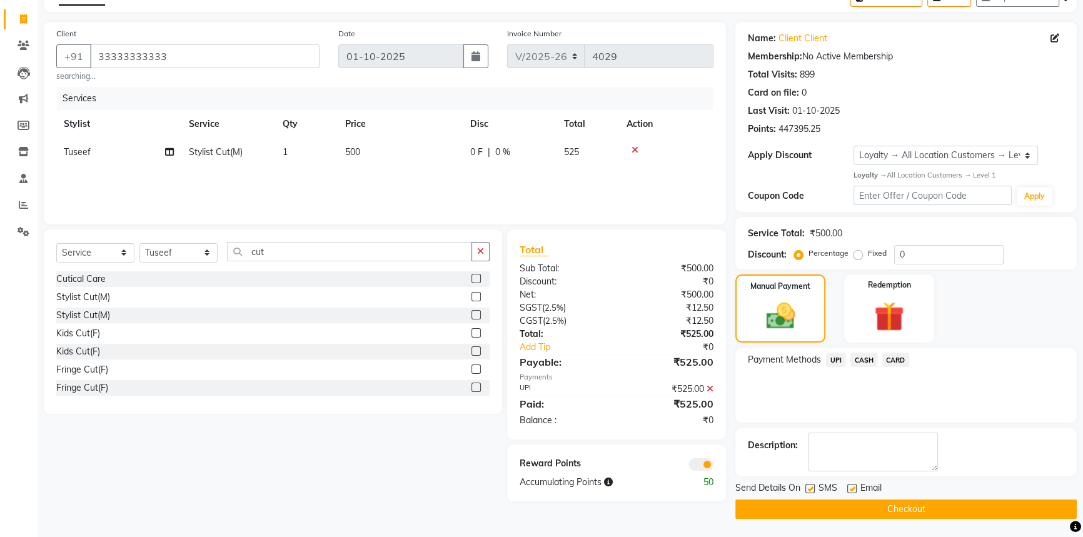
click at [808, 491] on label at bounding box center [809, 488] width 9 height 9
click at [808, 491] on input "checkbox" at bounding box center [809, 489] width 8 height 8
checkbox input "false"
click at [812, 501] on button "Checkout" at bounding box center [905, 509] width 341 height 19
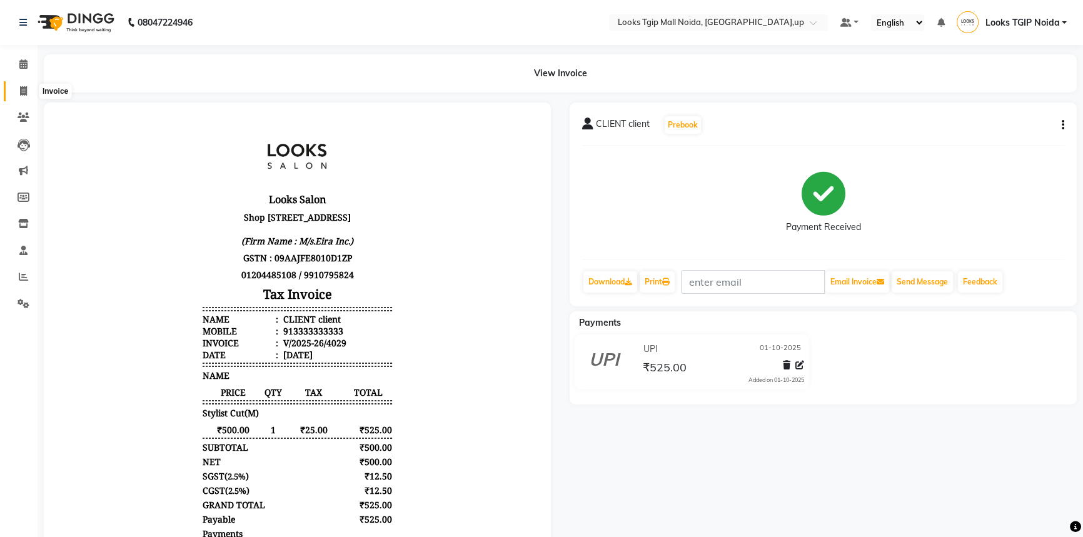
click at [13, 88] on span at bounding box center [24, 91] width 22 height 14
select select "service"
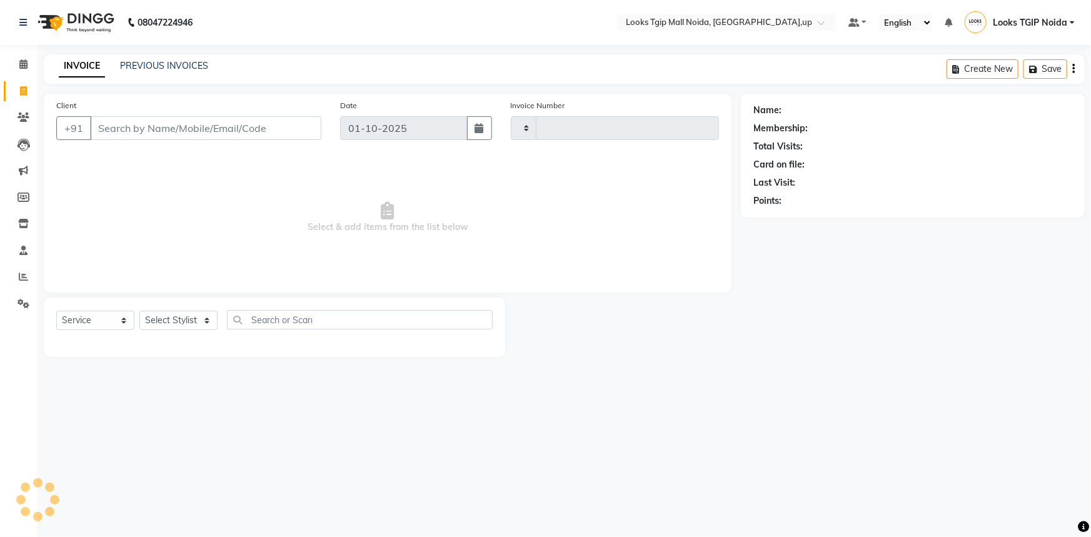
type input "4030"
select select "4358"
click at [148, 121] on input "Client" at bounding box center [205, 128] width 231 height 24
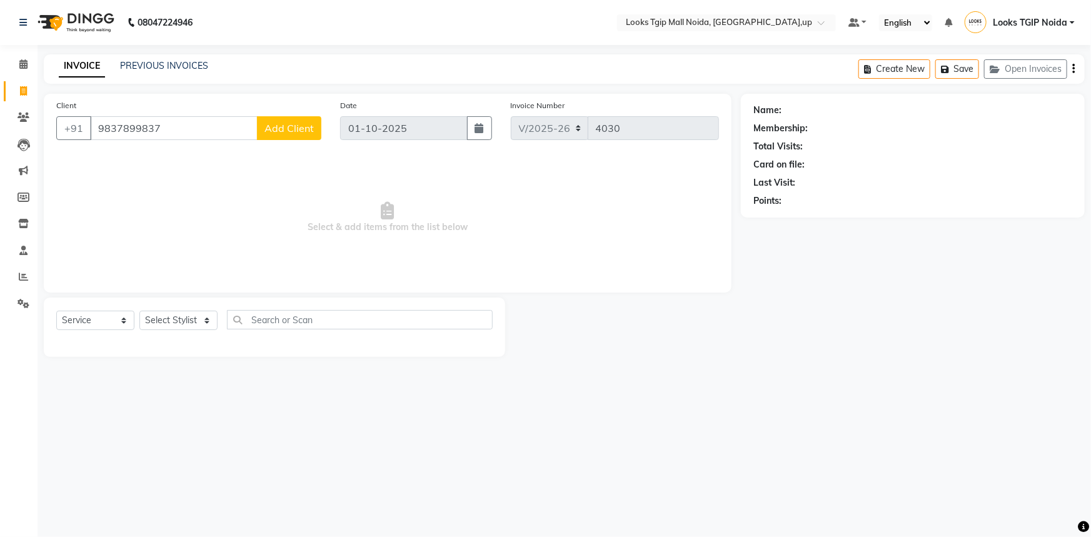
type input "9837899837"
click at [303, 131] on span "Add Client" at bounding box center [288, 128] width 49 height 13
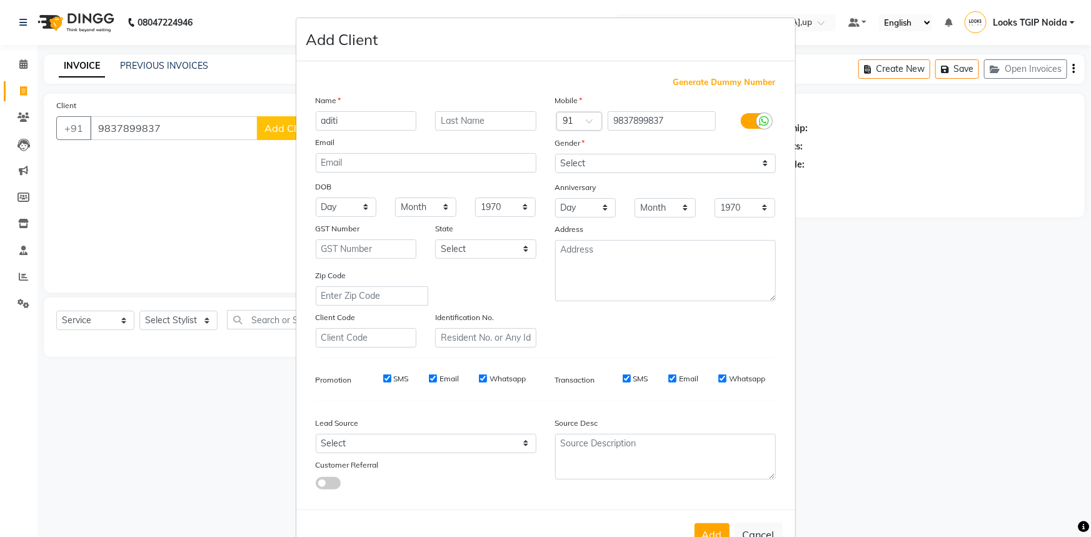
type input "aditi"
type input "mam"
drag, startPoint x: 620, startPoint y: 161, endPoint x: 614, endPoint y: 169, distance: 9.4
click at [619, 161] on select "Select [DEMOGRAPHIC_DATA] [DEMOGRAPHIC_DATA] Other Prefer Not To Say" at bounding box center [665, 163] width 221 height 19
select select "[DEMOGRAPHIC_DATA]"
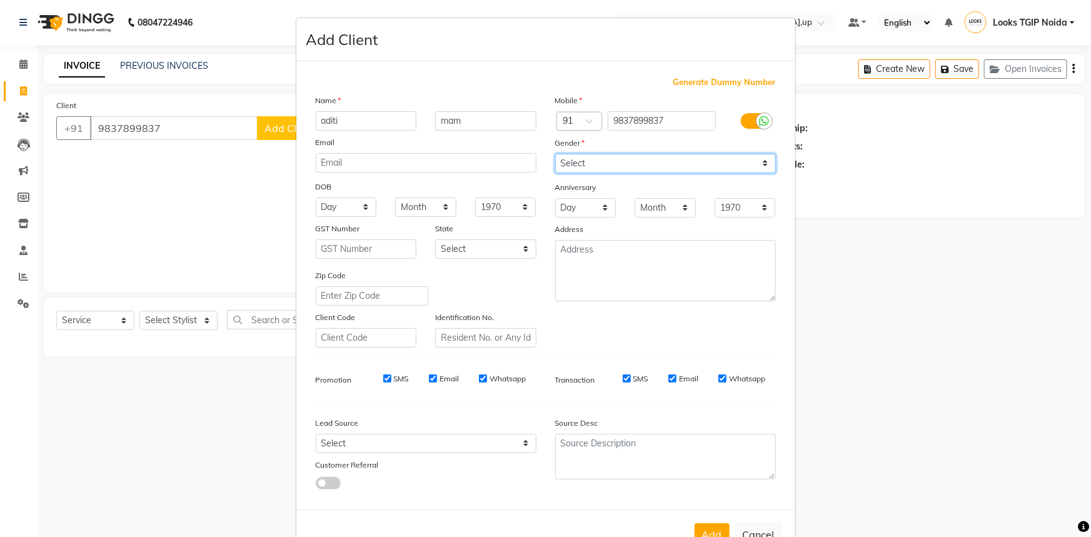
click at [555, 154] on select "Select [DEMOGRAPHIC_DATA] [DEMOGRAPHIC_DATA] Other Prefer Not To Say" at bounding box center [665, 163] width 221 height 19
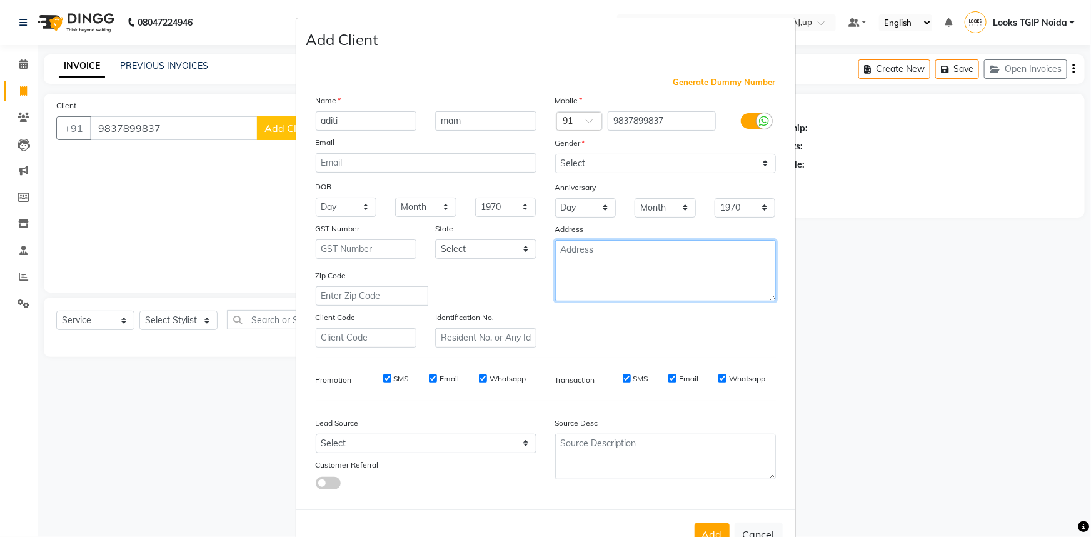
click at [578, 283] on textarea at bounding box center [665, 270] width 221 height 61
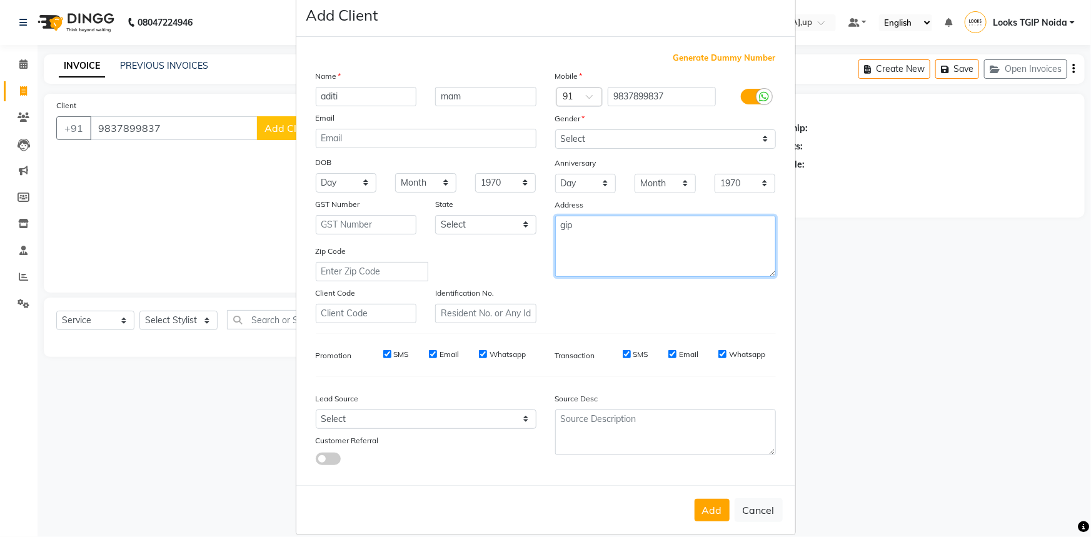
scroll to position [44, 0]
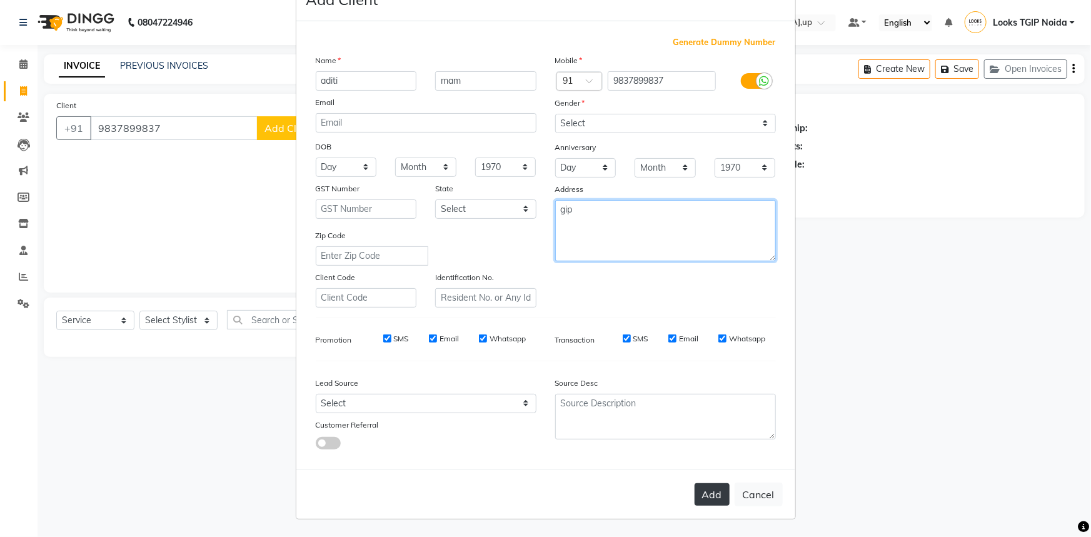
type textarea "gip"
click at [706, 500] on button "Add" at bounding box center [712, 494] width 35 height 23
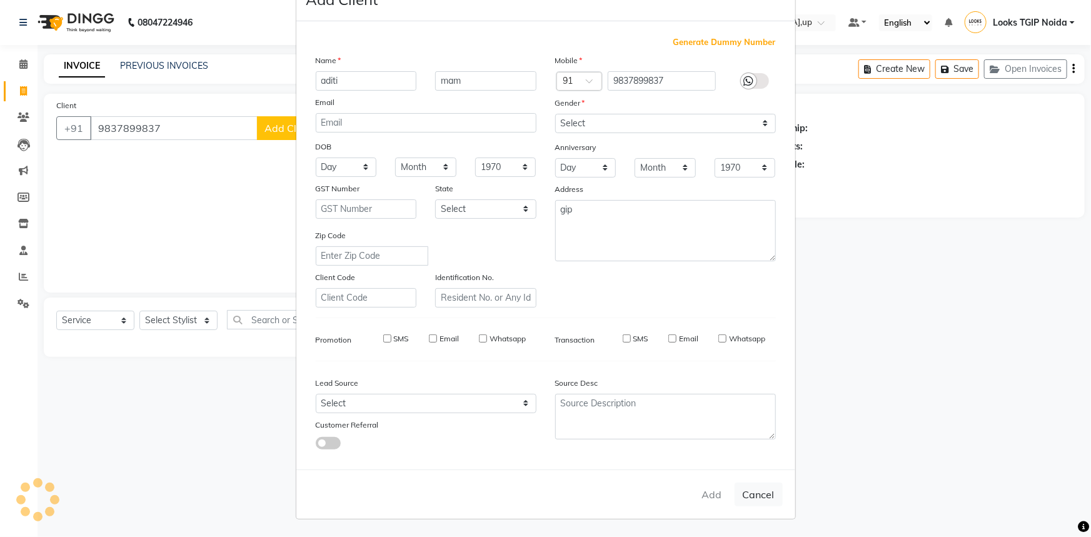
select select
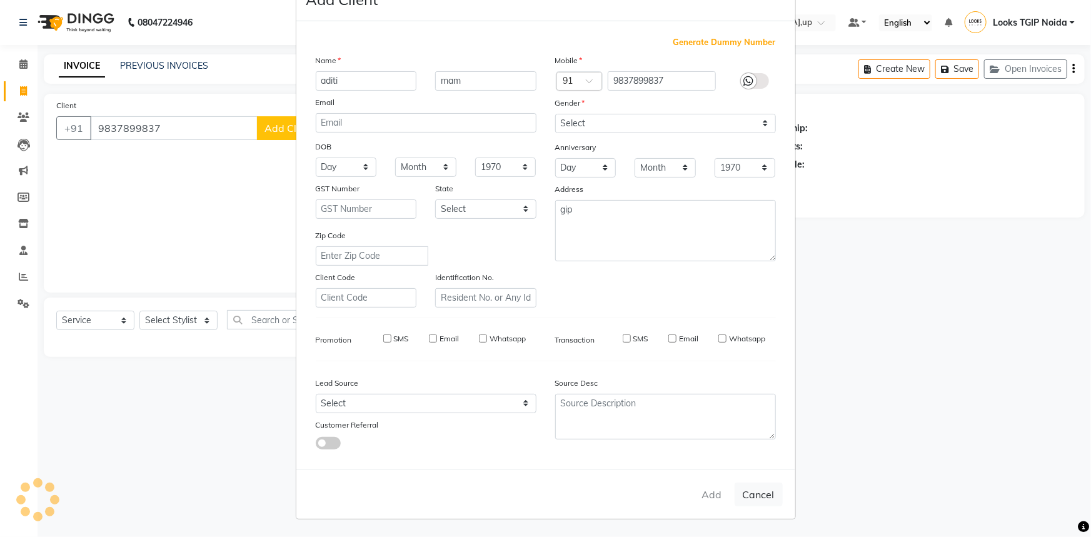
select select
checkbox input "false"
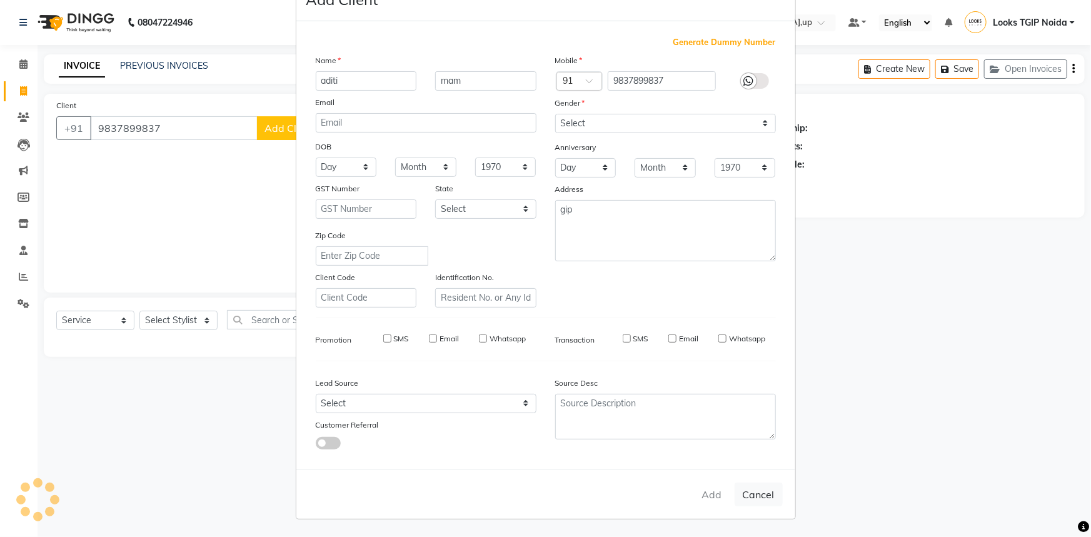
checkbox input "false"
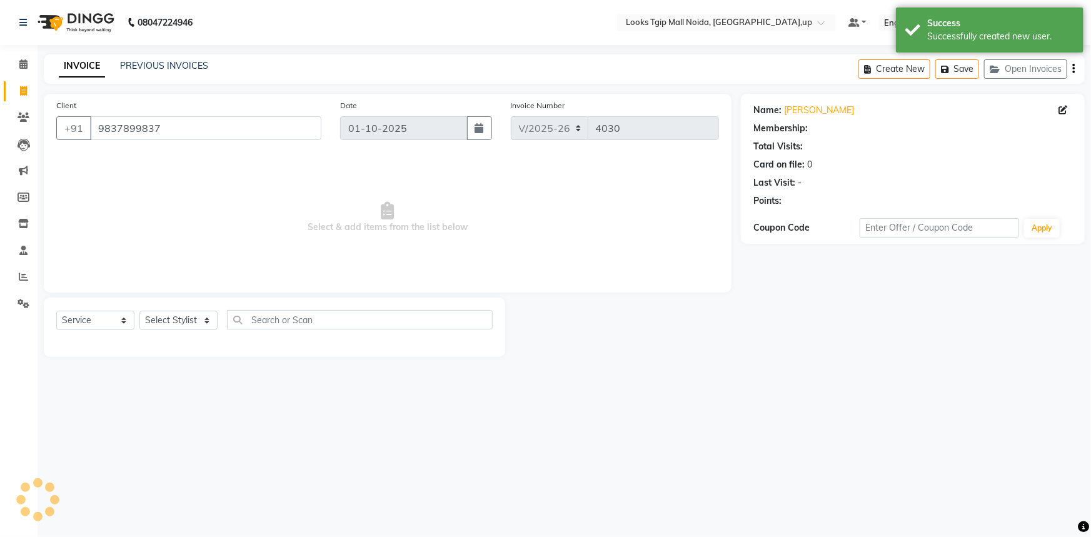
select select "1: Object"
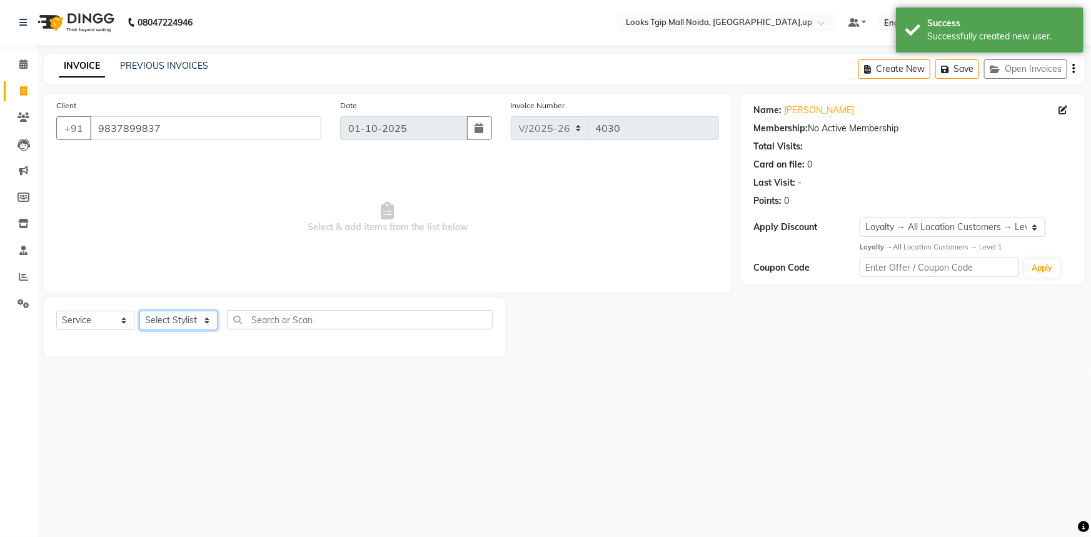
click at [203, 321] on select "Select Stylist [PERSON_NAME] Arun_pdct [PERSON_NAME] Counter Sales Farooq Gauta…" at bounding box center [178, 320] width 78 height 19
select select "23816"
click at [139, 311] on select "Select Stylist [PERSON_NAME] Arun_pdct [PERSON_NAME] Counter Sales Farooq Gauta…" at bounding box center [178, 320] width 78 height 19
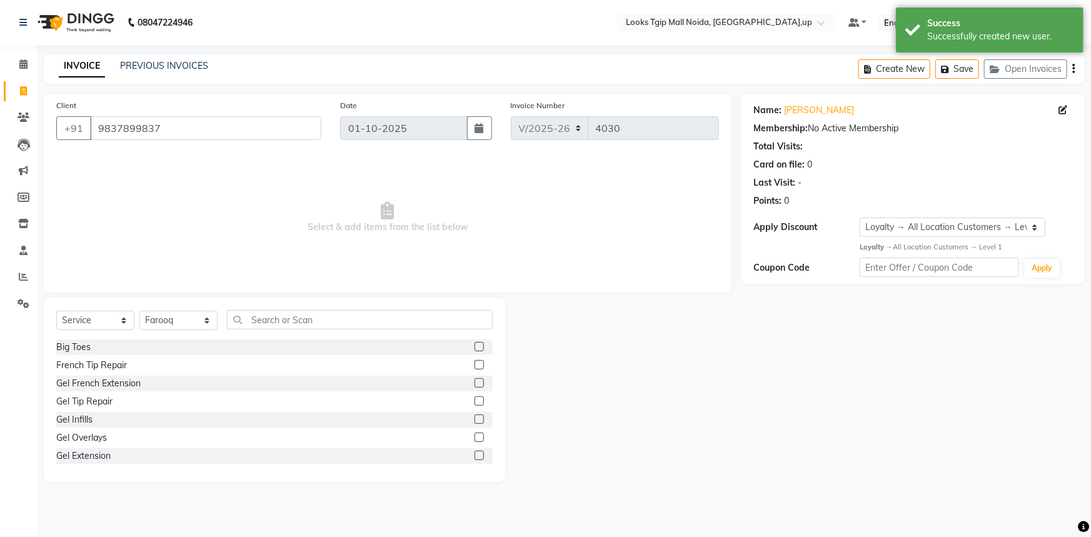
click at [287, 306] on div "Select Service Product Membership Package Voucher Prepaid Gift Card Select Styl…" at bounding box center [274, 390] width 461 height 184
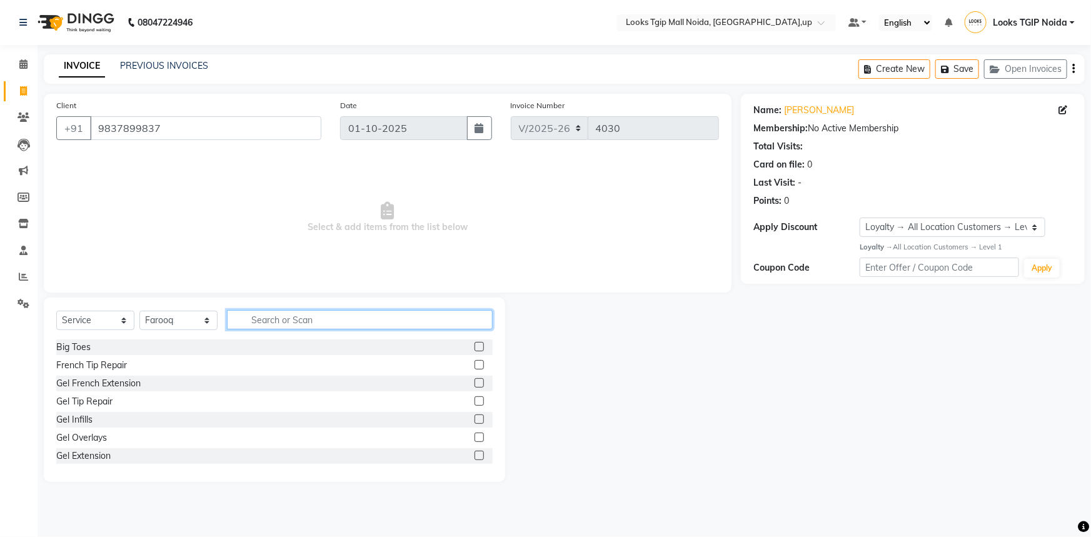
click at [258, 324] on input "text" at bounding box center [360, 319] width 266 height 19
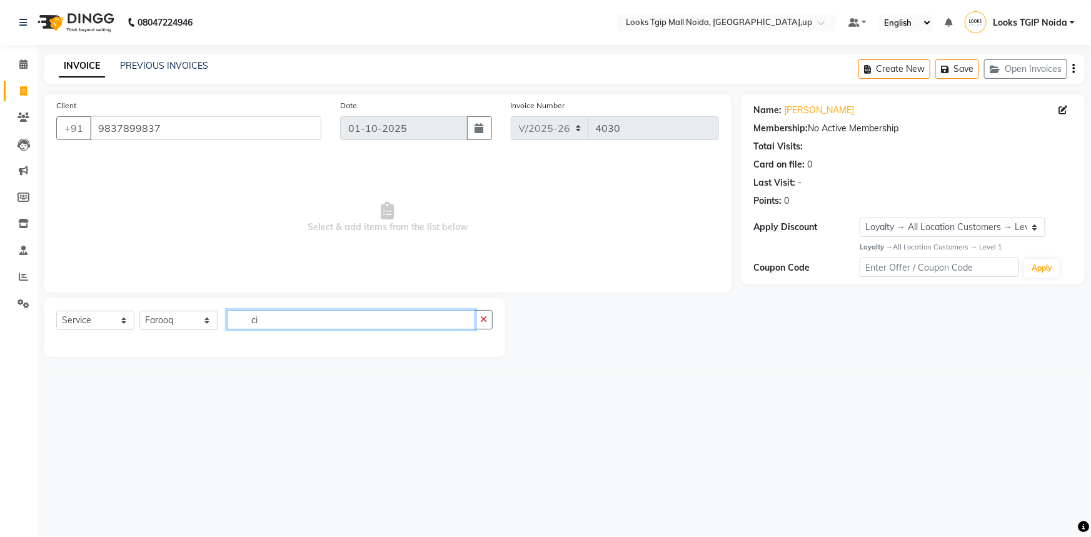
type input "c"
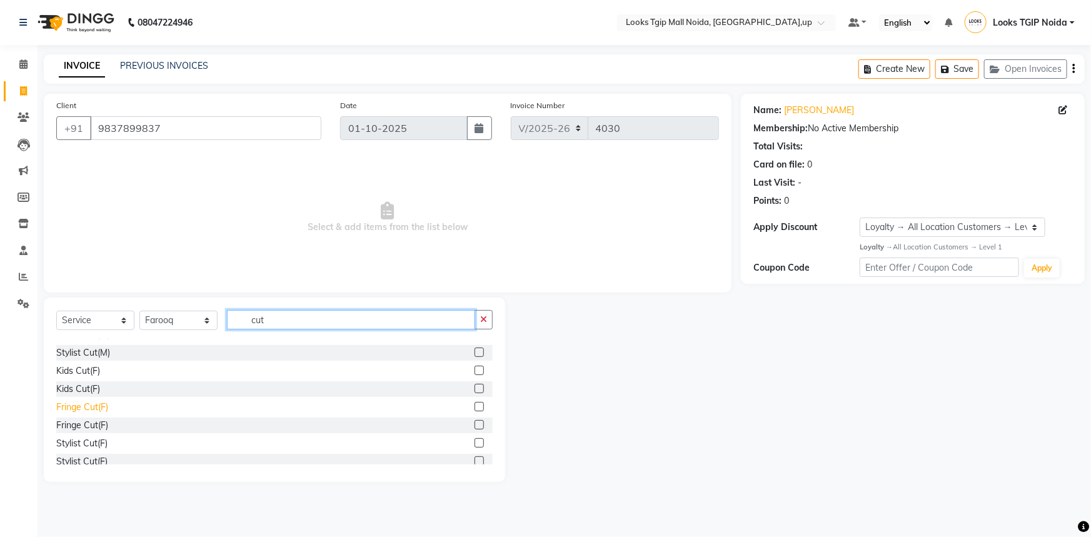
scroll to position [56, 0]
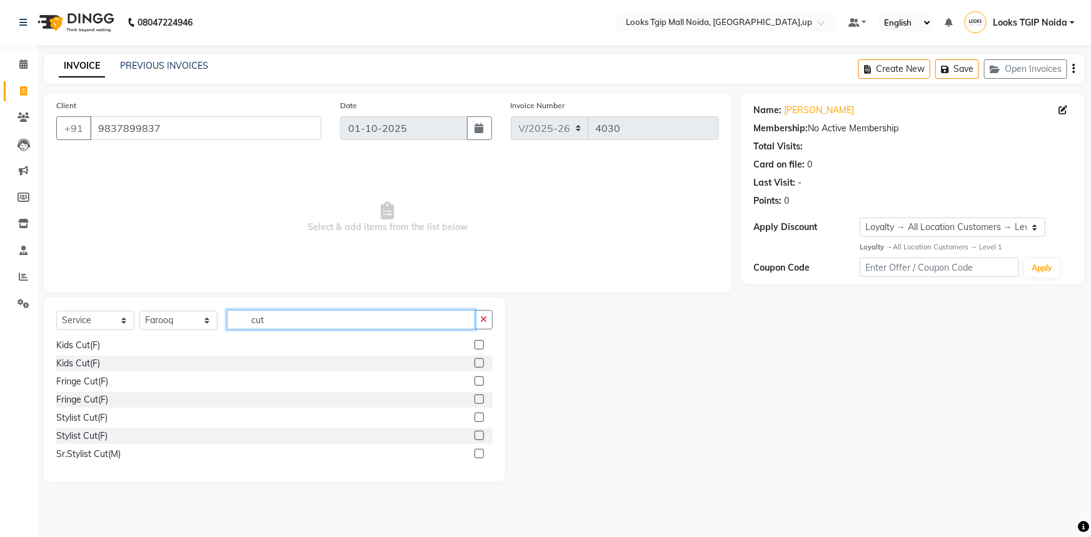
type input "cut"
click at [88, 425] on div "Stylist Cut(F)" at bounding box center [274, 418] width 436 height 16
click at [101, 415] on div "Stylist Cut(F)" at bounding box center [81, 417] width 51 height 13
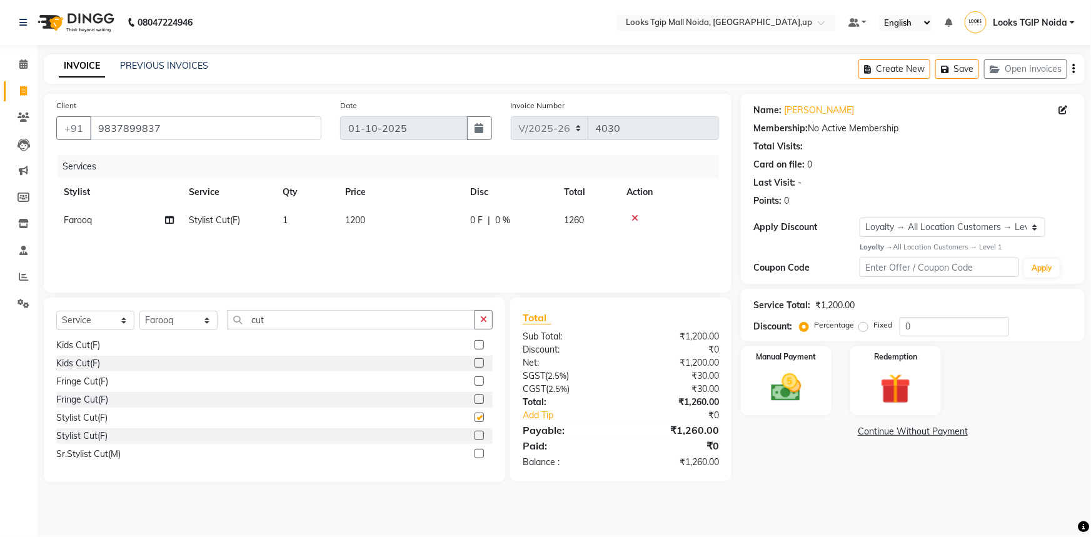
checkbox input "false"
click at [436, 227] on td "1200" at bounding box center [400, 220] width 125 height 28
select select "23816"
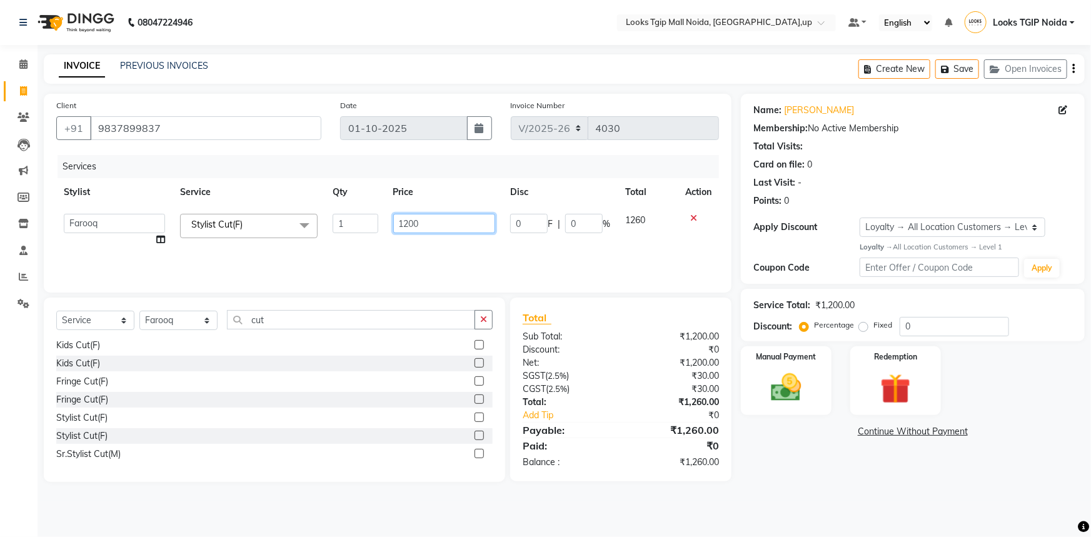
drag, startPoint x: 402, startPoint y: 224, endPoint x: 264, endPoint y: 211, distance: 138.8
click at [274, 213] on tr "[PERSON_NAME] Arjun_pdct Arun_pdct [PERSON_NAME] Counter Sales Farooq Gautam_pd…" at bounding box center [387, 230] width 663 height 48
type input "1000"
click at [366, 308] on div "Select Service Product Membership Package Voucher Prepaid Gift Card Select Styl…" at bounding box center [274, 390] width 461 height 184
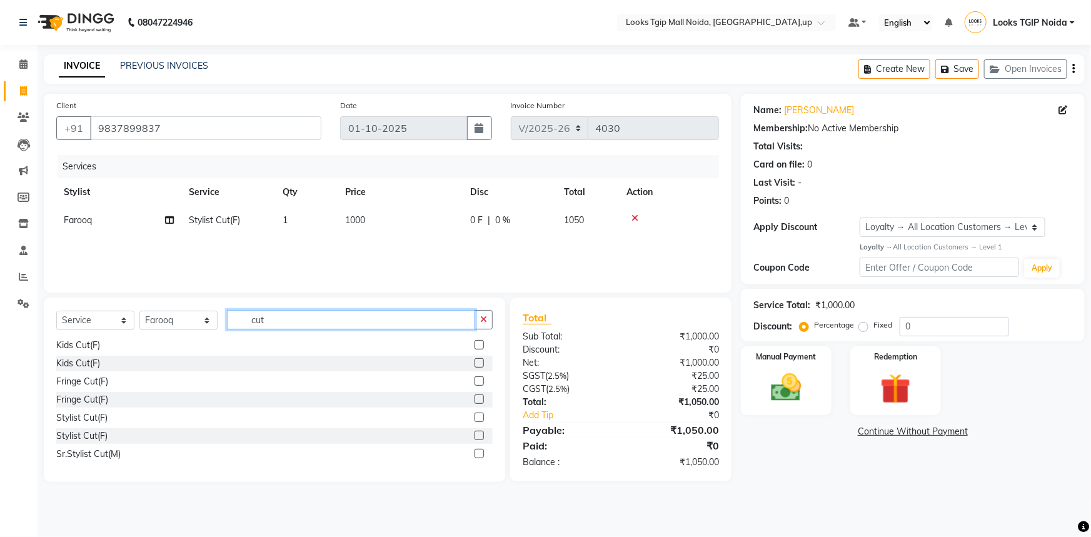
drag, startPoint x: 372, startPoint y: 314, endPoint x: 327, endPoint y: 315, distance: 45.0
click at [345, 314] on input "cut" at bounding box center [351, 319] width 248 height 19
drag, startPoint x: 333, startPoint y: 307, endPoint x: 0, endPoint y: 340, distance: 334.9
click at [1, 355] on app-home "08047224946 Select Location × Looks Tgip Mall [GEOGRAPHIC_DATA], [GEOGRAPHIC_DA…" at bounding box center [545, 250] width 1091 height 501
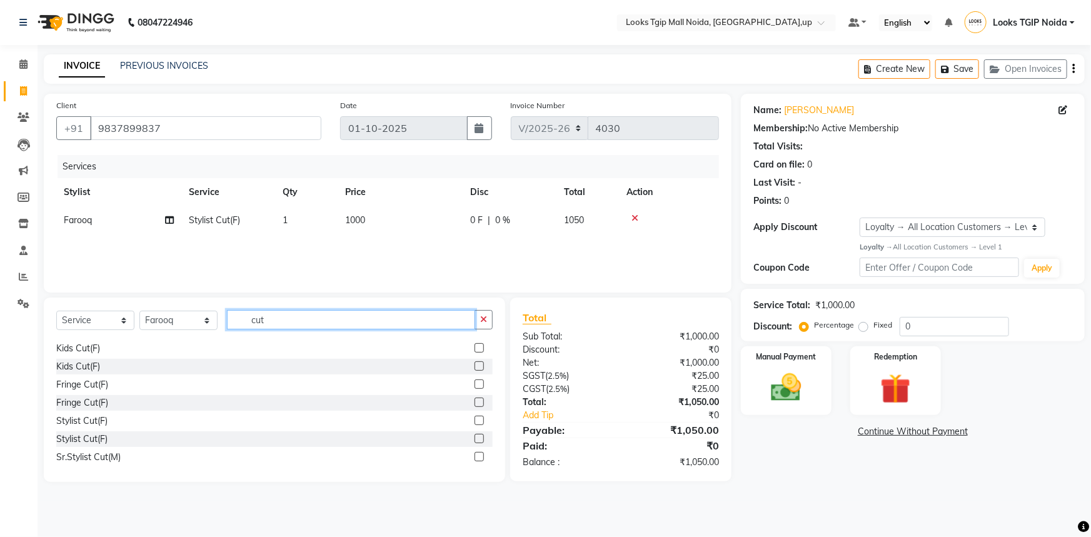
click at [319, 311] on input "cut" at bounding box center [351, 319] width 248 height 19
drag, startPoint x: 319, startPoint y: 311, endPoint x: 106, endPoint y: 293, distance: 214.6
click at [123, 298] on div "Select Service Product Membership Package Voucher Prepaid Gift Card Select Styl…" at bounding box center [274, 390] width 461 height 184
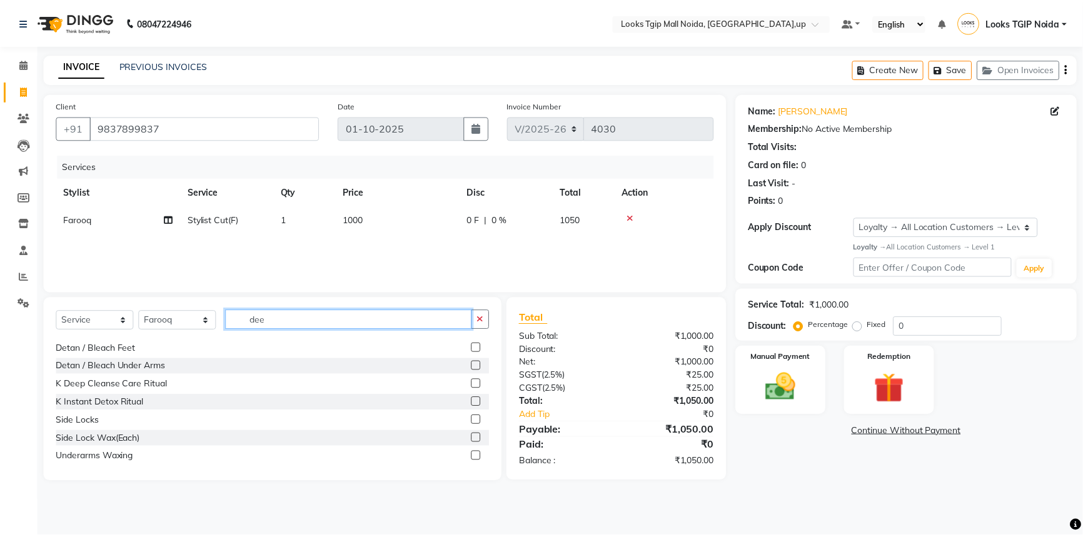
scroll to position [0, 0]
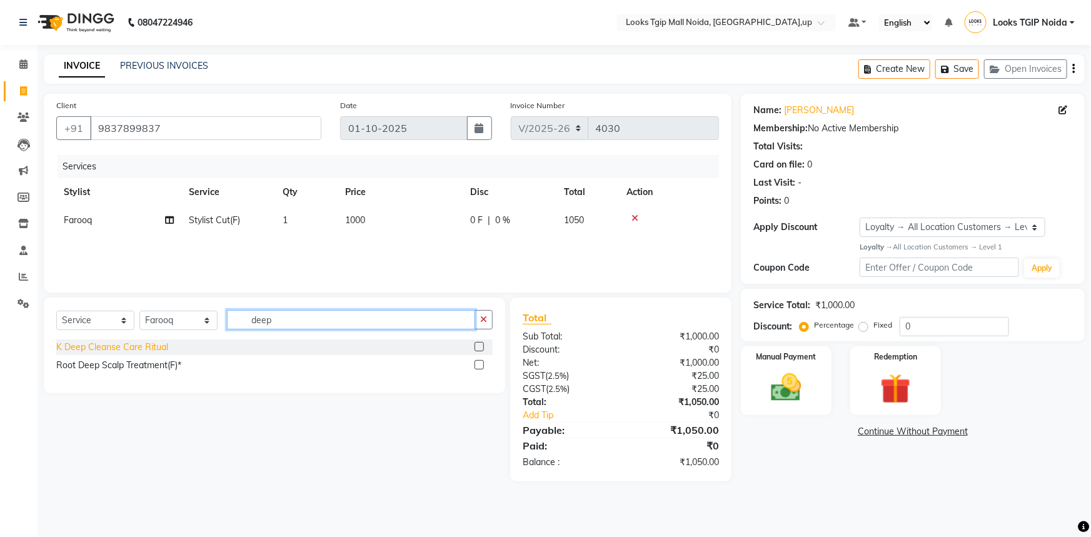
type input "deep"
click at [165, 344] on div "K Deep Cleanse Care Ritual" at bounding box center [112, 347] width 112 height 13
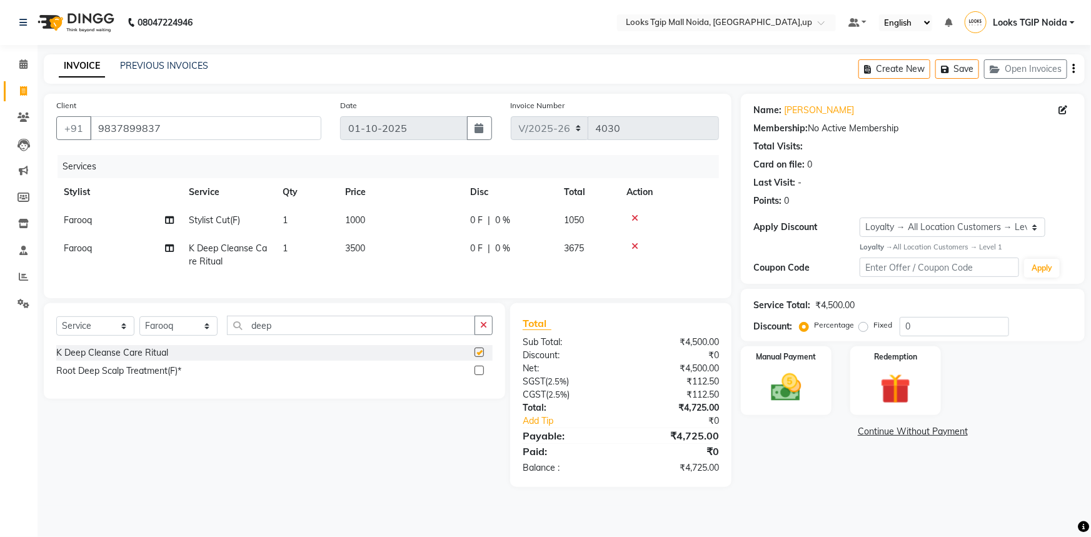
checkbox input "false"
click at [403, 255] on td "3500" at bounding box center [400, 254] width 125 height 41
select select "23816"
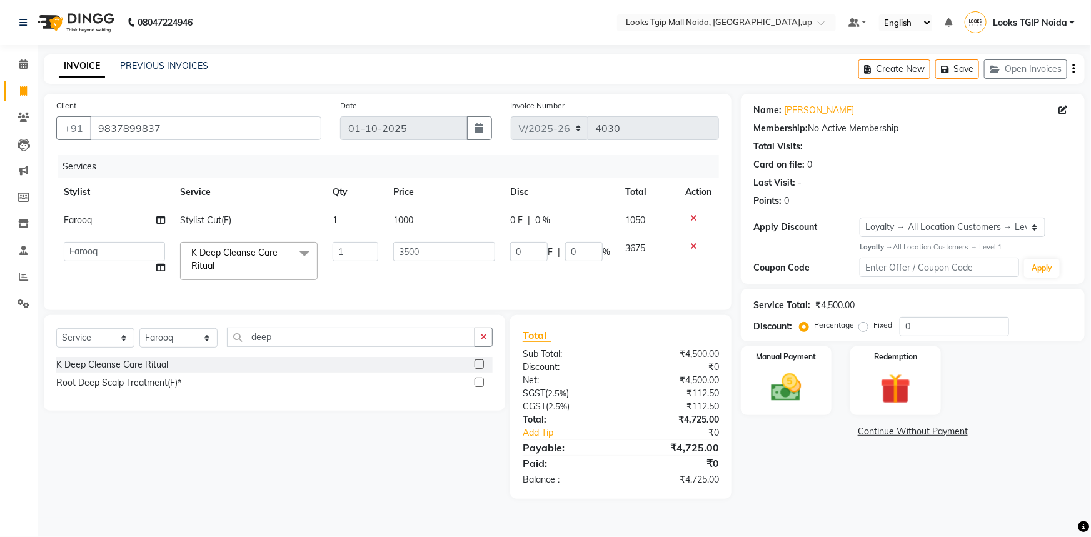
click at [296, 273] on tr "[PERSON_NAME] Arjun_pdct Arun_pdct [PERSON_NAME] Counter Sales Farooq Gautam_pd…" at bounding box center [387, 260] width 663 height 53
type input "1500"
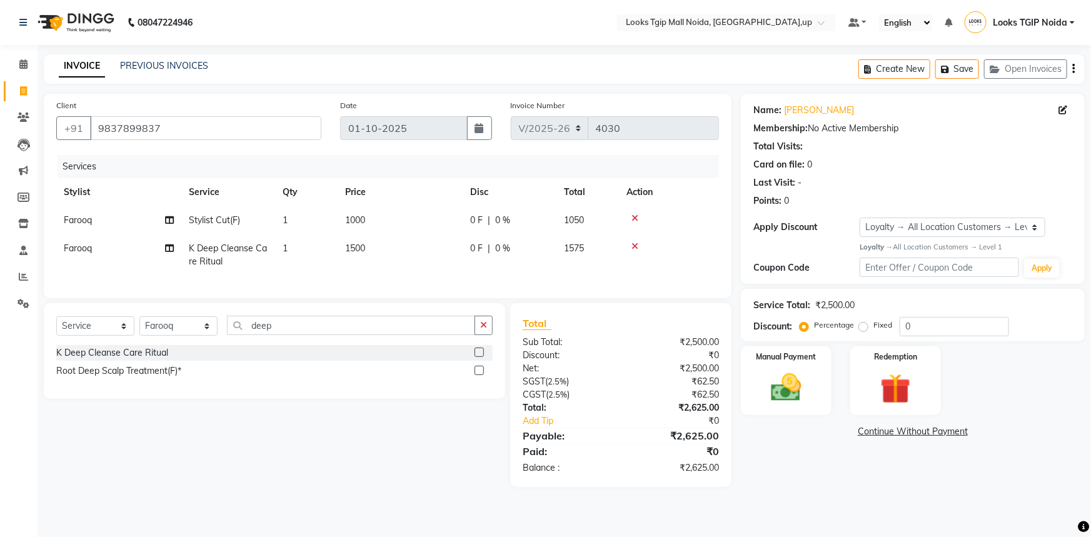
click at [756, 496] on main "INVOICE PREVIOUS INVOICES Create New Save Open Invoices Client [PHONE_NUMBER] D…" at bounding box center [564, 279] width 1053 height 451
click at [869, 319] on div "Fixed" at bounding box center [877, 325] width 31 height 15
drag, startPoint x: 858, startPoint y: 324, endPoint x: 878, endPoint y: 327, distance: 19.6
click at [873, 324] on label "Fixed" at bounding box center [882, 324] width 19 height 11
click at [862, 324] on input "Fixed" at bounding box center [866, 325] width 9 height 9
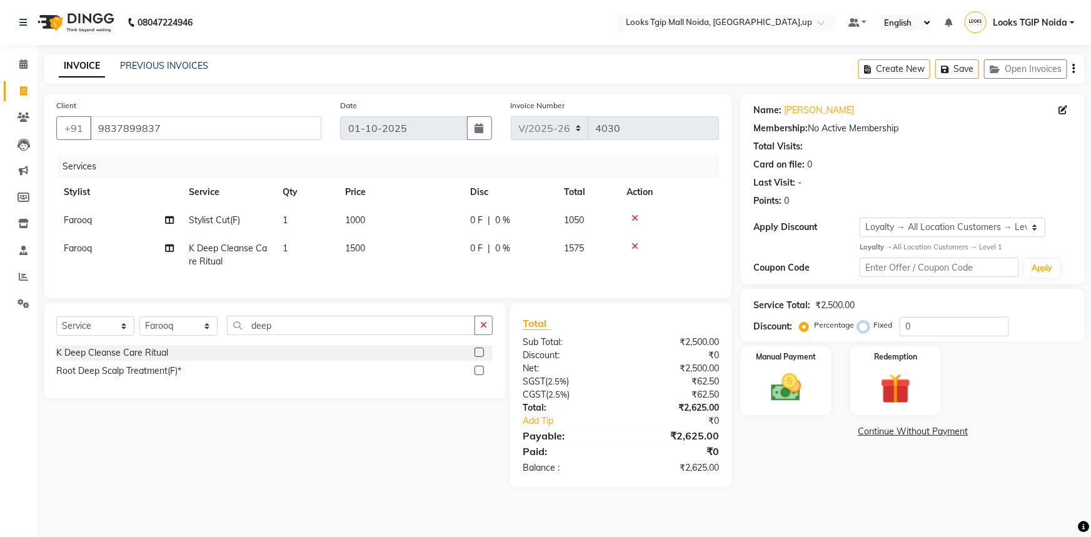
radio input "true"
click at [919, 333] on input "0" at bounding box center [954, 326] width 109 height 19
type input "0125"
drag, startPoint x: 830, startPoint y: 396, endPoint x: 838, endPoint y: 406, distance: 13.4
click at [829, 395] on div "Manual Payment" at bounding box center [786, 381] width 94 height 72
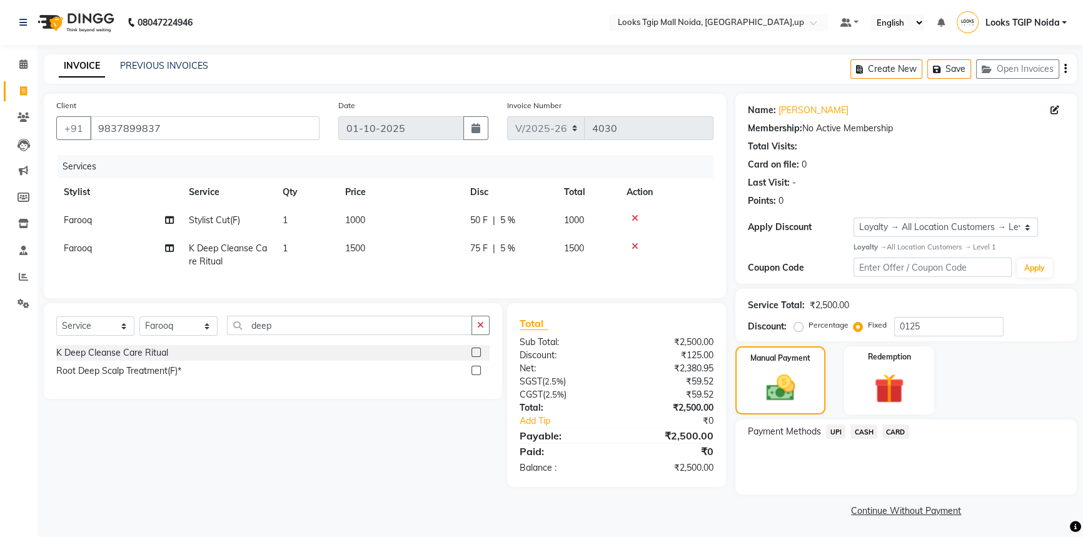
click at [857, 431] on span "CASH" at bounding box center [863, 432] width 27 height 14
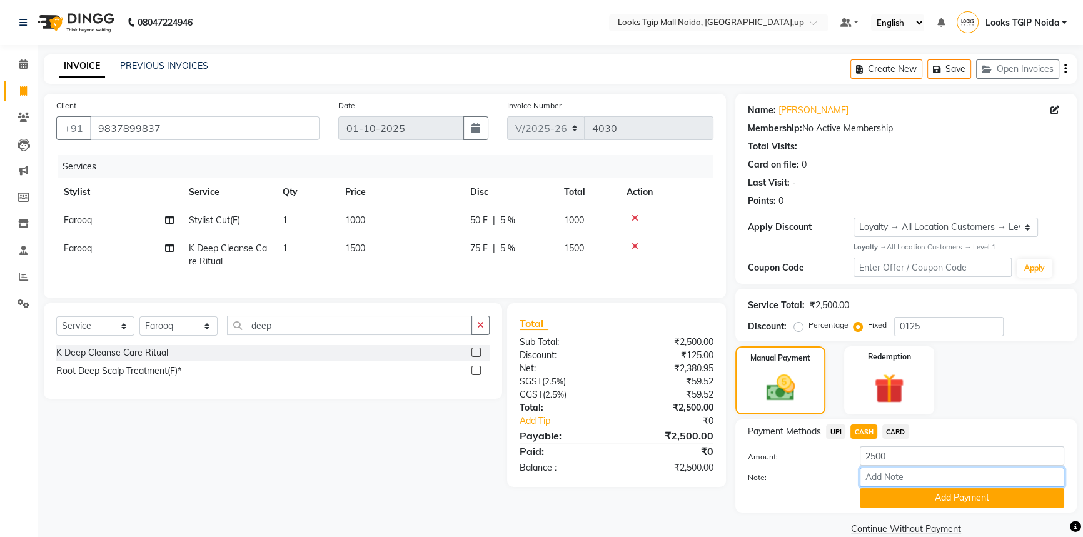
click at [889, 486] on input "Note:" at bounding box center [962, 477] width 204 height 19
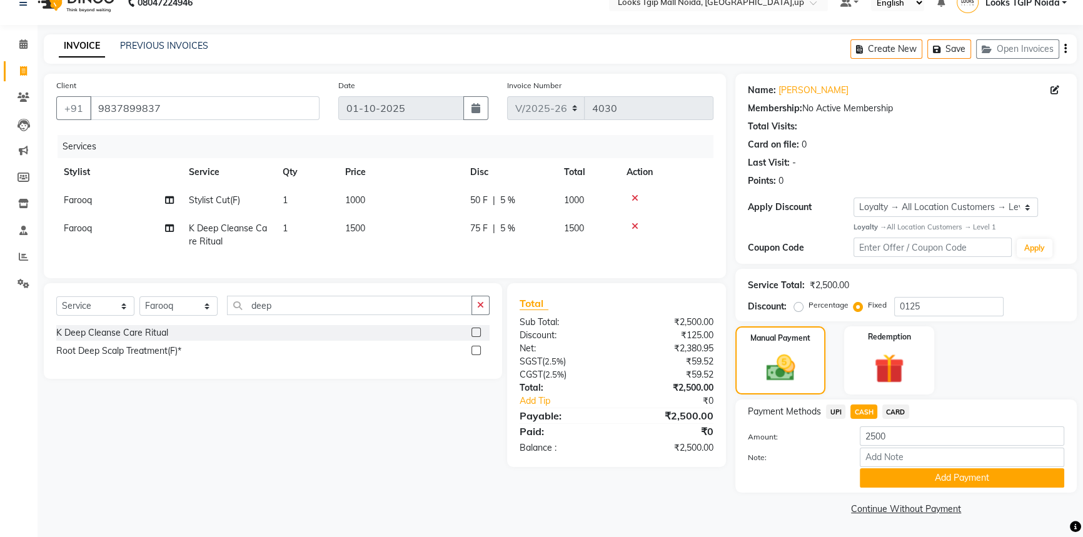
click at [885, 490] on div "Payment Methods UPI CASH CARD Amount: 2500 Note: Add Payment" at bounding box center [905, 446] width 341 height 93
click at [888, 479] on button "Add Payment" at bounding box center [962, 477] width 204 height 19
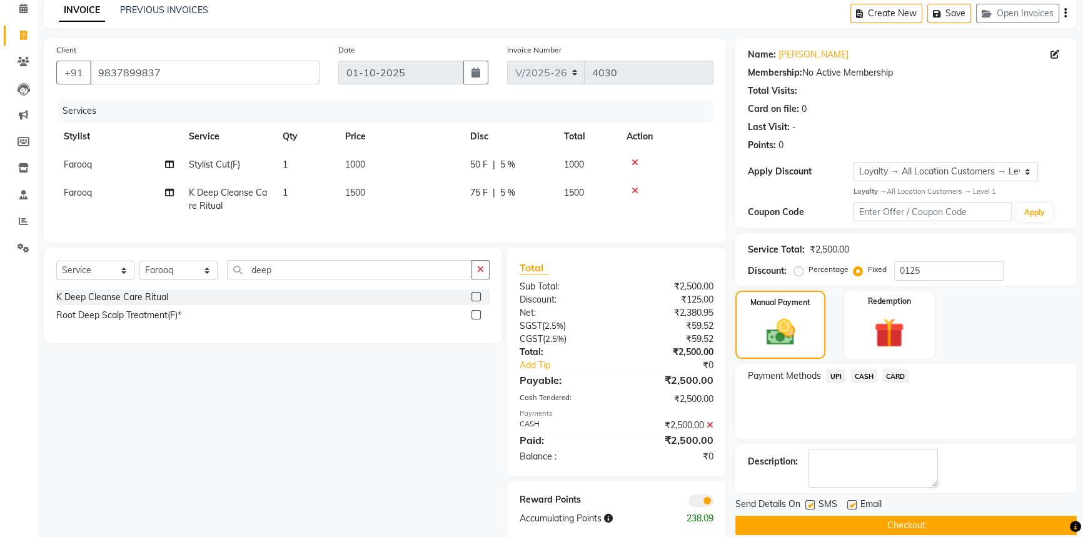
scroll to position [84, 0]
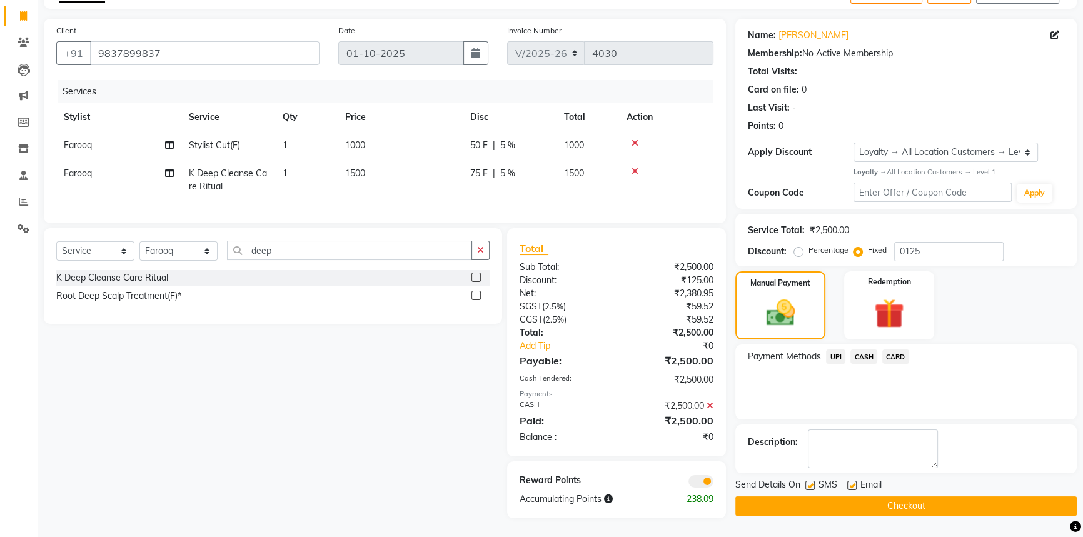
click at [810, 481] on label at bounding box center [809, 485] width 9 height 9
click at [810, 482] on input "checkbox" at bounding box center [809, 486] width 8 height 8
checkbox input "false"
click at [815, 496] on button "Checkout" at bounding box center [905, 505] width 341 height 19
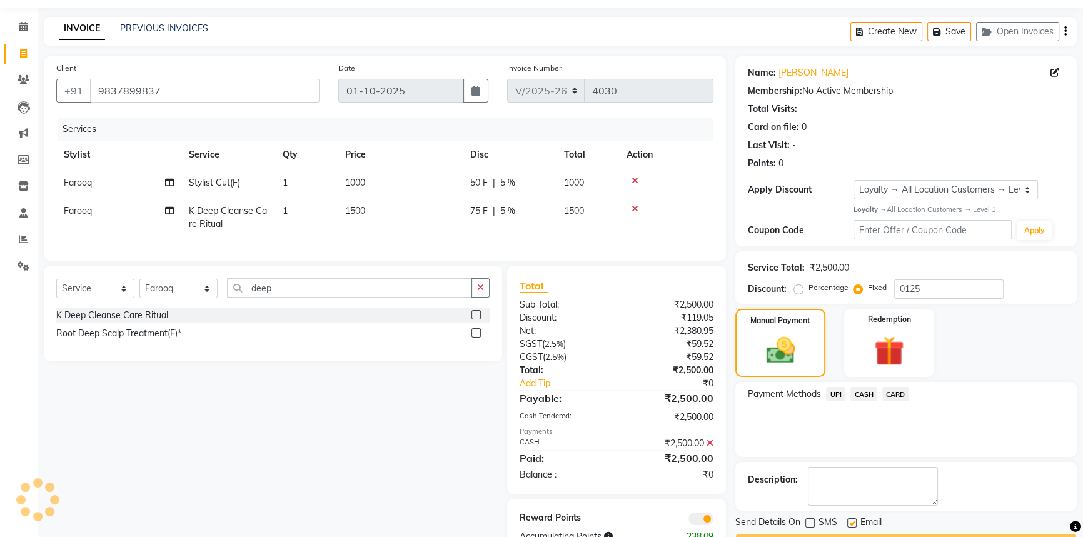
scroll to position [0, 0]
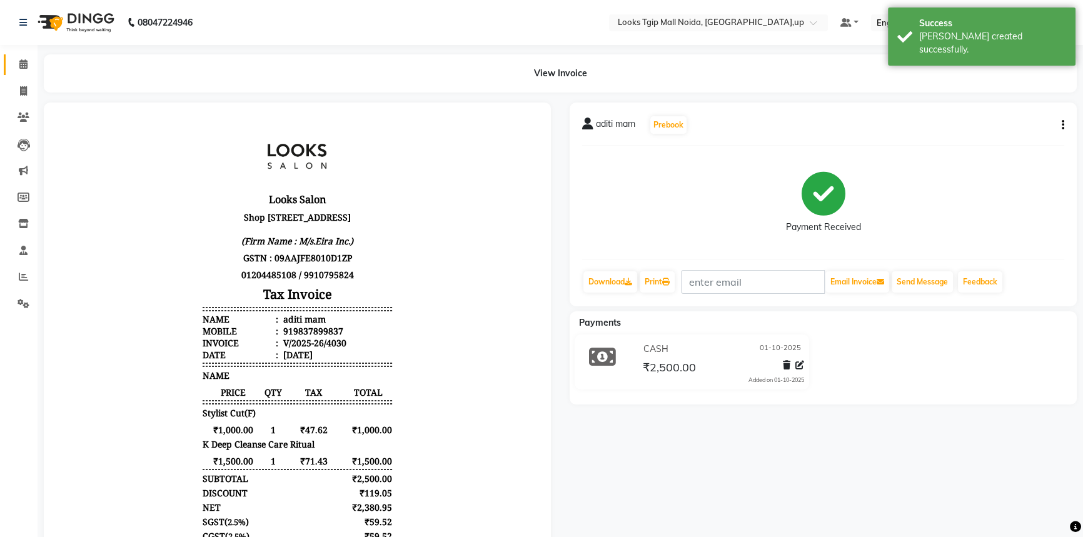
drag, startPoint x: 18, startPoint y: 68, endPoint x: 18, endPoint y: 57, distance: 10.6
click at [18, 67] on span at bounding box center [24, 65] width 22 height 14
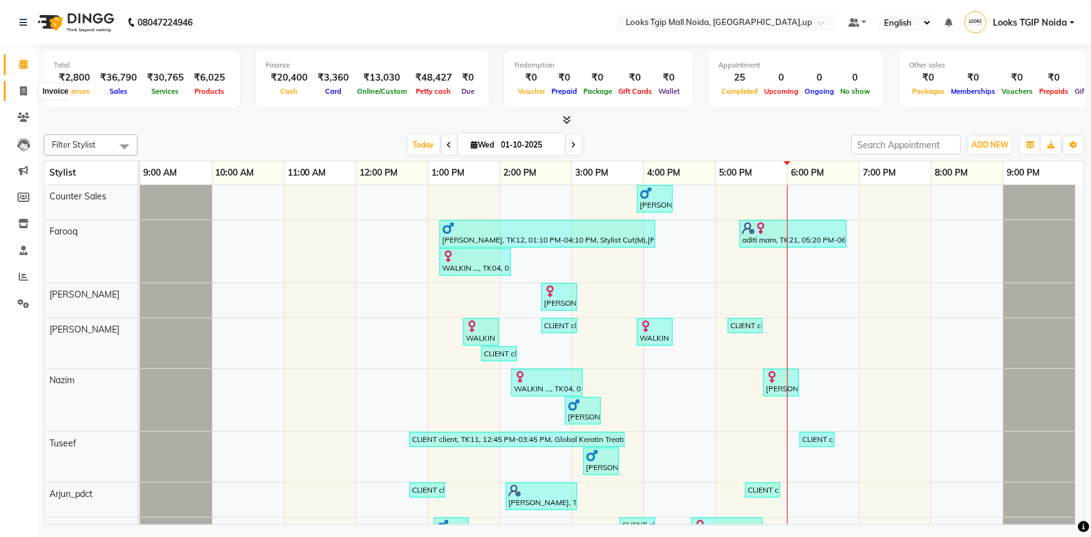
click at [25, 92] on icon at bounding box center [23, 90] width 7 height 9
select select "service"
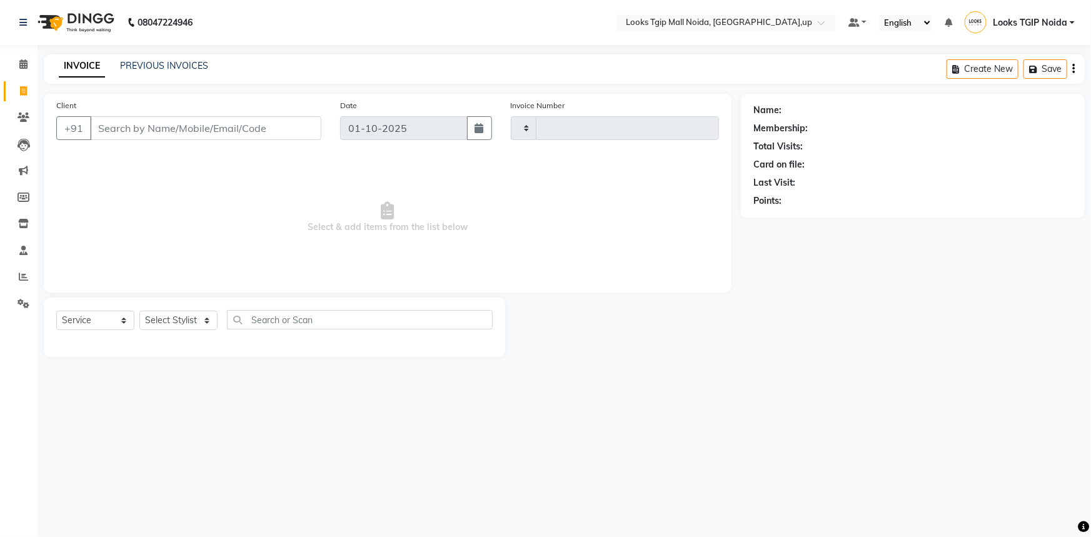
type input "4031"
select select "4358"
drag, startPoint x: 176, startPoint y: 117, endPoint x: 176, endPoint y: 126, distance: 8.8
click at [177, 123] on input "Client" at bounding box center [205, 128] width 231 height 24
click at [175, 126] on input "Client" at bounding box center [205, 128] width 231 height 24
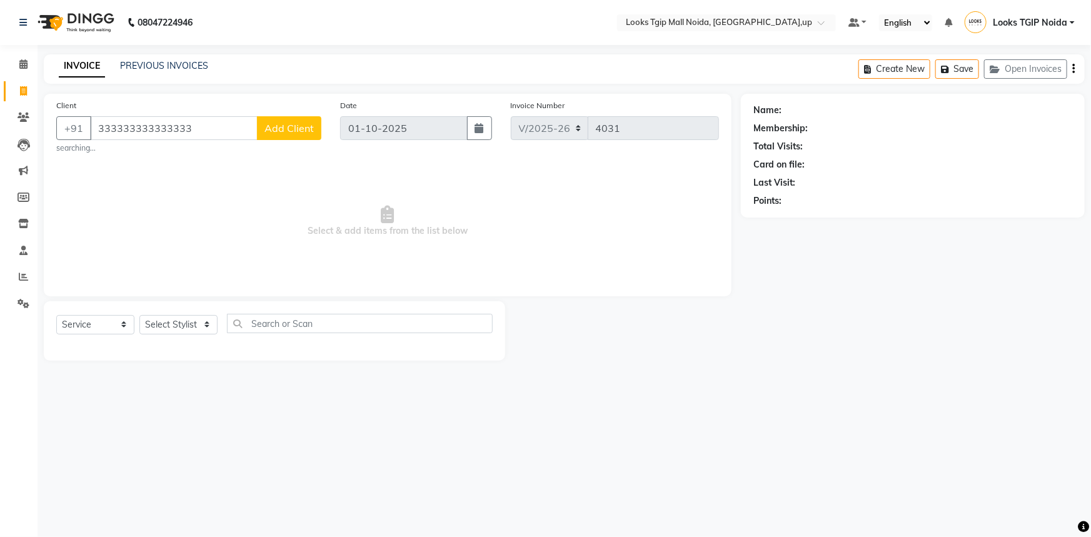
type input "333333333333333"
select select "1: Object"
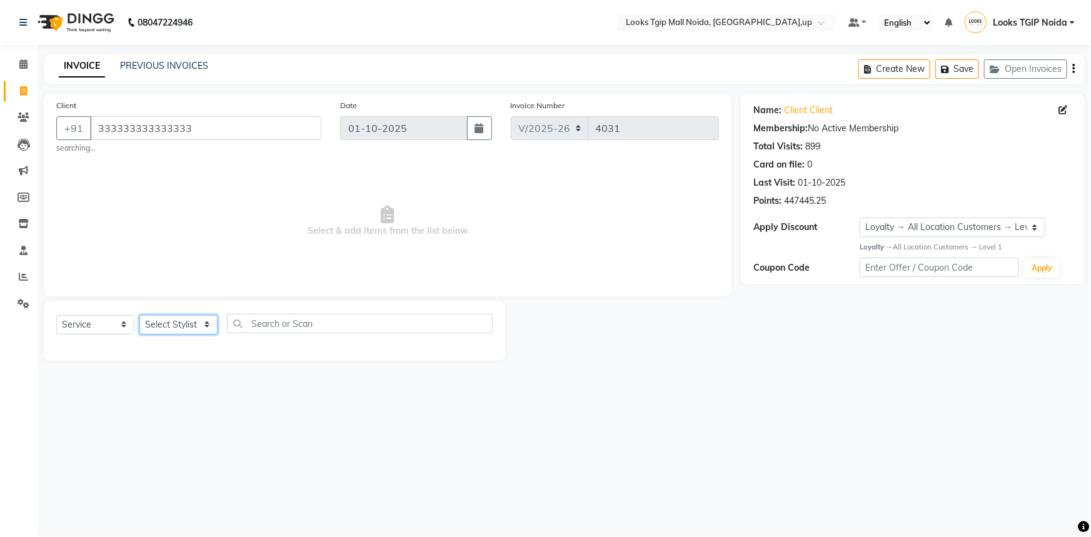
click at [199, 331] on select "Select Stylist [PERSON_NAME] Arun_pdct [PERSON_NAME] Counter Sales Farooq Gauta…" at bounding box center [178, 324] width 78 height 19
click at [139, 315] on select "Select Stylist [PERSON_NAME] Arun_pdct [PERSON_NAME] Counter Sales Farooq Gauta…" at bounding box center [178, 324] width 78 height 19
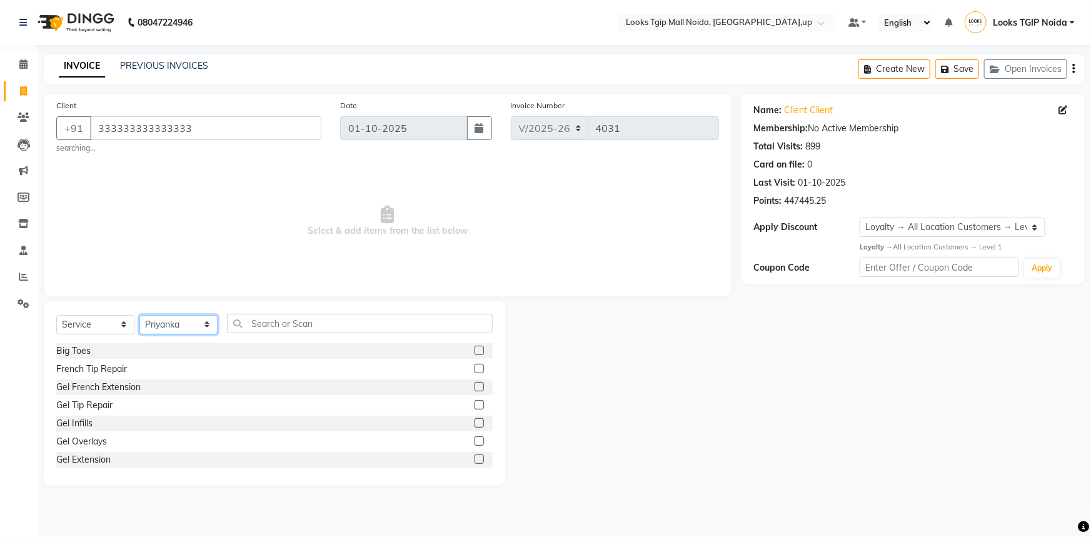
drag, startPoint x: 196, startPoint y: 329, endPoint x: 196, endPoint y: 316, distance: 13.1
click at [196, 329] on select "Select Stylist [PERSON_NAME] Arun_pdct [PERSON_NAME] Counter Sales Farooq Gauta…" at bounding box center [178, 324] width 78 height 19
select select "23823"
click at [139, 315] on select "Select Stylist [PERSON_NAME] Arun_pdct [PERSON_NAME] Counter Sales Farooq Gauta…" at bounding box center [178, 324] width 78 height 19
click at [286, 318] on input "text" at bounding box center [360, 323] width 266 height 19
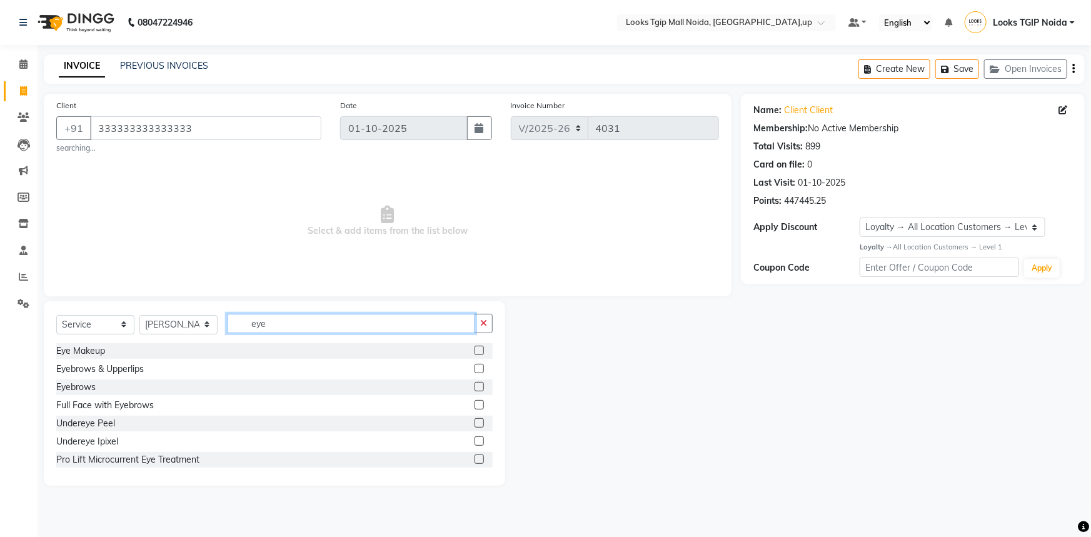
type input "eye"
click at [99, 393] on div "Eyebrows" at bounding box center [274, 387] width 436 height 16
click at [98, 385] on div "Eyebrows" at bounding box center [274, 387] width 436 height 16
click at [91, 384] on div "Eyebrows" at bounding box center [75, 387] width 39 height 13
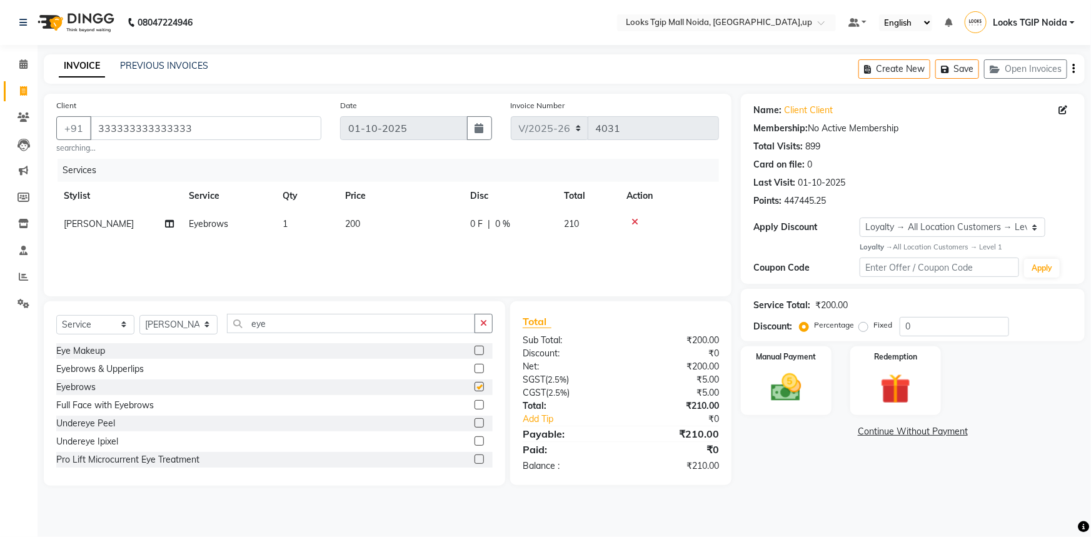
checkbox input "false"
click at [406, 230] on td "200" at bounding box center [400, 224] width 125 height 28
select select "23823"
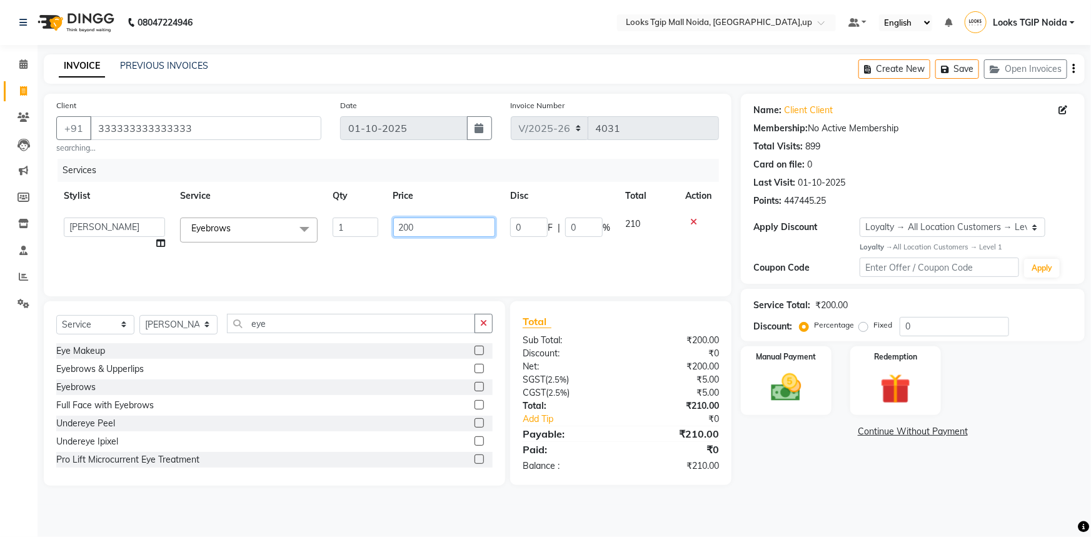
click at [199, 216] on tr "[PERSON_NAME] Arjun_pdct Arun_pdct [PERSON_NAME] Counter Sales Farooq Gautam_pd…" at bounding box center [387, 234] width 663 height 48
type input "100"
drag, startPoint x: 631, startPoint y: 362, endPoint x: 634, endPoint y: 369, distance: 7.3
click at [631, 363] on div "₹200.00" at bounding box center [675, 366] width 108 height 13
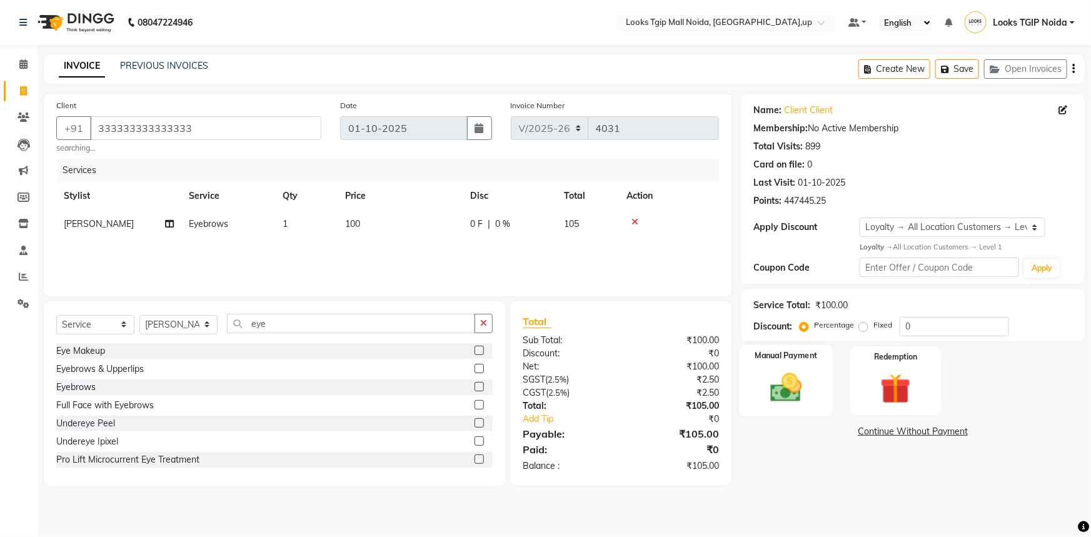
click at [771, 375] on img at bounding box center [786, 387] width 51 height 36
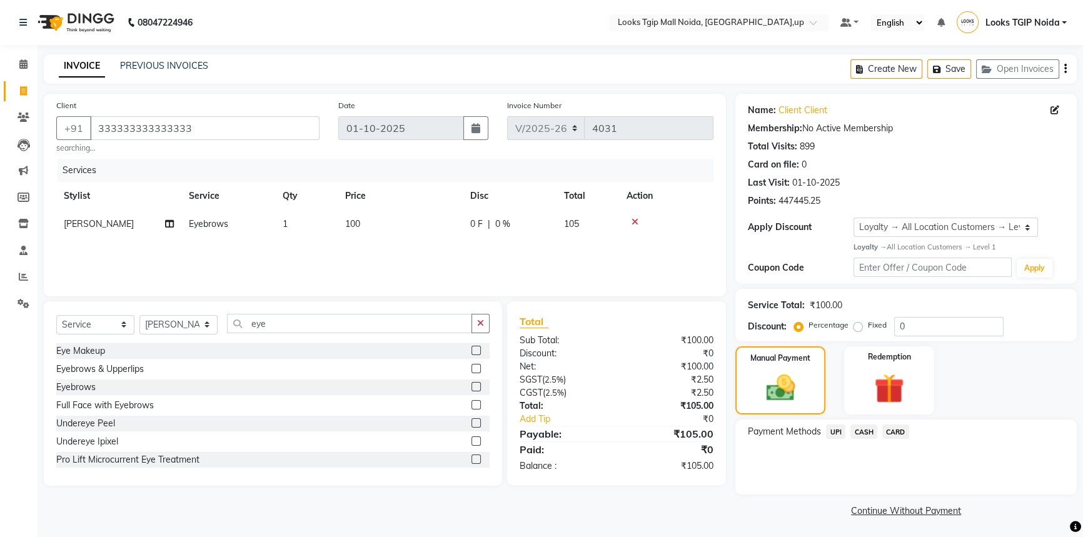
click at [837, 430] on span "UPI" at bounding box center [835, 432] width 19 height 14
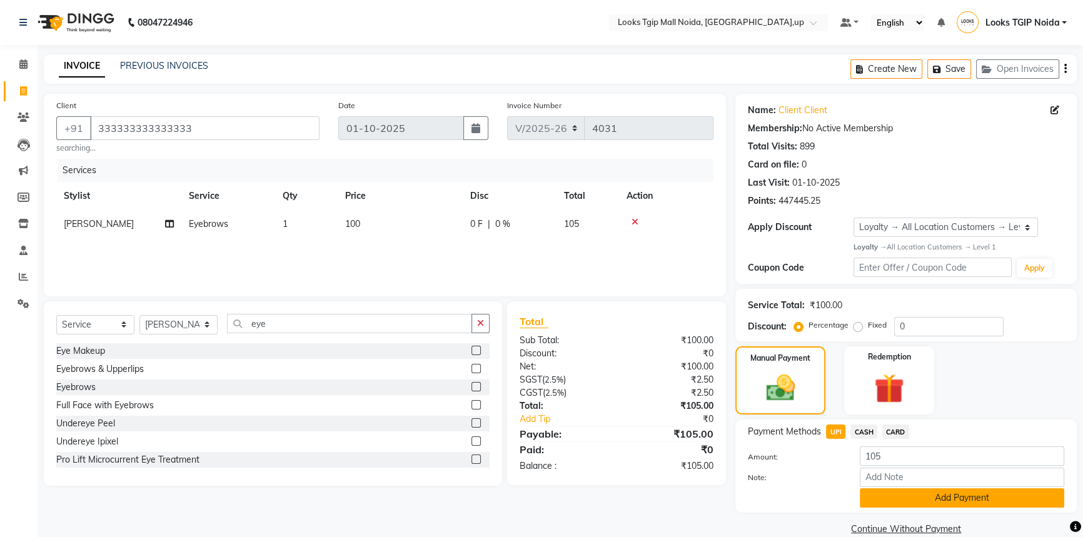
click at [886, 504] on button "Add Payment" at bounding box center [962, 497] width 204 height 19
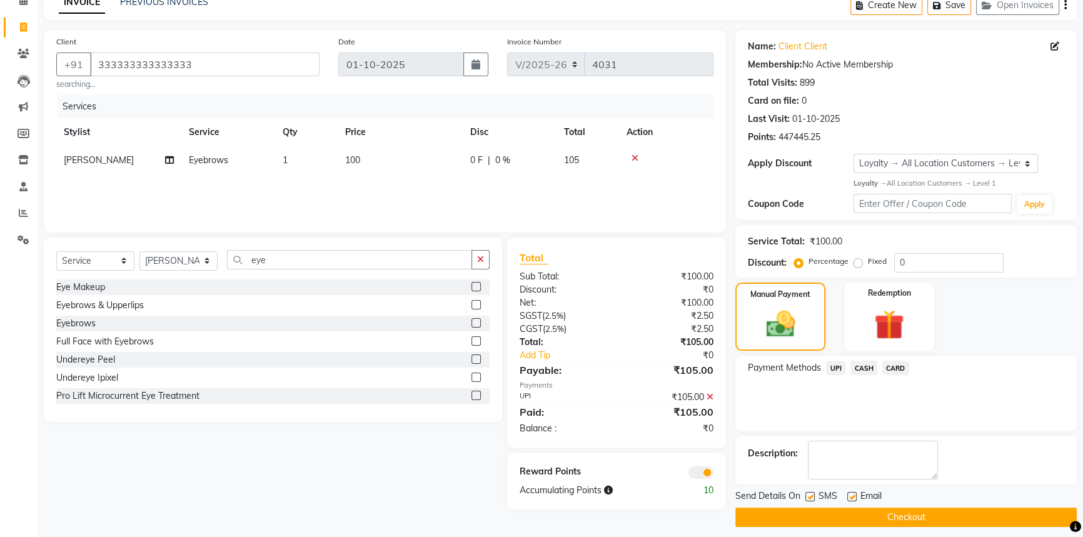
scroll to position [72, 0]
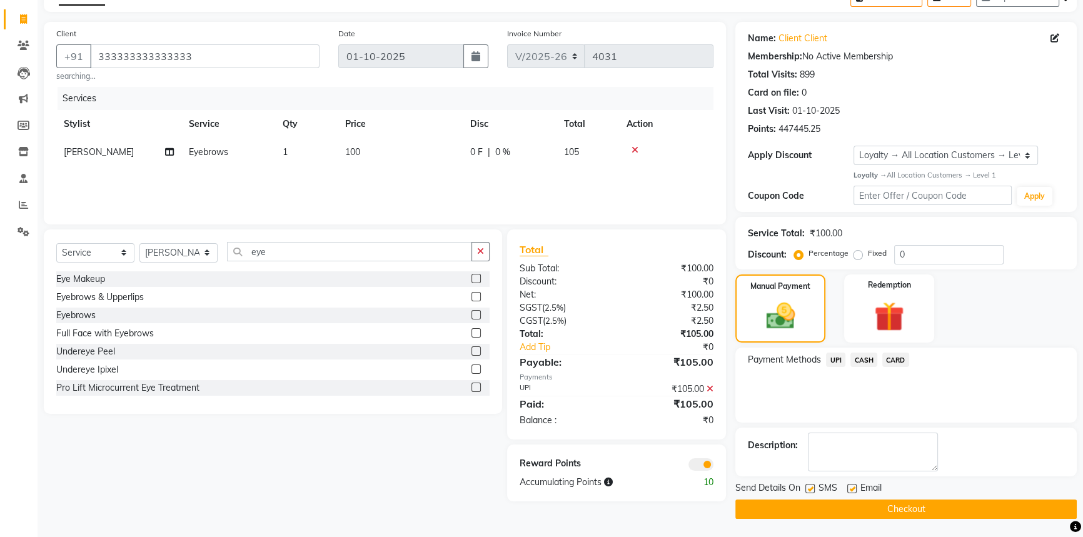
click at [809, 490] on label at bounding box center [809, 488] width 9 height 9
click at [809, 490] on input "checkbox" at bounding box center [809, 489] width 8 height 8
checkbox input "false"
click at [831, 513] on button "Checkout" at bounding box center [905, 509] width 341 height 19
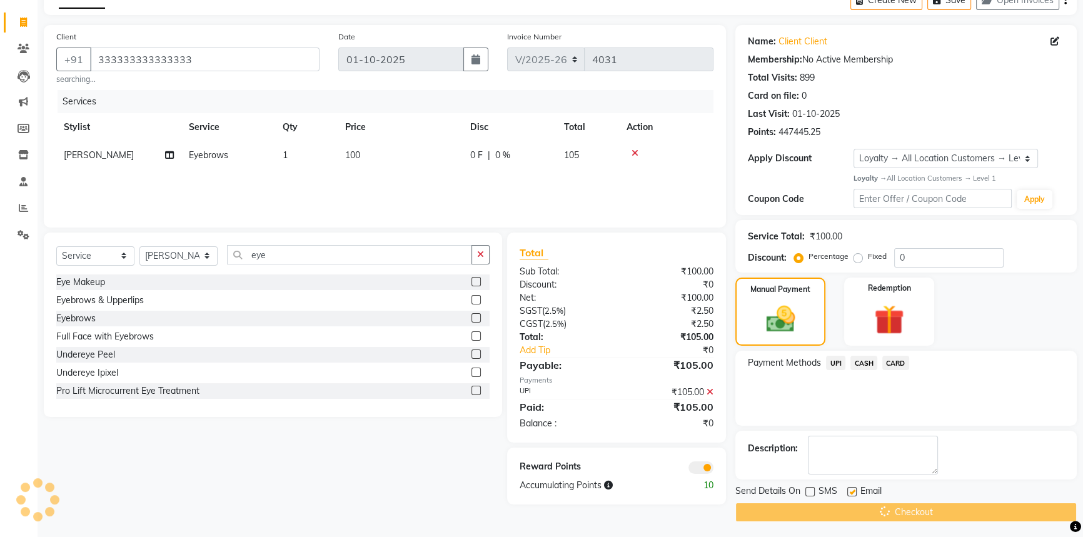
scroll to position [0, 0]
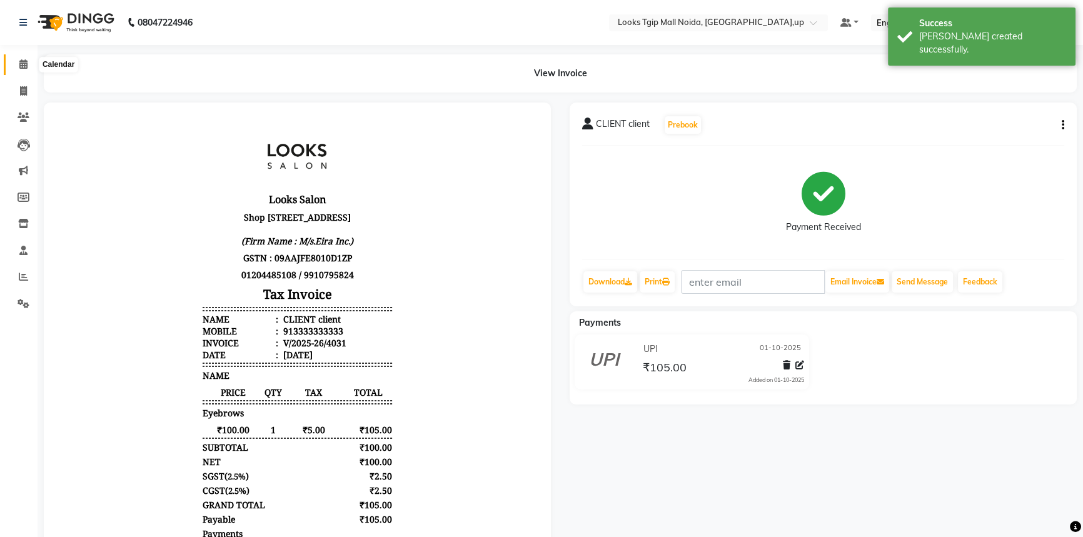
click at [17, 64] on span at bounding box center [24, 65] width 22 height 14
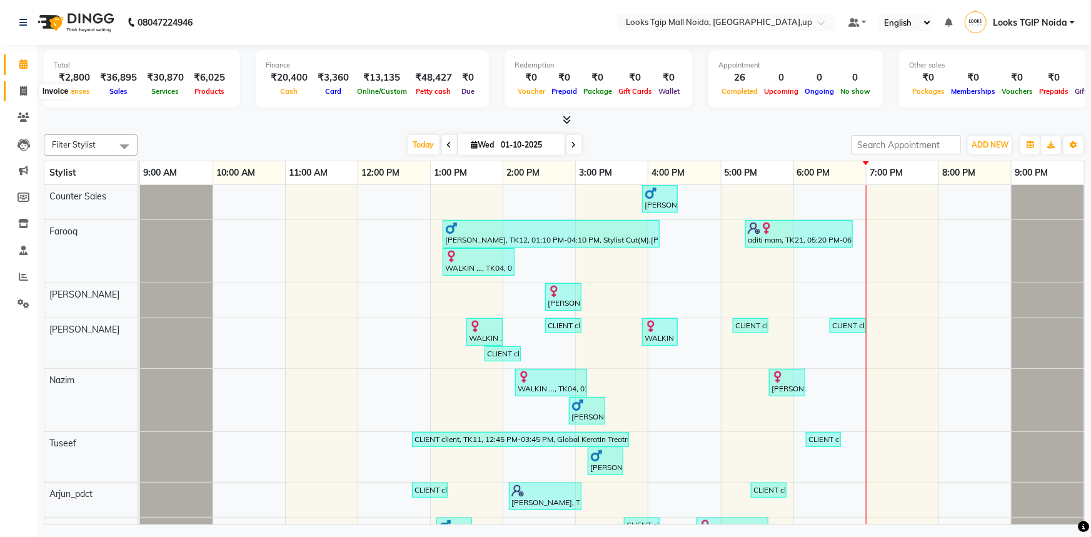
click at [14, 93] on span at bounding box center [24, 91] width 22 height 14
select select "4358"
select select "service"
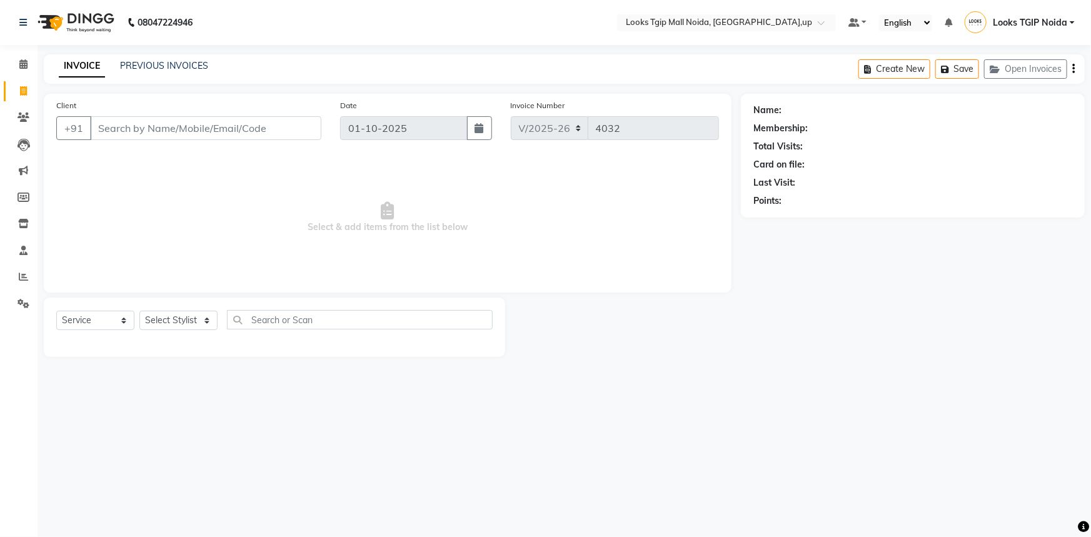
click at [213, 120] on input "Client" at bounding box center [205, 128] width 231 height 24
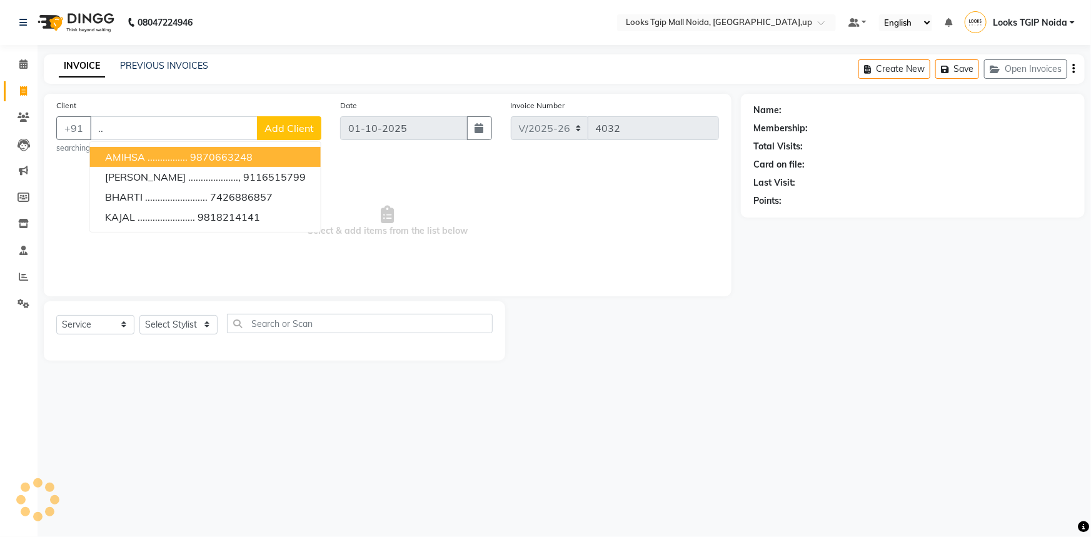
type input "."
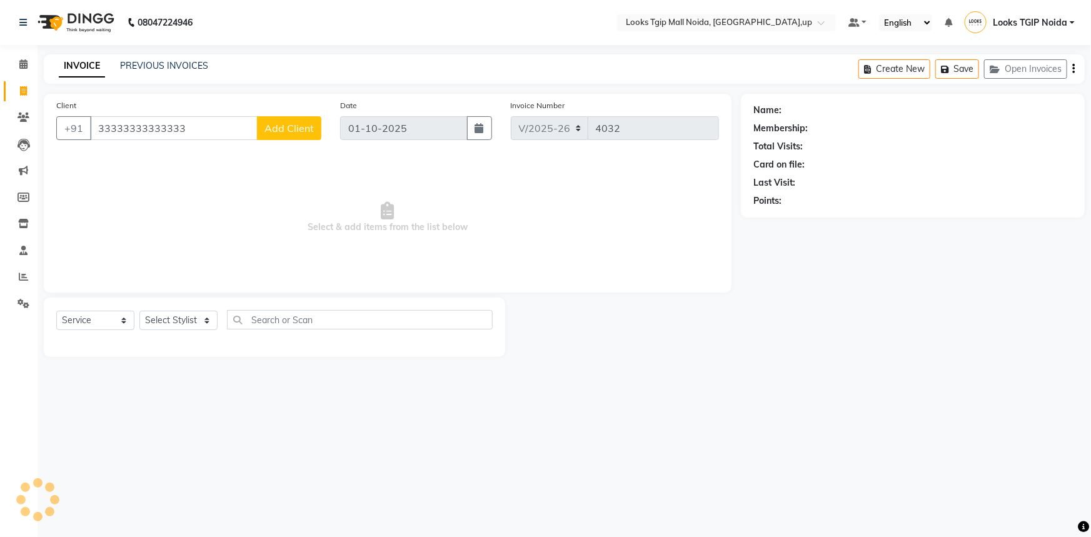
type input "33333333333333"
select select "1: Object"
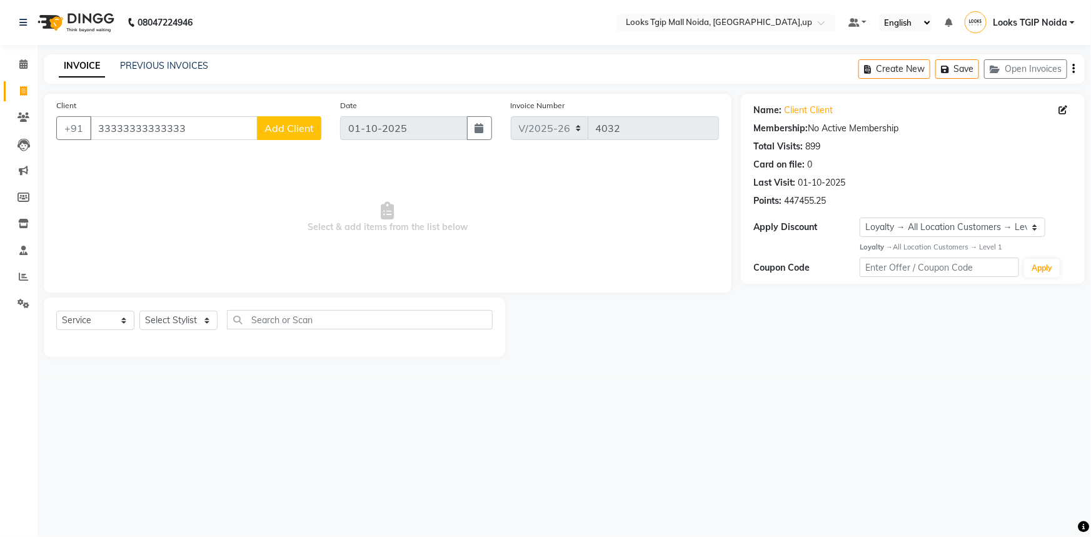
click at [184, 294] on div "Client [PHONE_NUMBER] Add Client Date [DATE] Invoice Number V/2025 V/[PHONE_NUM…" at bounding box center [387, 225] width 706 height 263
drag, startPoint x: 182, startPoint y: 308, endPoint x: 186, endPoint y: 266, distance: 42.1
click at [182, 308] on div "Select Service Product Membership Package Voucher Prepaid Gift Card Select Styl…" at bounding box center [274, 327] width 461 height 59
click at [186, 339] on div at bounding box center [274, 341] width 436 height 5
click at [186, 321] on select "Select Stylist [PERSON_NAME] Arun_pdct [PERSON_NAME] Counter Sales Farooq Gauta…" at bounding box center [178, 320] width 78 height 19
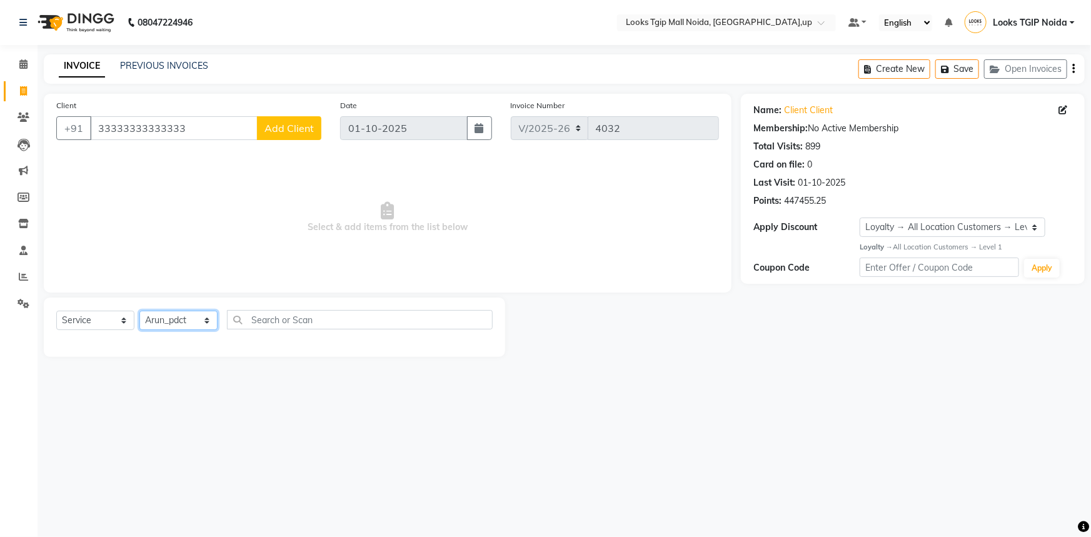
click at [139, 311] on select "Select Stylist [PERSON_NAME] Arun_pdct [PERSON_NAME] Counter Sales Farooq Gauta…" at bounding box center [178, 320] width 78 height 19
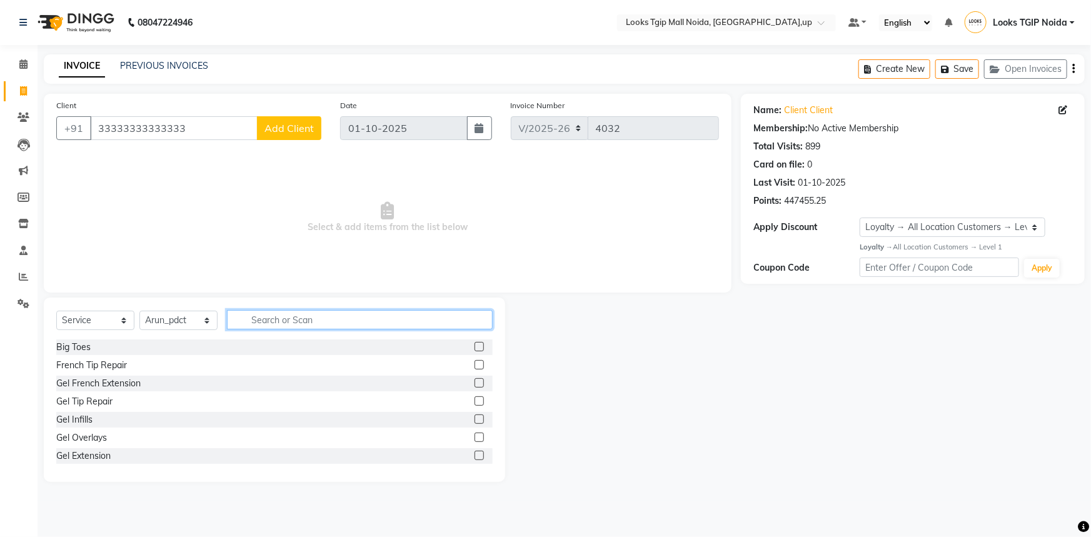
click at [248, 321] on input "text" at bounding box center [360, 319] width 266 height 19
click at [183, 332] on div "Select Service Product Membership Package Voucher Prepaid Gift Card Select Styl…" at bounding box center [274, 324] width 436 height 29
click at [184, 326] on select "Select Stylist [PERSON_NAME] Arun_pdct [PERSON_NAME] Counter Sales Farooq Gauta…" at bounding box center [178, 320] width 78 height 19
select select "59710"
click at [139, 311] on select "Select Stylist [PERSON_NAME] Arun_pdct [PERSON_NAME] Counter Sales Farooq Gauta…" at bounding box center [178, 320] width 78 height 19
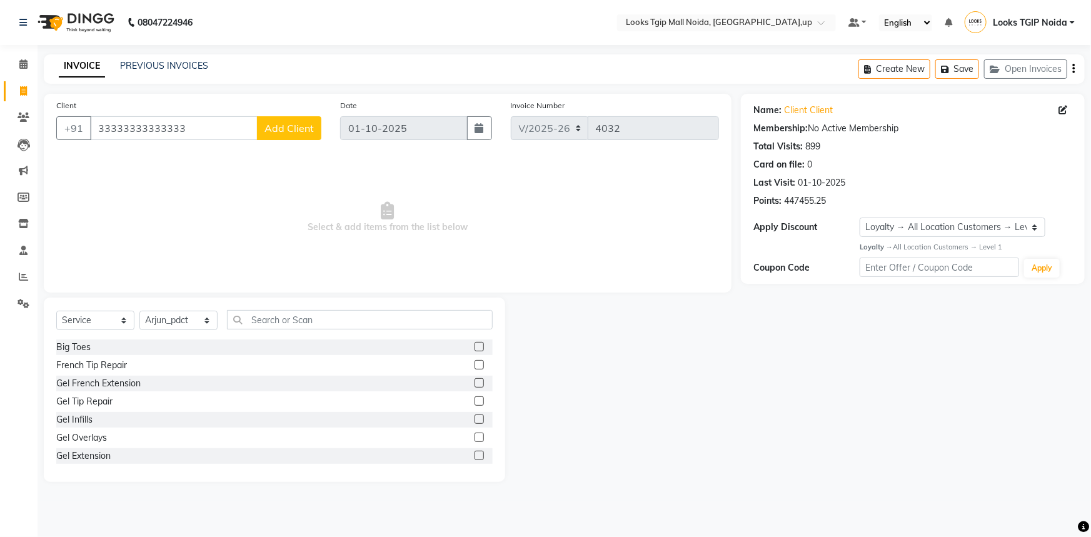
click at [276, 333] on div "Select Service Product Membership Package Voucher Prepaid Gift Card Select Styl…" at bounding box center [274, 324] width 436 height 29
click at [274, 326] on input "text" at bounding box center [360, 319] width 266 height 19
type input "cut"
click at [84, 349] on div "Cutical Care" at bounding box center [80, 347] width 49 height 13
checkbox input "false"
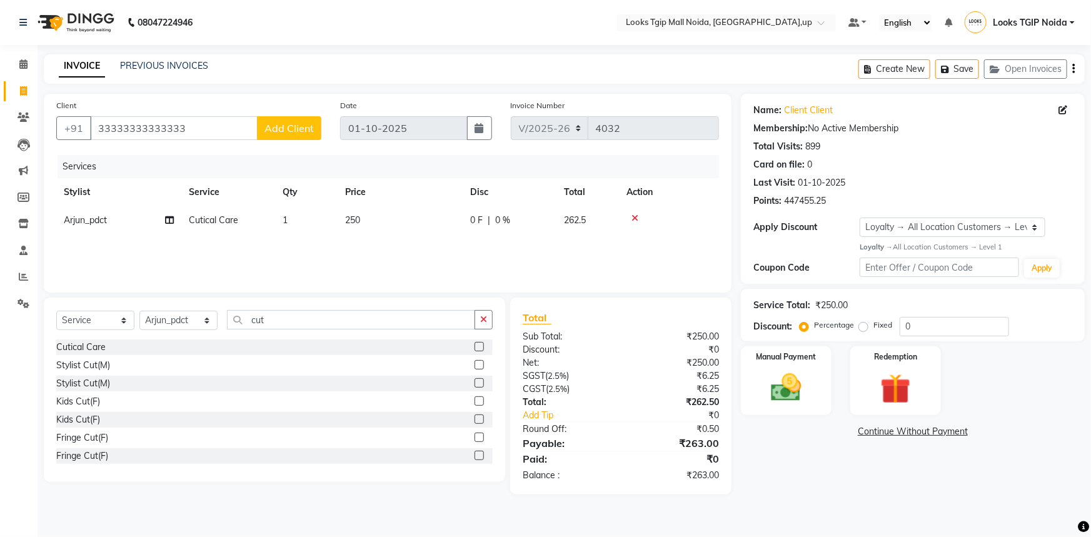
drag, startPoint x: 636, startPoint y: 219, endPoint x: 421, endPoint y: 305, distance: 231.7
click at [635, 218] on icon at bounding box center [634, 218] width 7 height 9
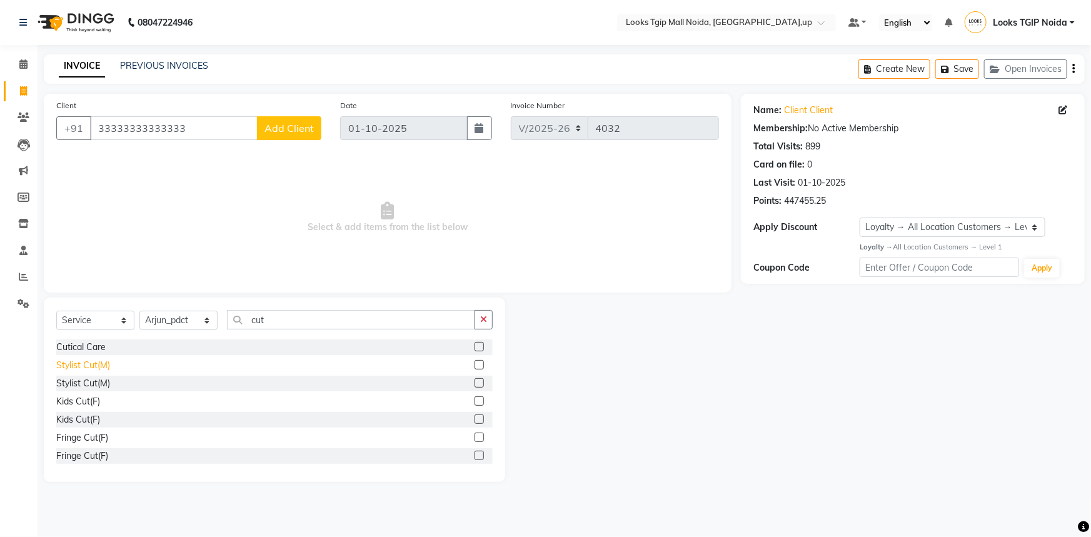
click at [86, 363] on div "Stylist Cut(M)" at bounding box center [83, 365] width 54 height 13
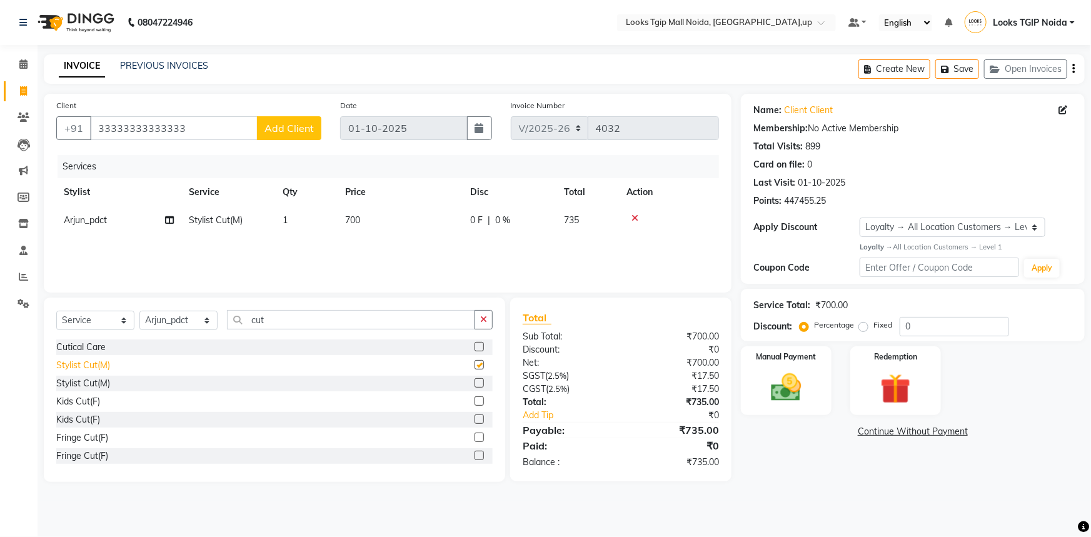
checkbox input "false"
click at [631, 168] on div "Services" at bounding box center [393, 166] width 671 height 23
click at [401, 228] on td "700" at bounding box center [400, 220] width 125 height 28
select select "59710"
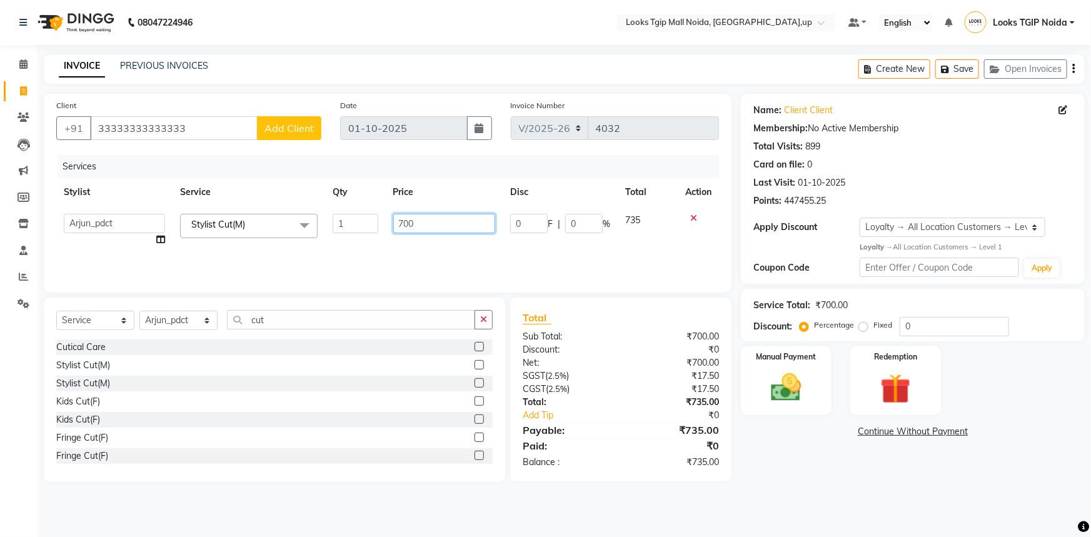
drag, startPoint x: 456, startPoint y: 213, endPoint x: 269, endPoint y: 191, distance: 188.2
click at [326, 202] on table "Stylist Service Qty Price Disc Total Action [PERSON_NAME] Arjun_pdct Arun_pdct …" at bounding box center [387, 216] width 663 height 76
type input "500"
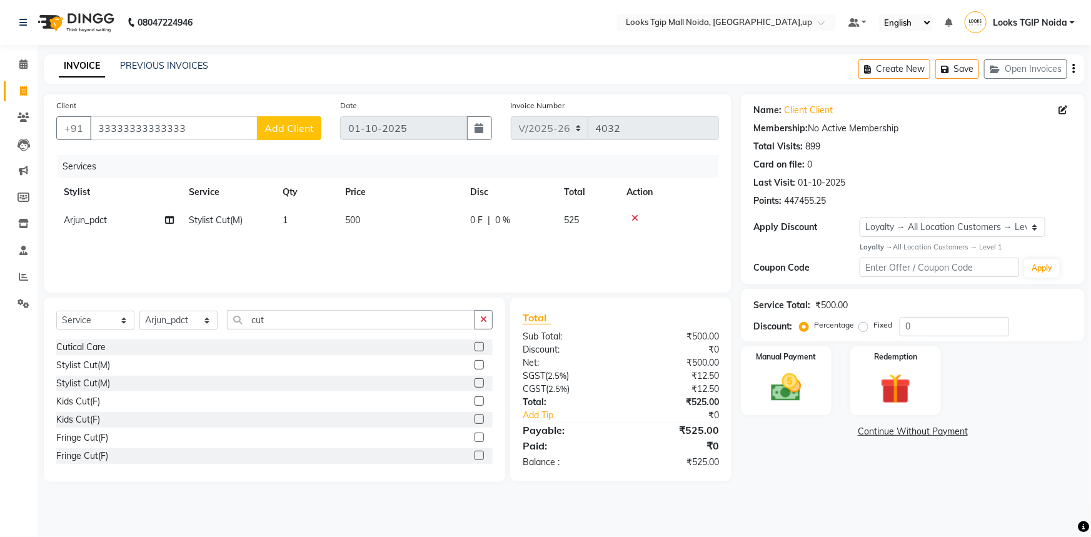
click at [500, 363] on div "Select Service Product Membership Package Voucher Prepaid Gift Card Select Styl…" at bounding box center [274, 390] width 461 height 184
click at [777, 366] on div "Manual Payment" at bounding box center [786, 381] width 94 height 72
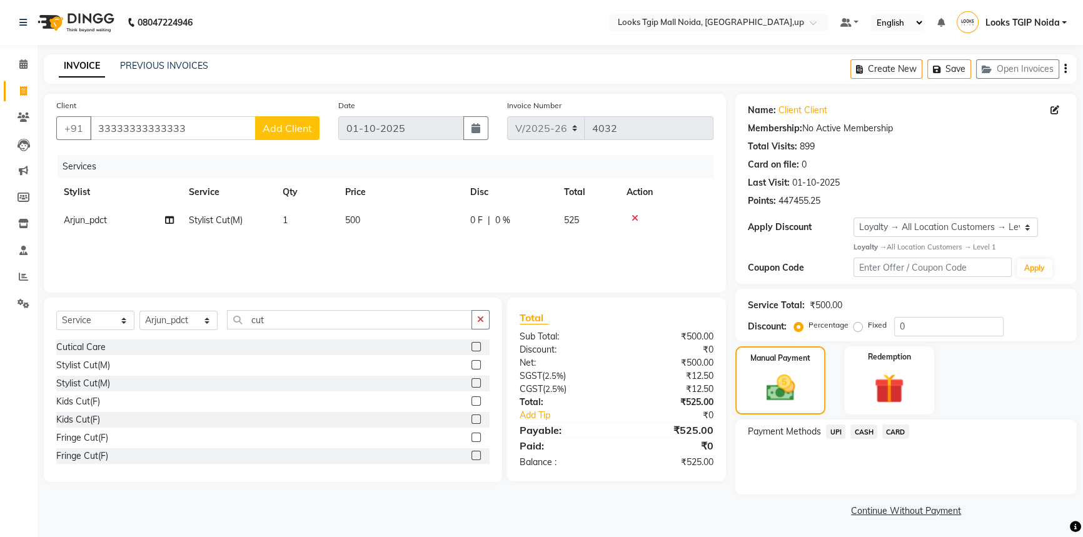
click at [850, 439] on div "CASH" at bounding box center [861, 433] width 32 height 17
click at [839, 435] on span "UPI" at bounding box center [835, 432] width 19 height 14
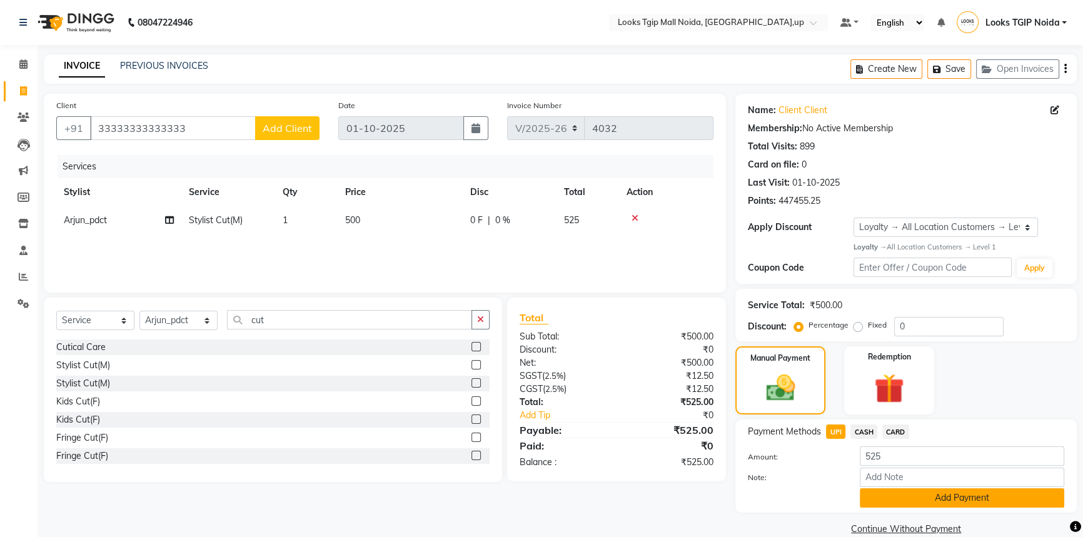
click at [935, 495] on button "Add Payment" at bounding box center [962, 497] width 204 height 19
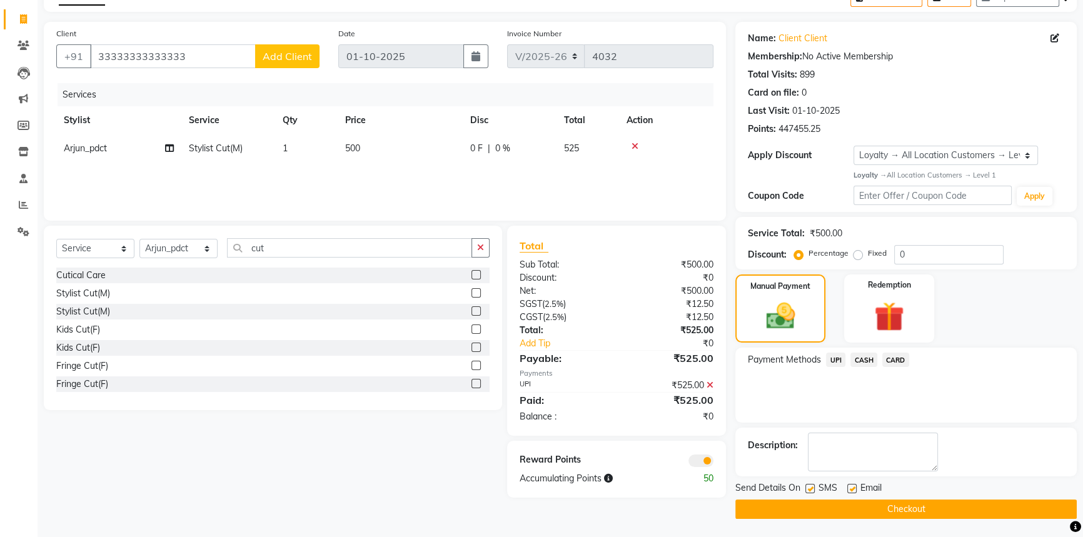
click at [823, 505] on button "Checkout" at bounding box center [905, 509] width 341 height 19
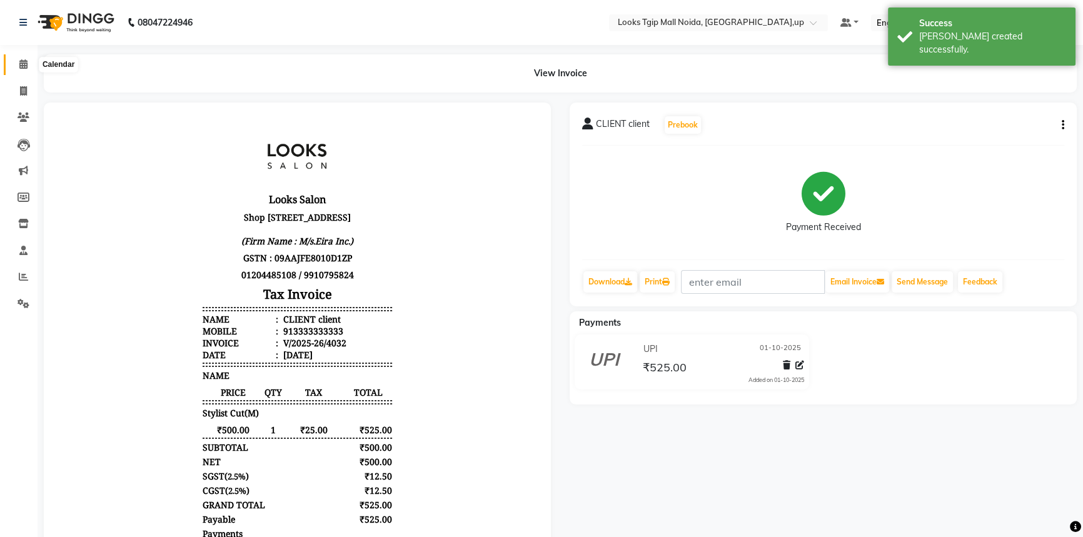
click at [18, 60] on span at bounding box center [24, 65] width 22 height 14
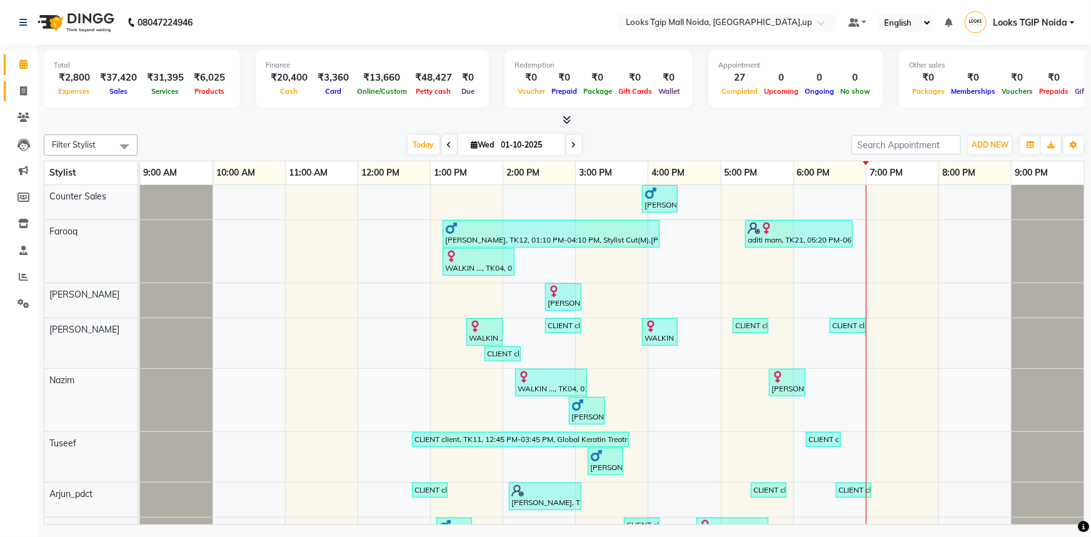
click at [22, 86] on icon at bounding box center [23, 90] width 7 height 9
select select "service"
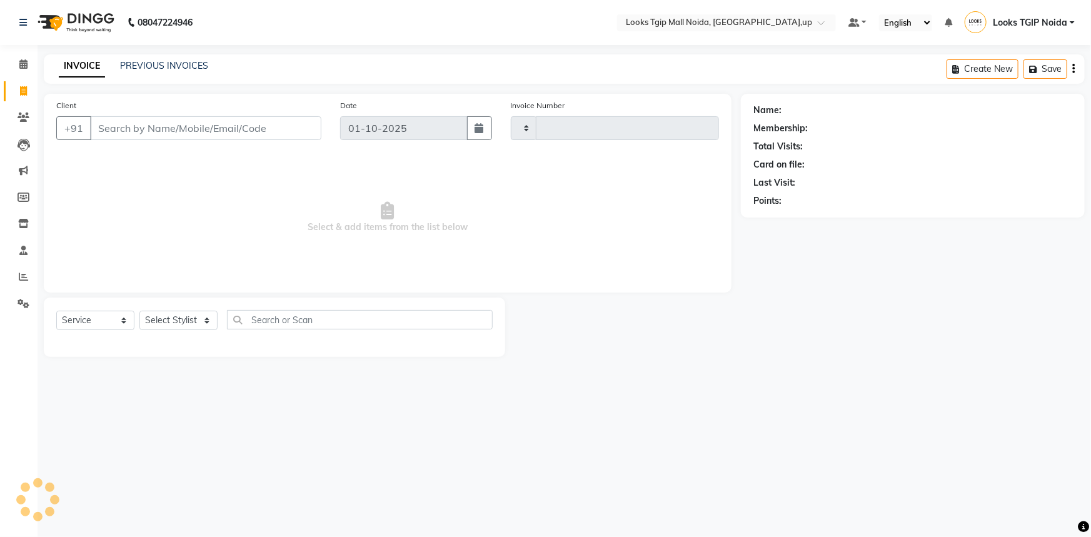
type input "4033"
select select "4358"
click at [182, 141] on div "Client +91" at bounding box center [189, 124] width 284 height 51
click at [181, 135] on input "Client" at bounding box center [205, 128] width 231 height 24
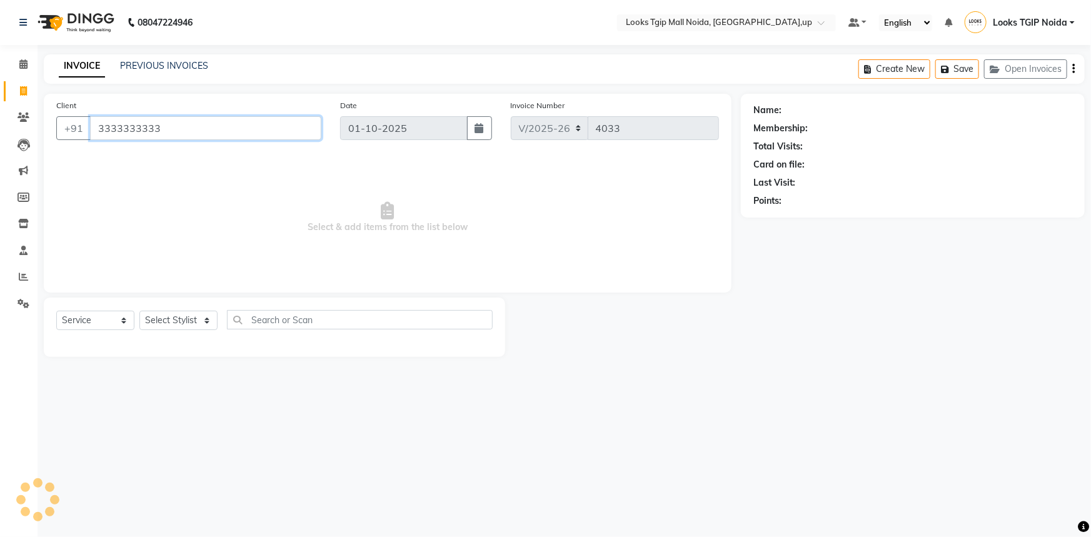
type input "3333333333"
select select "1: Object"
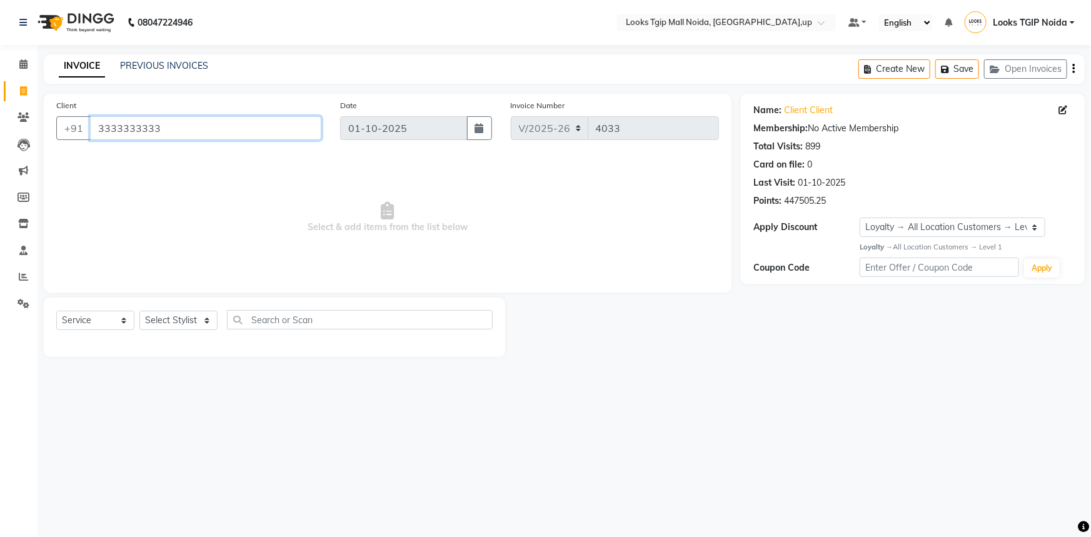
click at [199, 119] on input "3333333333" at bounding box center [205, 128] width 231 height 24
drag, startPoint x: 14, startPoint y: 139, endPoint x: 0, endPoint y: 132, distance: 16.2
click at [0, 134] on app-home "08047224946 Select Location × Looks Tgip Mall [GEOGRAPHIC_DATA], [GEOGRAPHIC_DA…" at bounding box center [545, 188] width 1091 height 376
click at [204, 133] on input "Client" at bounding box center [205, 128] width 231 height 24
click at [211, 141] on div "Client +91" at bounding box center [189, 124] width 284 height 51
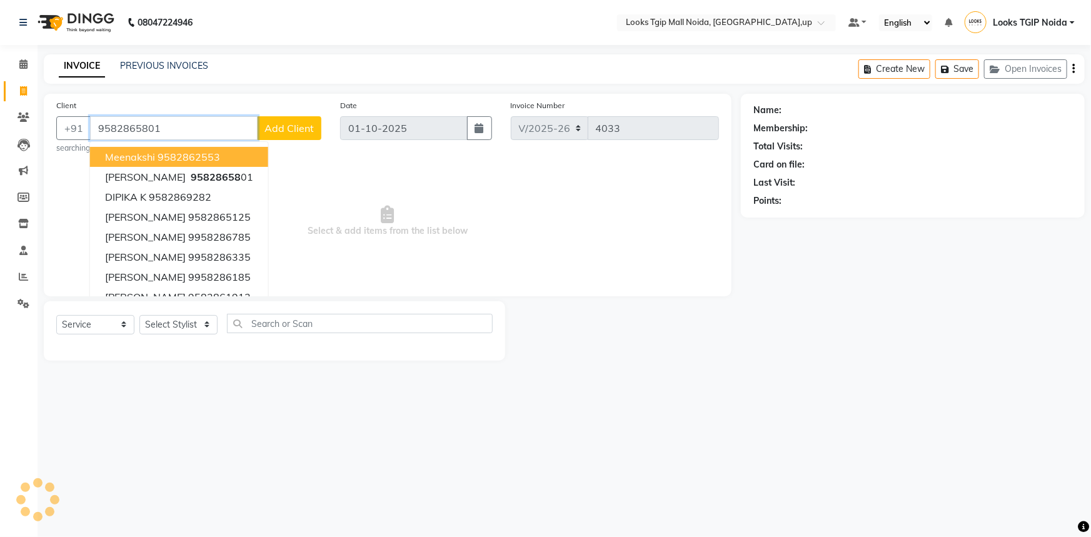
type input "9582865801"
select select "1: Object"
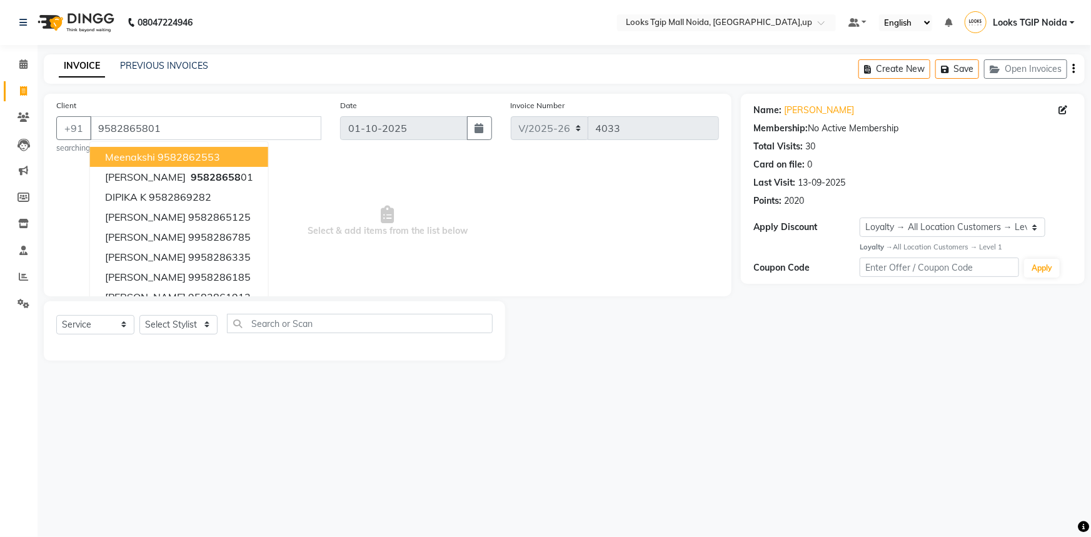
click at [354, 233] on span "Select & add items from the list below" at bounding box center [387, 221] width 663 height 125
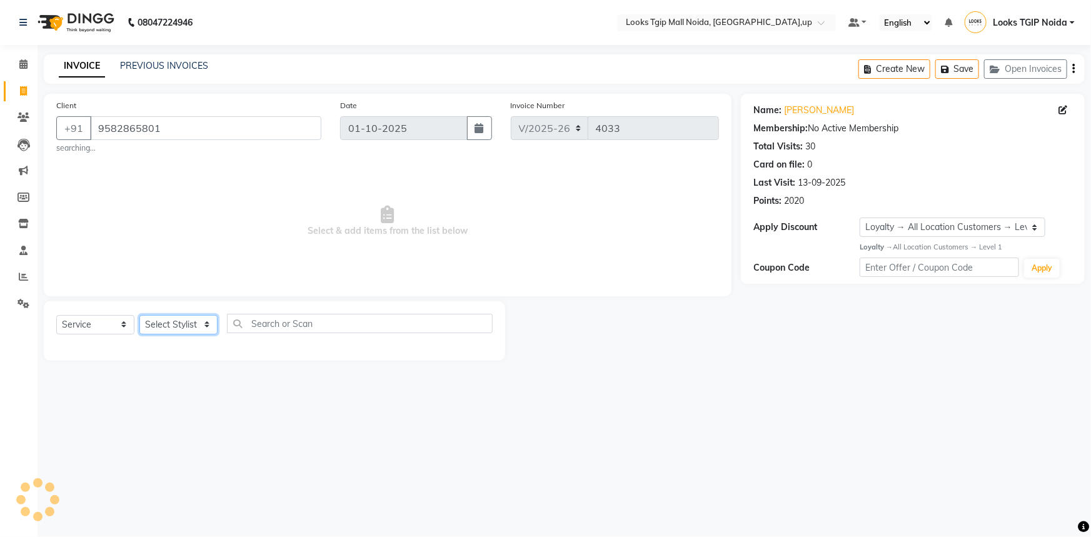
click at [164, 321] on select "Select Stylist [PERSON_NAME] Arun_pdct [PERSON_NAME] Counter Sales Farooq Gauta…" at bounding box center [178, 324] width 78 height 19
select select "23816"
click at [139, 315] on select "Select Stylist [PERSON_NAME] Arun_pdct [PERSON_NAME] Counter Sales Farooq Gauta…" at bounding box center [178, 324] width 78 height 19
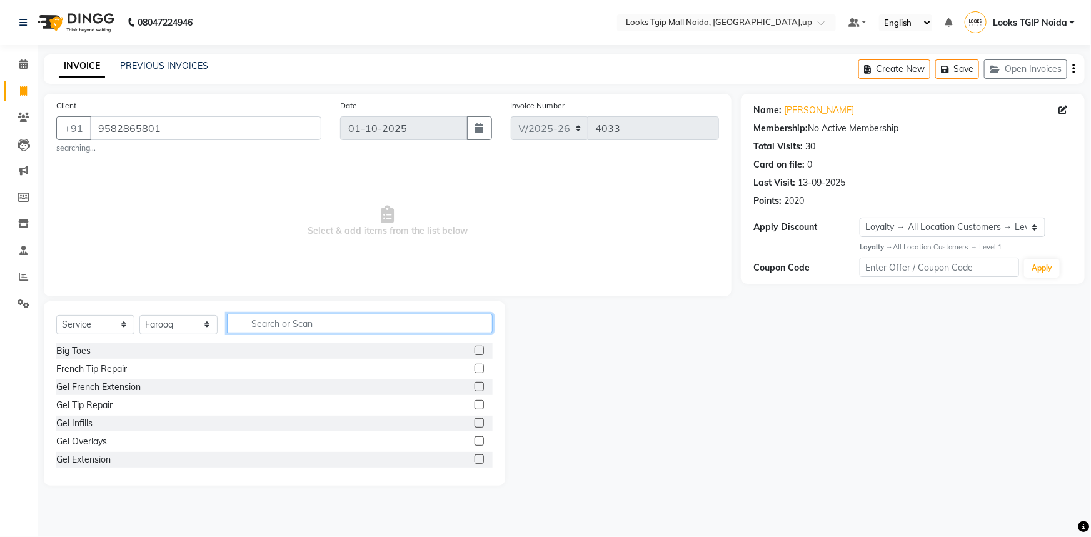
drag, startPoint x: 299, startPoint y: 328, endPoint x: 299, endPoint y: 320, distance: 7.5
click at [299, 327] on input "text" at bounding box center [360, 323] width 266 height 19
type input "cut"
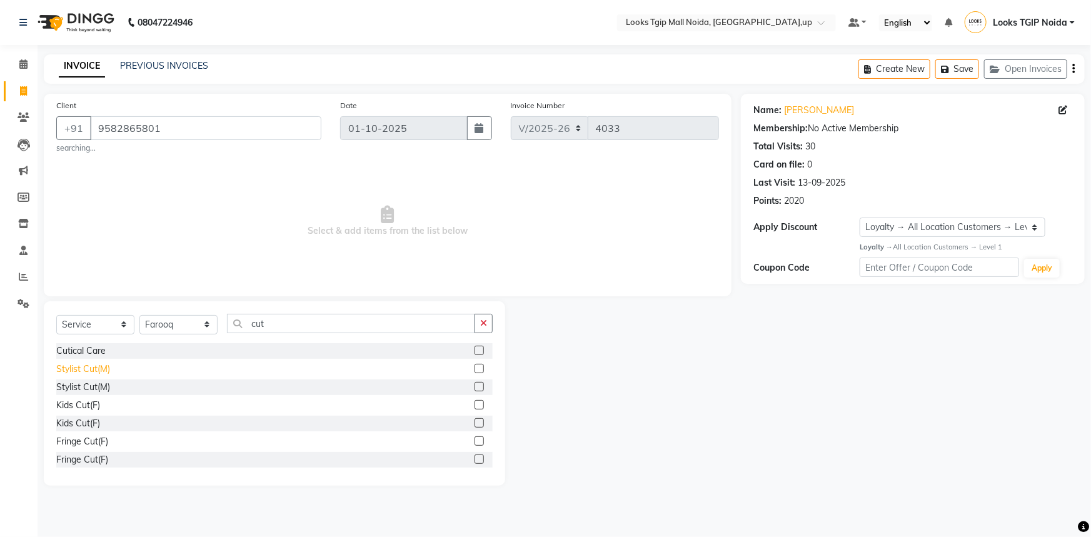
click at [89, 363] on div "Stylist Cut(M)" at bounding box center [83, 369] width 54 height 13
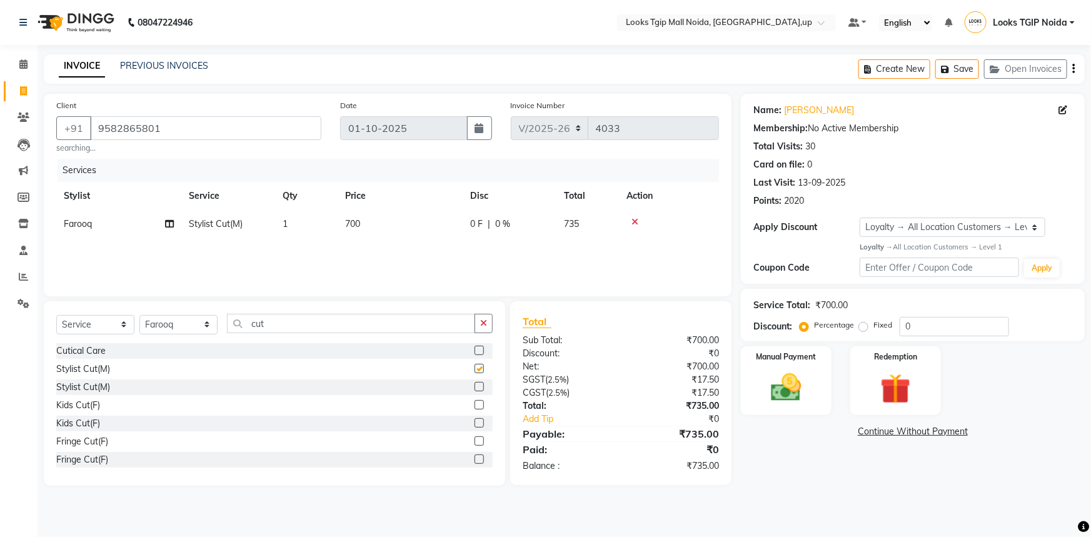
checkbox input "false"
drag, startPoint x: 309, startPoint y: 312, endPoint x: 127, endPoint y: 298, distance: 182.5
click at [192, 301] on div "Client [PHONE_NUMBER] searching... Date [DATE] Invoice Number V/2025 V/[PHONE_N…" at bounding box center [387, 290] width 706 height 392
click at [305, 309] on div "Select Service Product Membership Package Voucher Prepaid Gift Card Select Styl…" at bounding box center [274, 393] width 461 height 184
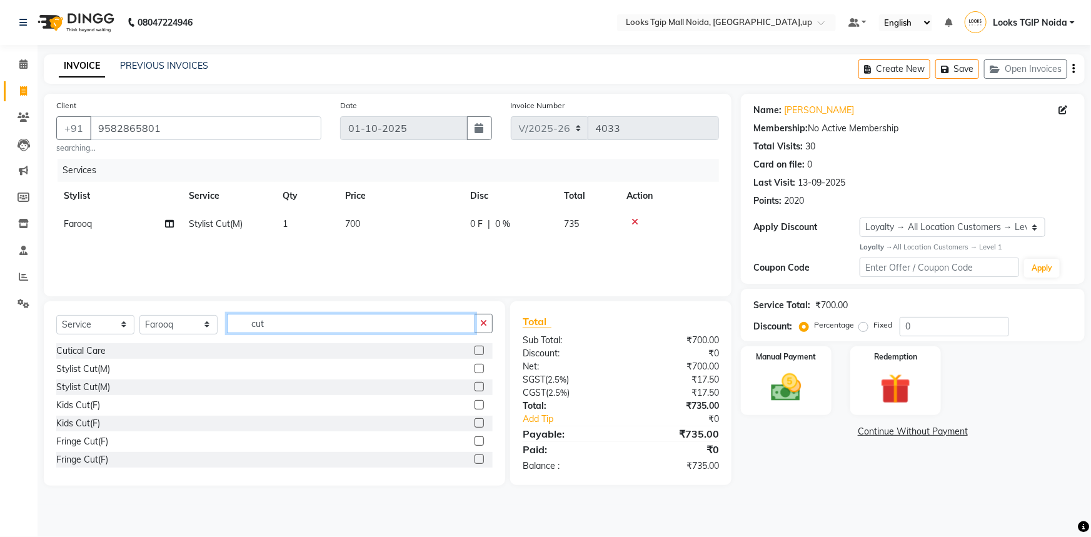
click at [310, 320] on input "cut" at bounding box center [351, 323] width 248 height 19
type input "c"
type input "beard"
drag, startPoint x: 71, startPoint y: 348, endPoint x: 291, endPoint y: 344, distance: 219.5
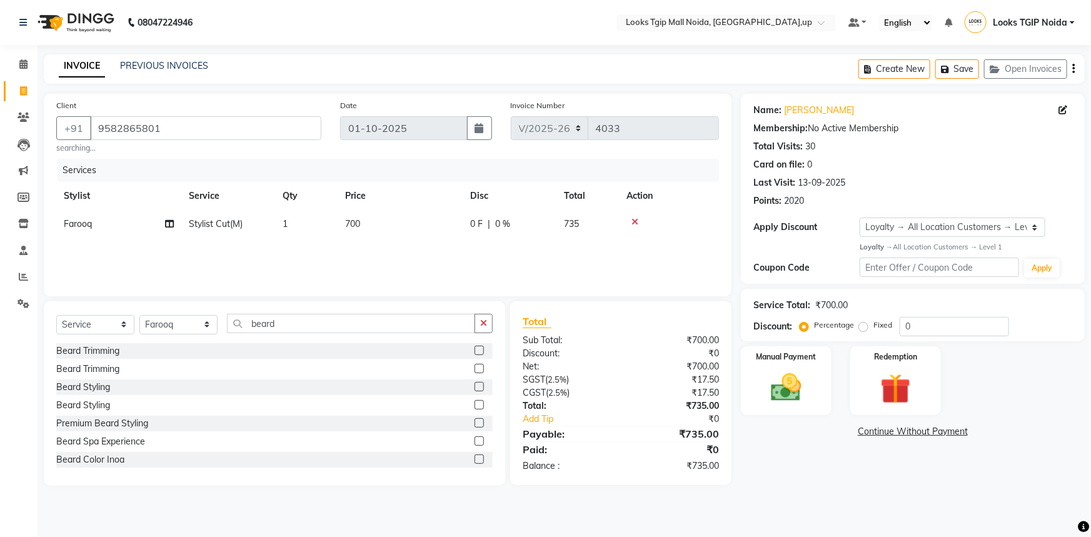
click at [73, 348] on div "Beard Trimming" at bounding box center [87, 350] width 63 height 13
checkbox input "false"
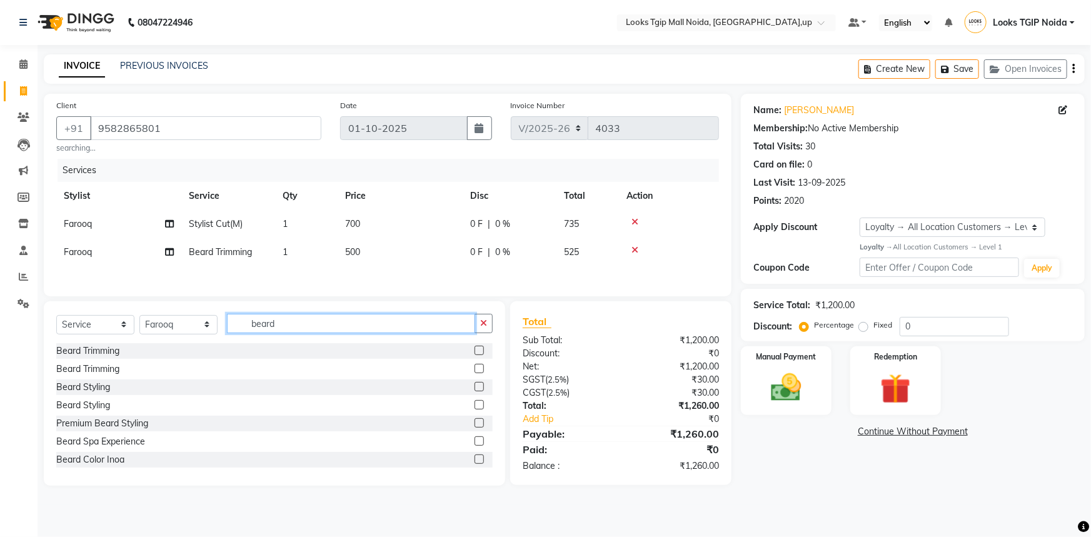
click at [388, 330] on input "beard" at bounding box center [351, 323] width 248 height 19
drag, startPoint x: 395, startPoint y: 329, endPoint x: 0, endPoint y: 245, distance: 403.9
click at [0, 274] on app-home "08047224946 Select Location × Looks Tgip Mall [GEOGRAPHIC_DATA], [GEOGRAPHIC_DA…" at bounding box center [545, 252] width 1091 height 505
type input "facial"
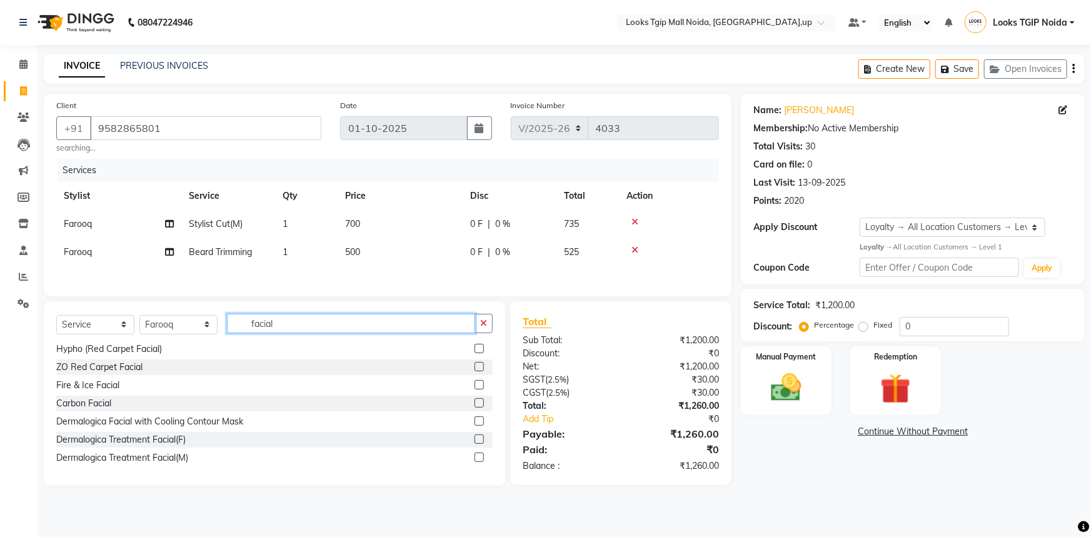
drag, startPoint x: 311, startPoint y: 321, endPoint x: 0, endPoint y: 169, distance: 346.7
click at [0, 206] on app-home "08047224946 Select Location × Looks Tgip Mall [GEOGRAPHIC_DATA], [GEOGRAPHIC_DA…" at bounding box center [545, 252] width 1091 height 505
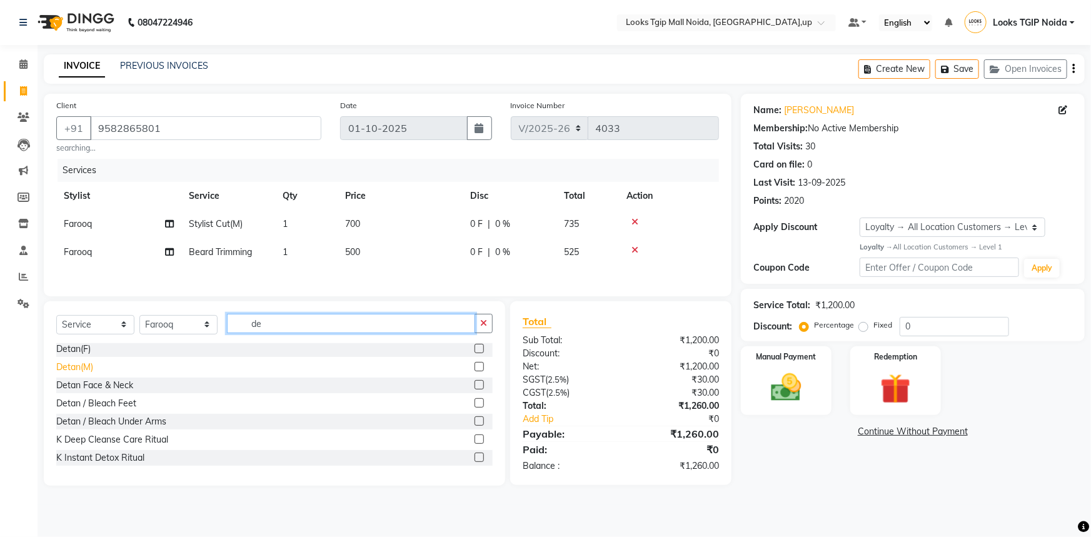
type input "de"
click at [84, 366] on div "Detan(M)" at bounding box center [74, 367] width 37 height 13
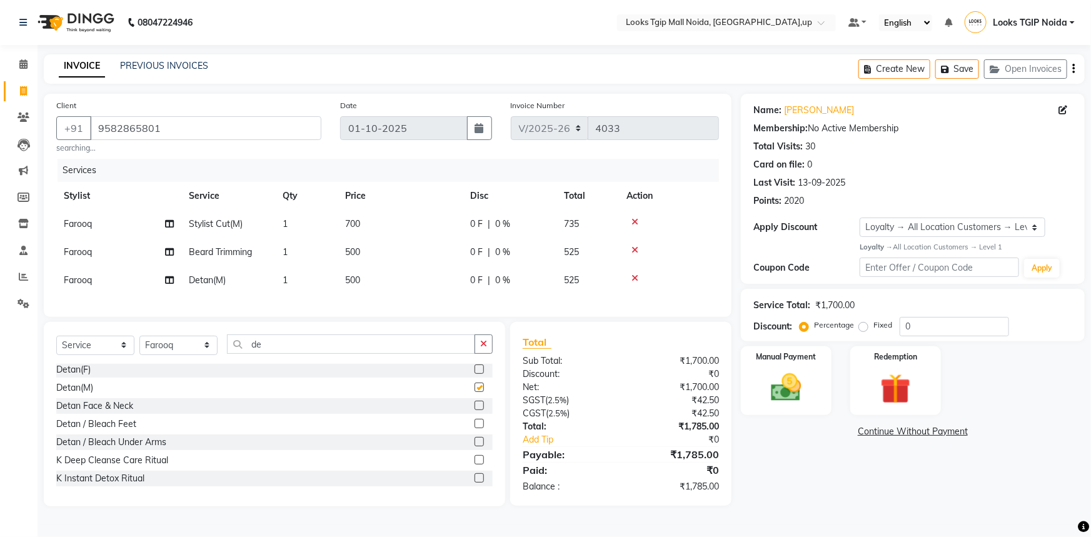
checkbox input "false"
drag, startPoint x: 375, startPoint y: 318, endPoint x: 346, endPoint y: 344, distance: 38.5
click at [357, 332] on div "Client [PHONE_NUMBER] searching... Date [DATE] Invoice Number V/2025 V/[PHONE_N…" at bounding box center [387, 300] width 706 height 413
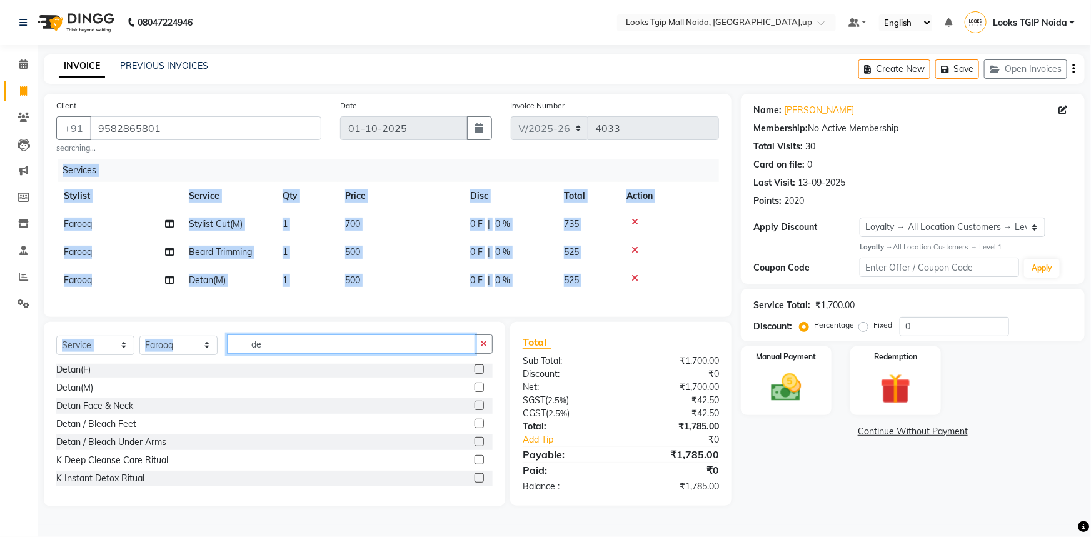
click at [349, 347] on input "de" at bounding box center [351, 343] width 248 height 19
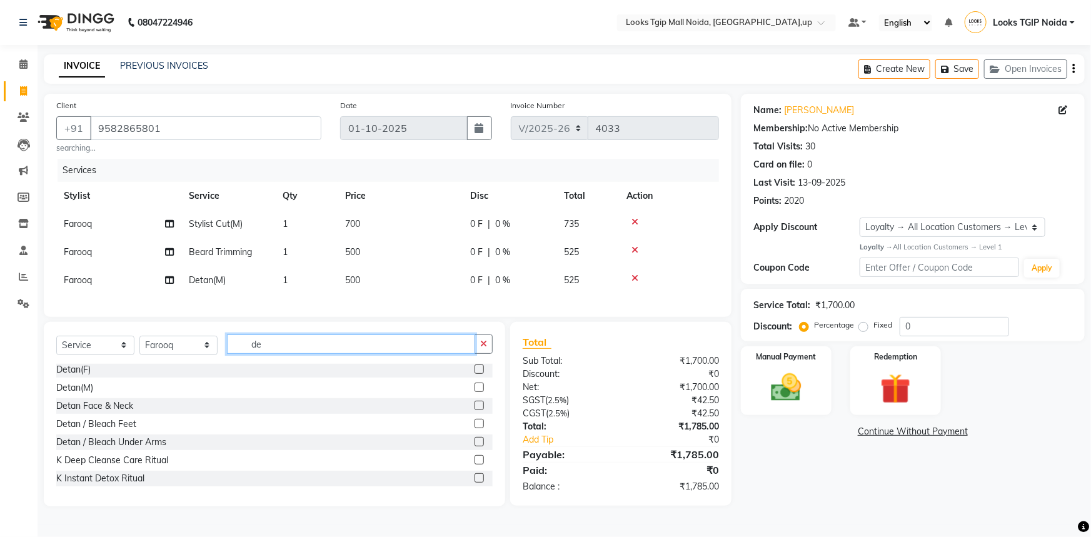
click at [341, 349] on input "de" at bounding box center [351, 343] width 248 height 19
drag, startPoint x: 335, startPoint y: 350, endPoint x: 0, endPoint y: 336, distance: 335.4
click at [0, 333] on app-home "08047224946 Select Location × Looks Tgip Mall [GEOGRAPHIC_DATA], [GEOGRAPHIC_DA…" at bounding box center [545, 262] width 1091 height 525
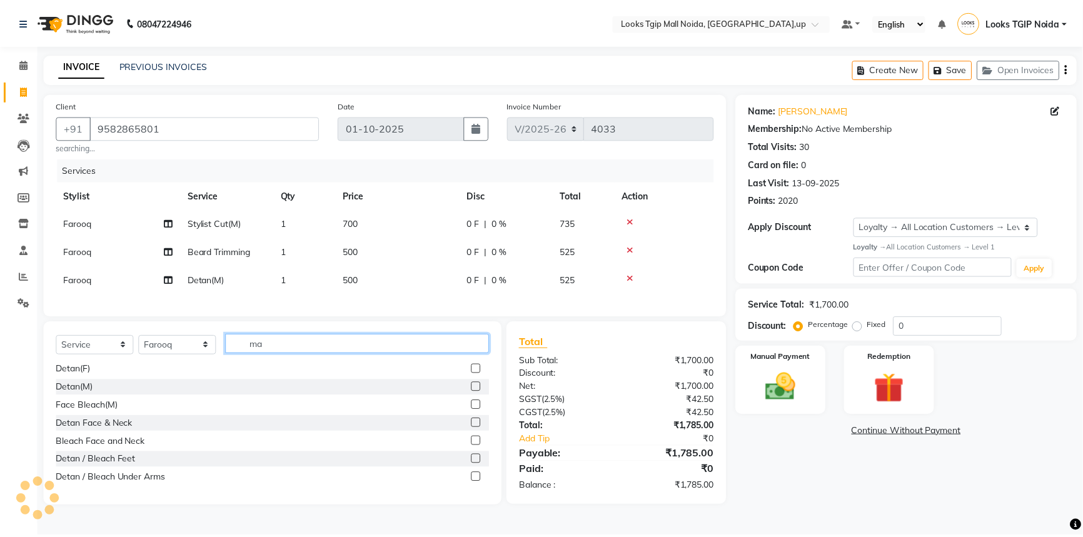
scroll to position [0, 0]
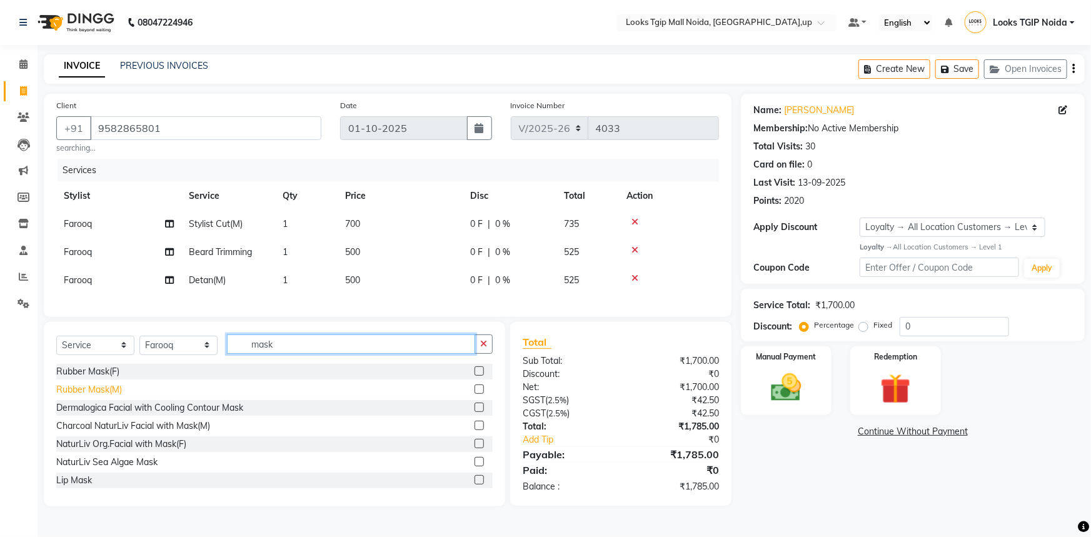
type input "mask"
click at [109, 396] on div "Rubber Mask(M)" at bounding box center [89, 389] width 66 height 13
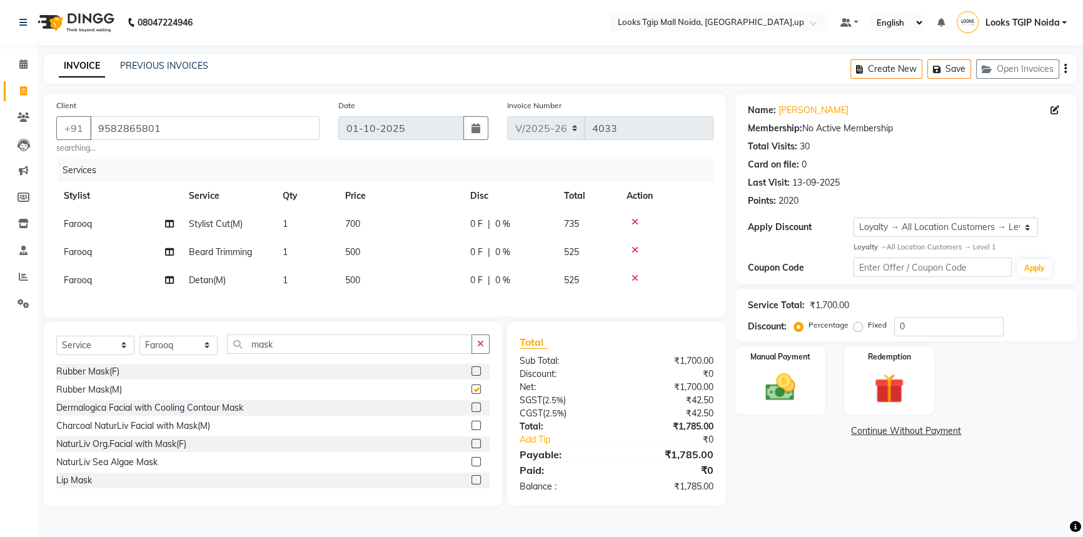
checkbox input "false"
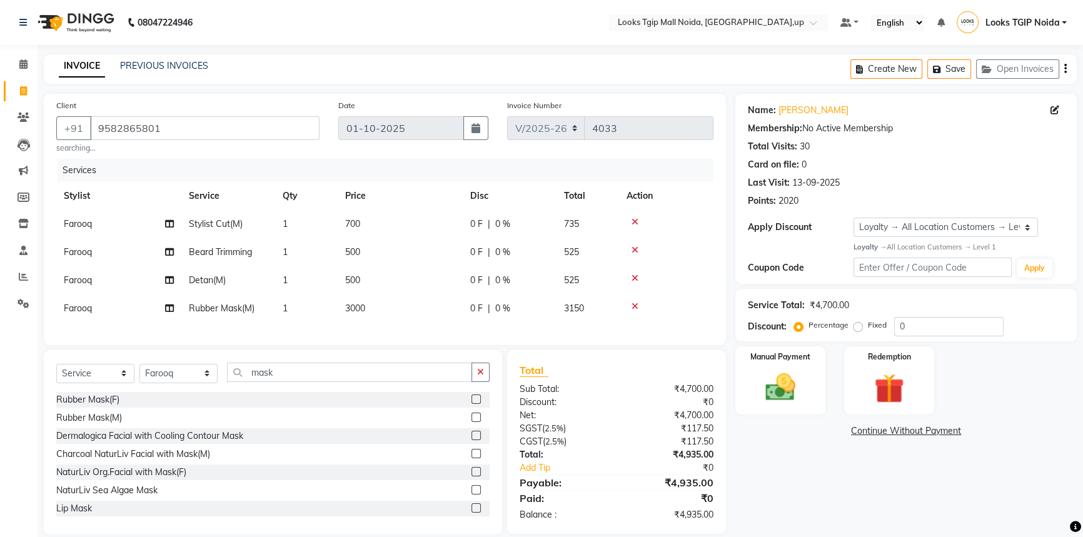
click at [428, 279] on td "500" at bounding box center [400, 280] width 125 height 28
select select "23816"
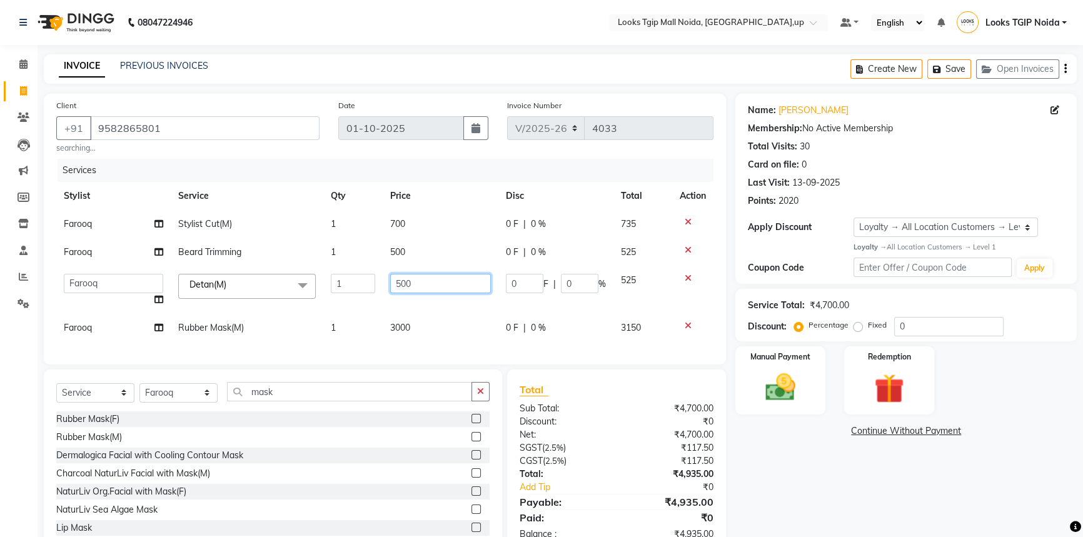
drag, startPoint x: 232, startPoint y: 291, endPoint x: 0, endPoint y: 305, distance: 232.4
click at [0, 296] on app-home "08047224946 Select Location × Looks Tgip Mall [GEOGRAPHIC_DATA], [GEOGRAPHIC_DA…" at bounding box center [541, 286] width 1083 height 573
type input "1000"
click at [468, 317] on tr "Farooq Rubber Mask(M) 1 3000 0 F | 0 % 3150" at bounding box center [384, 328] width 657 height 28
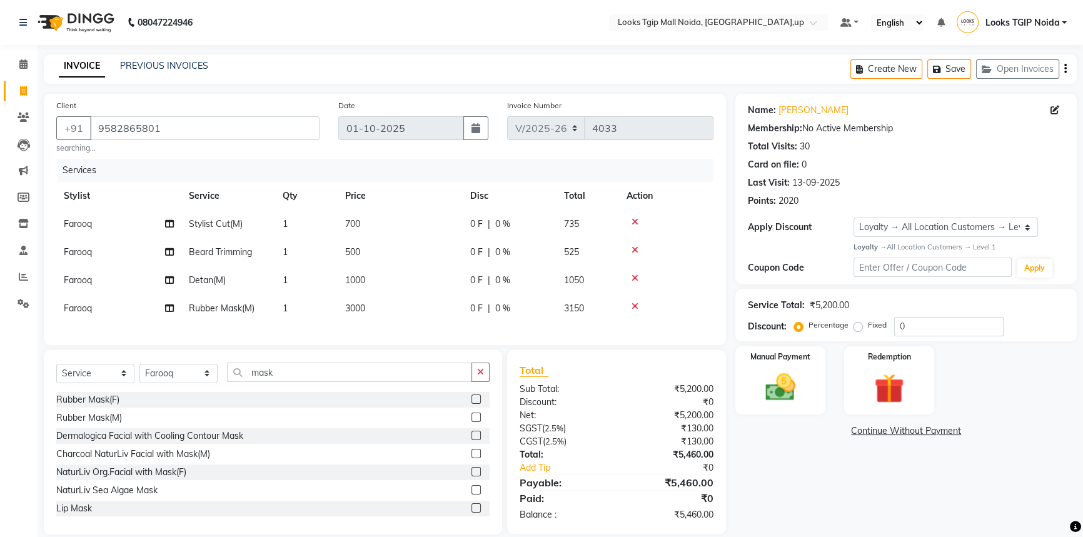
click at [463, 314] on td "0 F | 0 %" at bounding box center [510, 308] width 94 height 28
select select "23816"
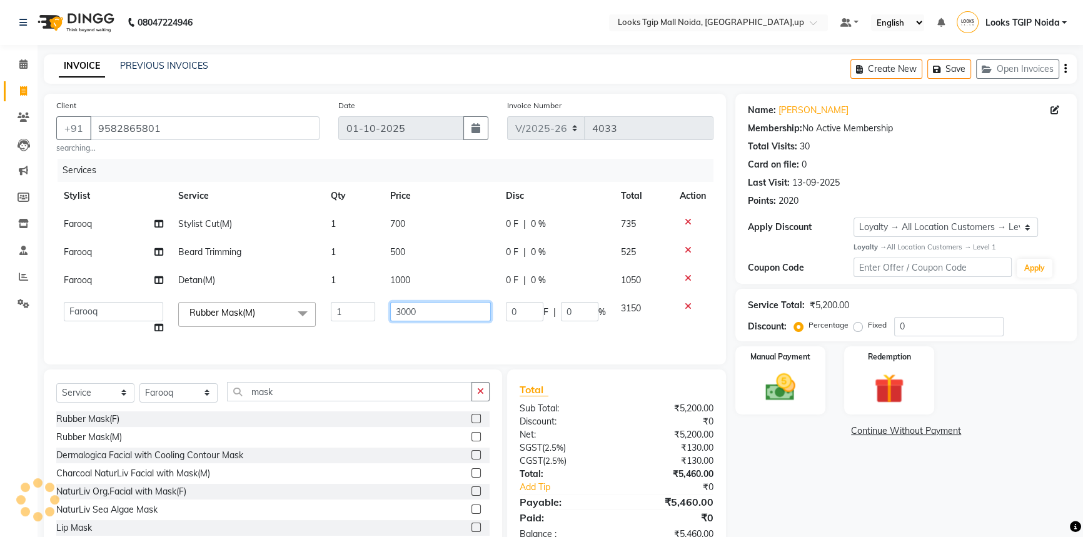
drag, startPoint x: 368, startPoint y: 323, endPoint x: 79, endPoint y: 311, distance: 289.1
click at [100, 316] on tr "[PERSON_NAME] Arjun_pdct Arun_pdct [PERSON_NAME] Counter Sales Farooq Gautam_pd…" at bounding box center [384, 318] width 657 height 48
type input "1500"
click at [738, 492] on div "Name: [PERSON_NAME] Membership: No Active Membership Total Visits: 30 Card on f…" at bounding box center [910, 324] width 351 height 460
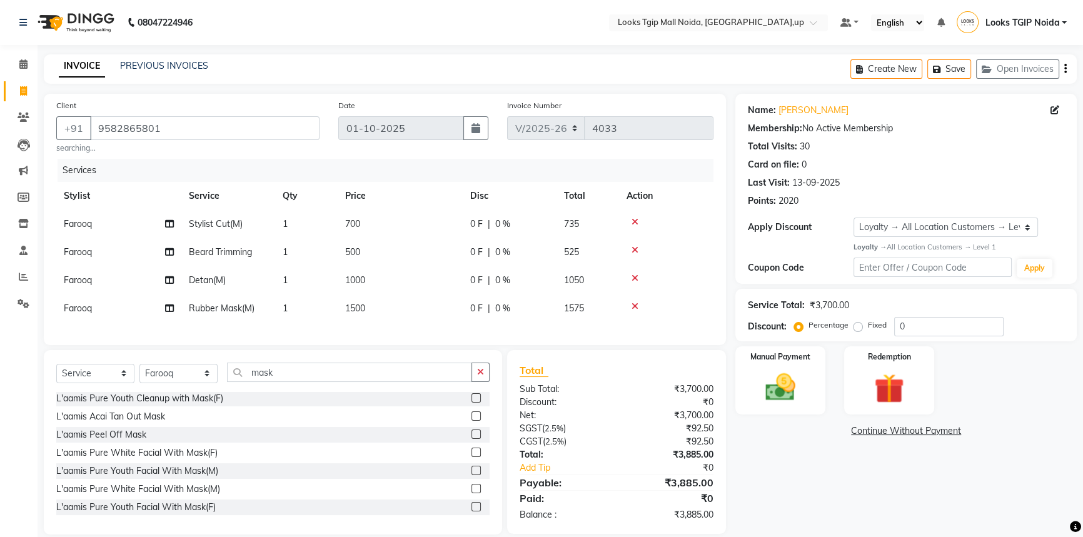
click at [386, 314] on td "1500" at bounding box center [400, 308] width 125 height 28
select select "23816"
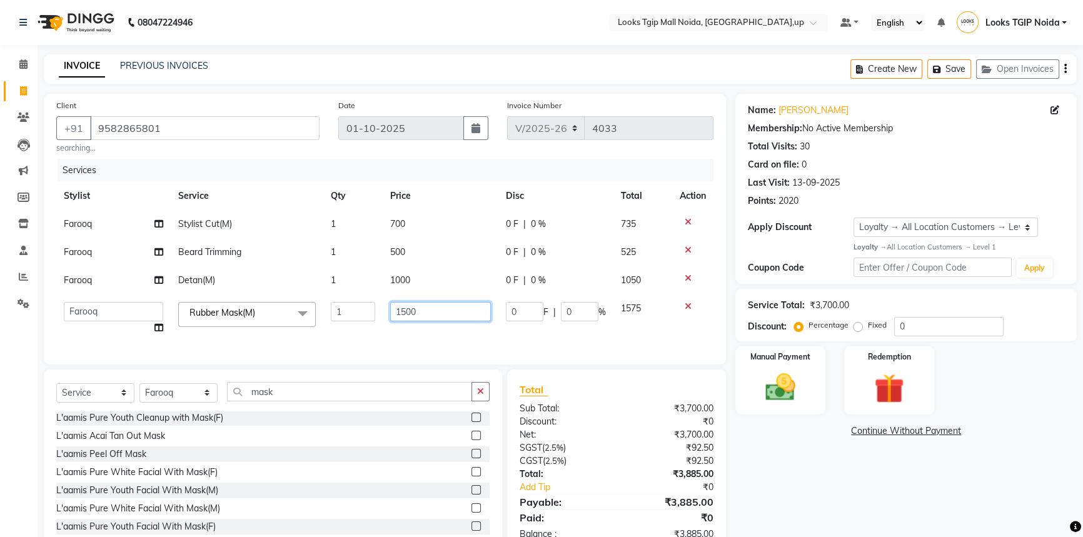
drag, startPoint x: 424, startPoint y: 302, endPoint x: 127, endPoint y: 293, distance: 297.1
click at [173, 293] on tbody "Farooq Stylist Cut(M) 1 700 0 F | 0 % 735 [PERSON_NAME] Trimming 1 500 0 F | 0 …" at bounding box center [384, 276] width 657 height 132
type input "1000"
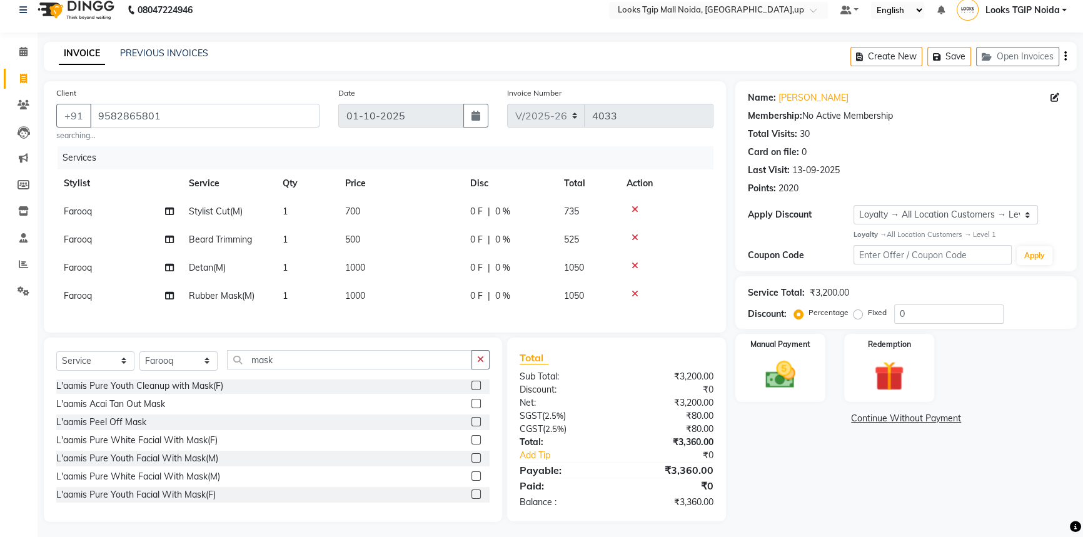
scroll to position [25, 0]
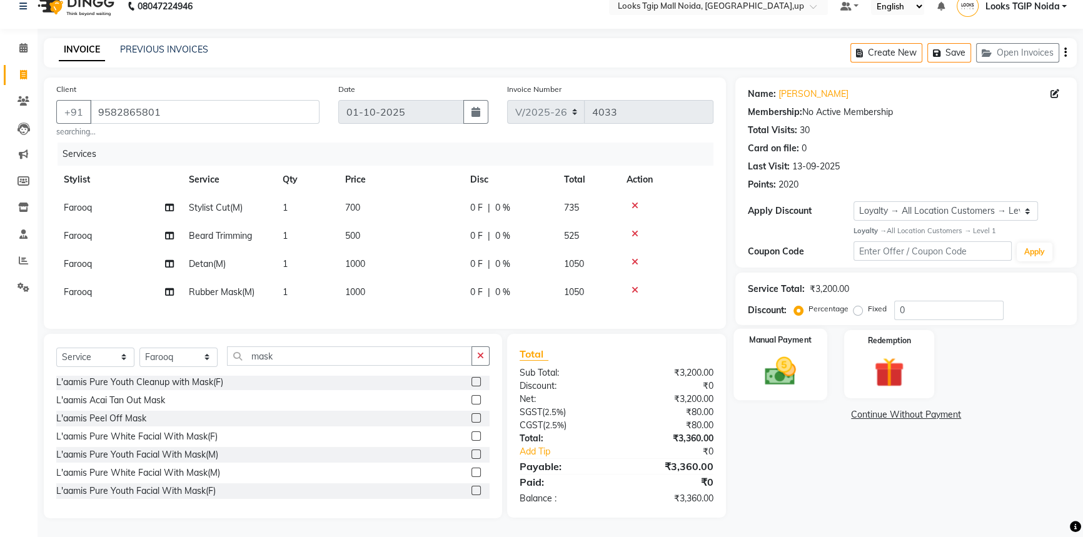
click at [803, 364] on img at bounding box center [780, 371] width 51 height 36
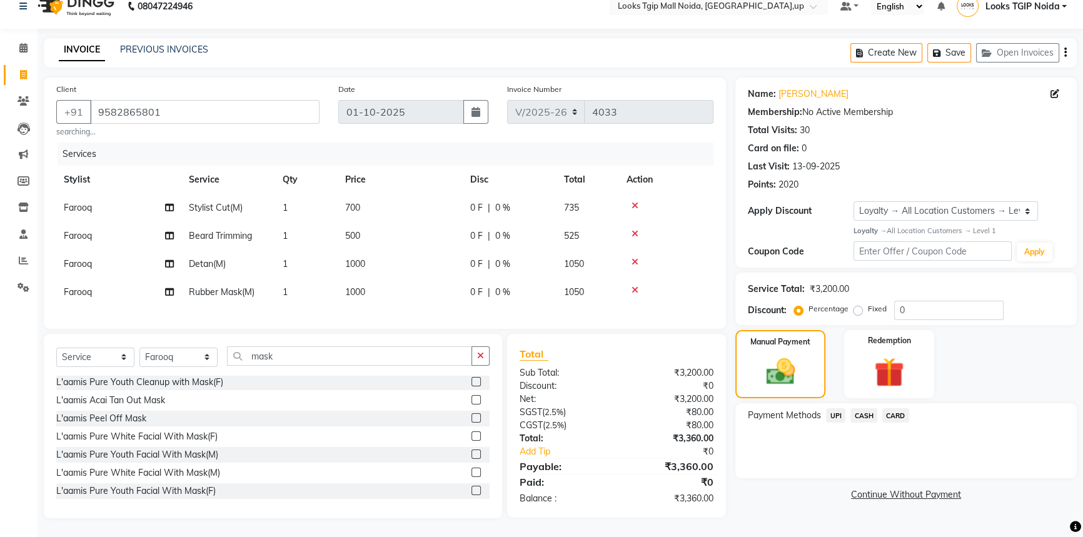
click at [843, 408] on span "UPI" at bounding box center [835, 415] width 19 height 14
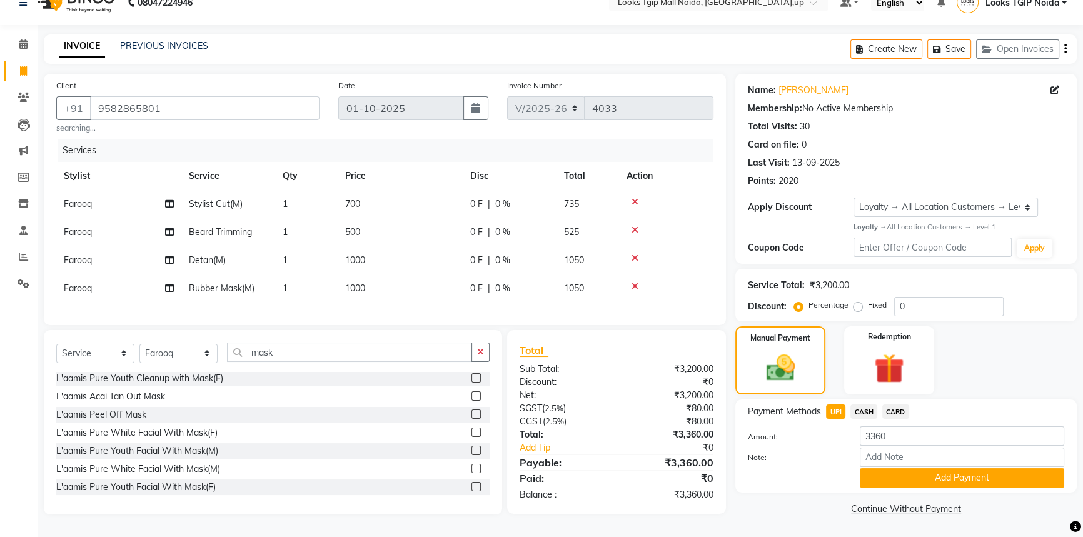
click at [889, 405] on span "CARD" at bounding box center [895, 412] width 27 height 14
click at [900, 471] on button "Add Payment" at bounding box center [962, 477] width 204 height 19
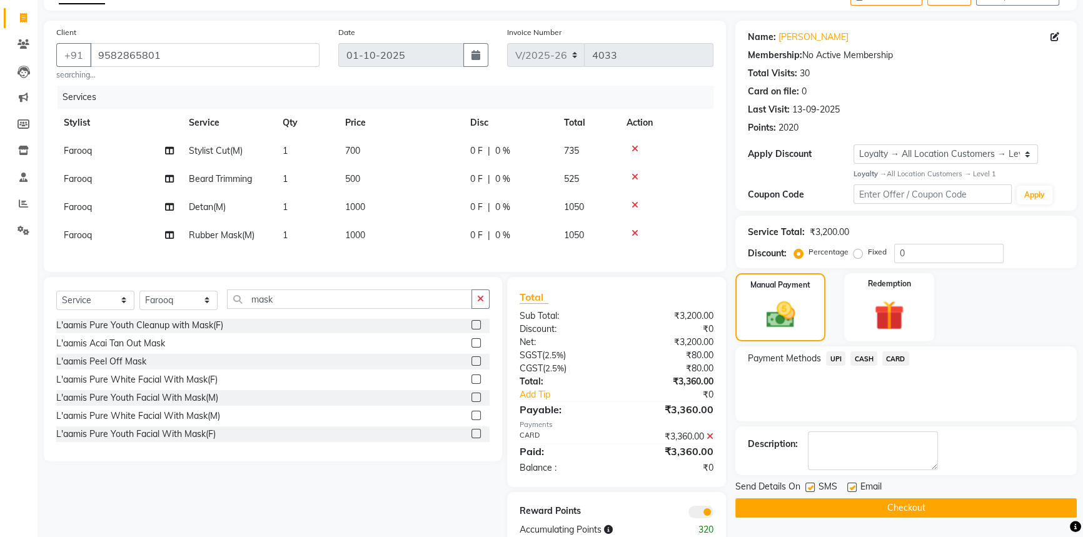
scroll to position [113, 0]
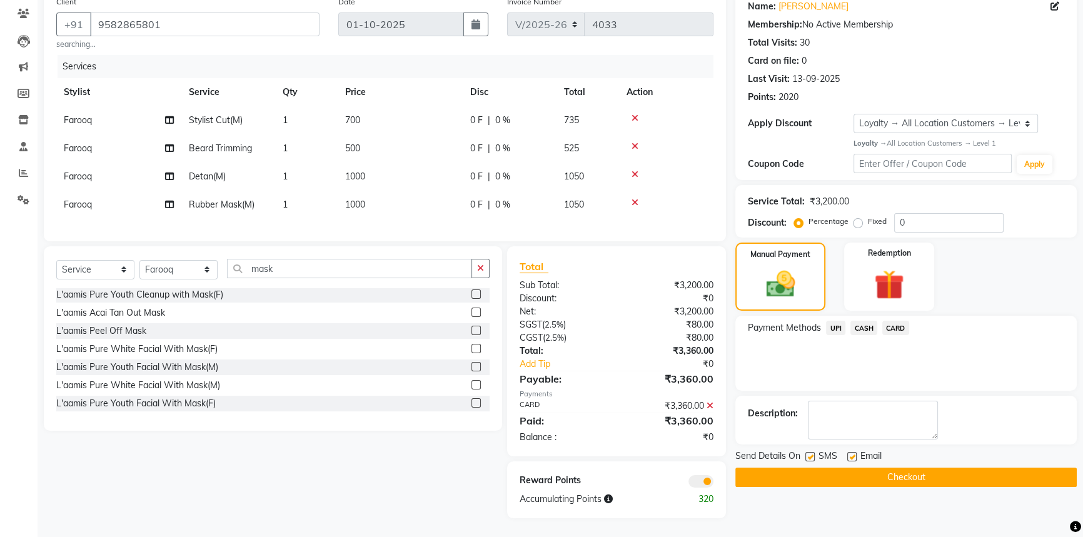
click at [865, 475] on button "Checkout" at bounding box center [905, 477] width 341 height 19
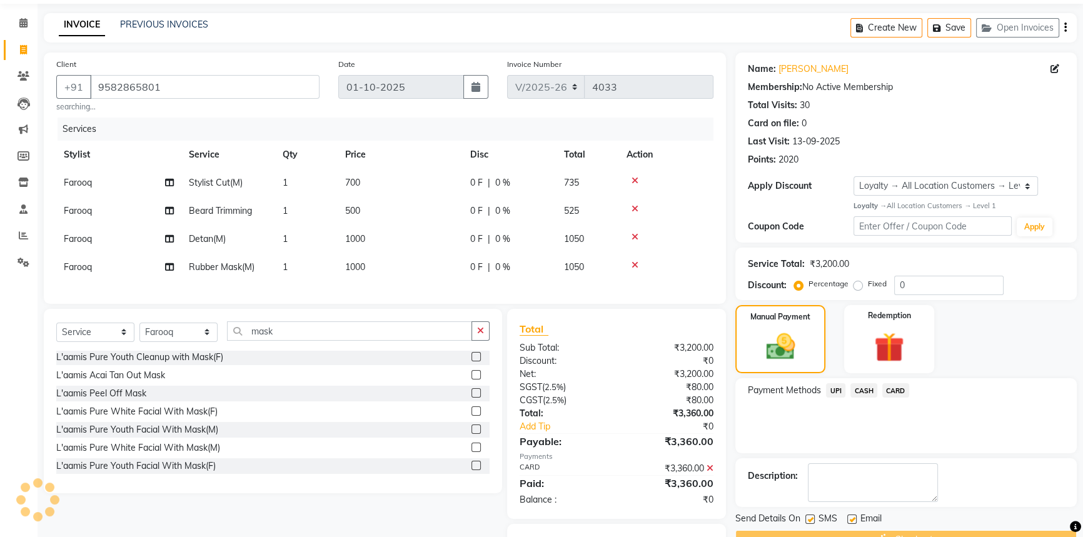
scroll to position [0, 0]
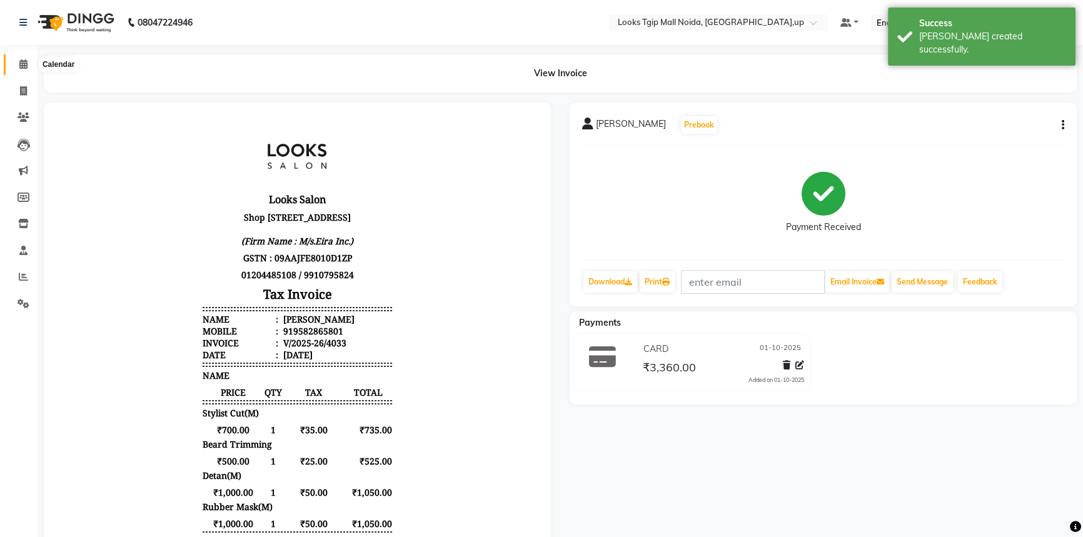
click at [31, 69] on span at bounding box center [24, 65] width 22 height 14
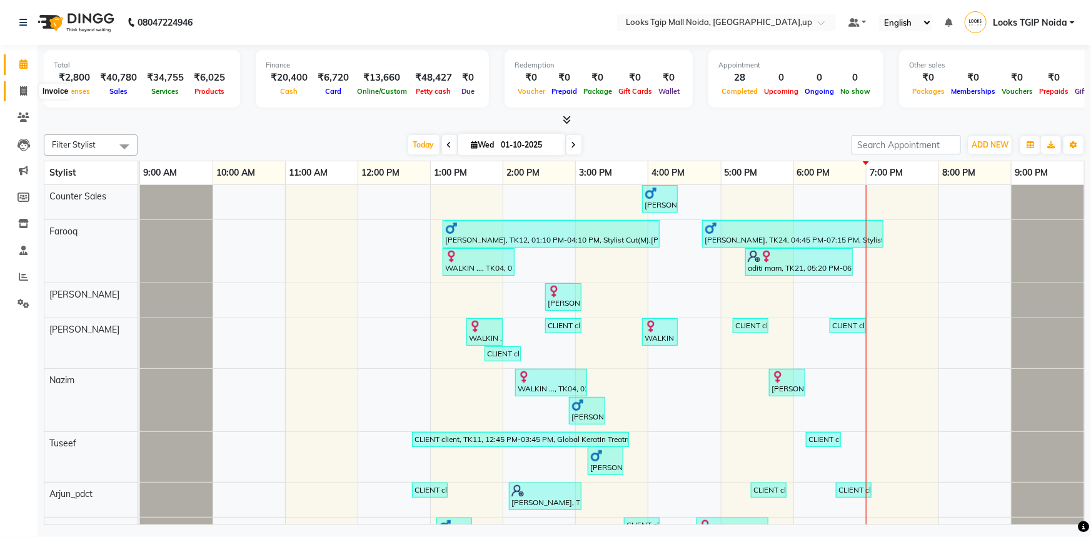
click at [28, 94] on span at bounding box center [24, 91] width 22 height 14
select select "service"
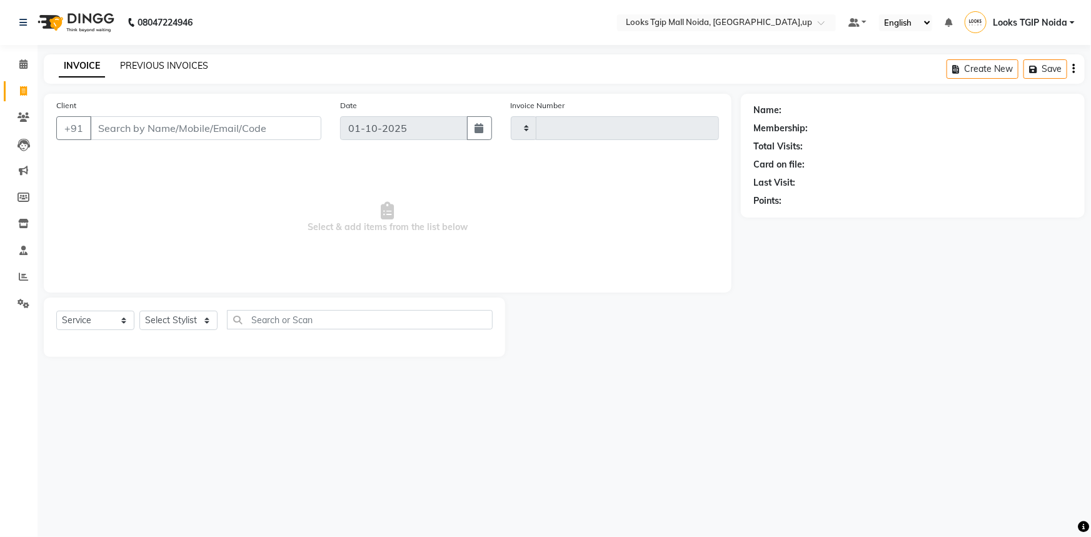
type input "4034"
select select "4358"
click at [153, 63] on link "PREVIOUS INVOICES" at bounding box center [164, 65] width 88 height 11
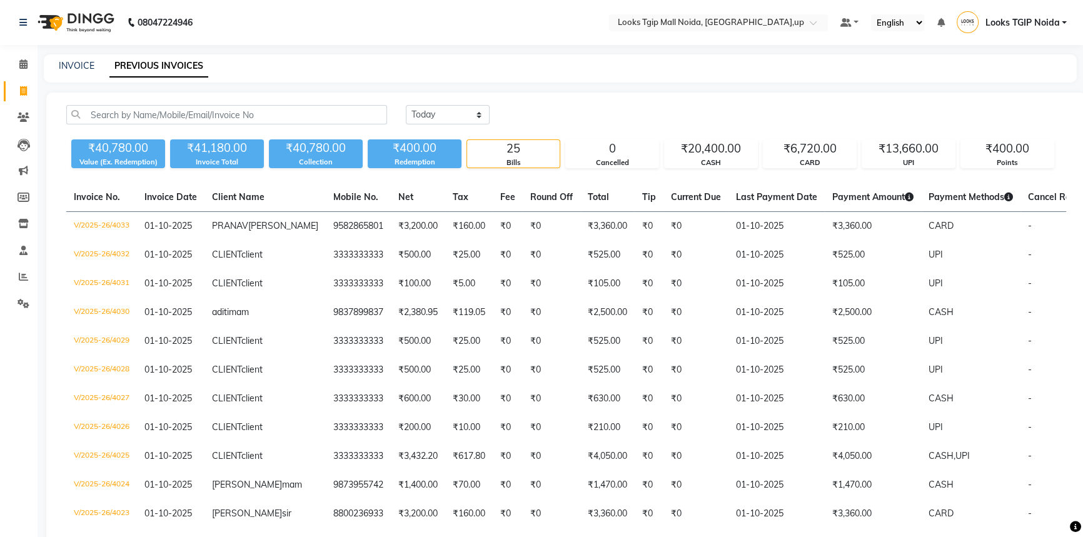
click at [24, 95] on icon at bounding box center [23, 90] width 7 height 9
select select "service"
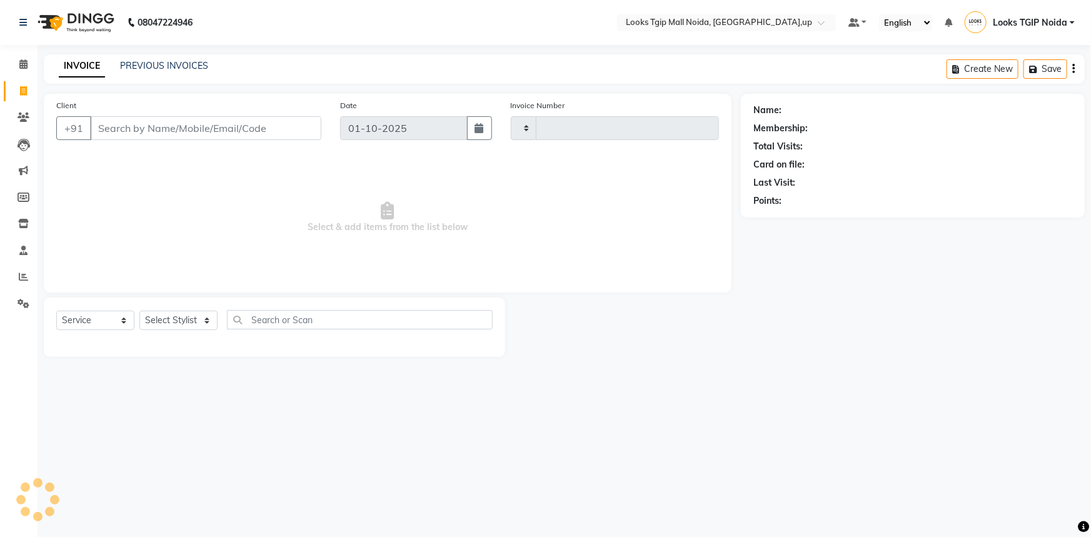
type input "4034"
select select "4358"
click at [198, 127] on input "Client" at bounding box center [205, 128] width 231 height 24
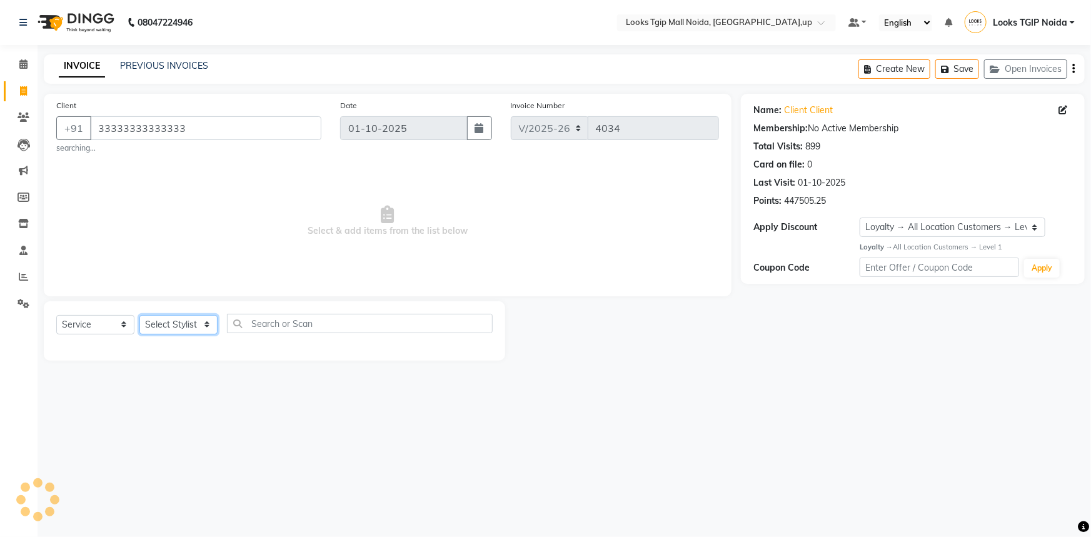
click at [185, 329] on select "Select Stylist [PERSON_NAME] Arun_pdct [PERSON_NAME] Counter Sales Farooq Gauta…" at bounding box center [178, 324] width 78 height 19
click at [139, 315] on select "Select Stylist [PERSON_NAME] Arun_pdct [PERSON_NAME] Counter Sales Farooq Gauta…" at bounding box center [178, 324] width 78 height 19
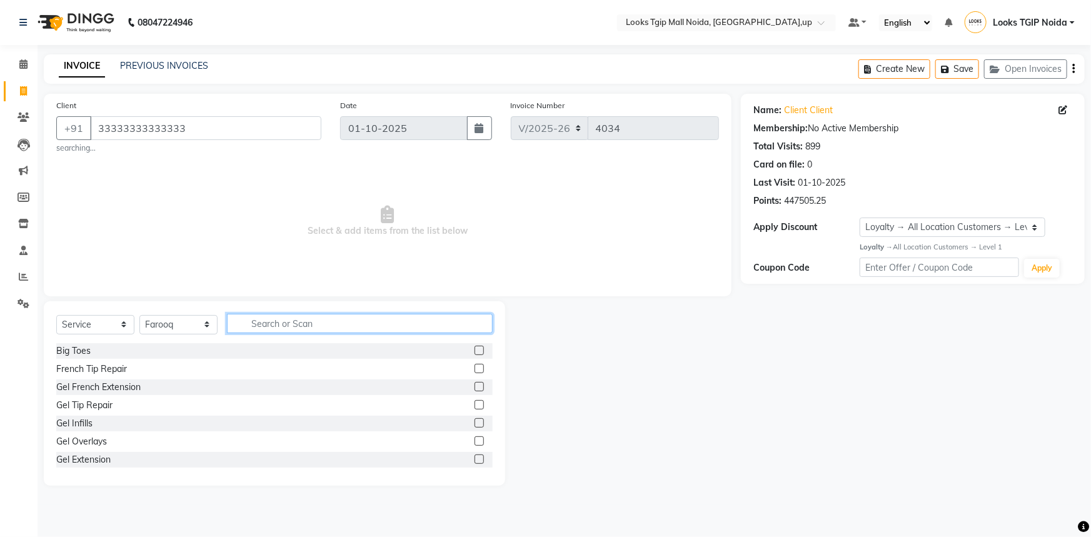
click at [263, 331] on input "text" at bounding box center [360, 323] width 266 height 19
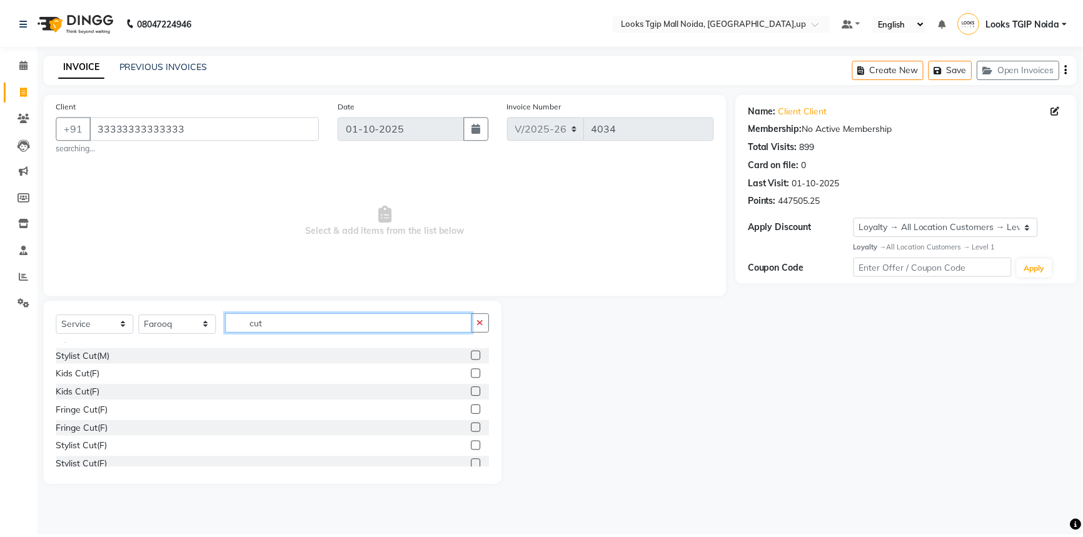
scroll to position [56, 0]
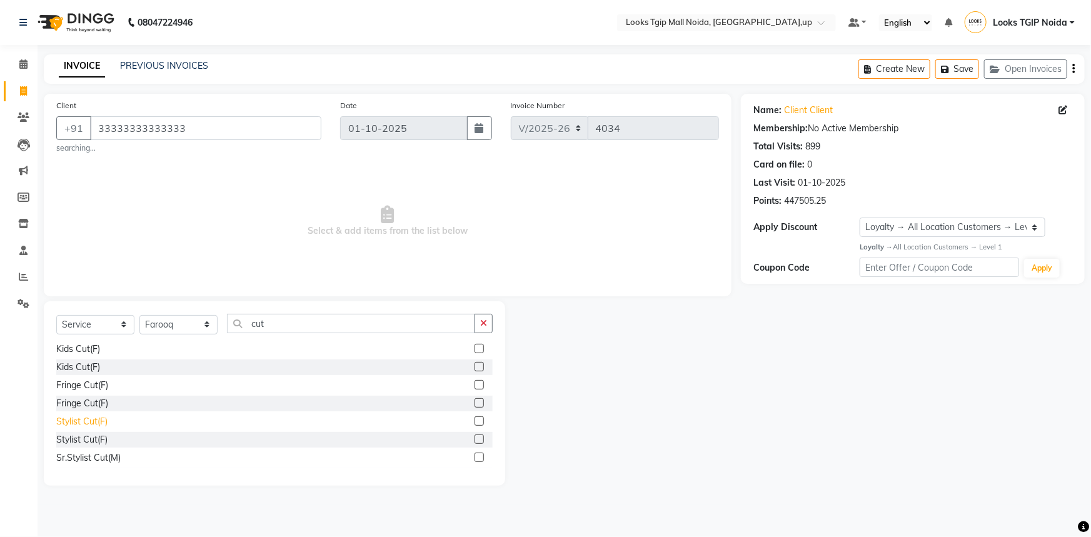
click at [102, 421] on div "Stylist Cut(F)" at bounding box center [81, 421] width 51 height 13
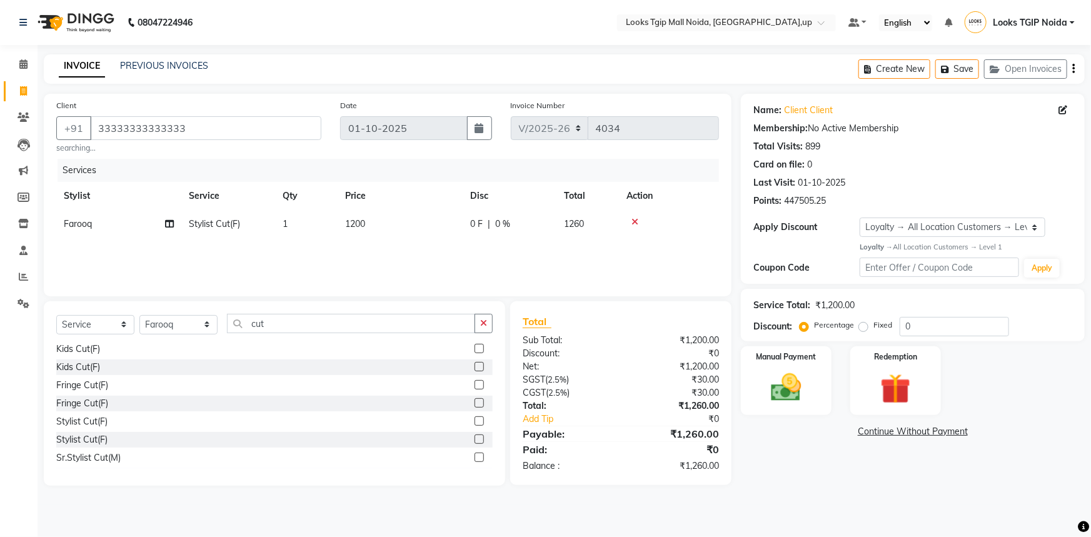
click at [445, 237] on td "1200" at bounding box center [400, 224] width 125 height 28
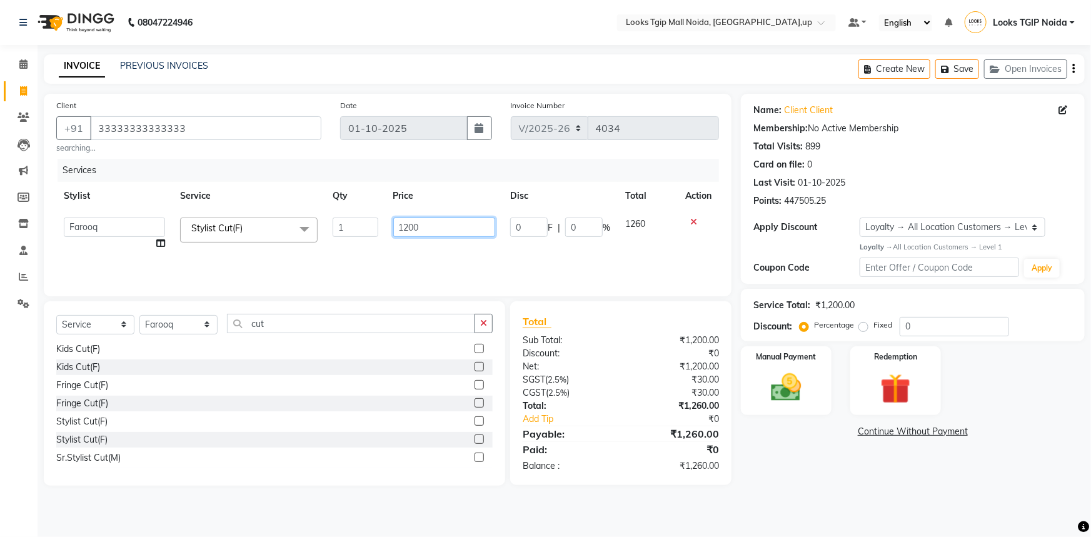
drag, startPoint x: 304, startPoint y: 226, endPoint x: 293, endPoint y: 226, distance: 11.3
click at [298, 226] on tr "[PERSON_NAME] Arjun_pdct Arun_pdct [PERSON_NAME] Counter Sales Farooq Gautam_pd…" at bounding box center [387, 234] width 663 height 48
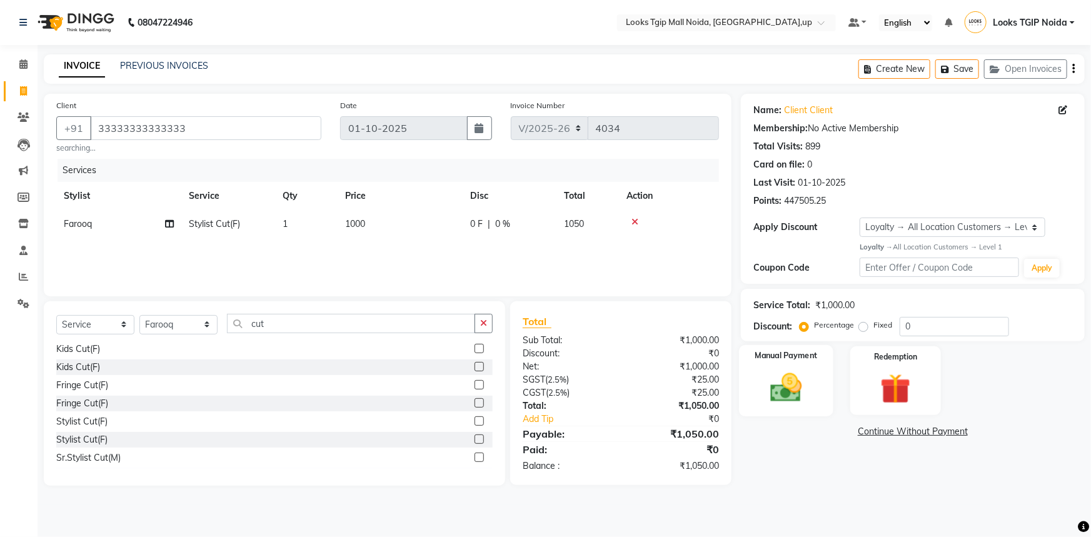
click at [783, 412] on div "Manual Payment" at bounding box center [786, 381] width 94 height 72
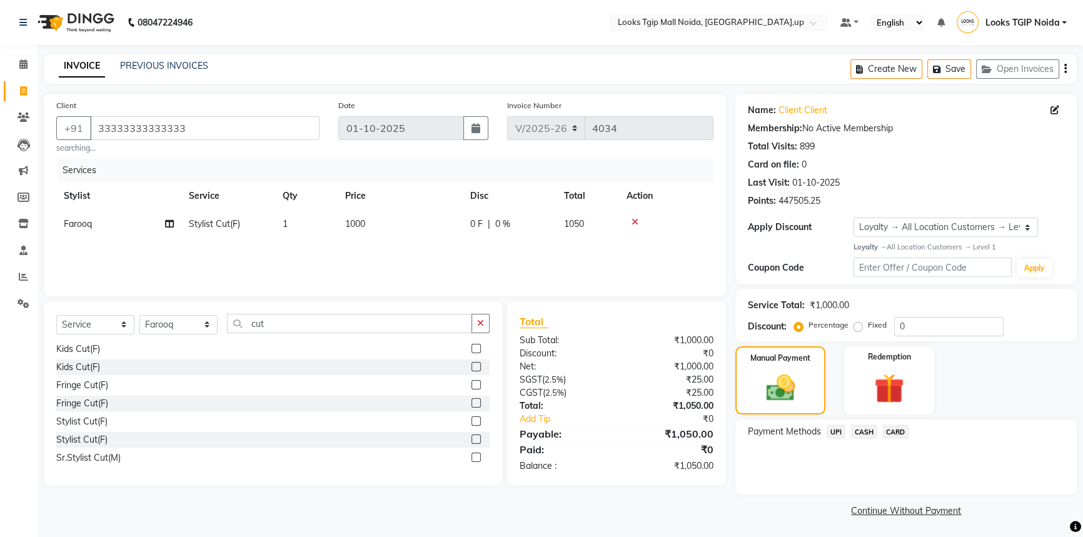
click at [873, 435] on span "CASH" at bounding box center [863, 432] width 27 height 14
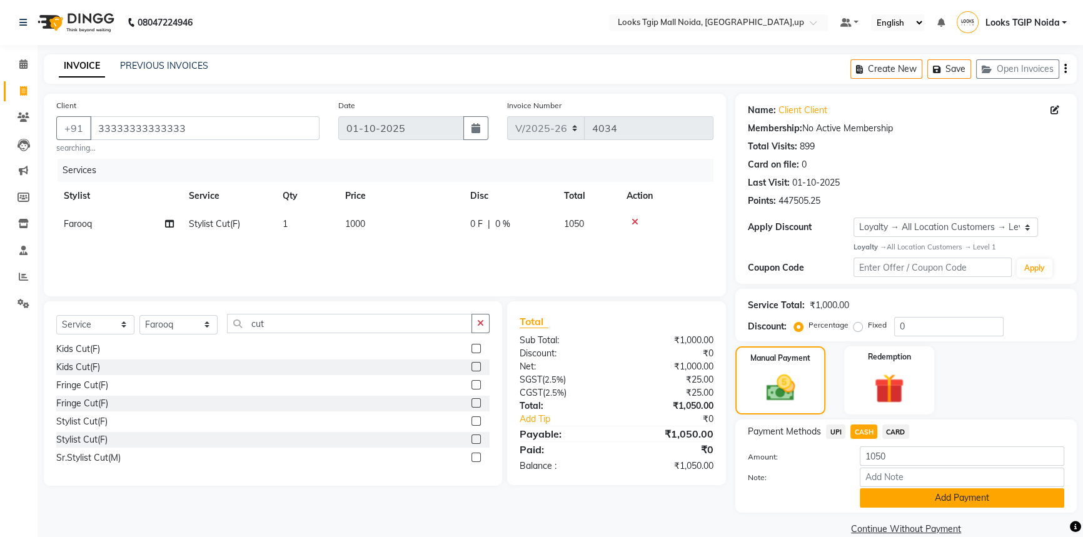
click at [892, 494] on button "Add Payment" at bounding box center [962, 497] width 204 height 19
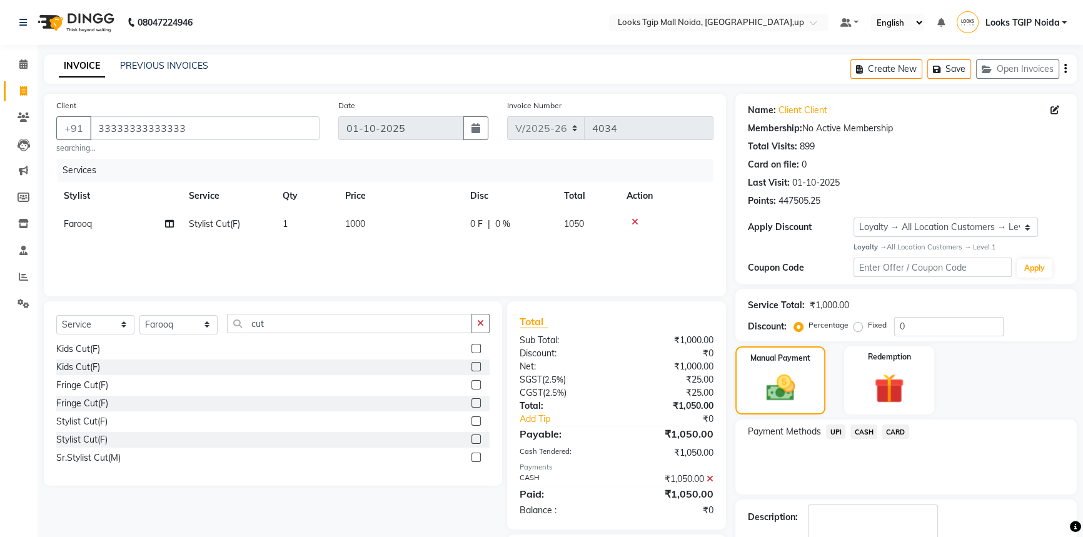
click at [710, 481] on icon at bounding box center [709, 479] width 7 height 9
click at [840, 431] on span "UPI" at bounding box center [835, 432] width 19 height 14
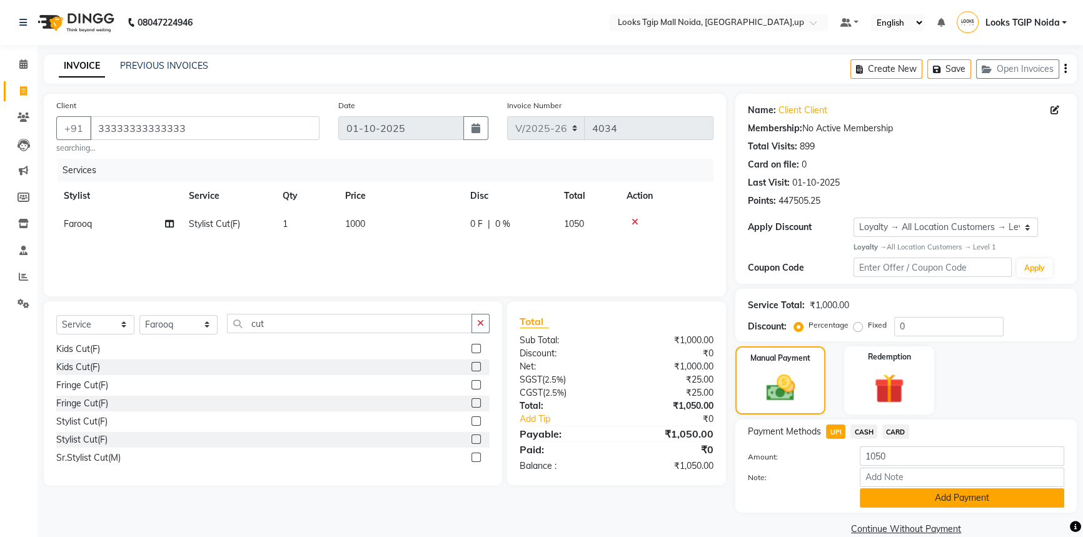
click at [923, 505] on button "Add Payment" at bounding box center [962, 497] width 204 height 19
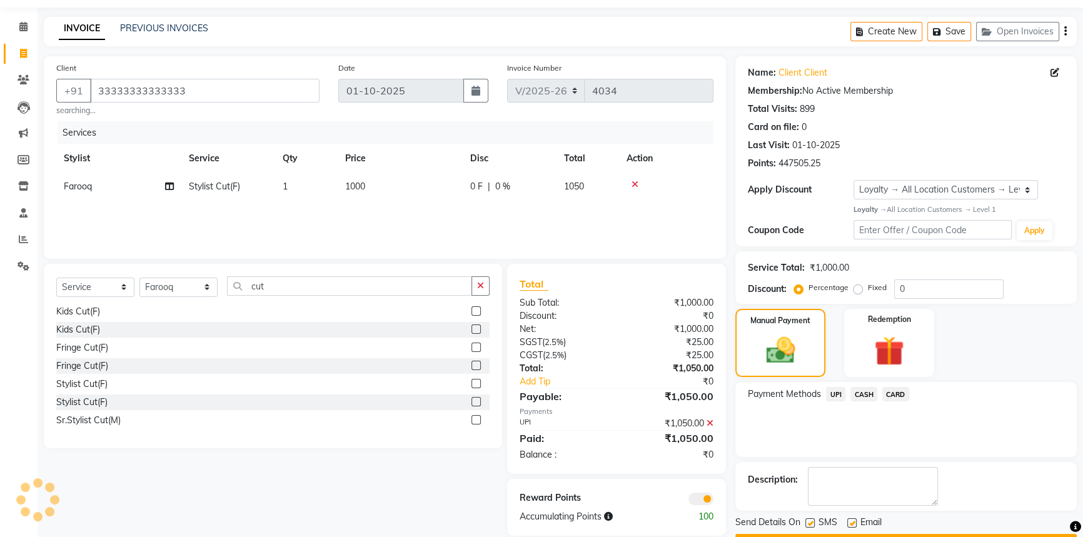
scroll to position [72, 0]
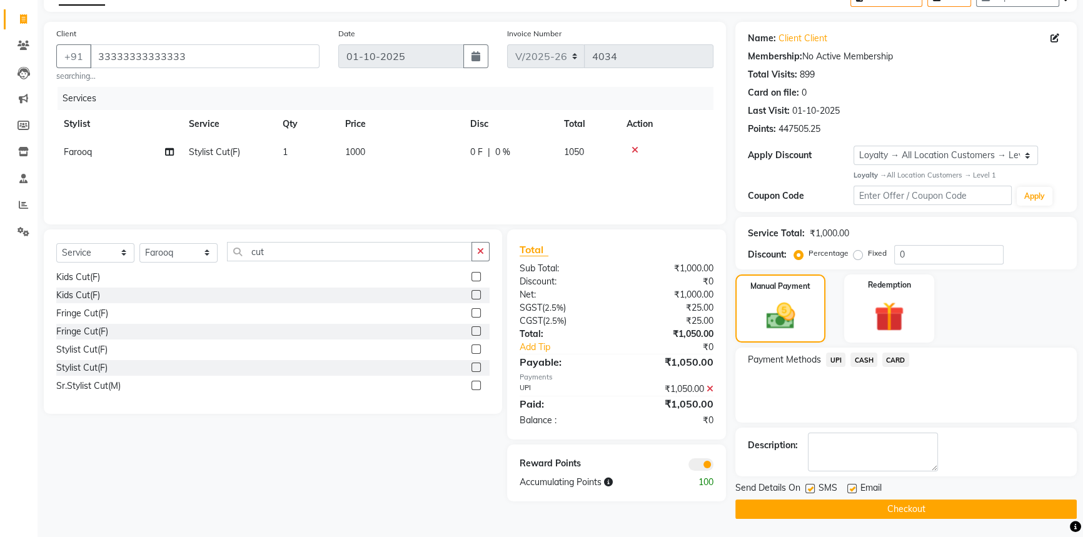
click at [813, 484] on label at bounding box center [809, 488] width 9 height 9
click at [813, 485] on input "checkbox" at bounding box center [809, 489] width 8 height 8
click at [840, 510] on button "Checkout" at bounding box center [905, 509] width 341 height 19
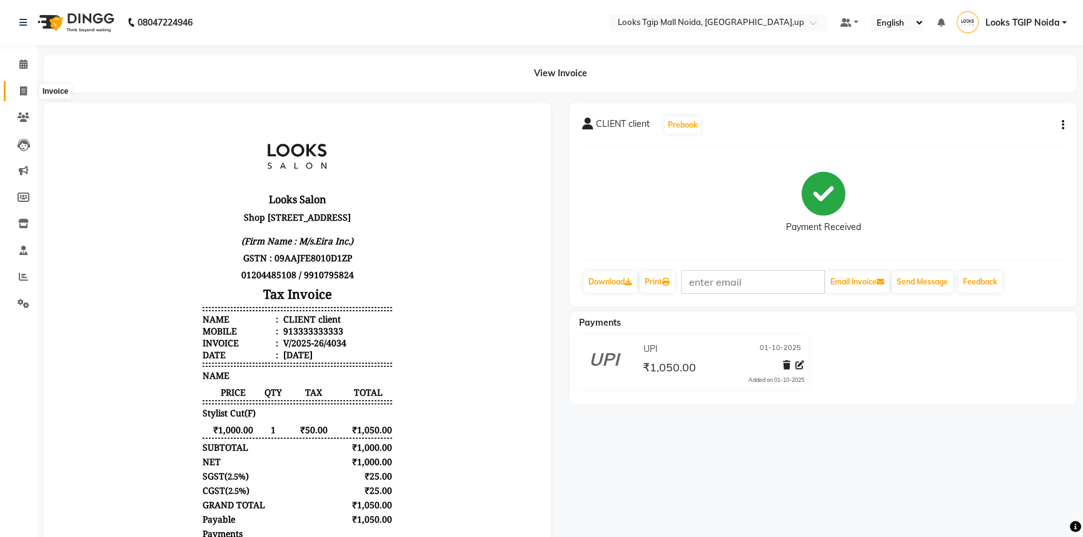
click at [25, 86] on icon at bounding box center [23, 90] width 7 height 9
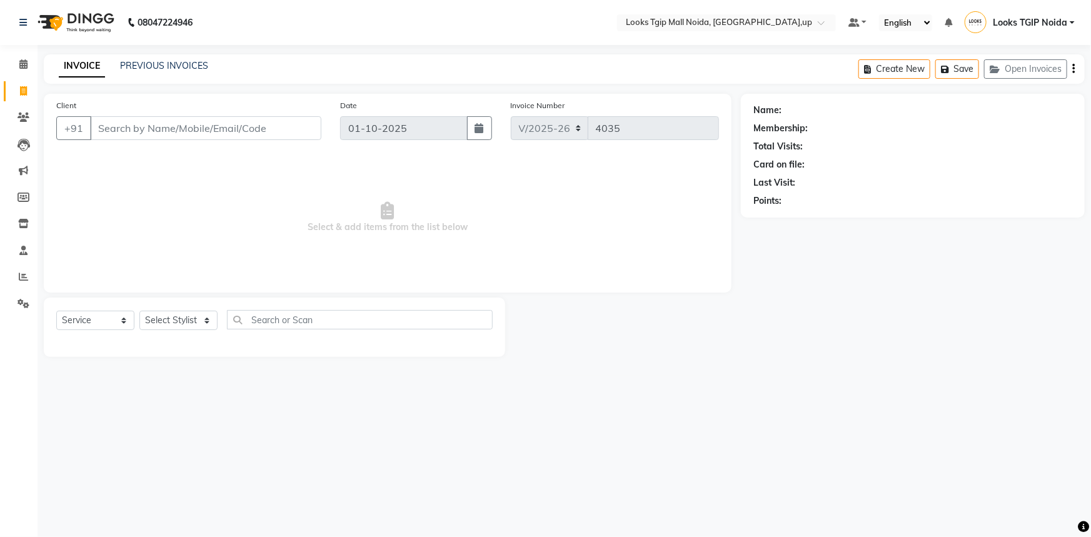
click at [223, 133] on input "Client" at bounding box center [205, 128] width 231 height 24
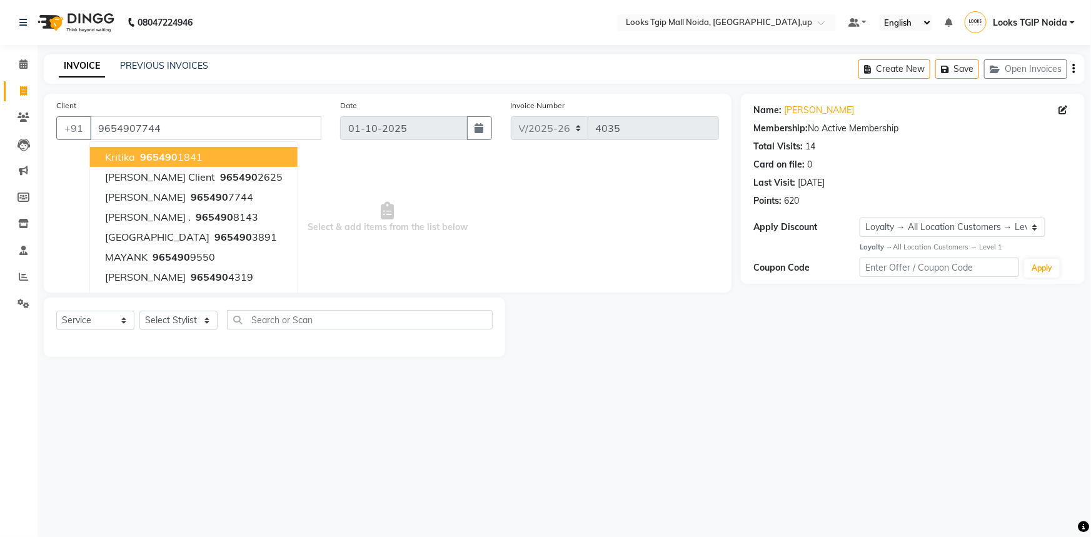
click at [331, 228] on span "Select & add items from the list below" at bounding box center [387, 217] width 663 height 125
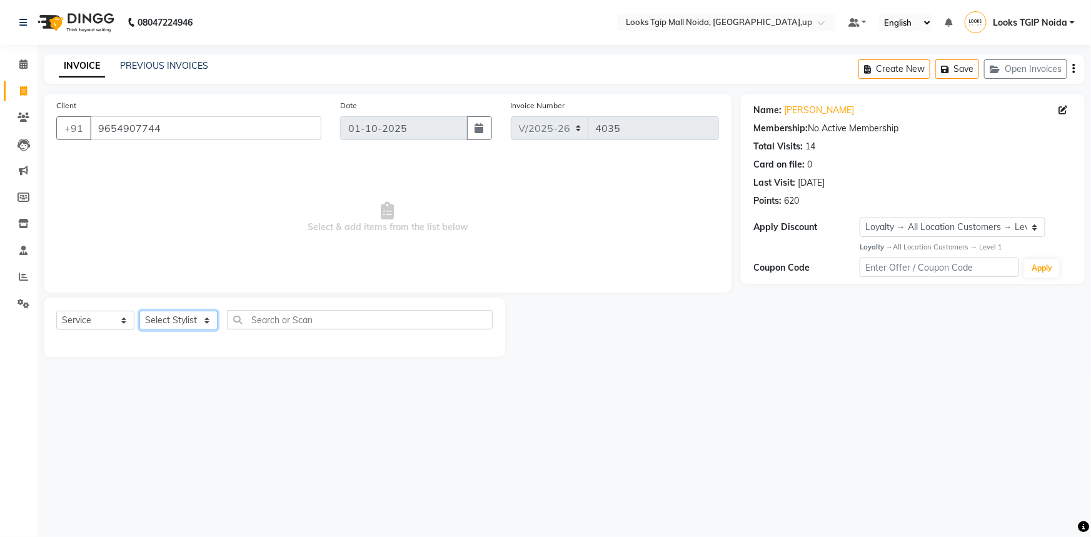
click at [179, 317] on select "Select Stylist [PERSON_NAME] Arun_pdct [PERSON_NAME] Counter Sales Farooq Gauta…" at bounding box center [178, 320] width 78 height 19
click at [139, 311] on select "Select Stylist [PERSON_NAME] Arun_pdct [PERSON_NAME] Counter Sales Farooq Gauta…" at bounding box center [178, 320] width 78 height 19
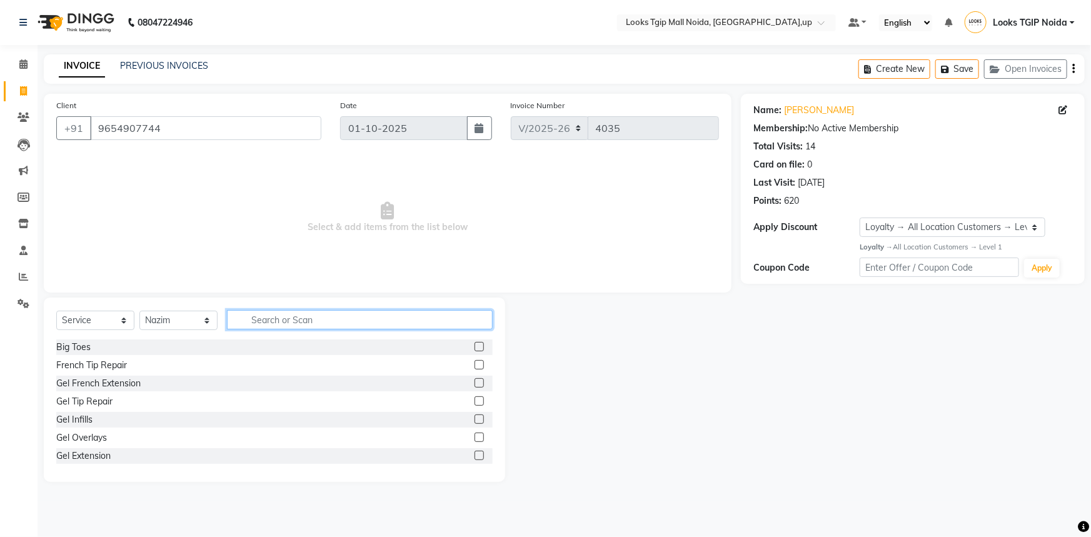
drag, startPoint x: 291, startPoint y: 327, endPoint x: 279, endPoint y: 331, distance: 12.7
click at [280, 329] on input "text" at bounding box center [360, 319] width 266 height 19
click at [91, 363] on div "Stylist Cut(M)" at bounding box center [83, 365] width 54 height 13
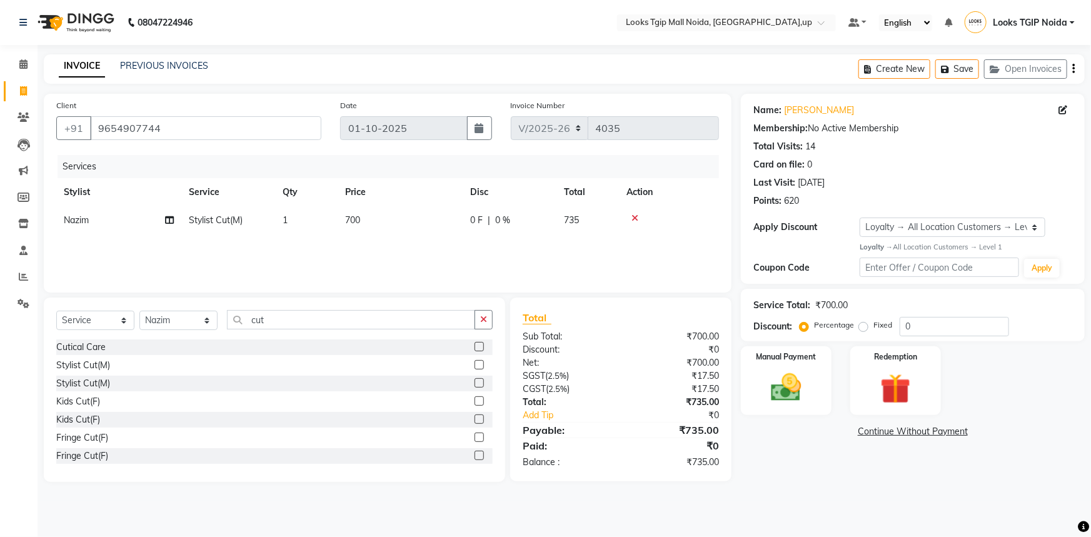
click at [411, 211] on td "700" at bounding box center [400, 220] width 125 height 28
click at [798, 401] on img at bounding box center [786, 387] width 51 height 36
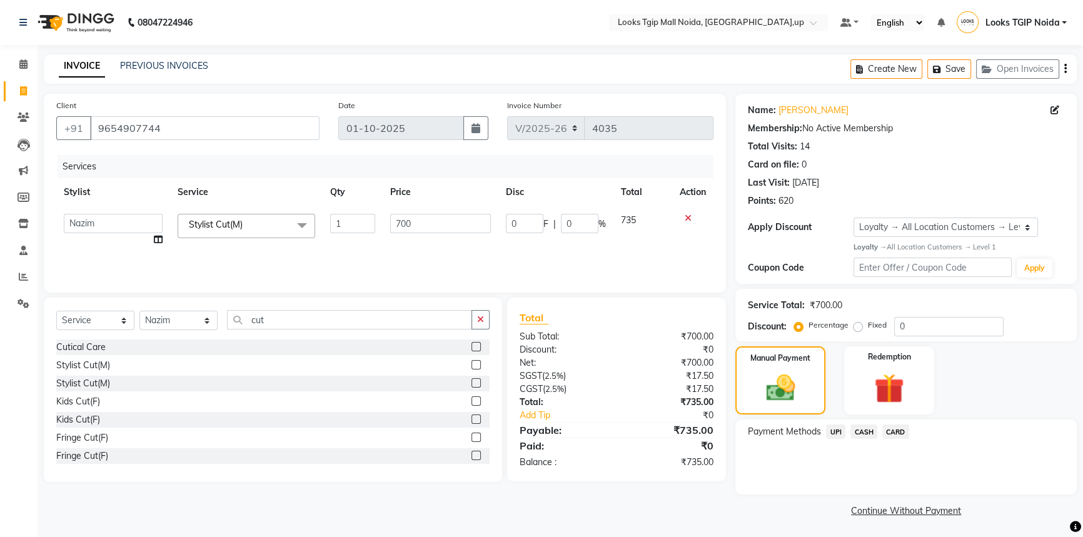
click at [837, 429] on span "UPI" at bounding box center [835, 432] width 19 height 14
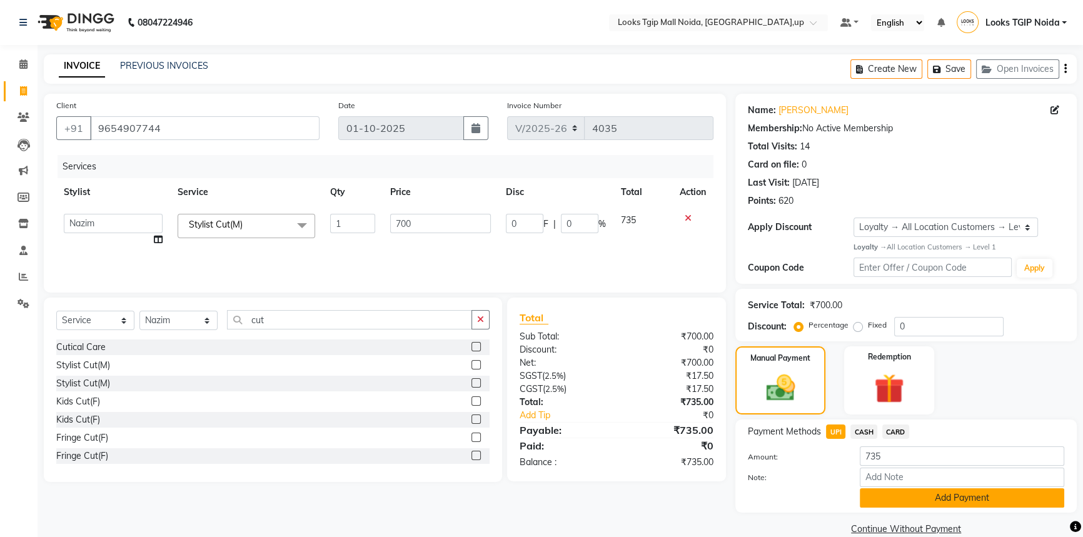
click at [870, 503] on button "Add Payment" at bounding box center [962, 497] width 204 height 19
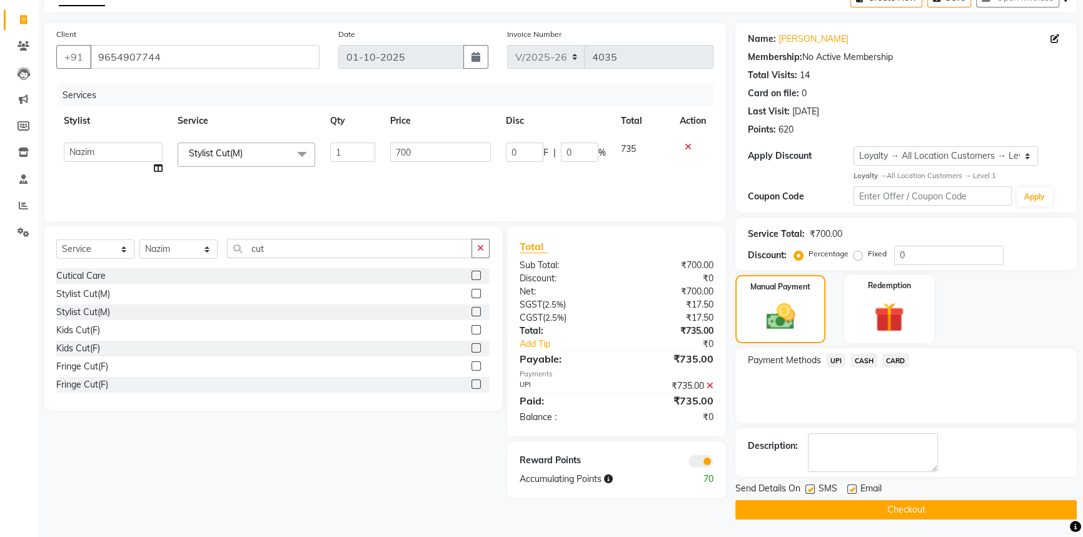
scroll to position [72, 0]
drag, startPoint x: 803, startPoint y: 490, endPoint x: 807, endPoint y: 485, distance: 6.4
click at [803, 490] on div "Send Details On SMS Email" at bounding box center [905, 489] width 341 height 16
click at [812, 514] on button "Checkout" at bounding box center [905, 509] width 341 height 19
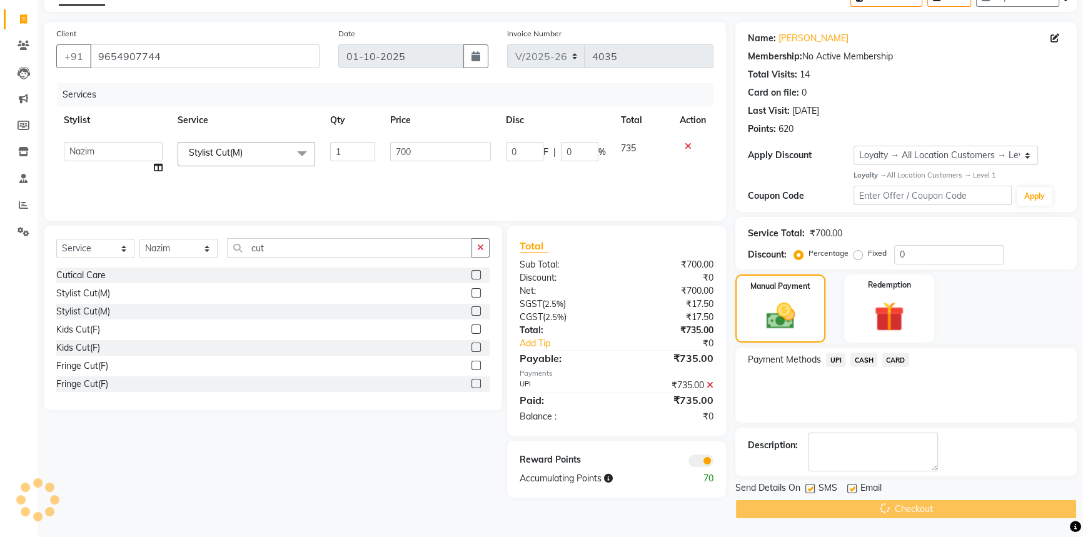
scroll to position [15, 0]
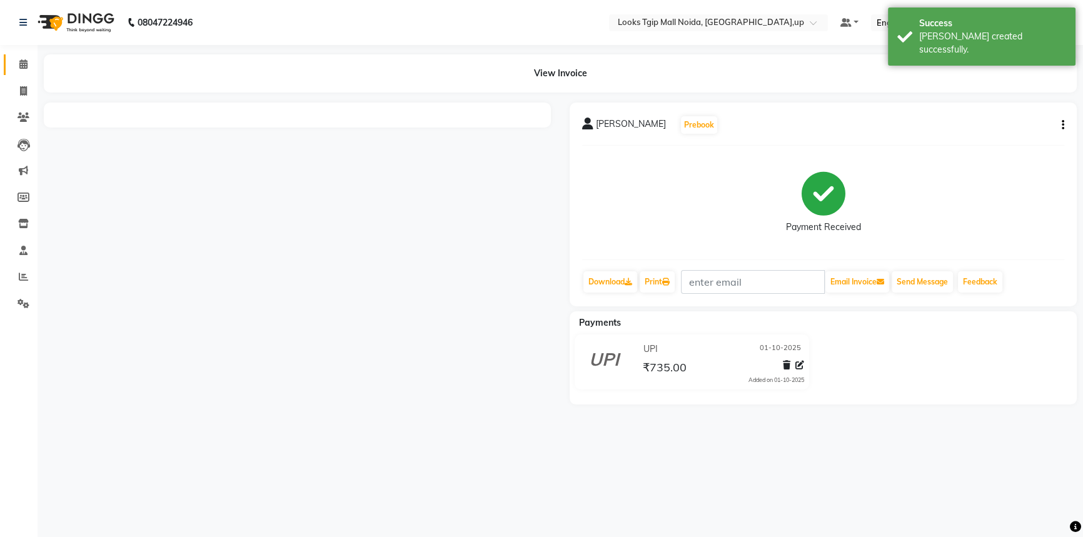
click at [24, 54] on link "Calendar" at bounding box center [19, 64] width 30 height 21
